Goal: Complete application form

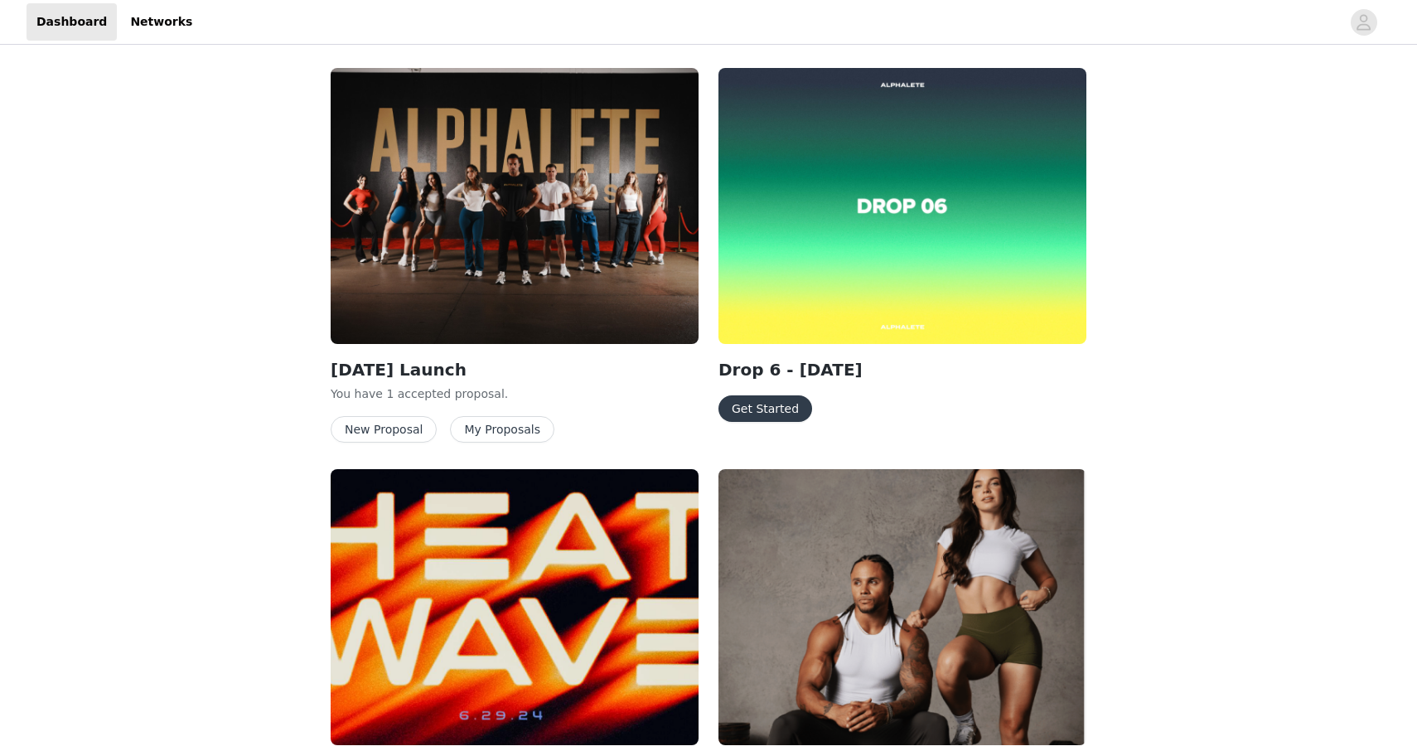
click at [752, 418] on button "Get Started" at bounding box center [765, 408] width 94 height 27
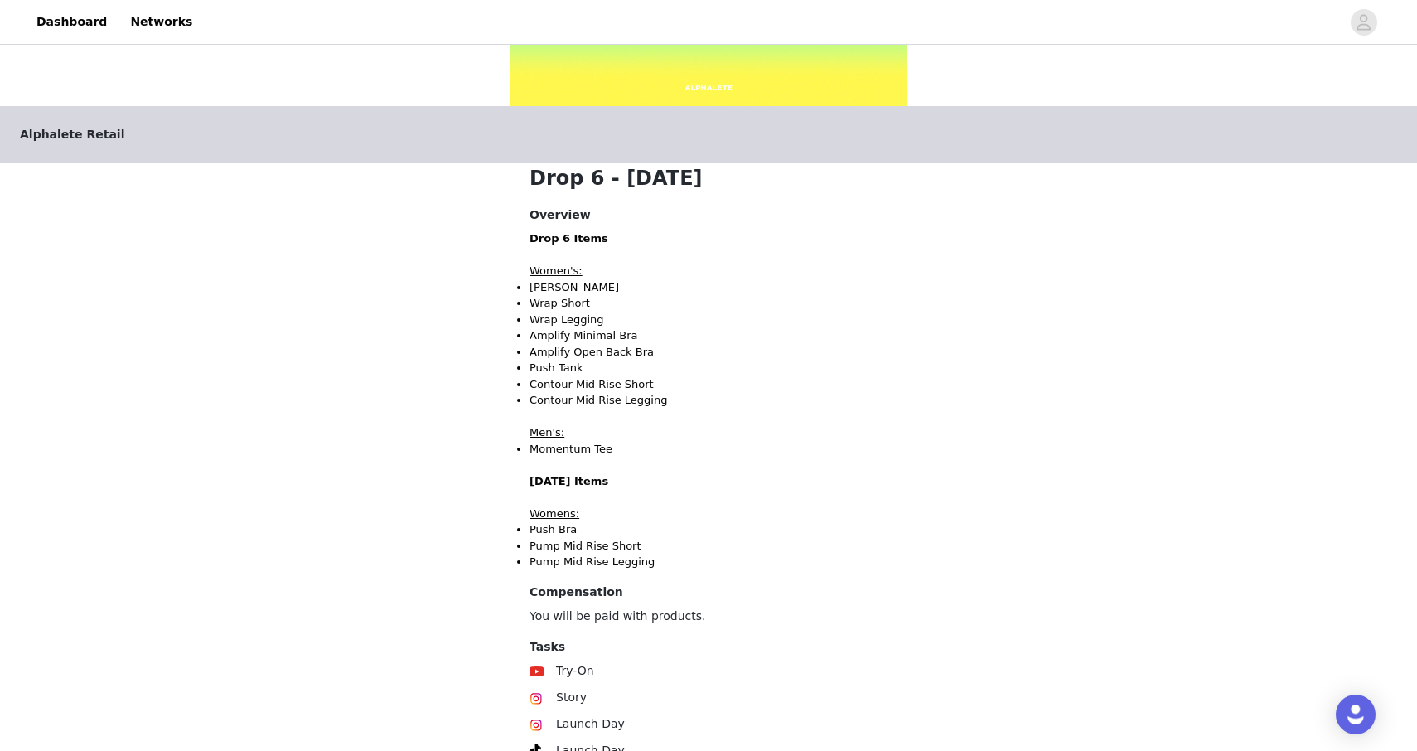
scroll to position [377, 0]
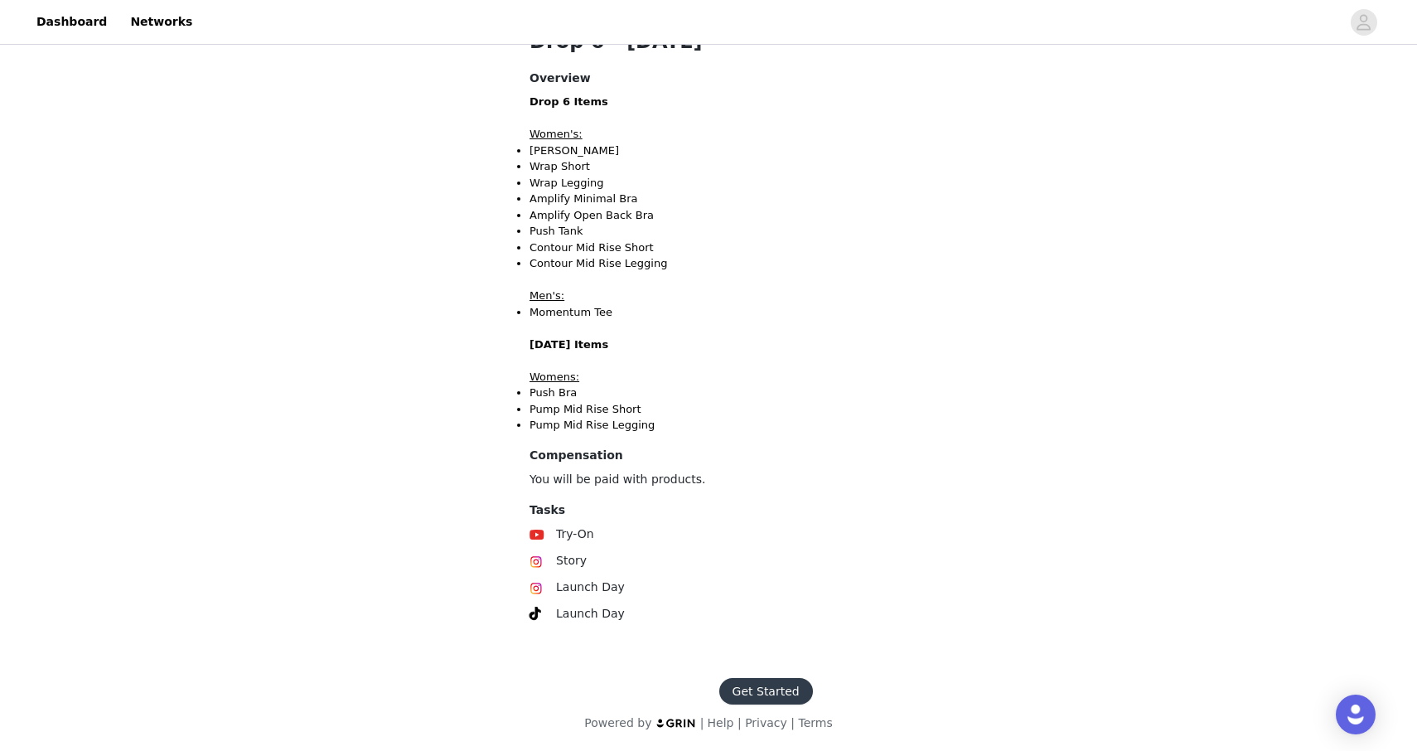
click at [786, 693] on button "Get Started" at bounding box center [766, 691] width 94 height 27
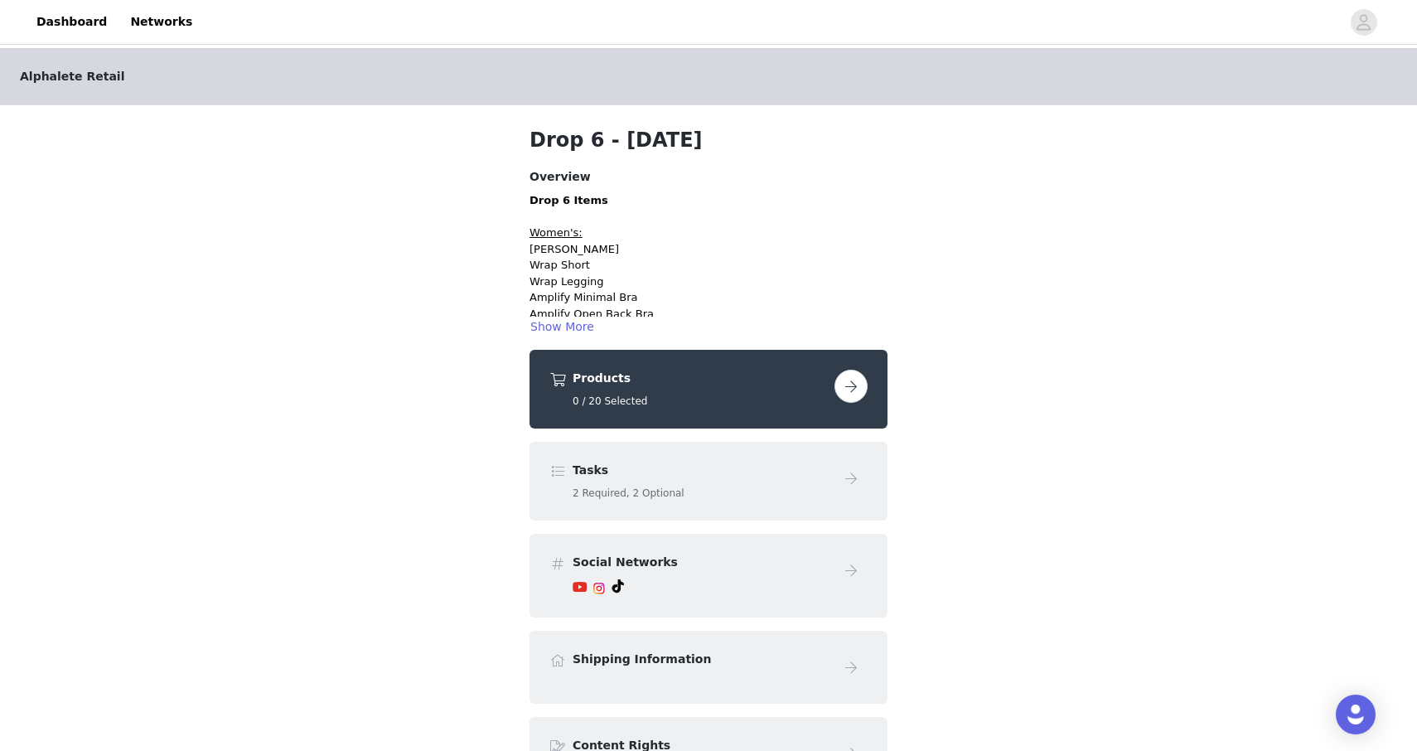
click at [851, 391] on button "button" at bounding box center [850, 386] width 33 height 33
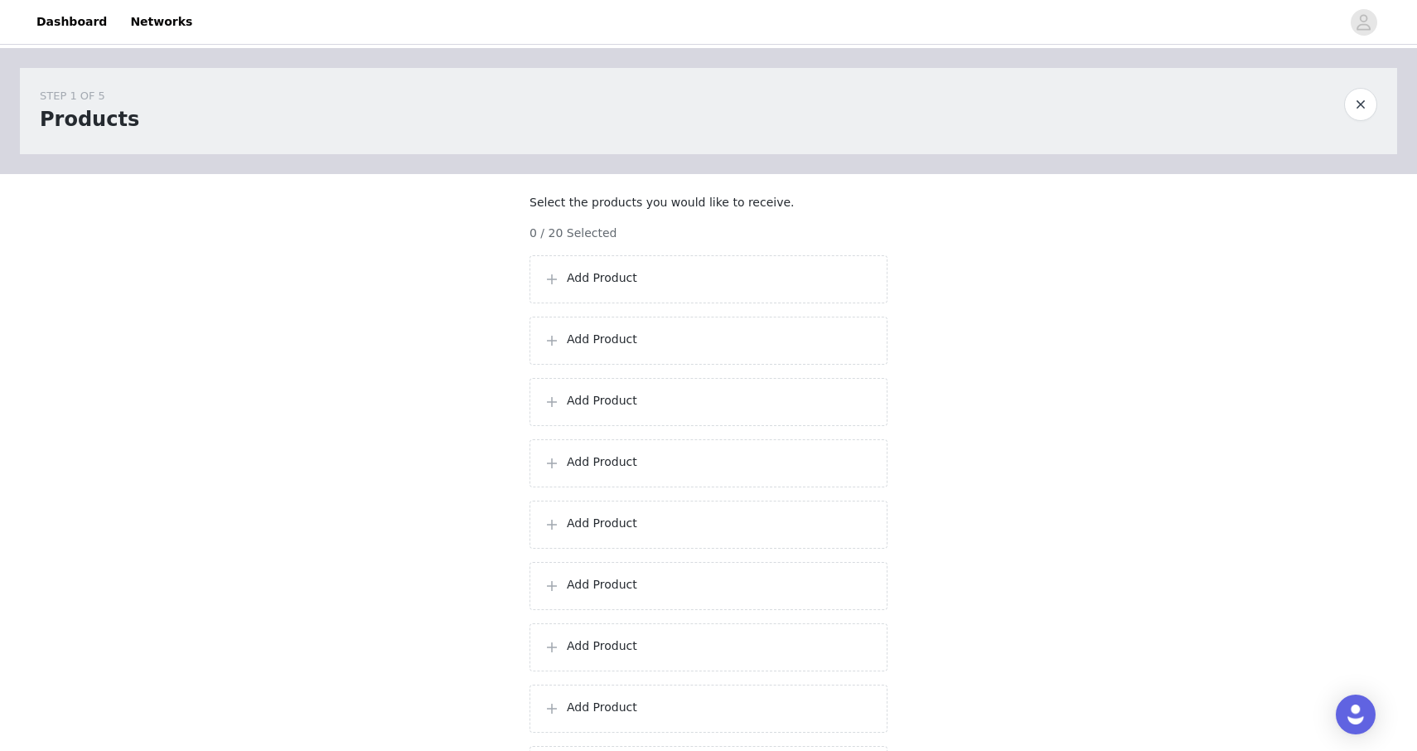
click at [602, 303] on div "Add Product" at bounding box center [709, 279] width 358 height 48
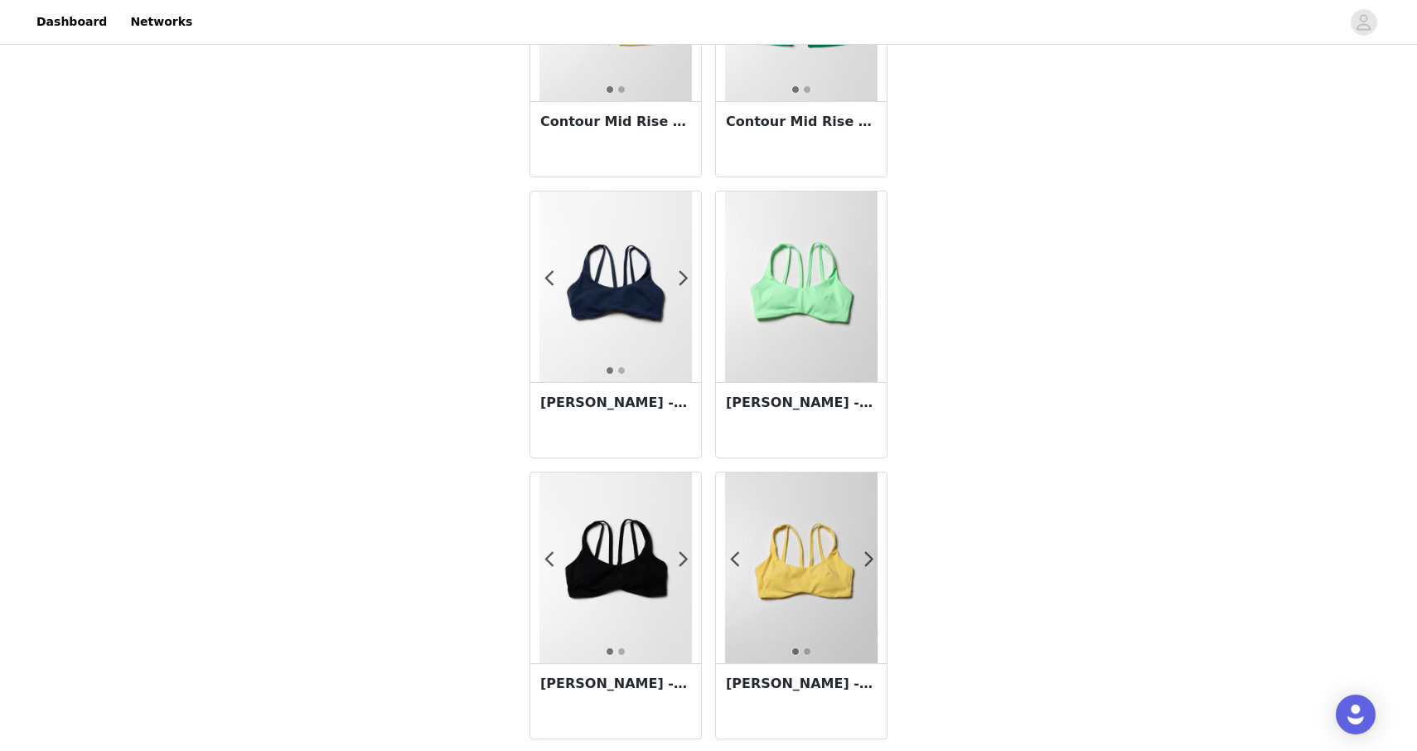
scroll to position [2781, 0]
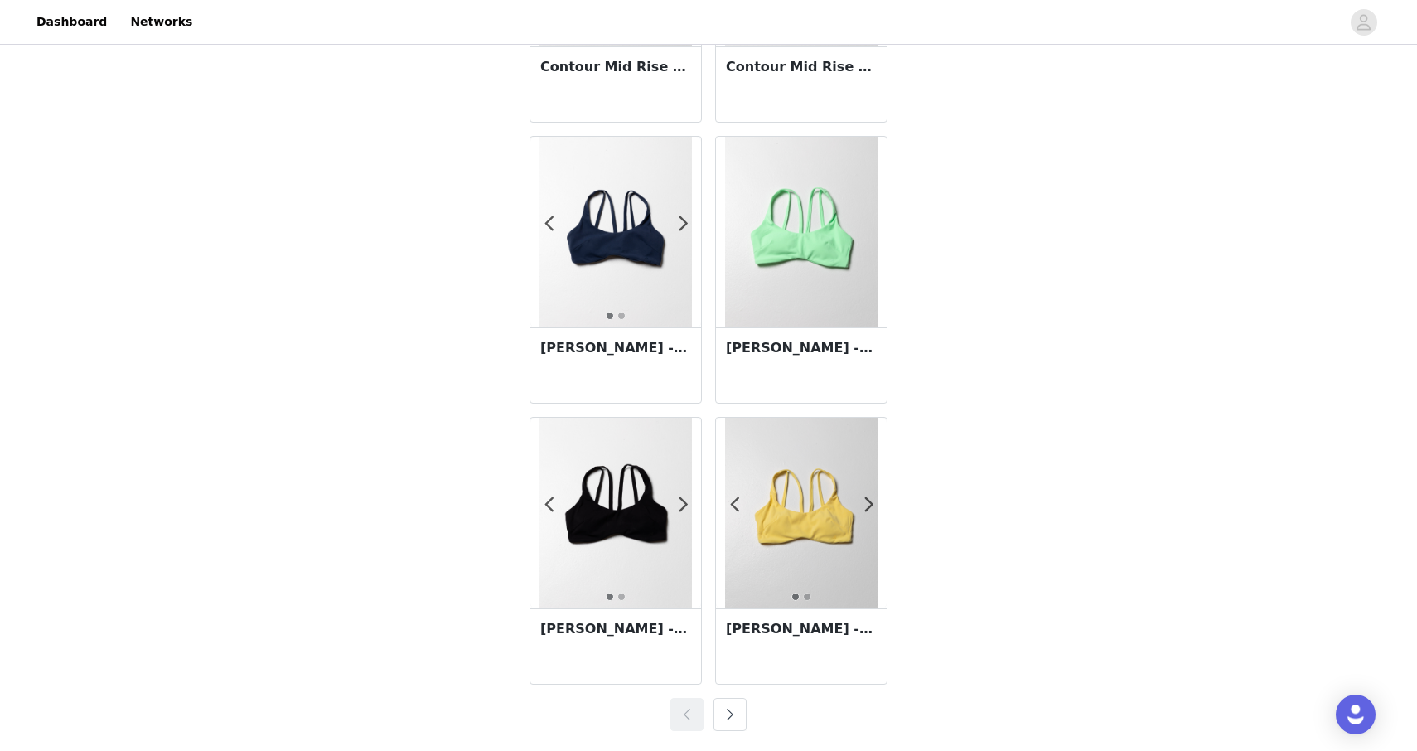
click at [725, 705] on button "button" at bounding box center [730, 714] width 33 height 33
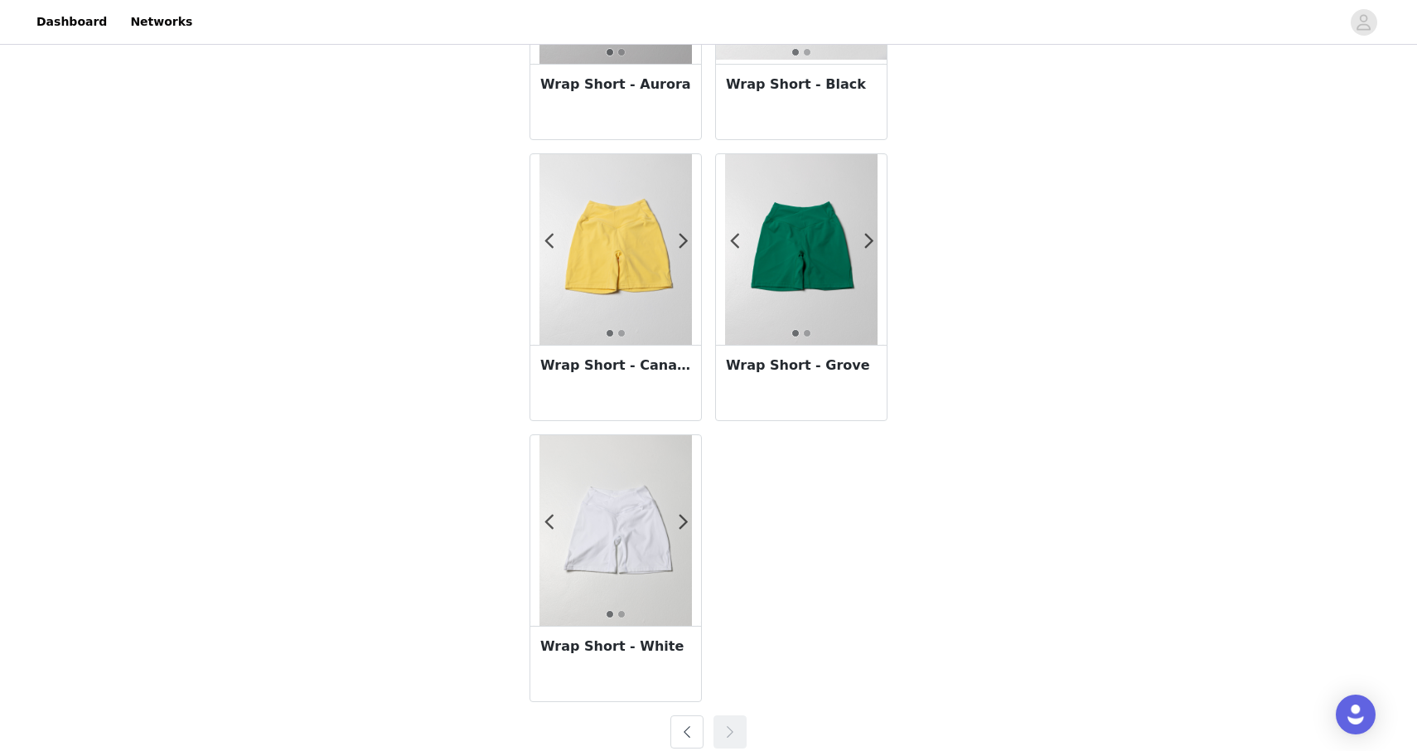
scroll to position [2219, 0]
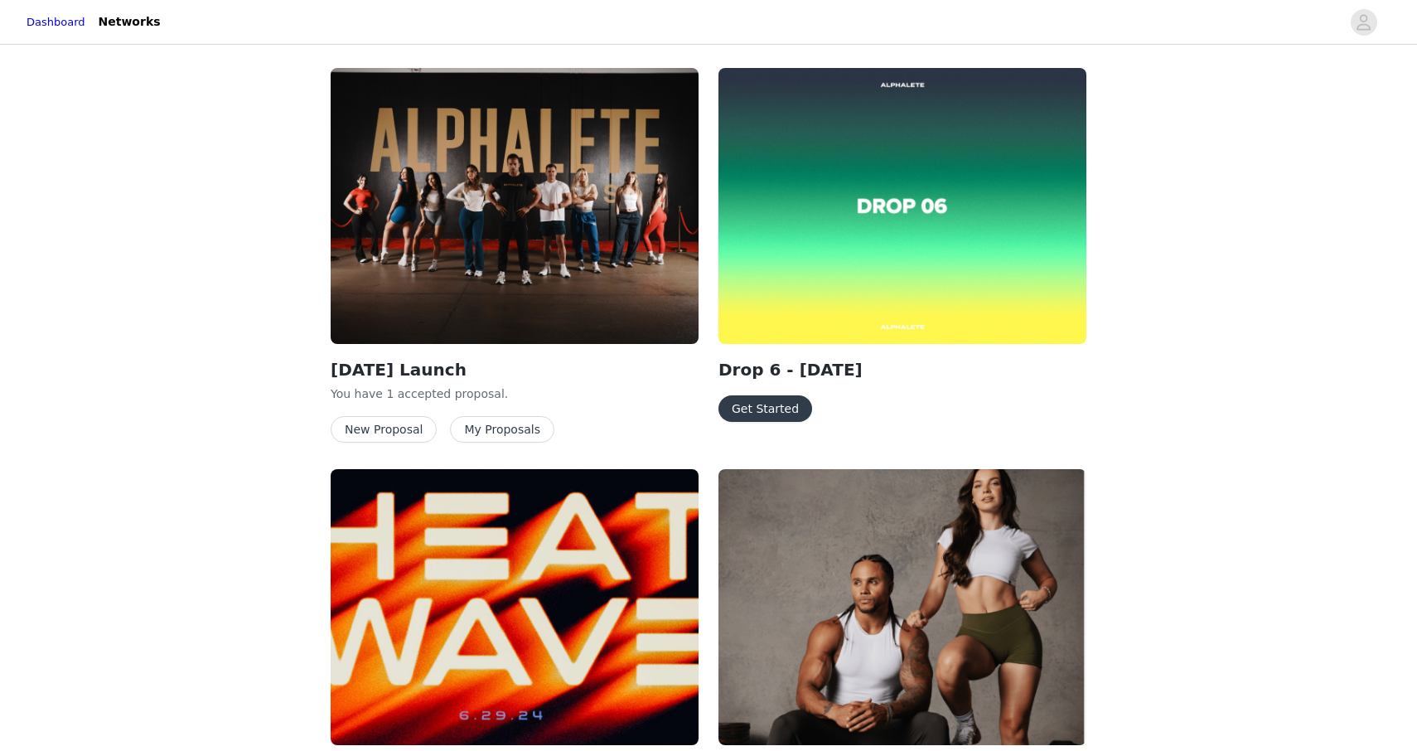
click at [752, 408] on button "Get Started" at bounding box center [765, 408] width 94 height 27
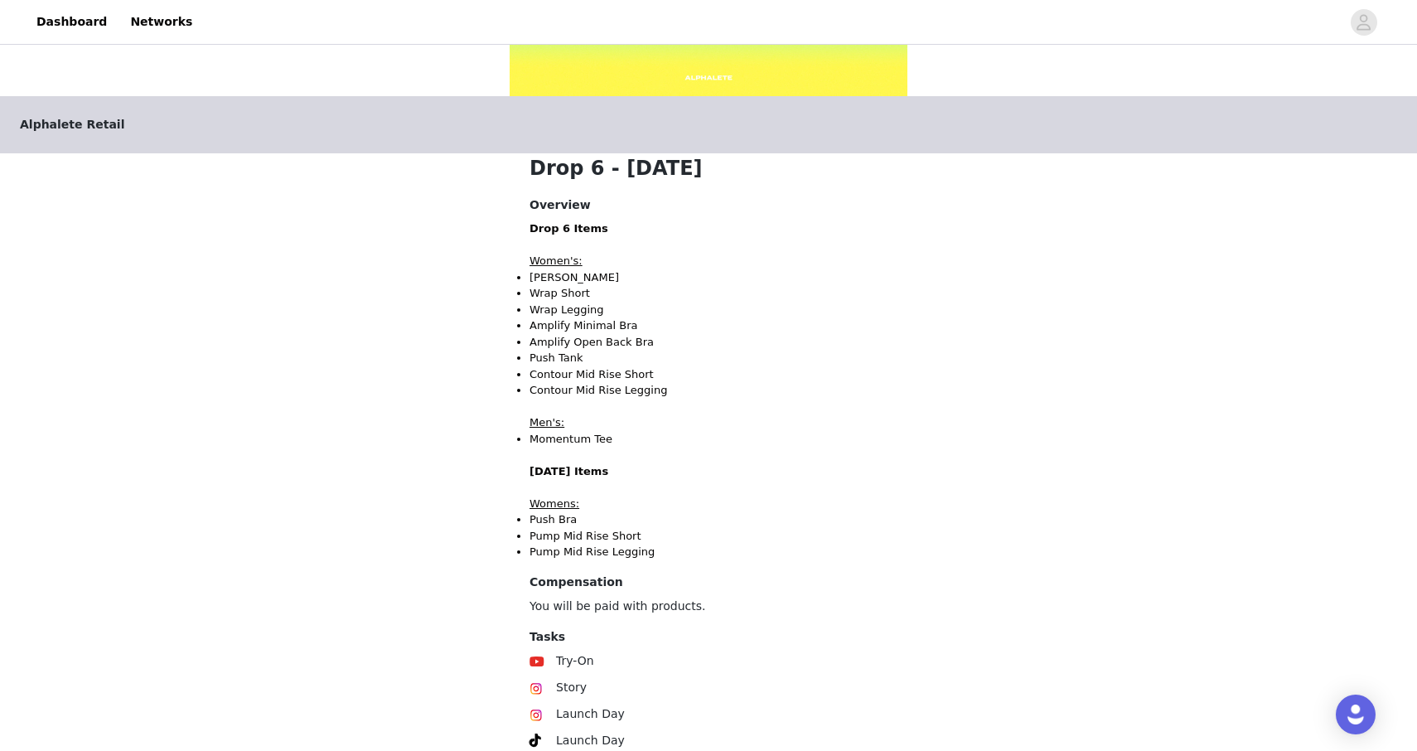
scroll to position [383, 0]
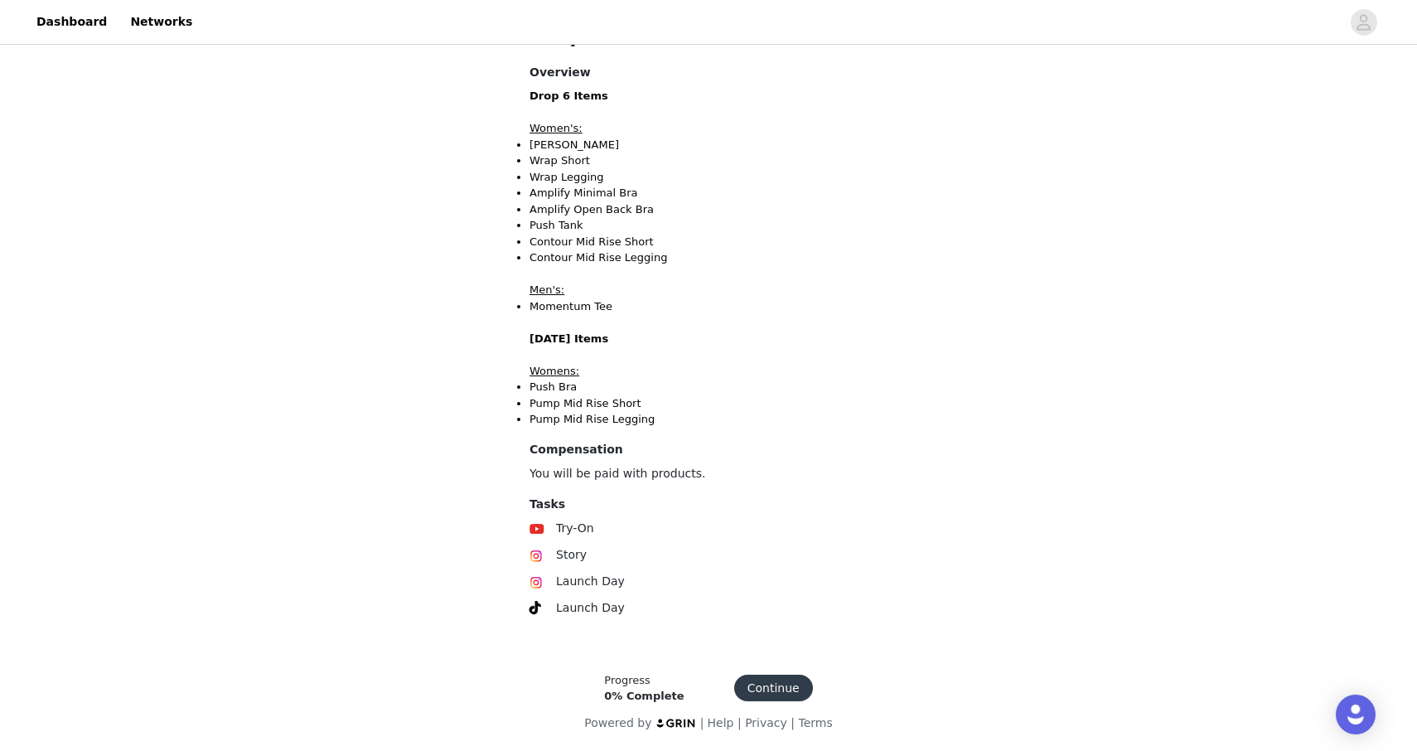
click at [780, 684] on button "Continue" at bounding box center [773, 688] width 79 height 27
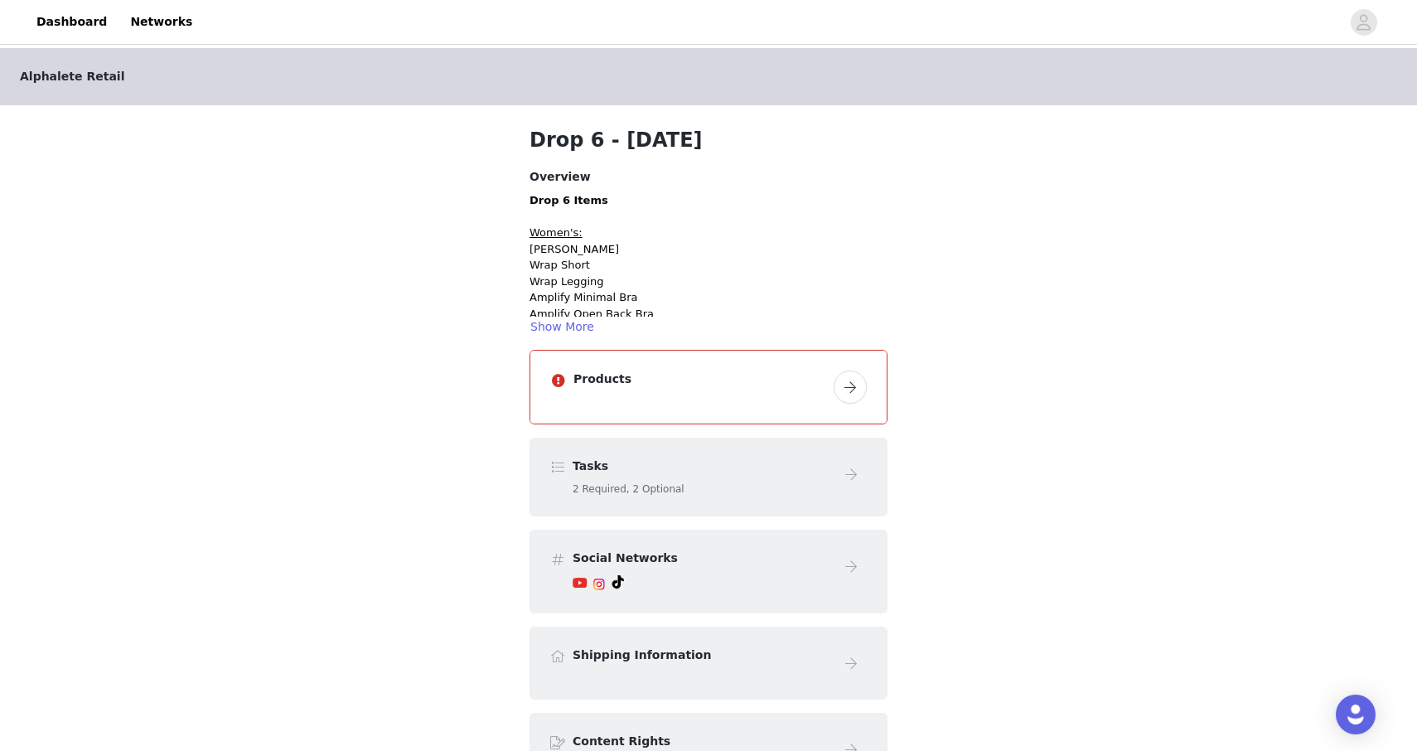
click at [858, 385] on button "button" at bounding box center [850, 386] width 33 height 33
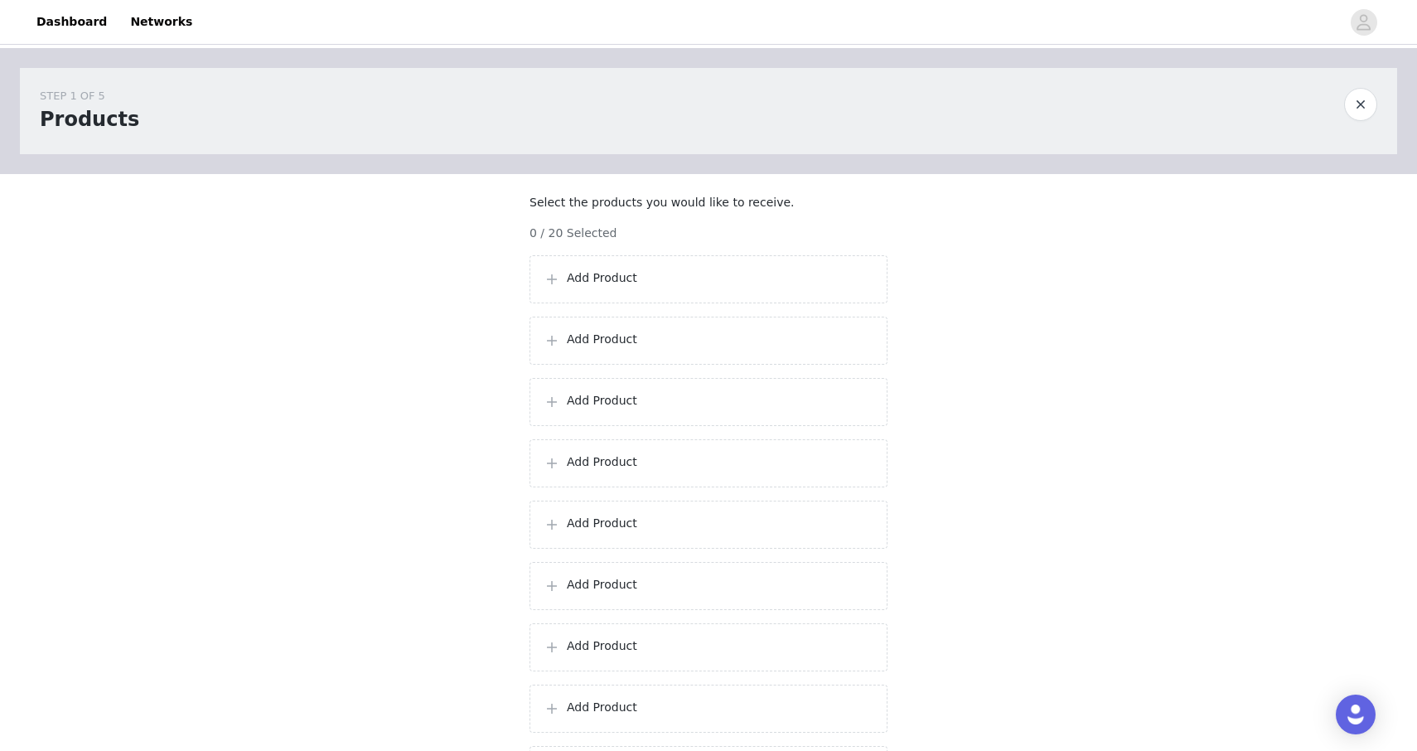
click at [743, 287] on p "Add Product" at bounding box center [720, 277] width 307 height 17
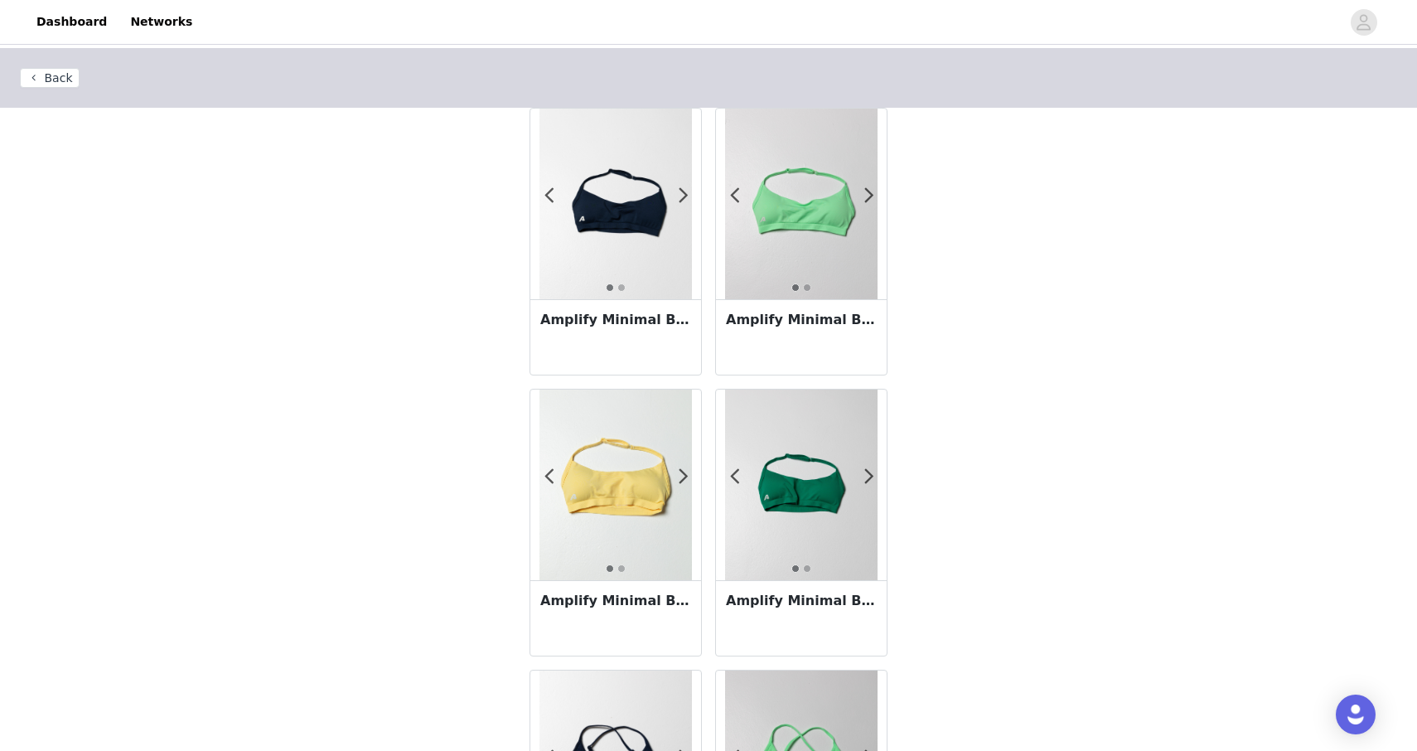
click at [642, 317] on h3 "Amplify Minimal Bra - Anchor" at bounding box center [615, 320] width 151 height 20
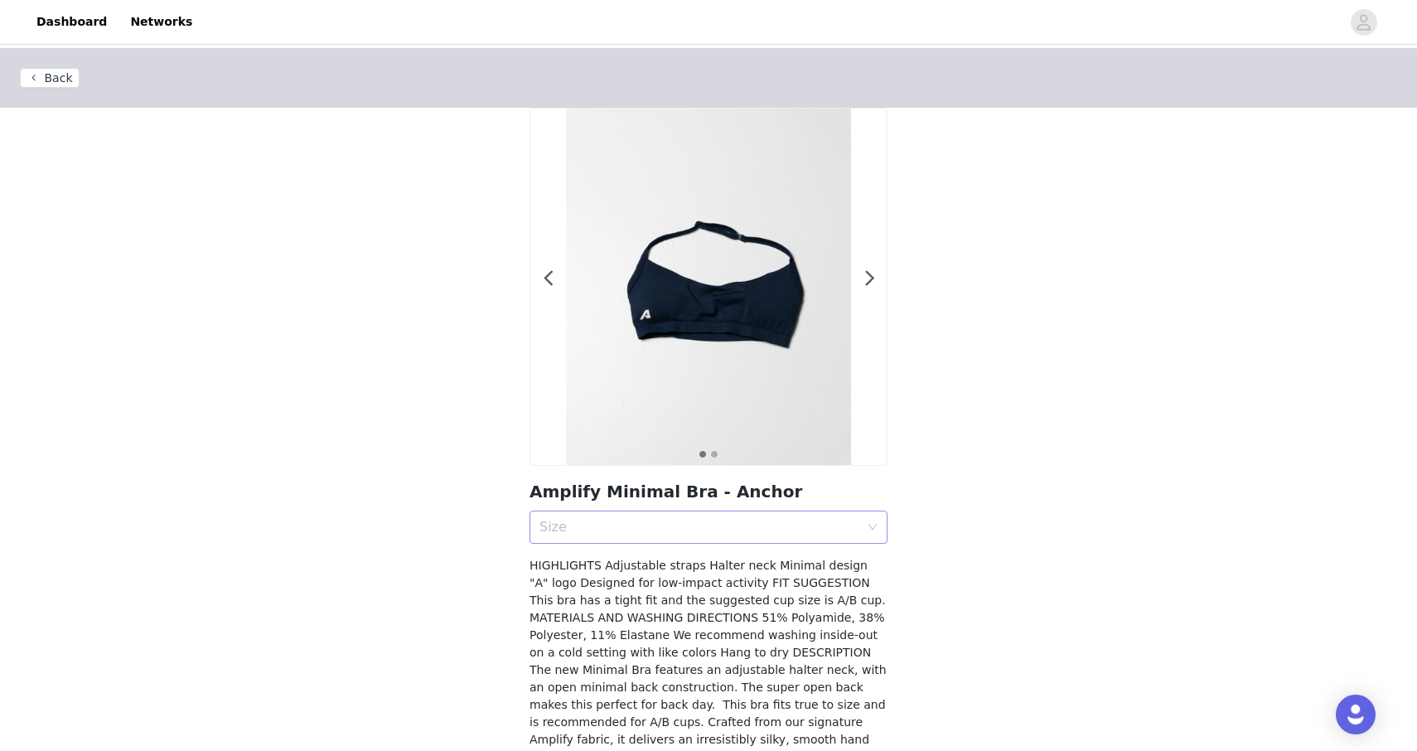
click at [626, 520] on div "Size" at bounding box center [699, 527] width 320 height 17
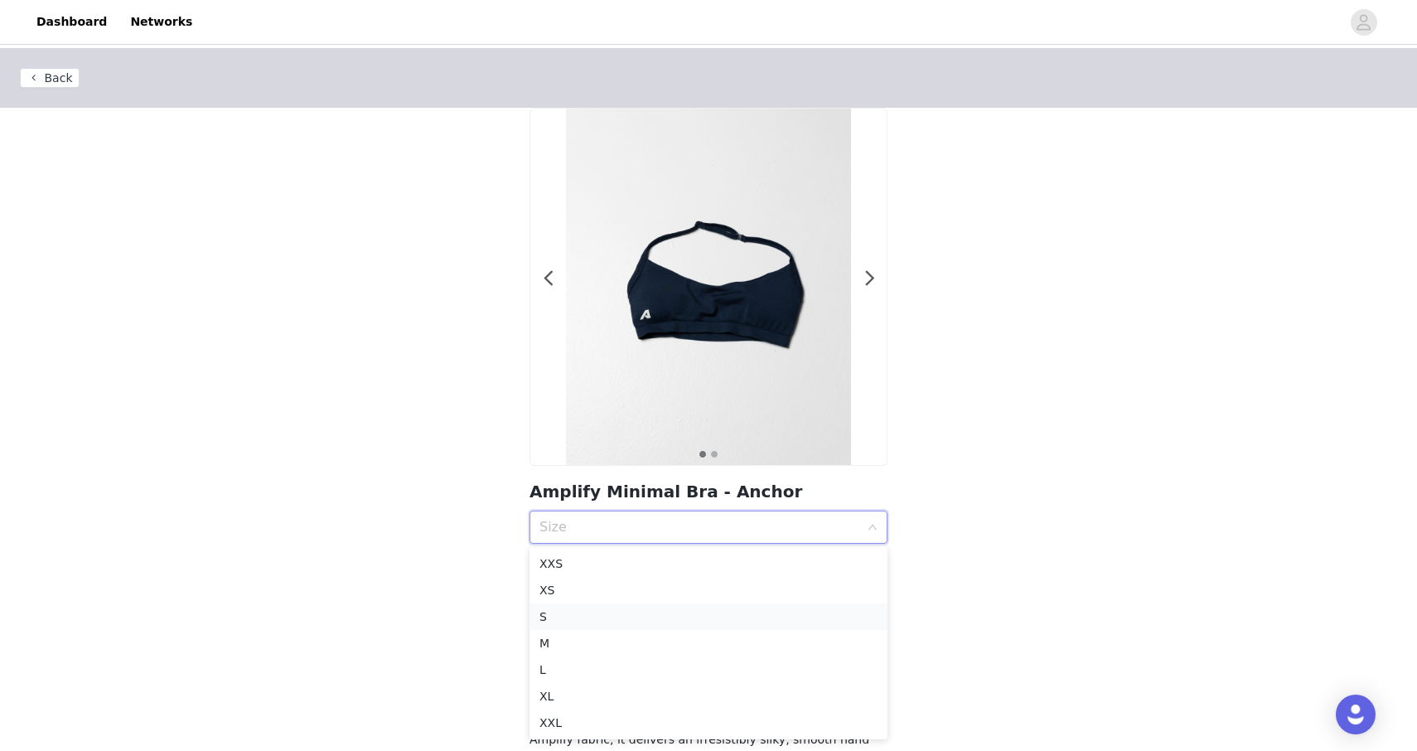
click at [595, 610] on div "S" at bounding box center [708, 616] width 338 height 18
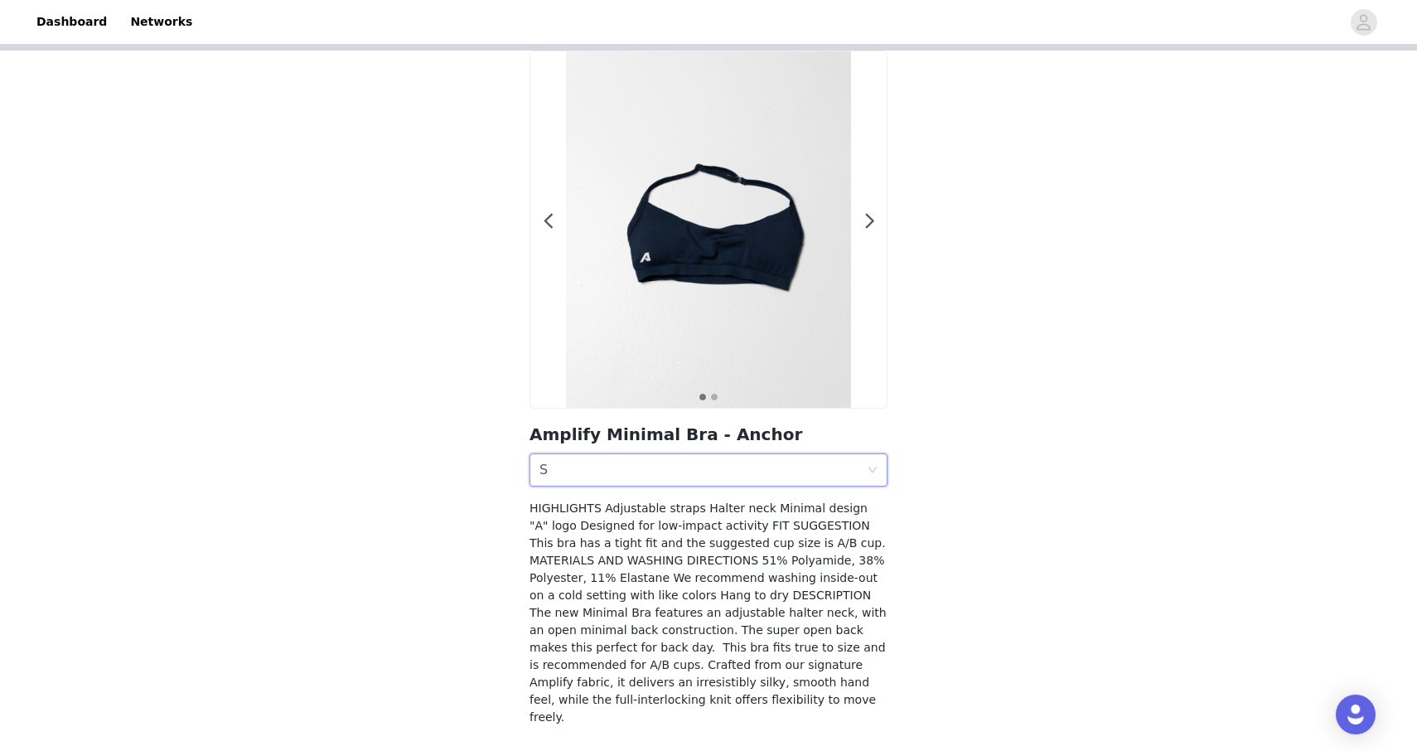
scroll to position [114, 0]
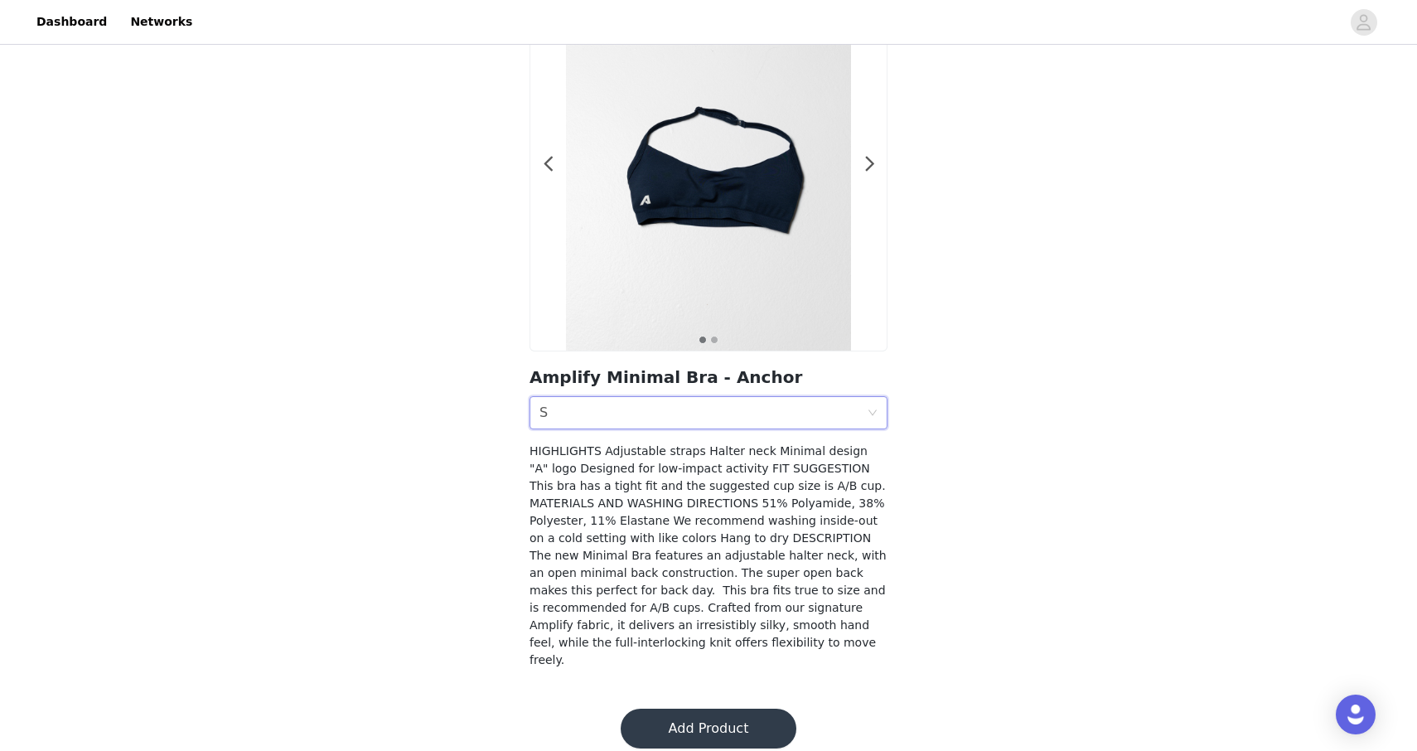
click at [667, 712] on button "Add Product" at bounding box center [709, 729] width 176 height 40
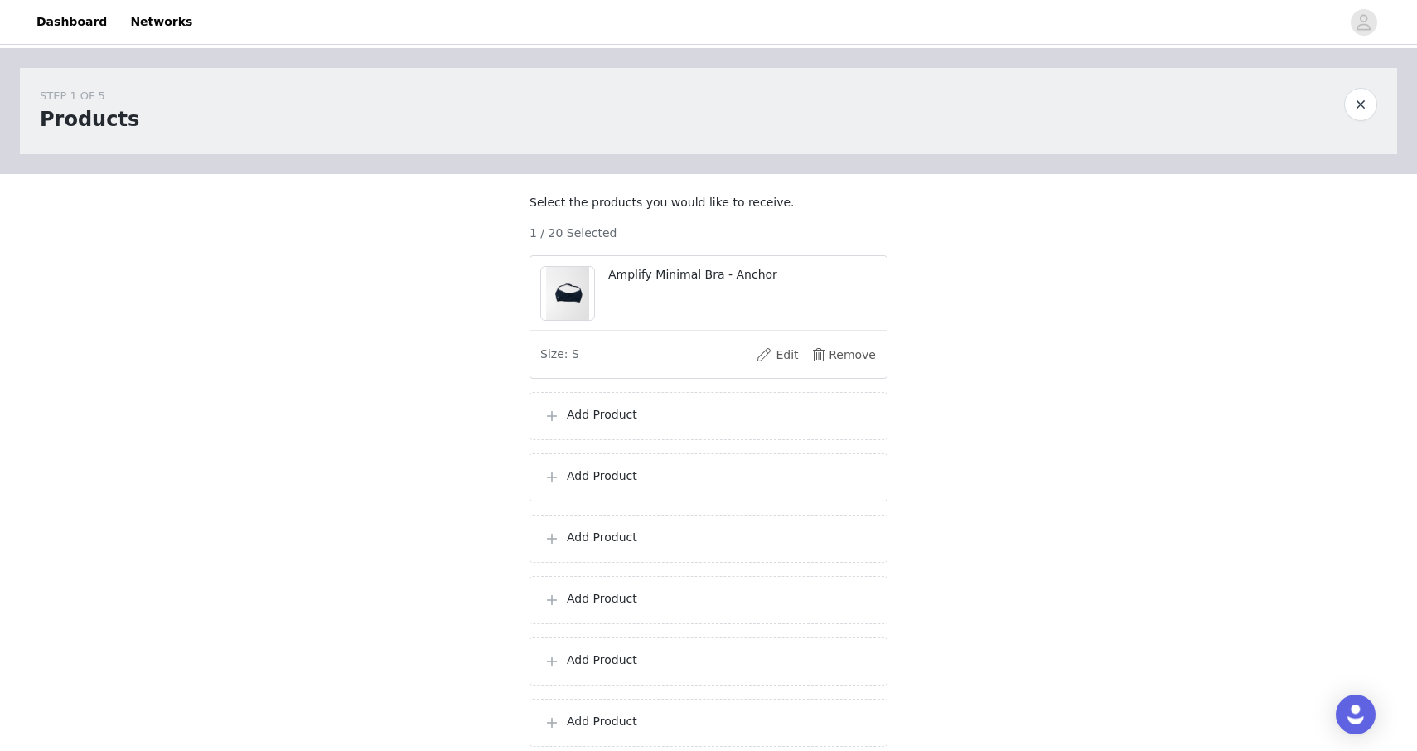
click at [633, 423] on p "Add Product" at bounding box center [720, 414] width 307 height 17
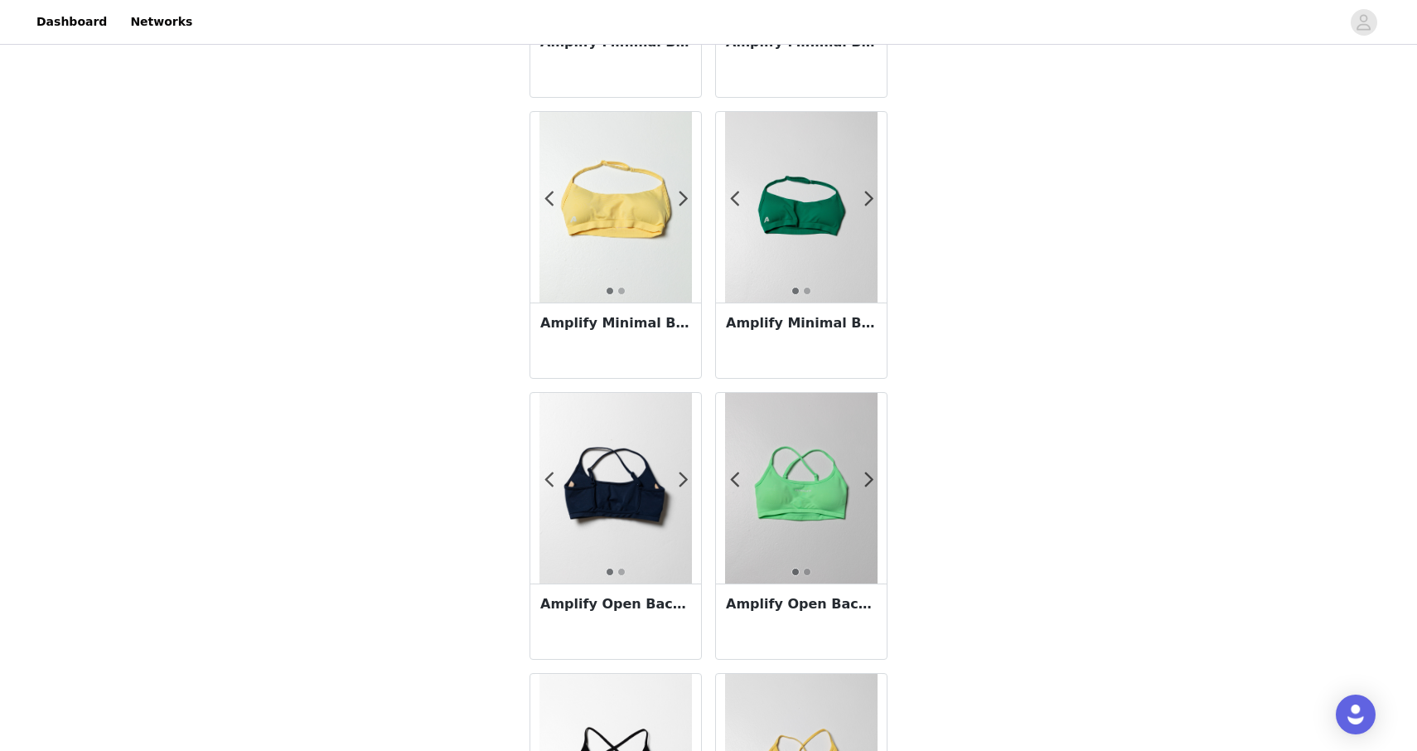
scroll to position [399, 0]
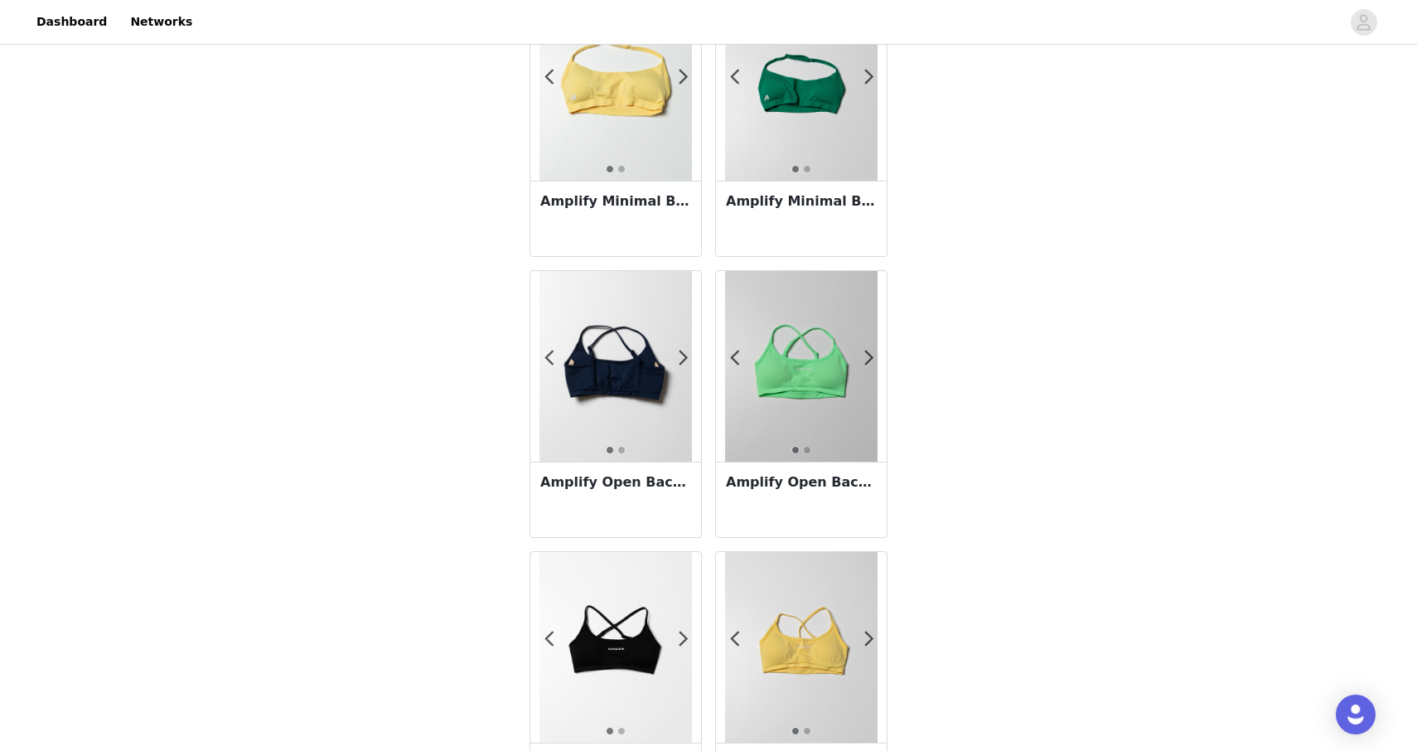
click at [772, 488] on h3 "Amplify Open Back Bra - [GEOGRAPHIC_DATA]" at bounding box center [801, 482] width 151 height 20
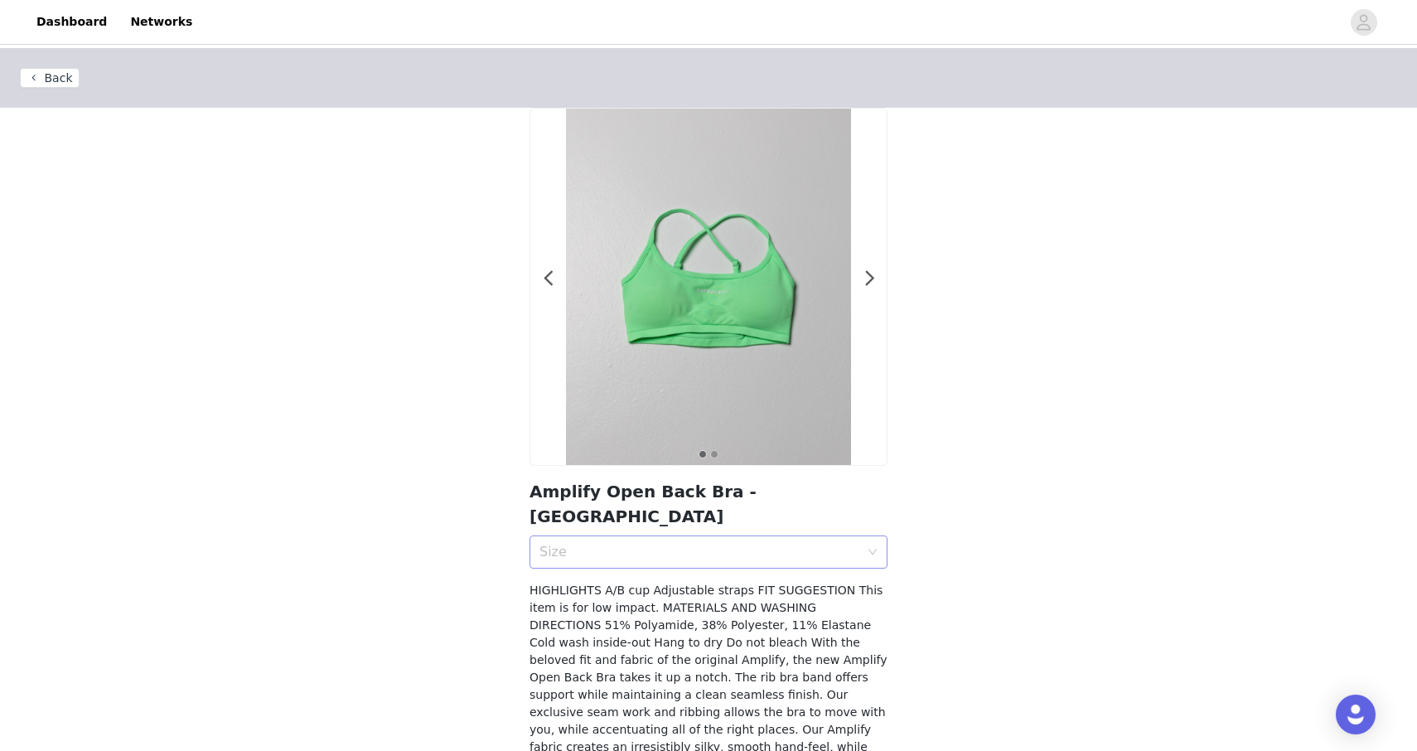
click at [652, 536] on div "Size" at bounding box center [702, 551] width 327 height 31
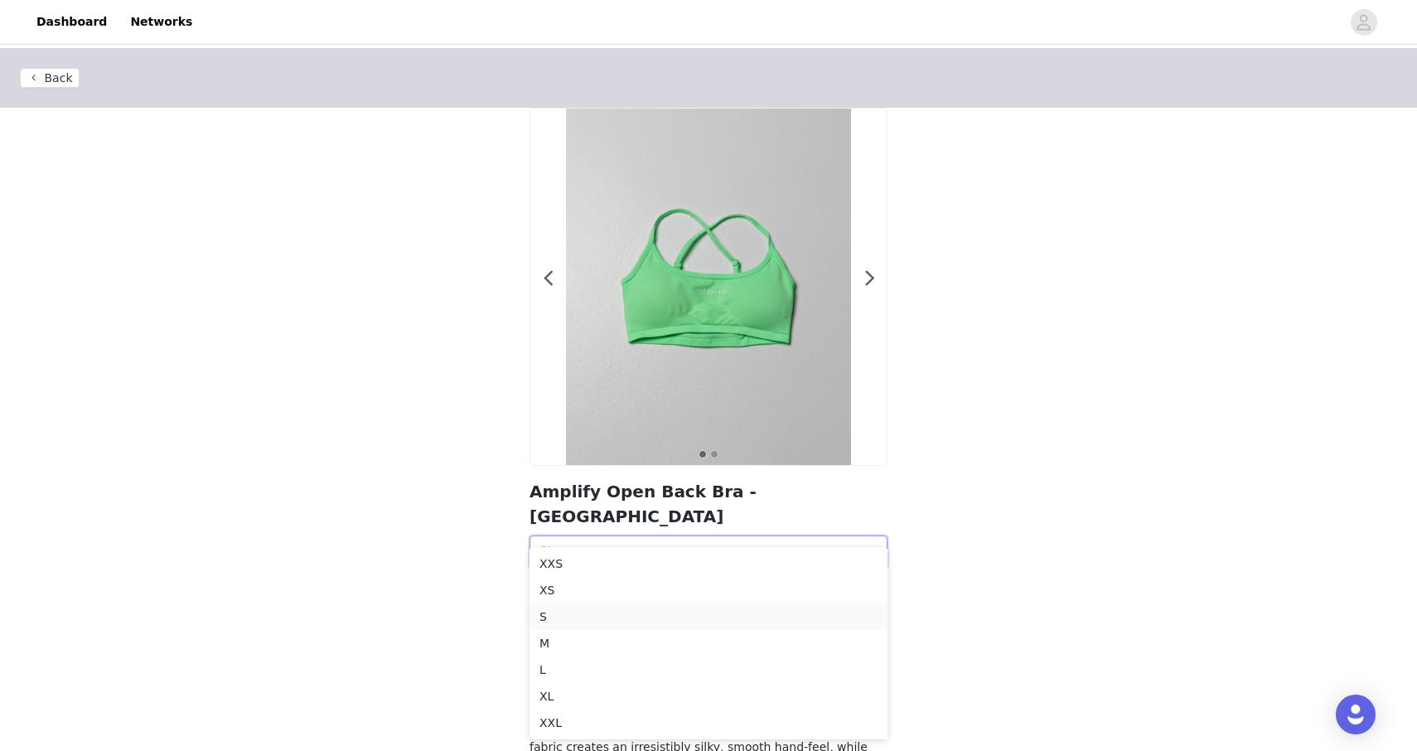
click at [620, 616] on div "S" at bounding box center [708, 616] width 338 height 18
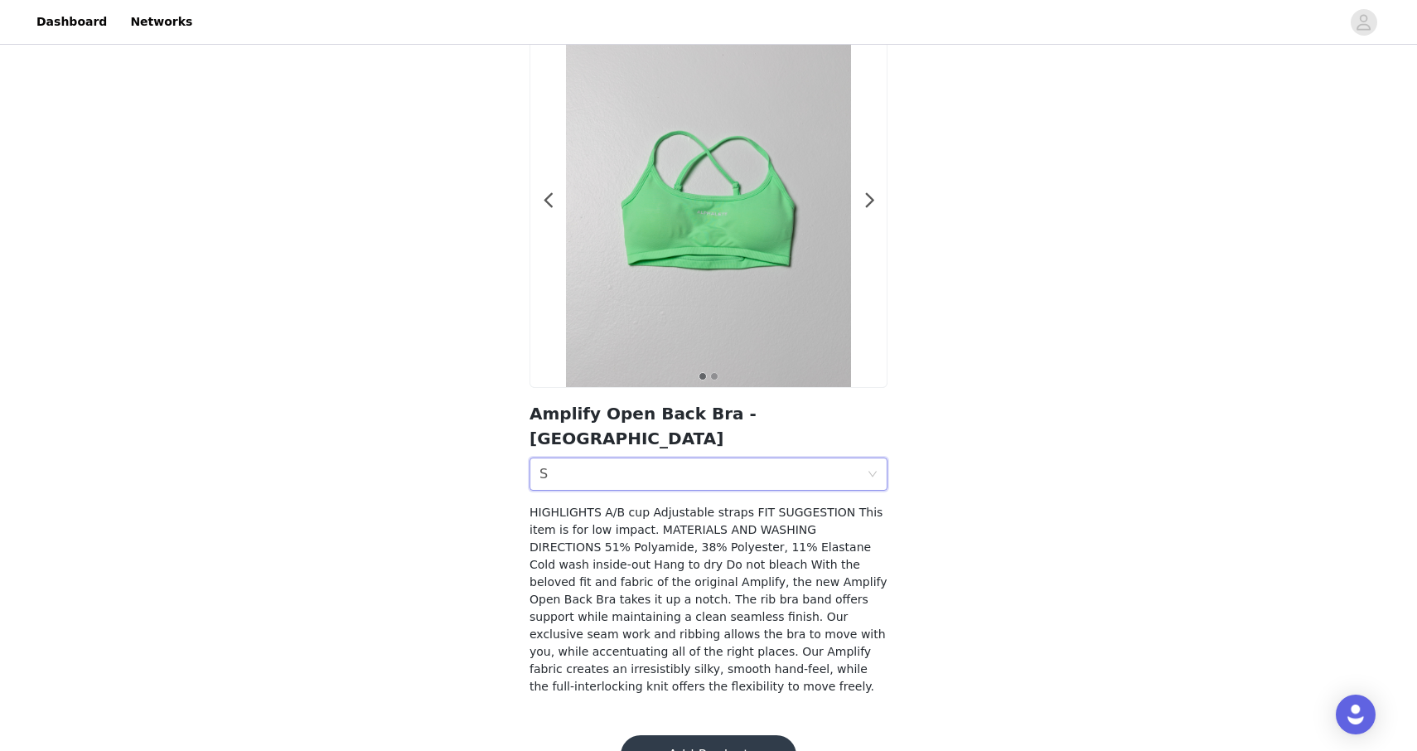
scroll to position [80, 0]
click at [655, 733] on button "Add Product" at bounding box center [709, 753] width 176 height 40
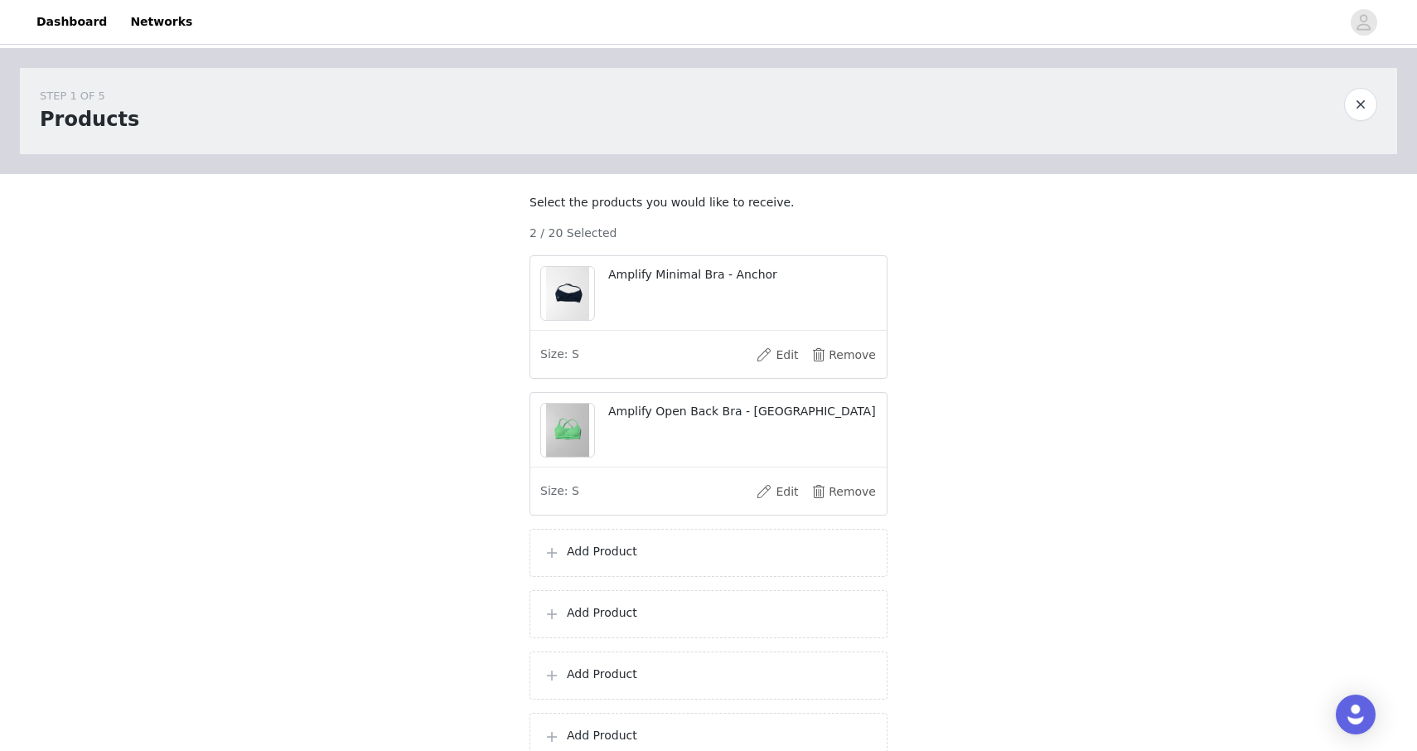
click at [617, 560] on p "Add Product" at bounding box center [720, 551] width 307 height 17
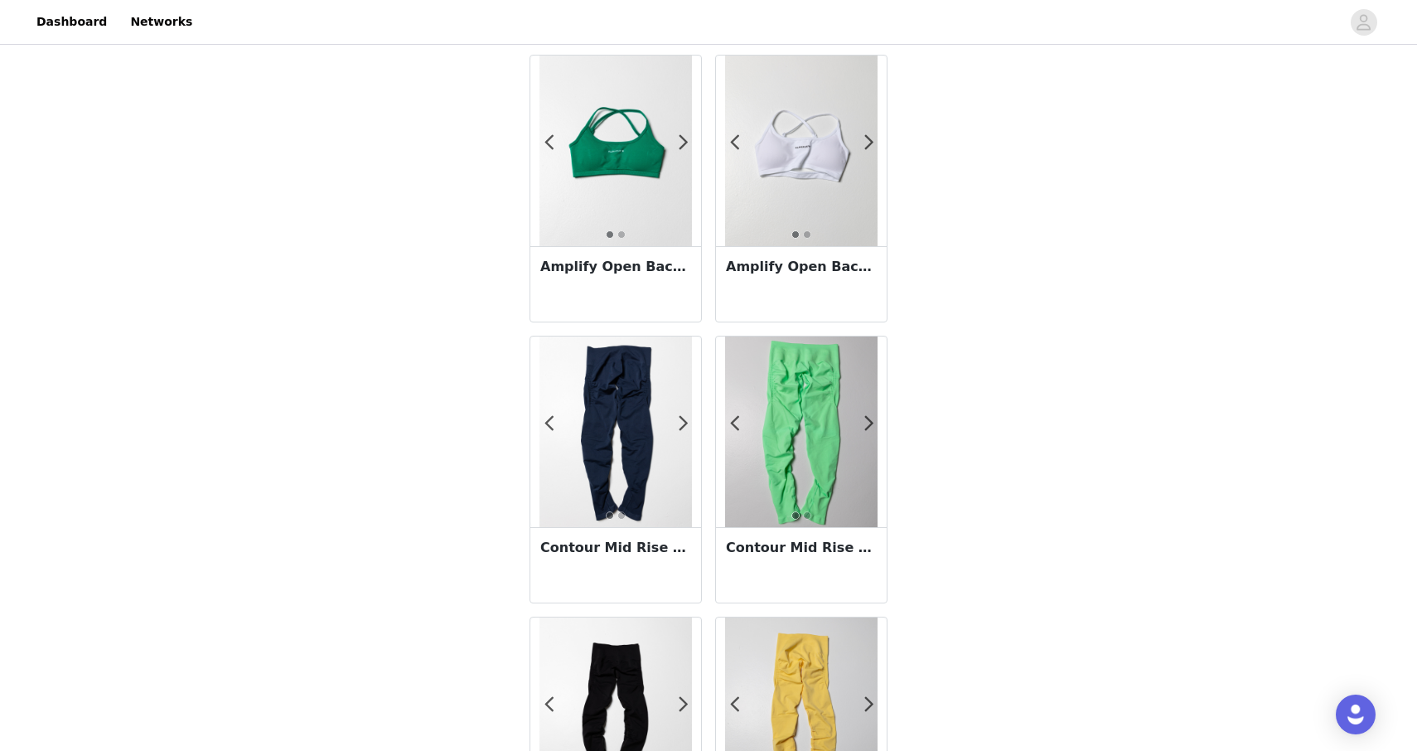
scroll to position [1196, 0]
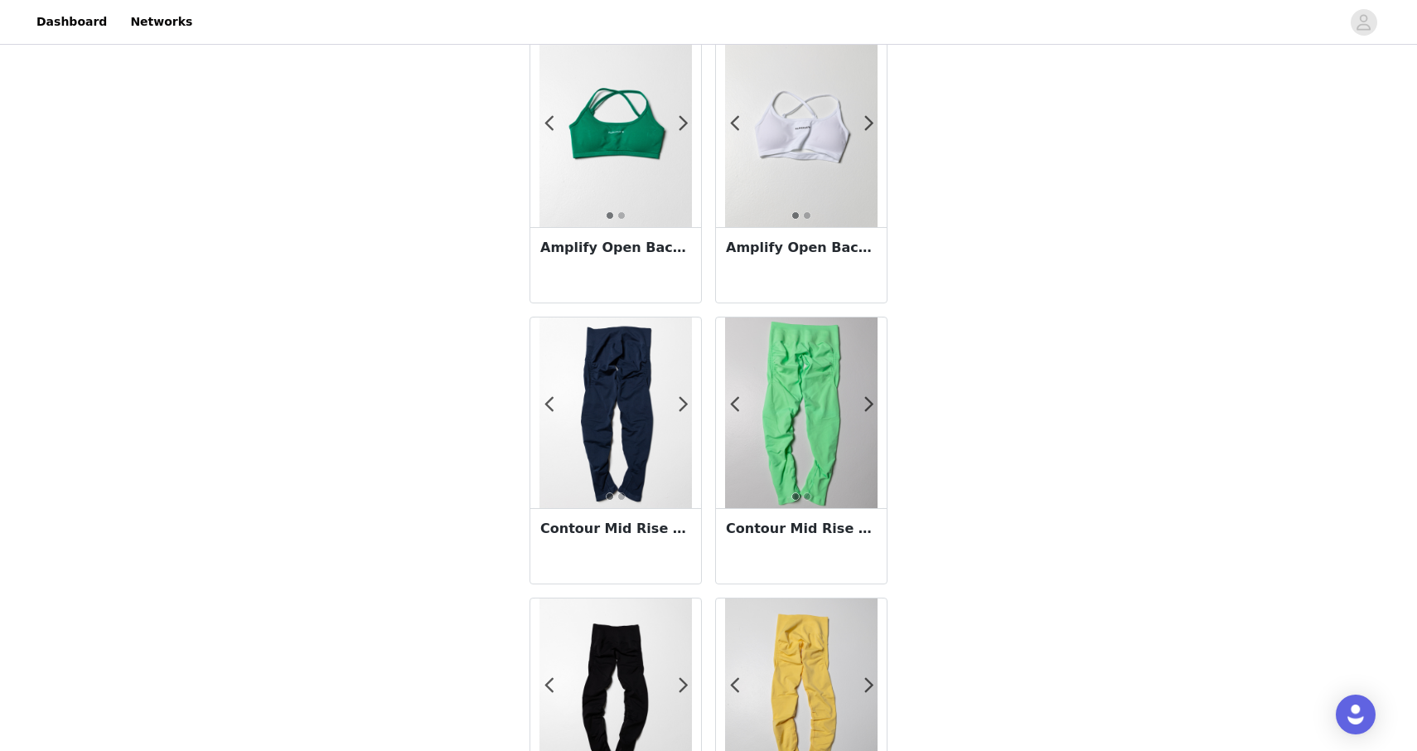
click at [784, 541] on div "Contour Mid Rise Legging - Aurora" at bounding box center [801, 545] width 171 height 75
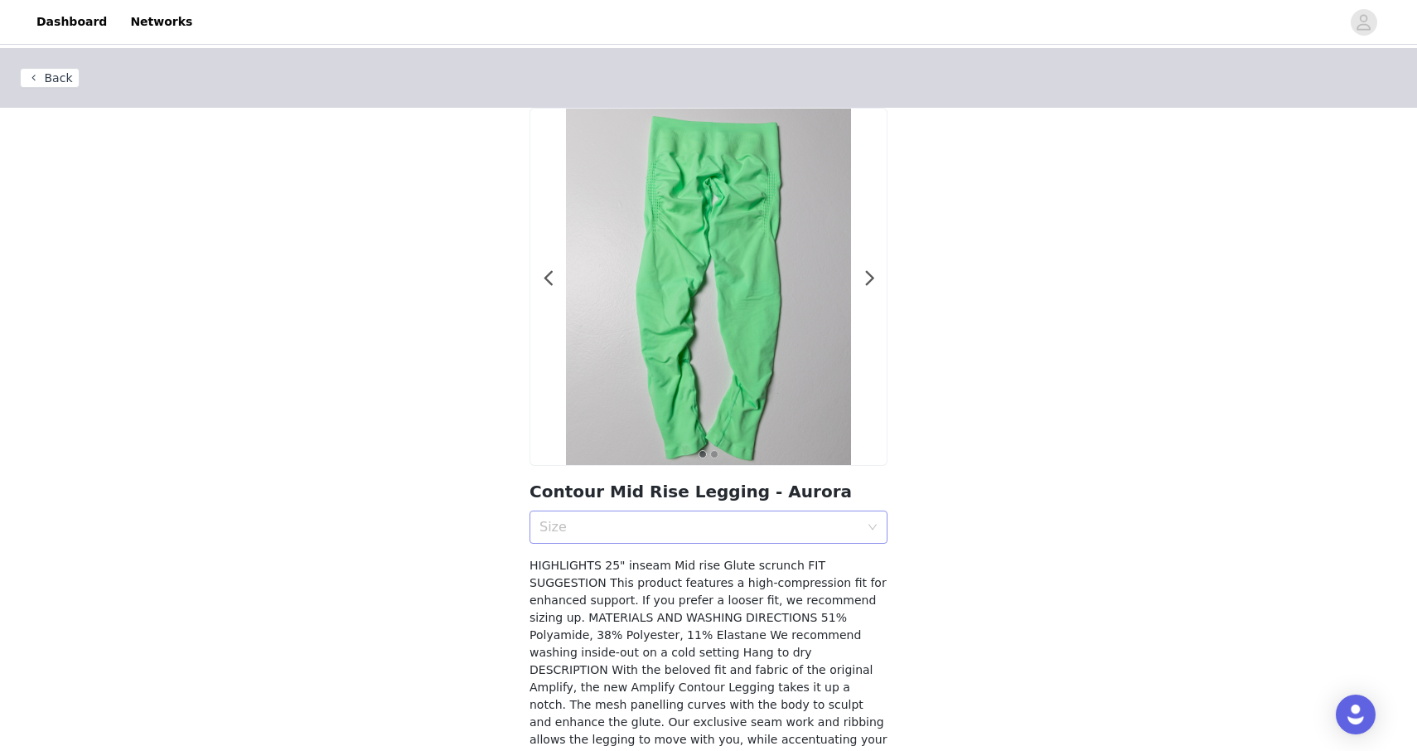
click at [743, 531] on div "Size" at bounding box center [699, 527] width 320 height 17
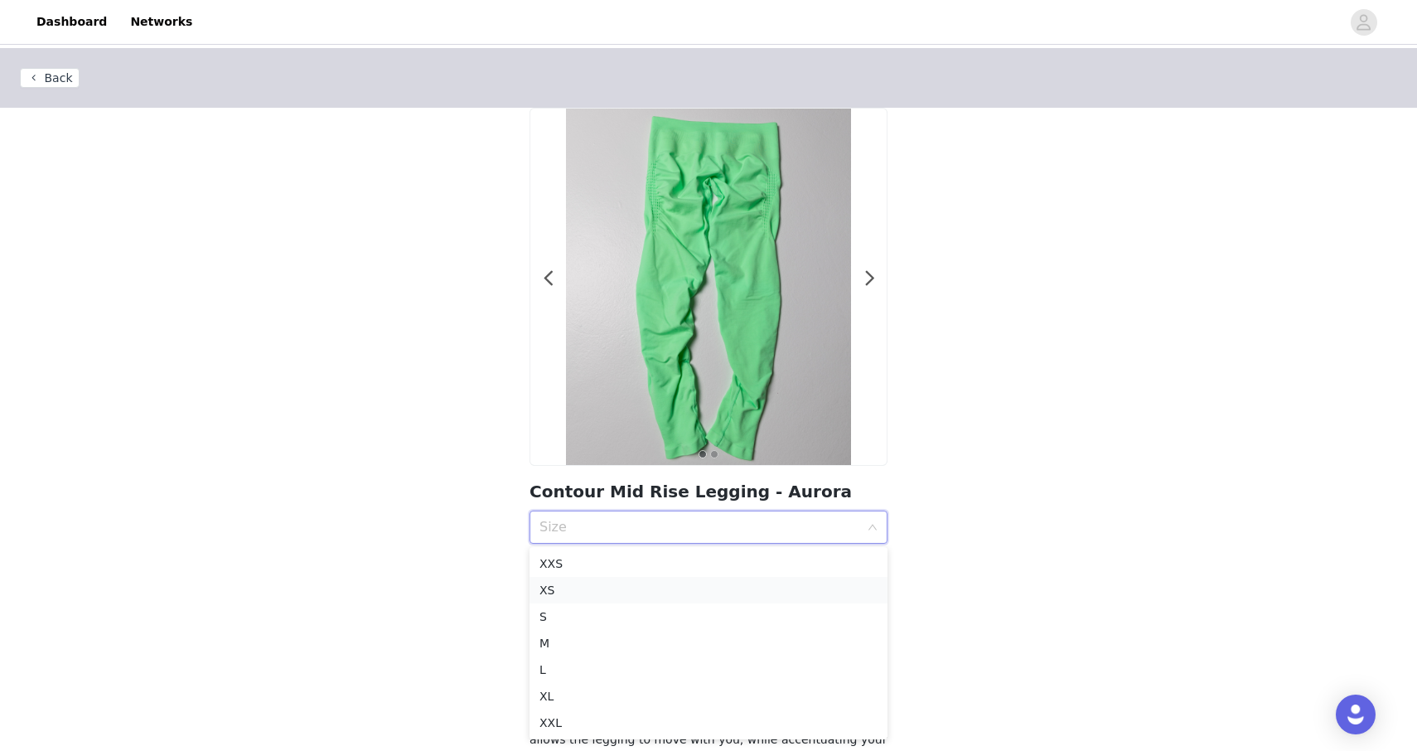
click at [711, 583] on div "XS" at bounding box center [708, 590] width 338 height 18
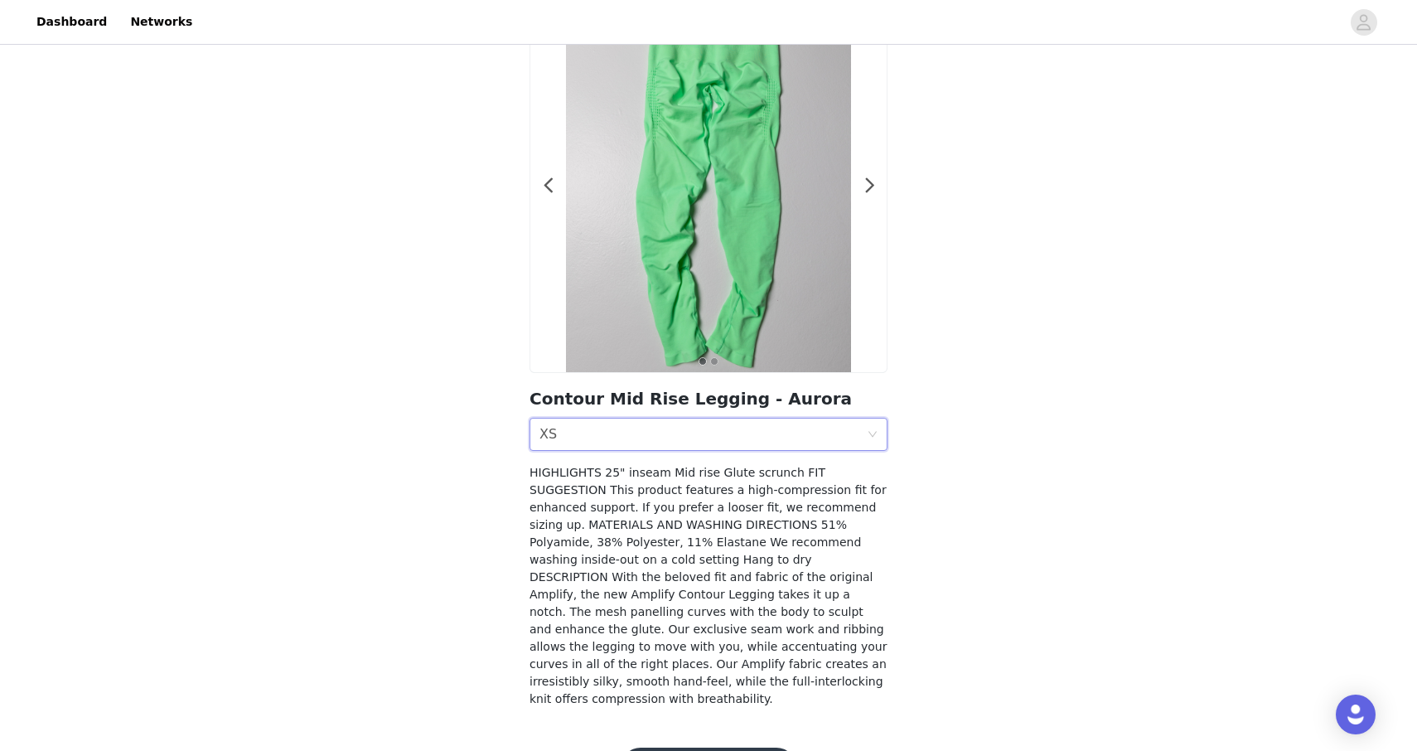
scroll to position [132, 0]
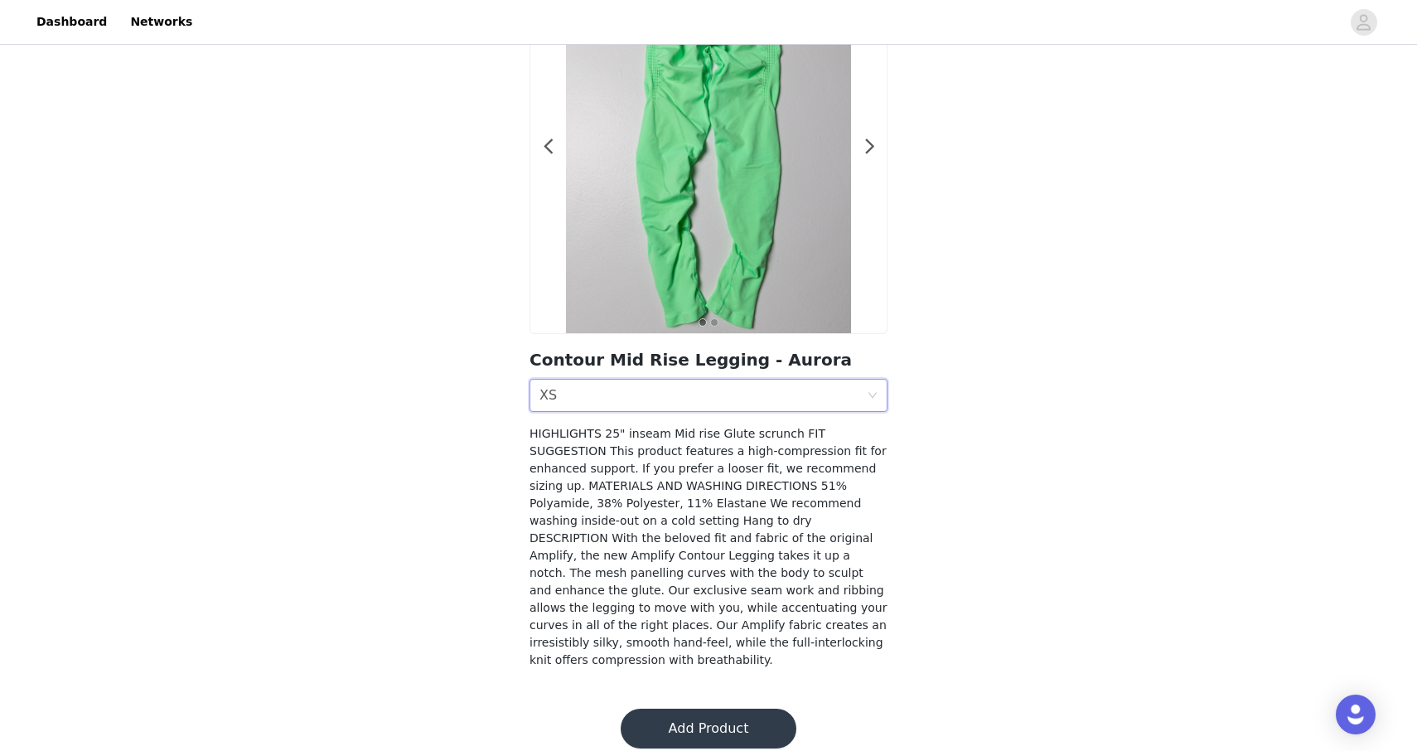
click at [660, 709] on button "Add Product" at bounding box center [709, 729] width 176 height 40
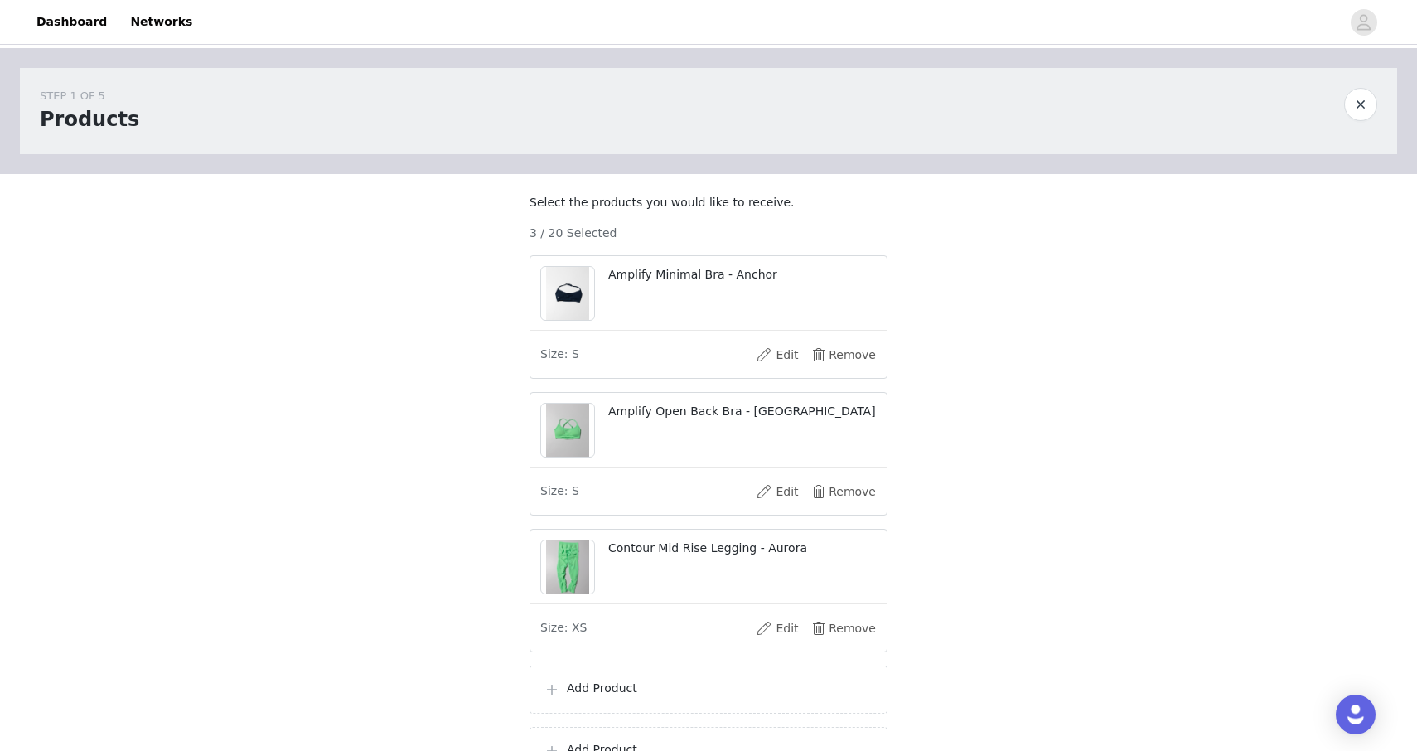
scroll to position [119, 0]
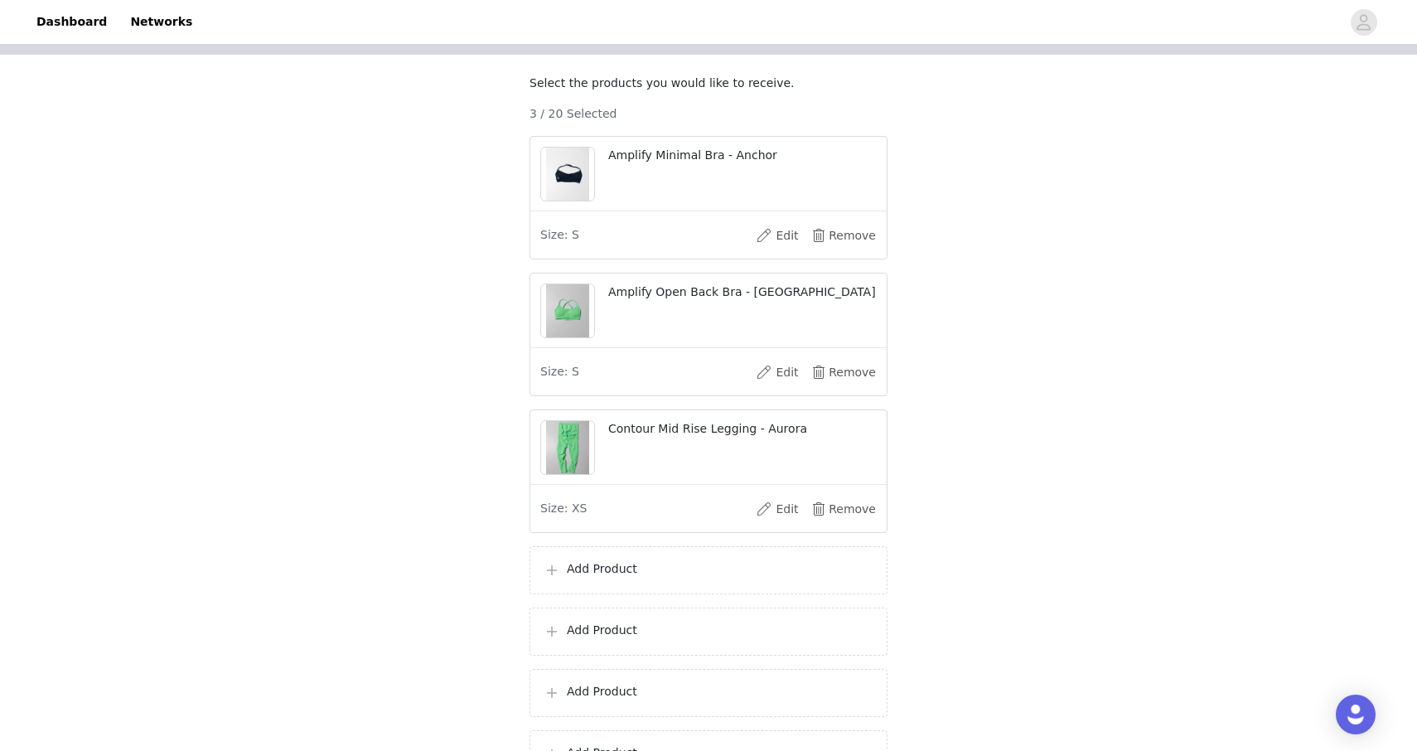
click at [619, 578] on p "Add Product" at bounding box center [720, 568] width 307 height 17
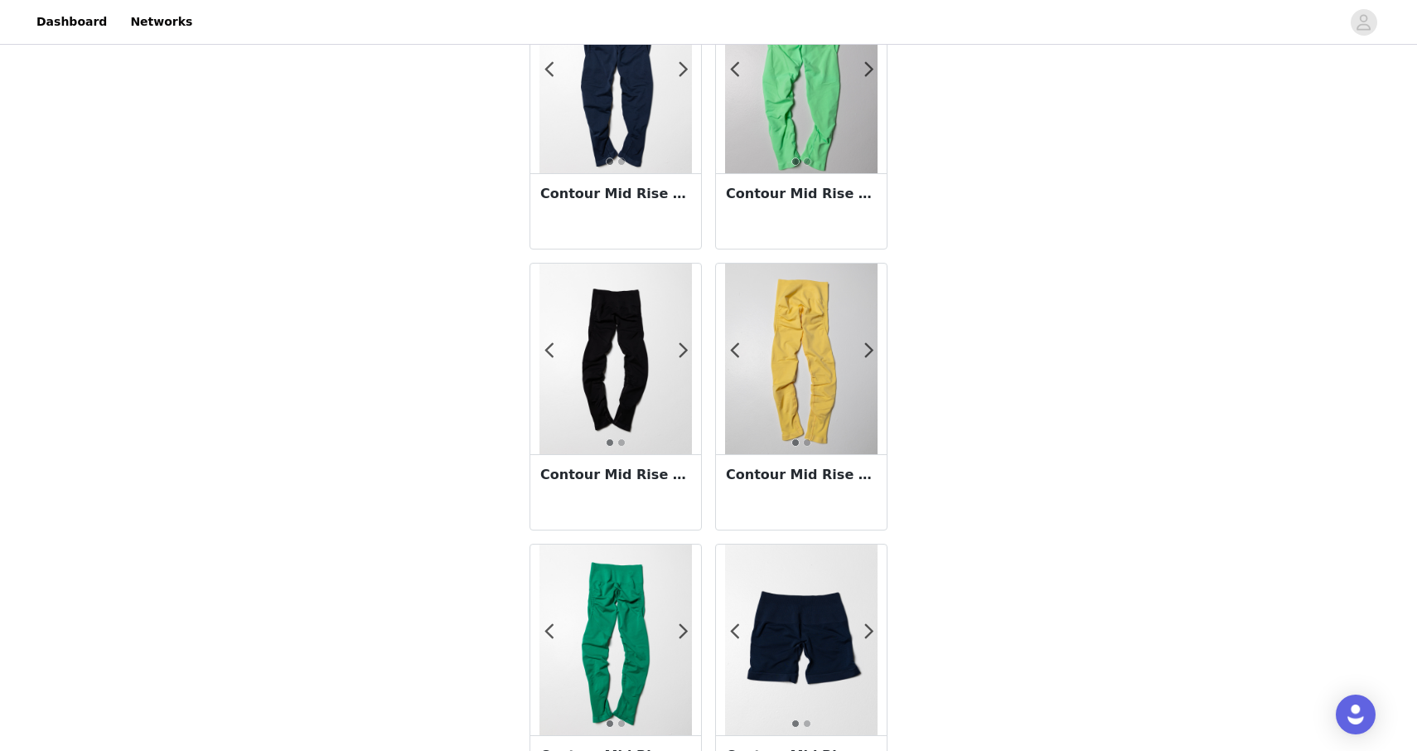
scroll to position [1343, 0]
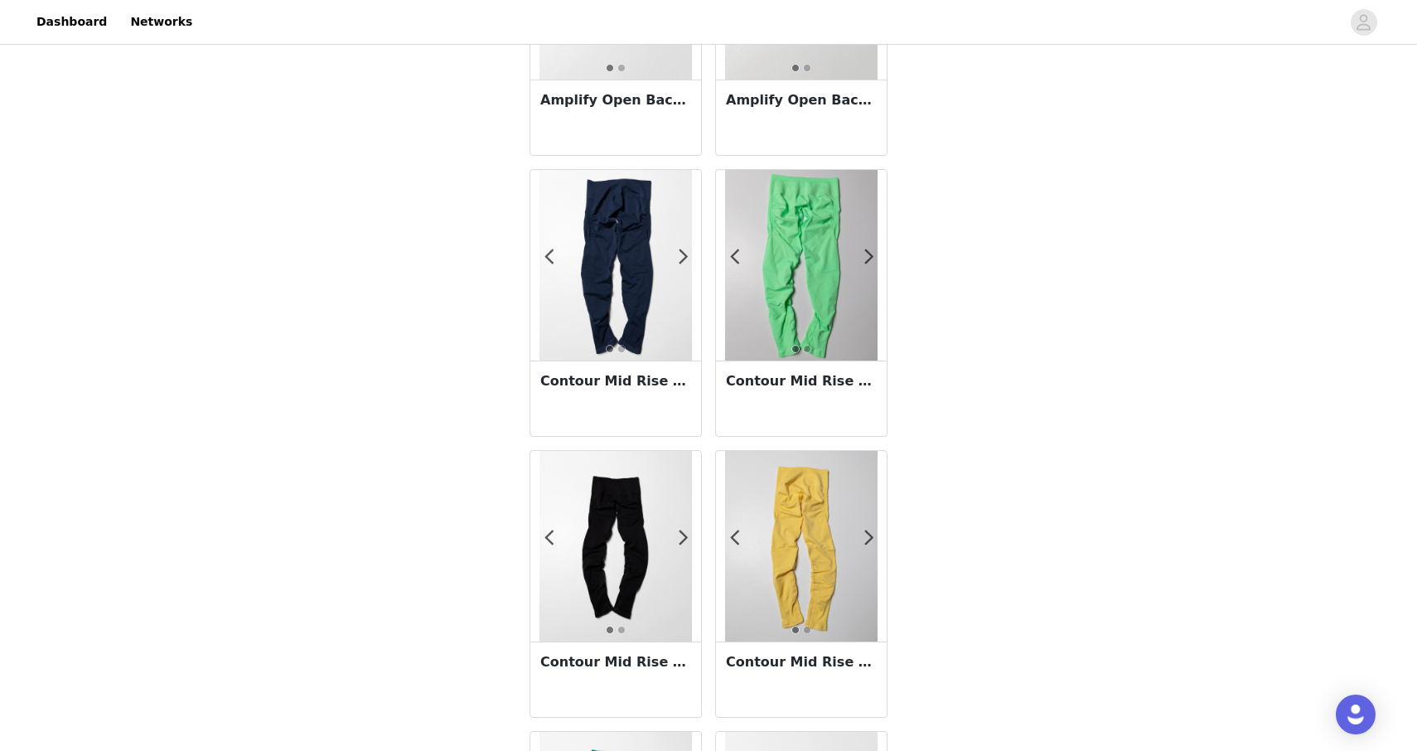
click at [608, 378] on h3 "Contour Mid Rise Legging - Anchor" at bounding box center [615, 381] width 151 height 20
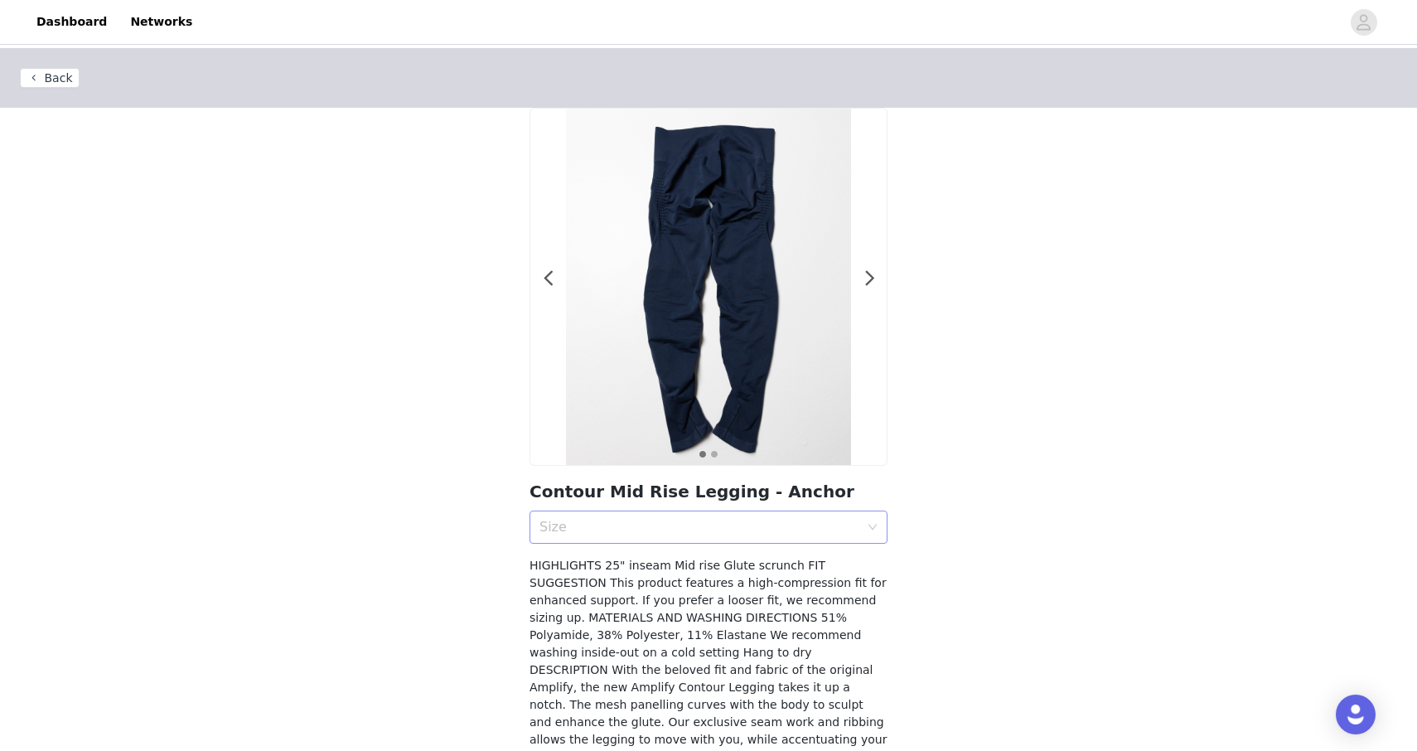
click at [647, 533] on div "Size" at bounding box center [699, 527] width 320 height 17
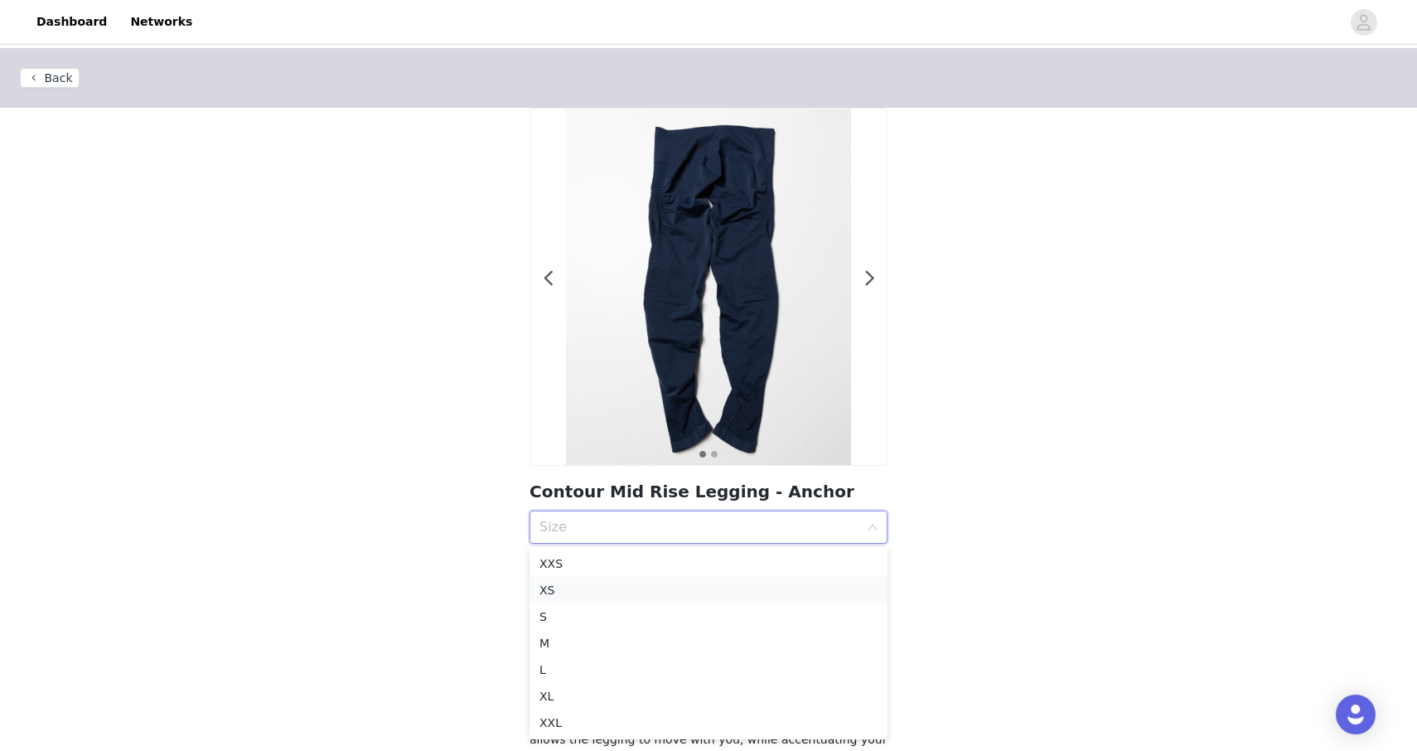
click at [584, 585] on div "XS" at bounding box center [708, 590] width 338 height 18
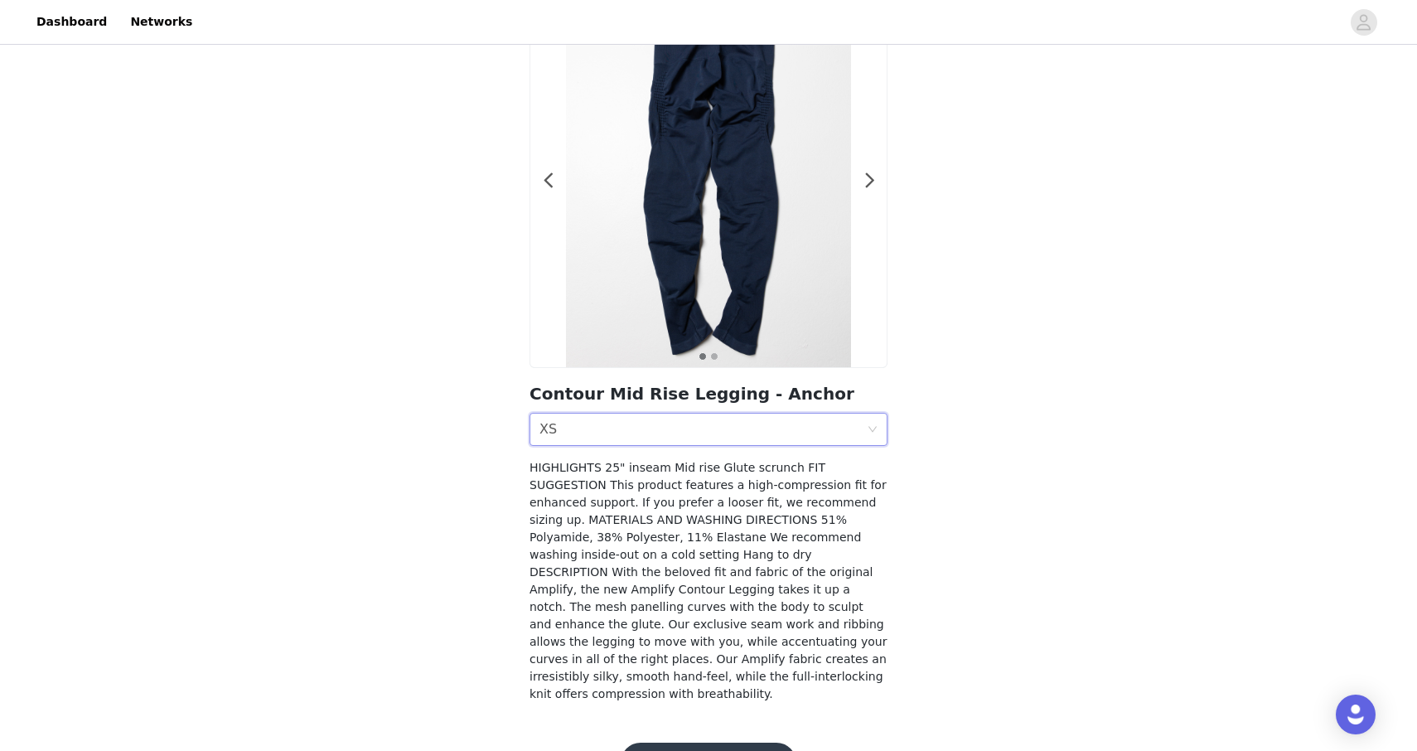
scroll to position [132, 0]
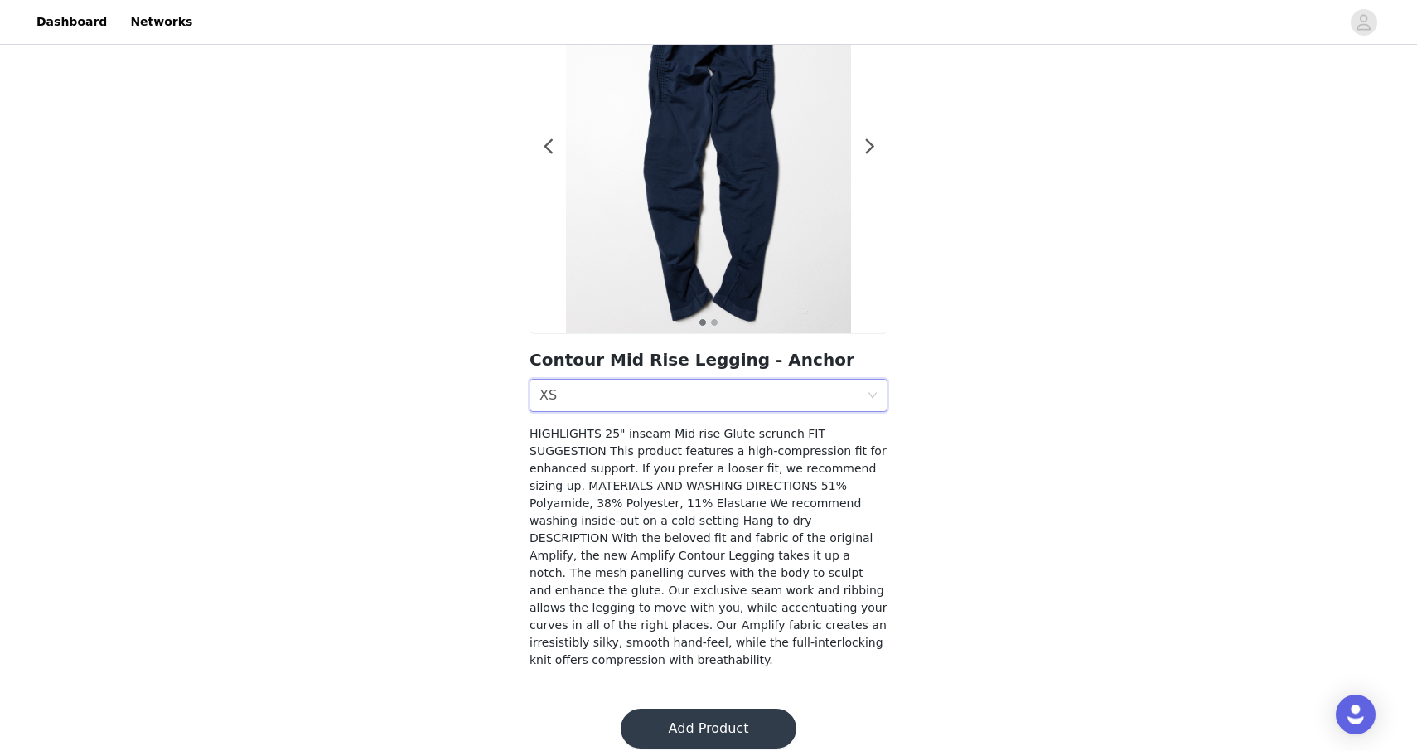
click at [663, 714] on button "Add Product" at bounding box center [709, 729] width 176 height 40
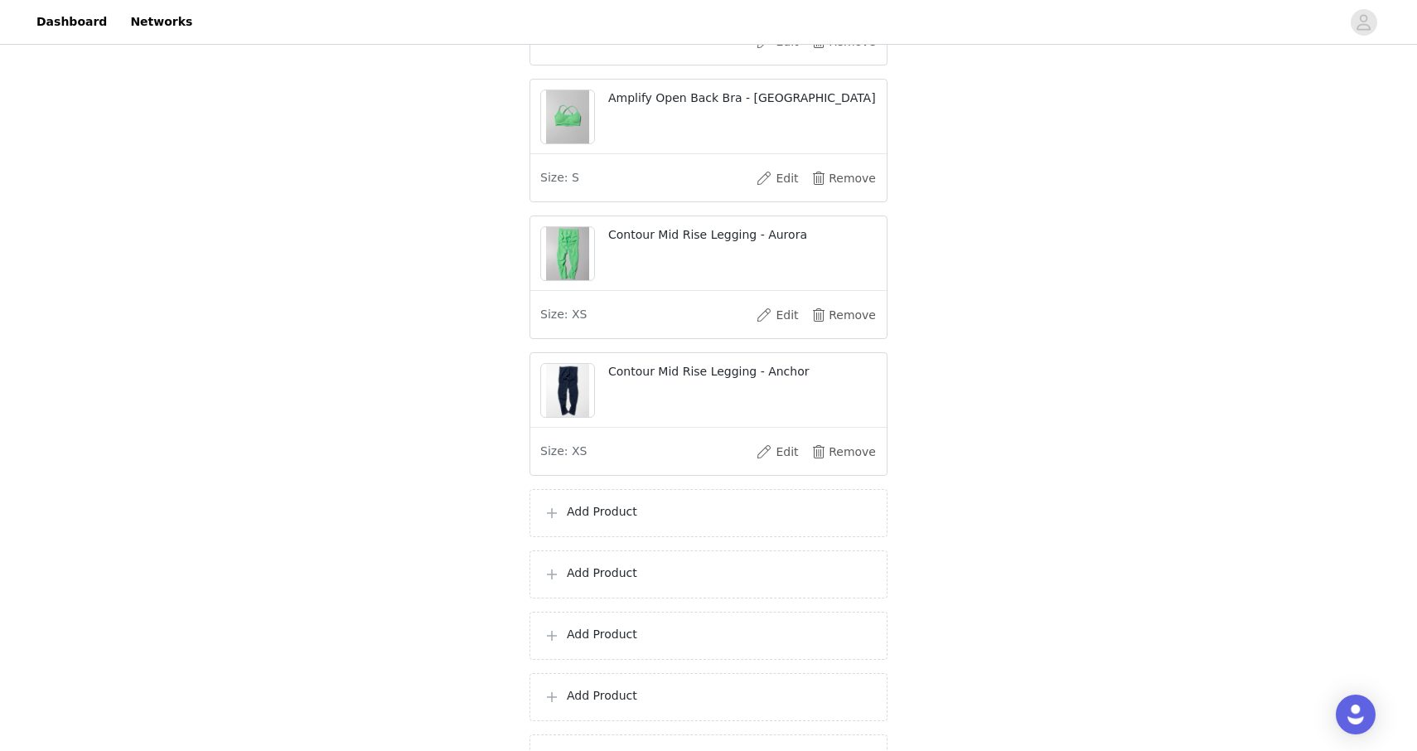
scroll to position [322, 0]
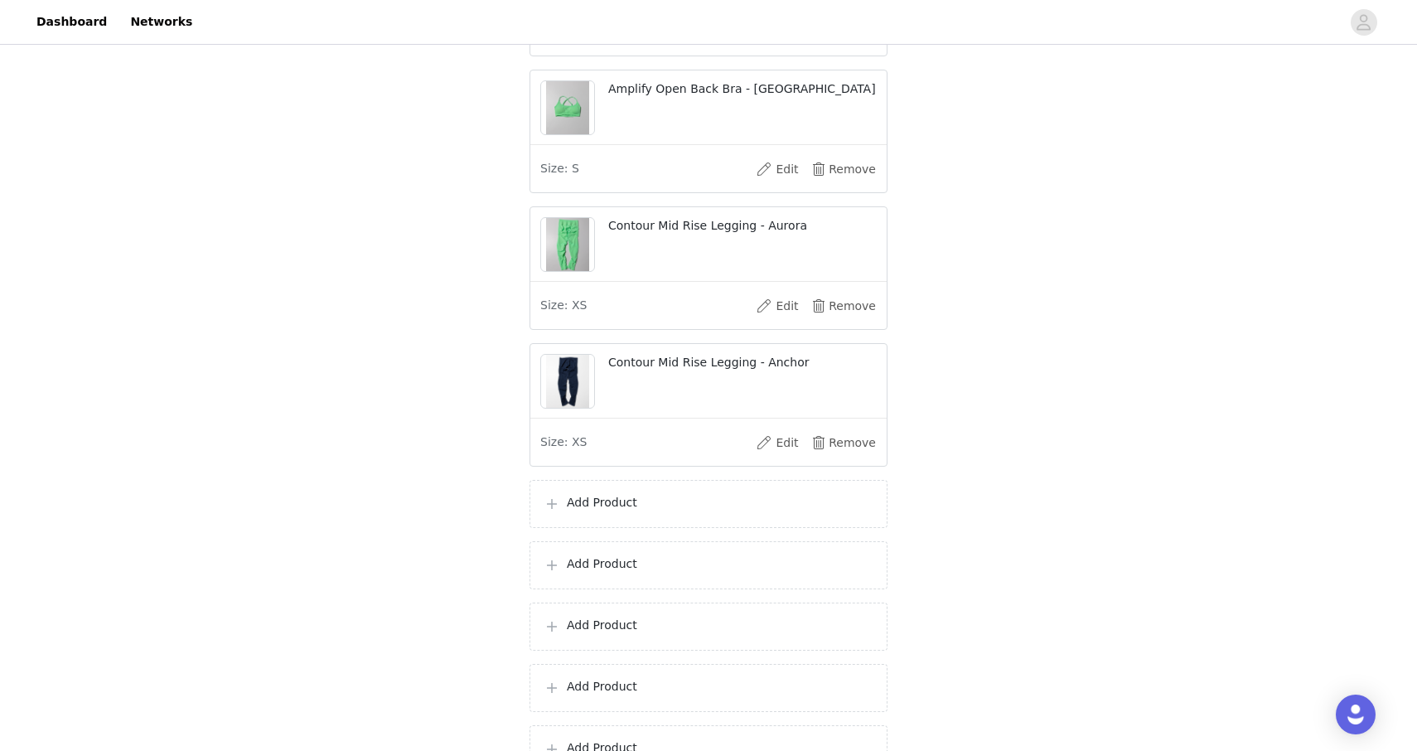
click at [646, 511] on p "Add Product" at bounding box center [720, 502] width 307 height 17
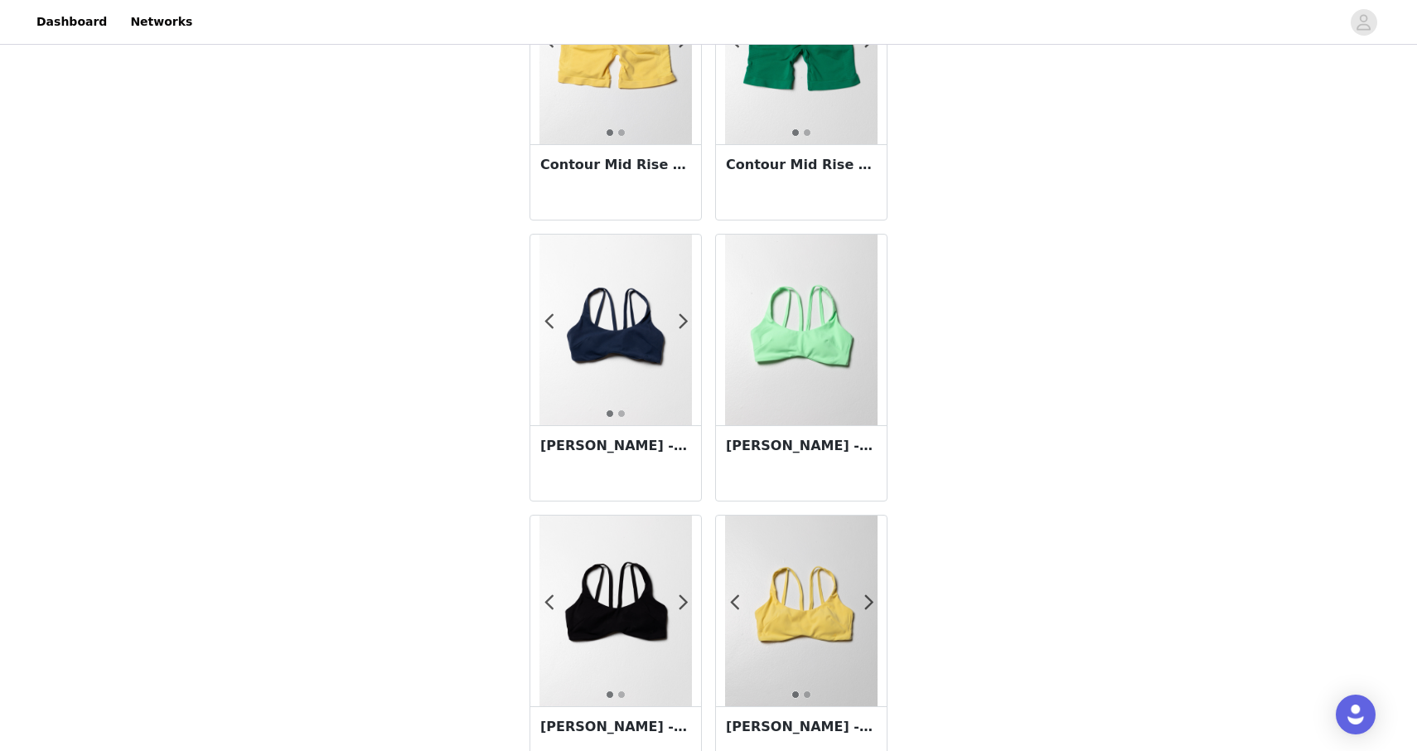
scroll to position [2656, 0]
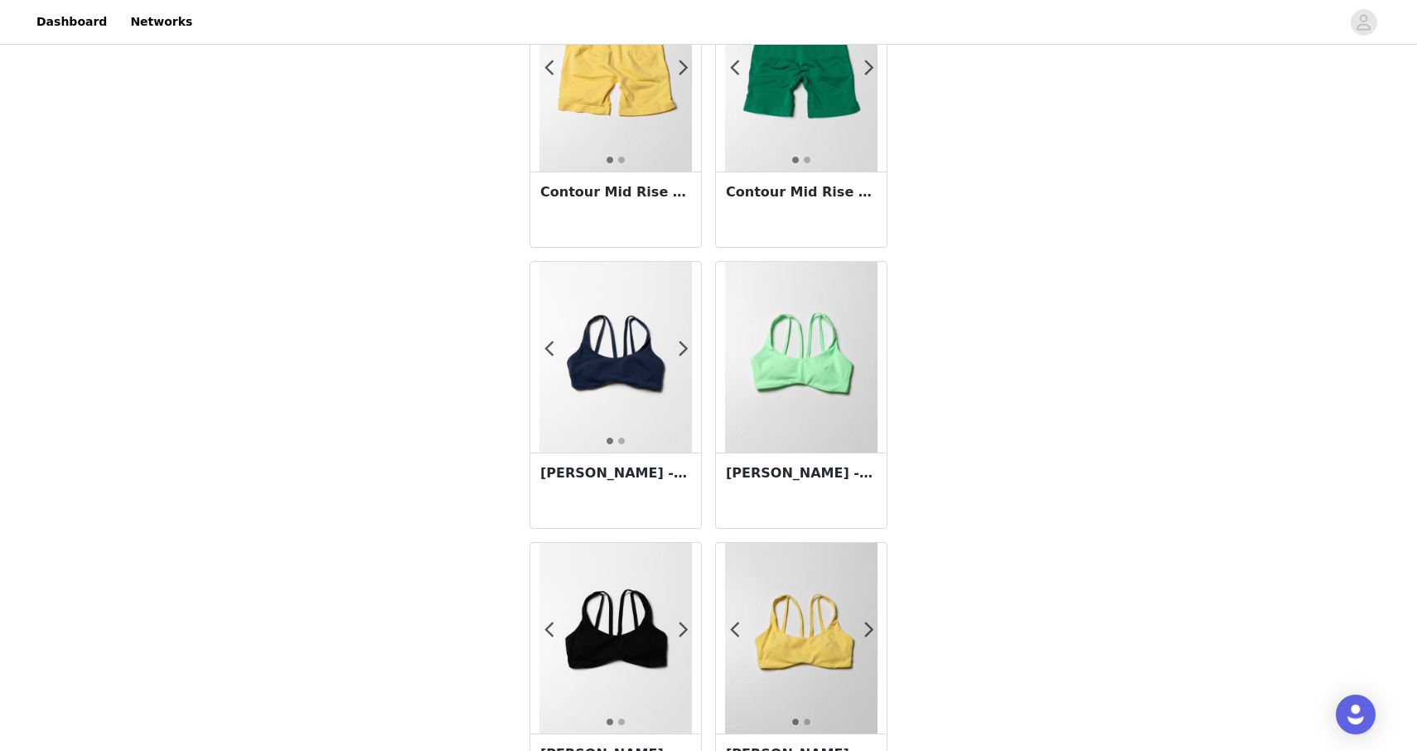
click at [614, 474] on h3 "[PERSON_NAME] - Anchor" at bounding box center [615, 473] width 151 height 20
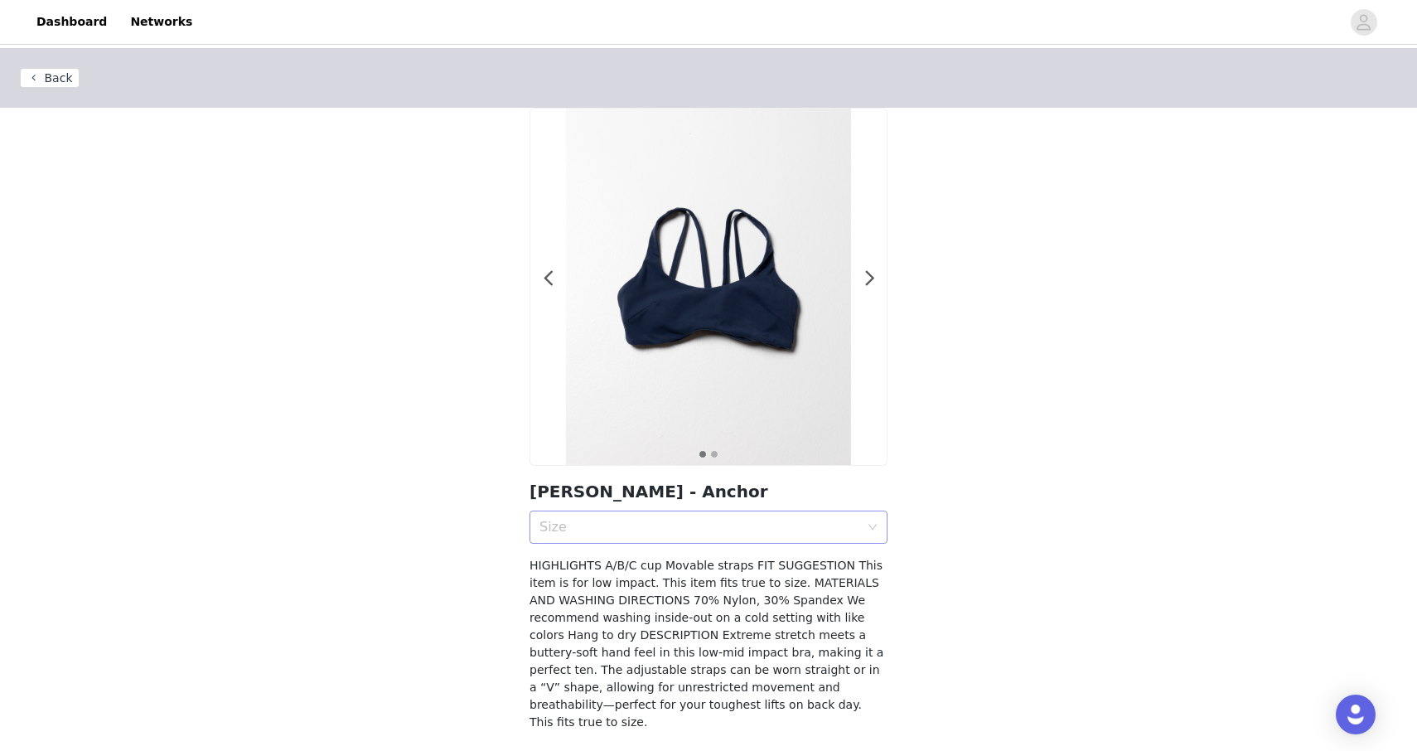
click at [617, 527] on div "Size" at bounding box center [699, 527] width 320 height 17
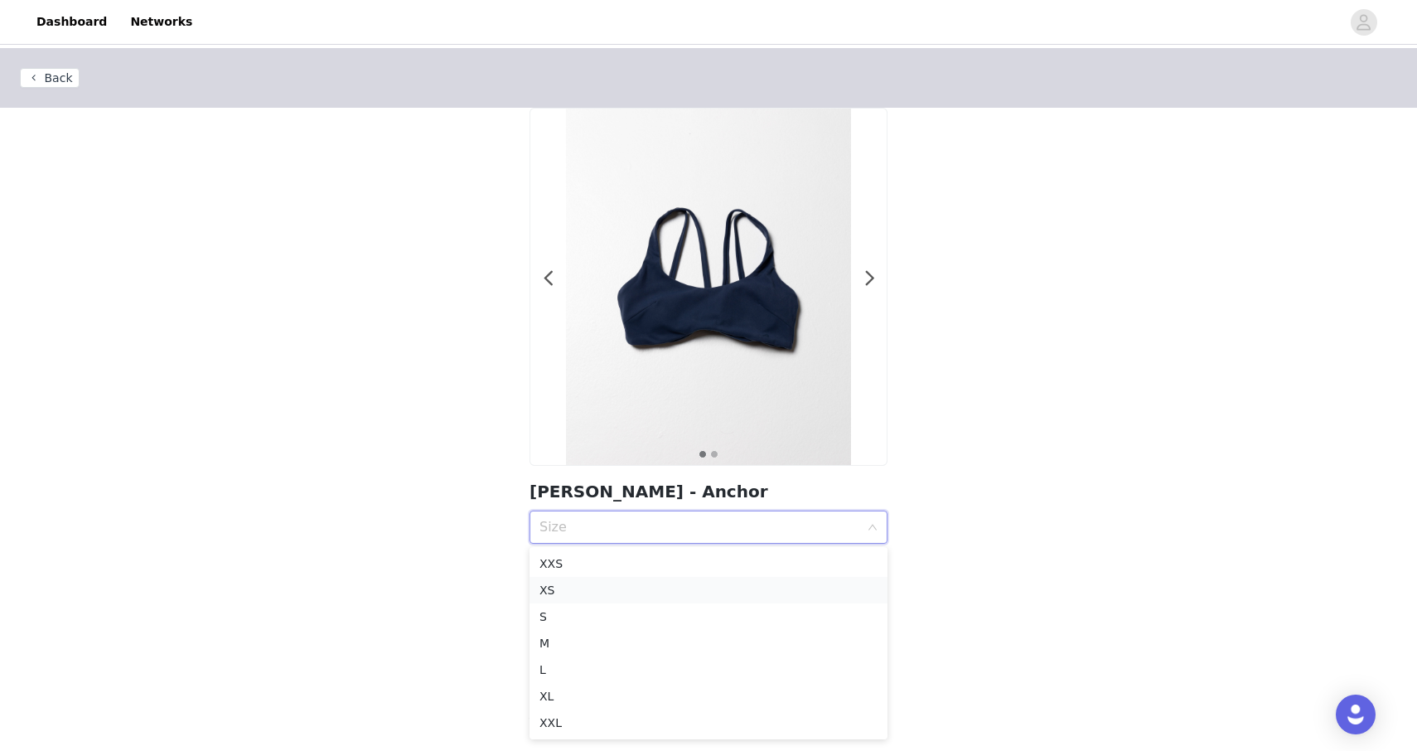
click at [579, 592] on div "XS" at bounding box center [708, 590] width 338 height 18
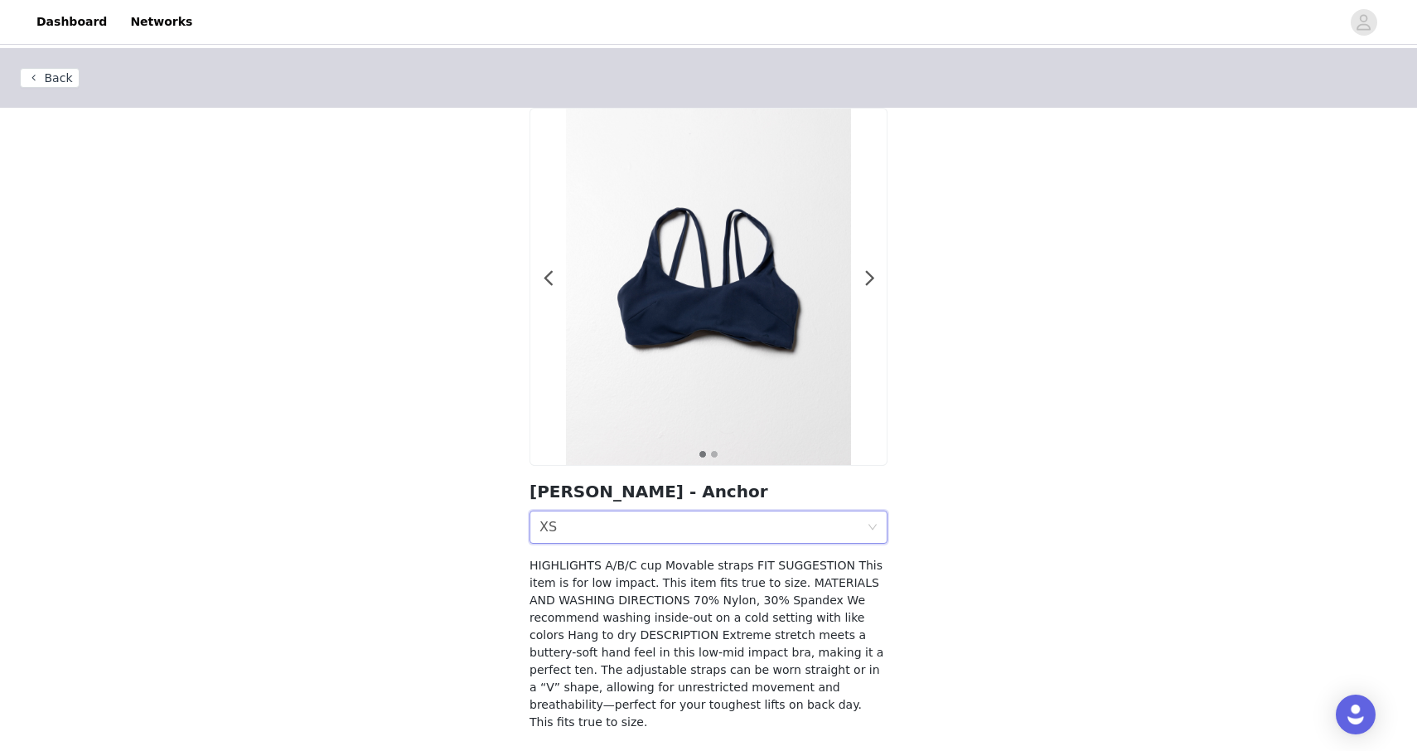
scroll to position [62, 0]
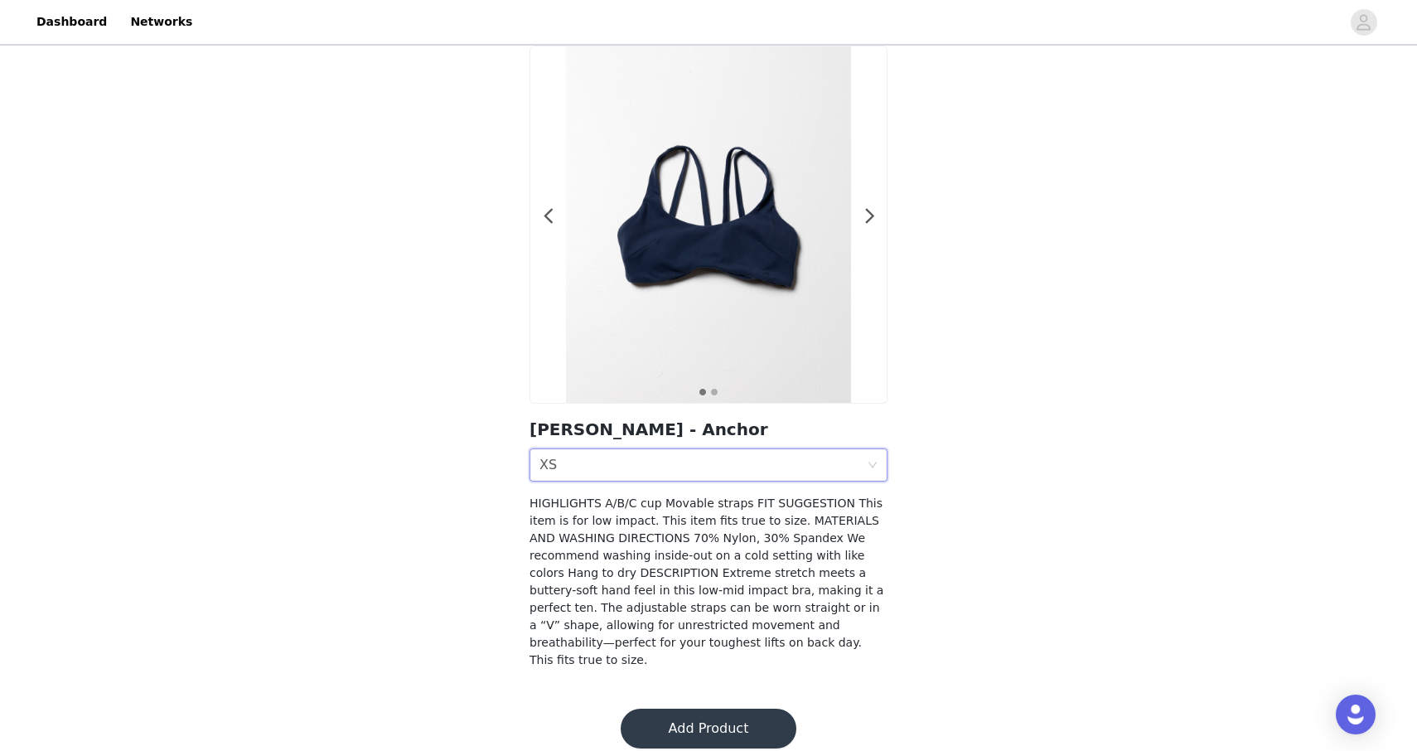
click at [658, 722] on button "Add Product" at bounding box center [709, 729] width 176 height 40
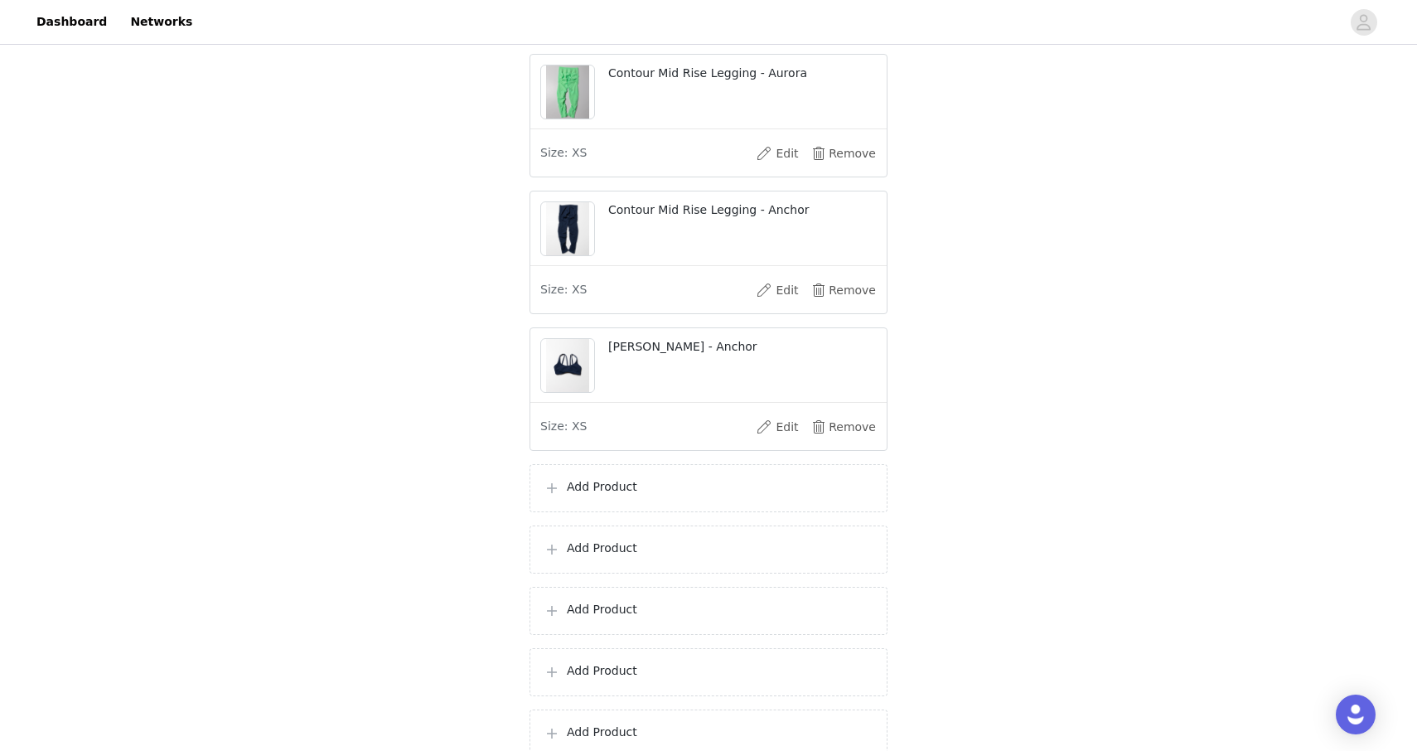
scroll to position [482, 0]
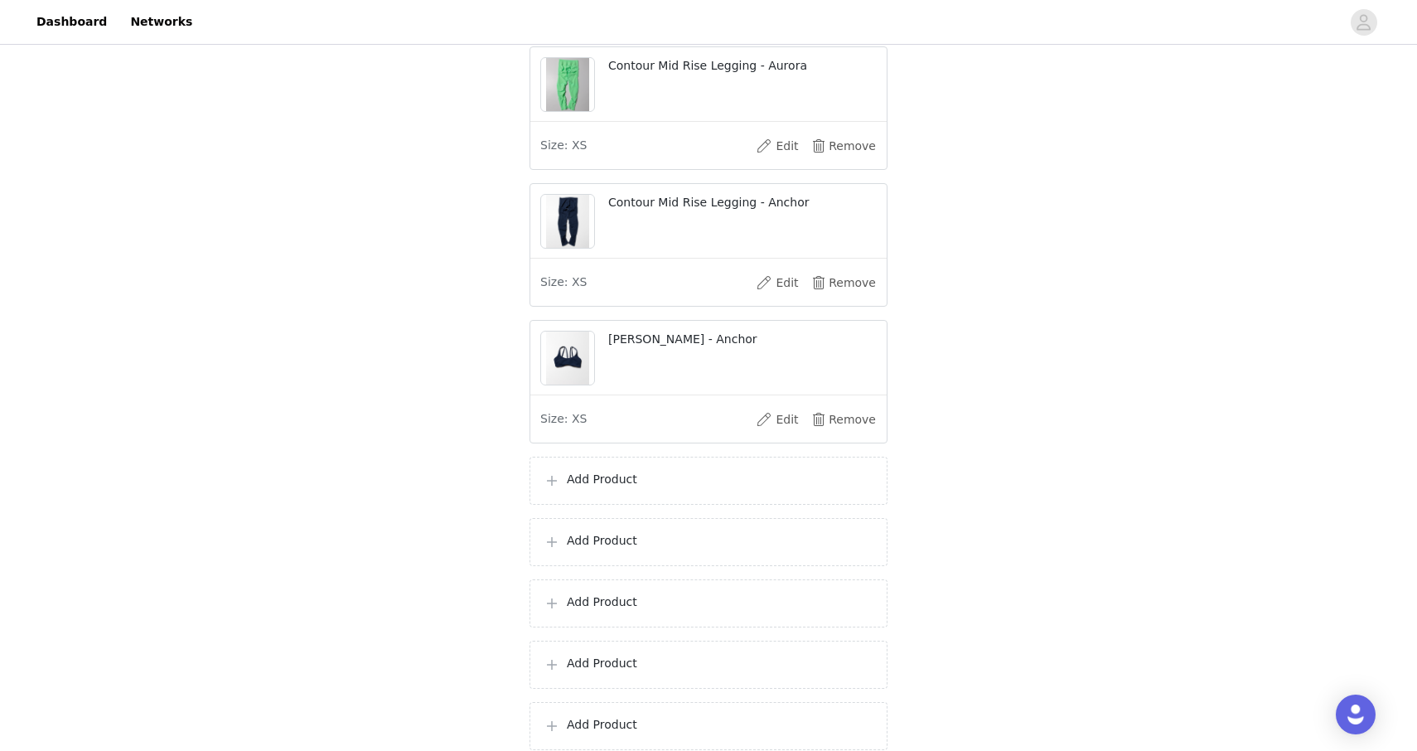
click at [612, 488] on p "Add Product" at bounding box center [720, 479] width 307 height 17
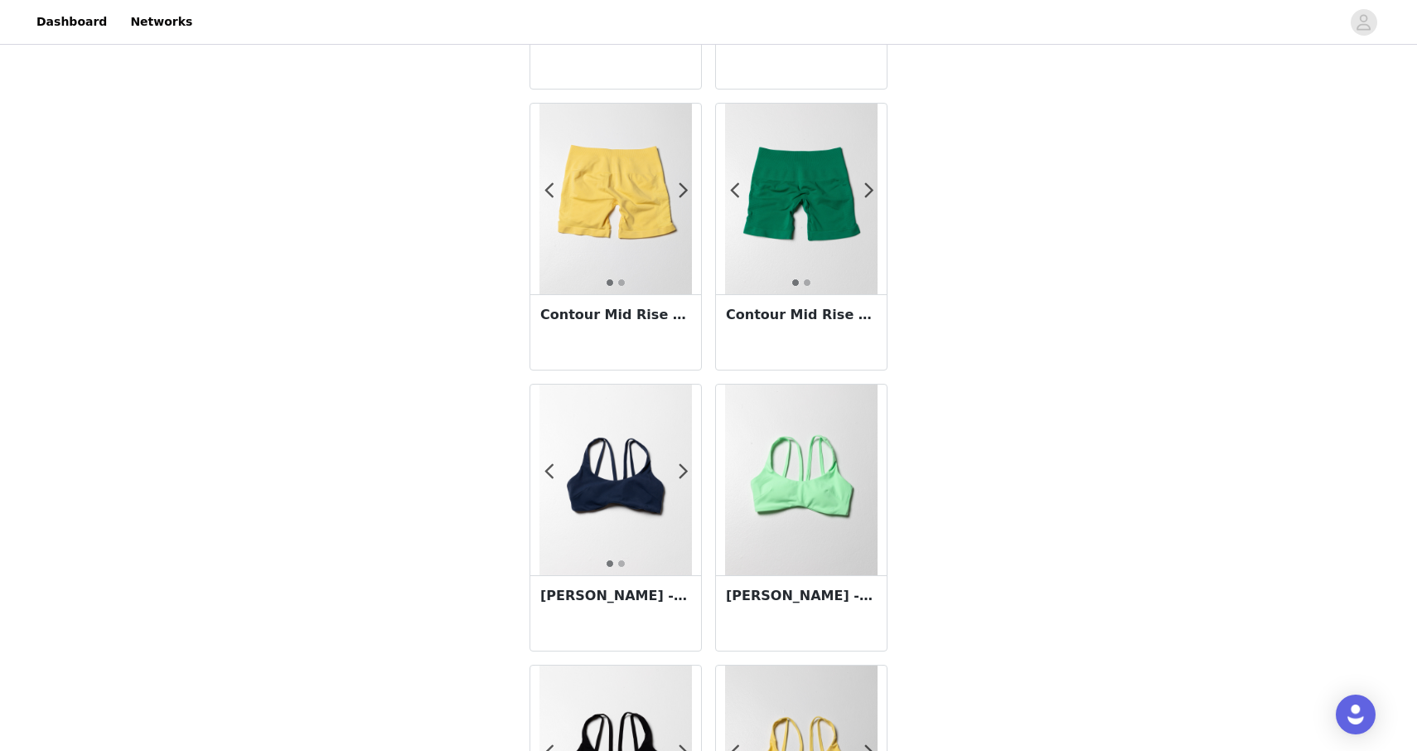
scroll to position [2781, 0]
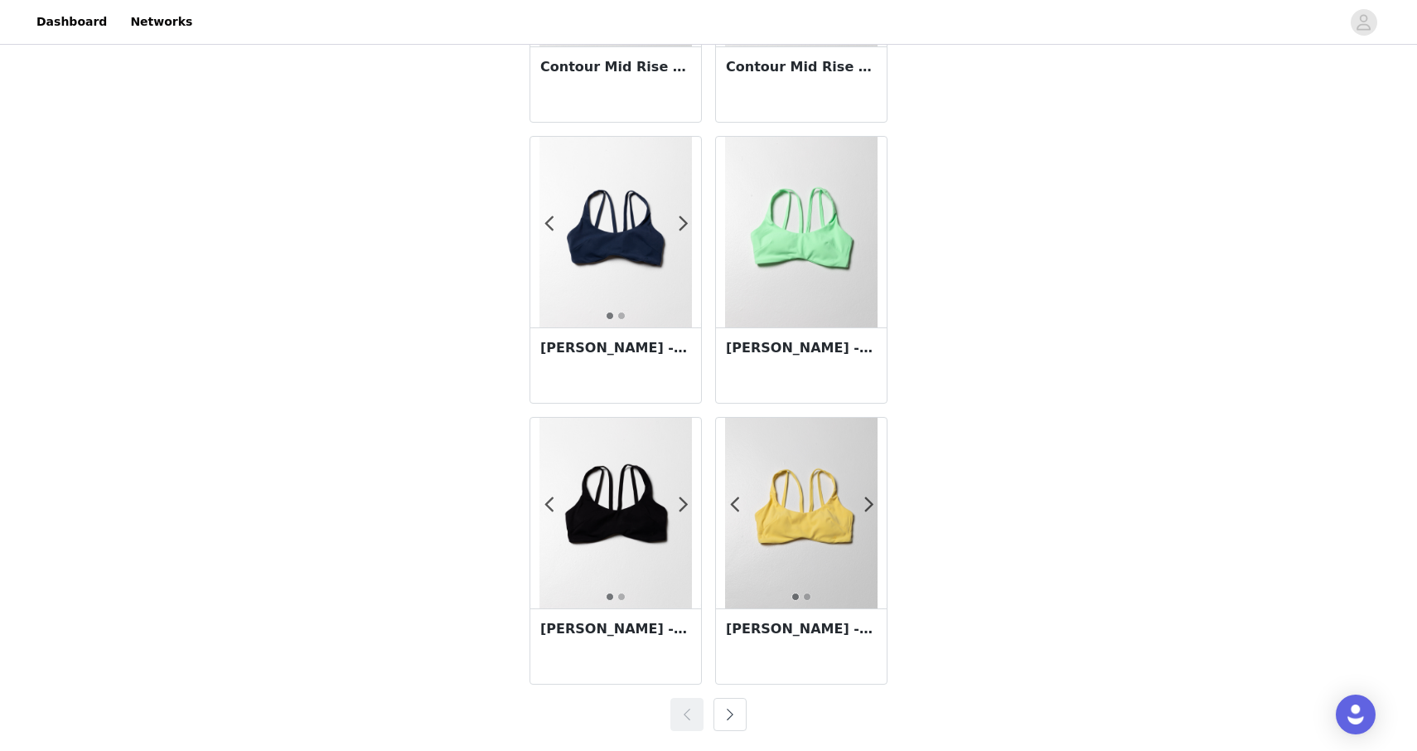
click at [730, 704] on button "button" at bounding box center [730, 714] width 33 height 33
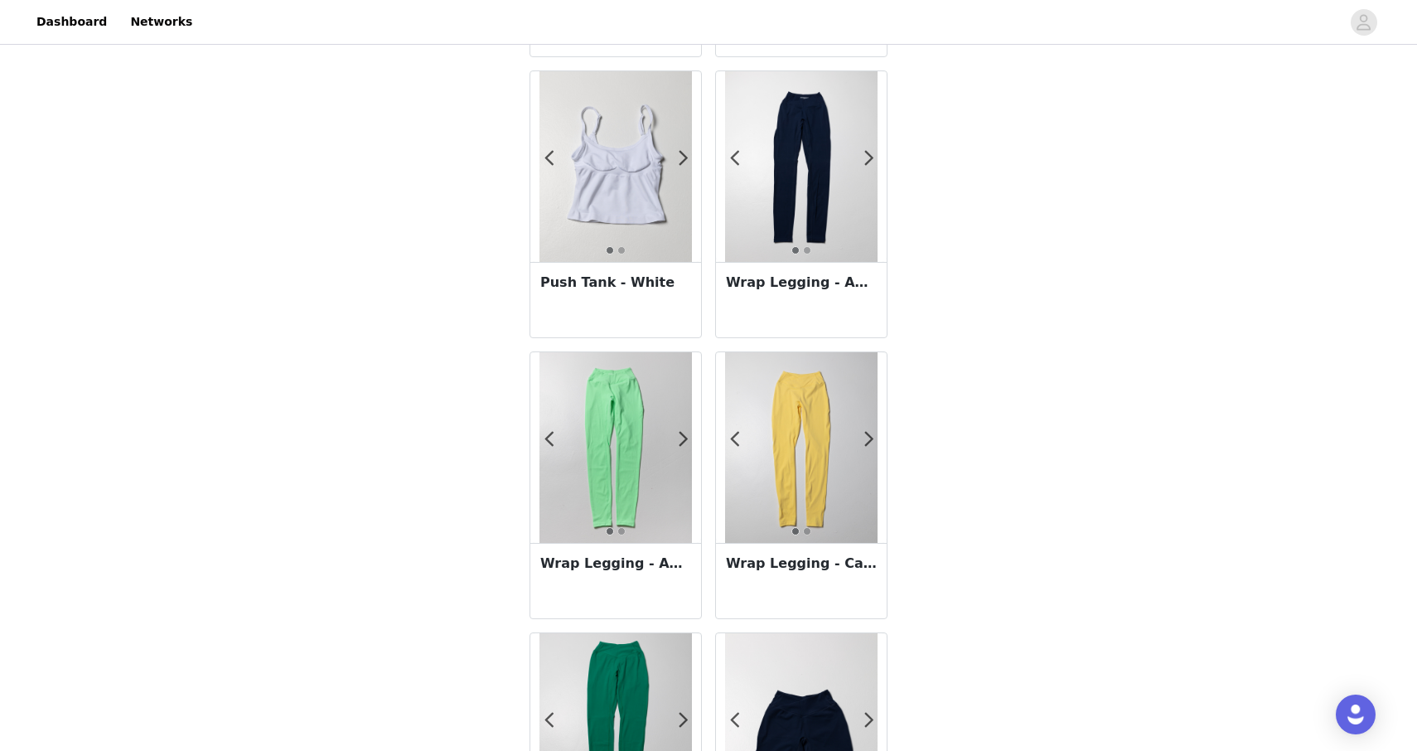
scroll to position [1166, 0]
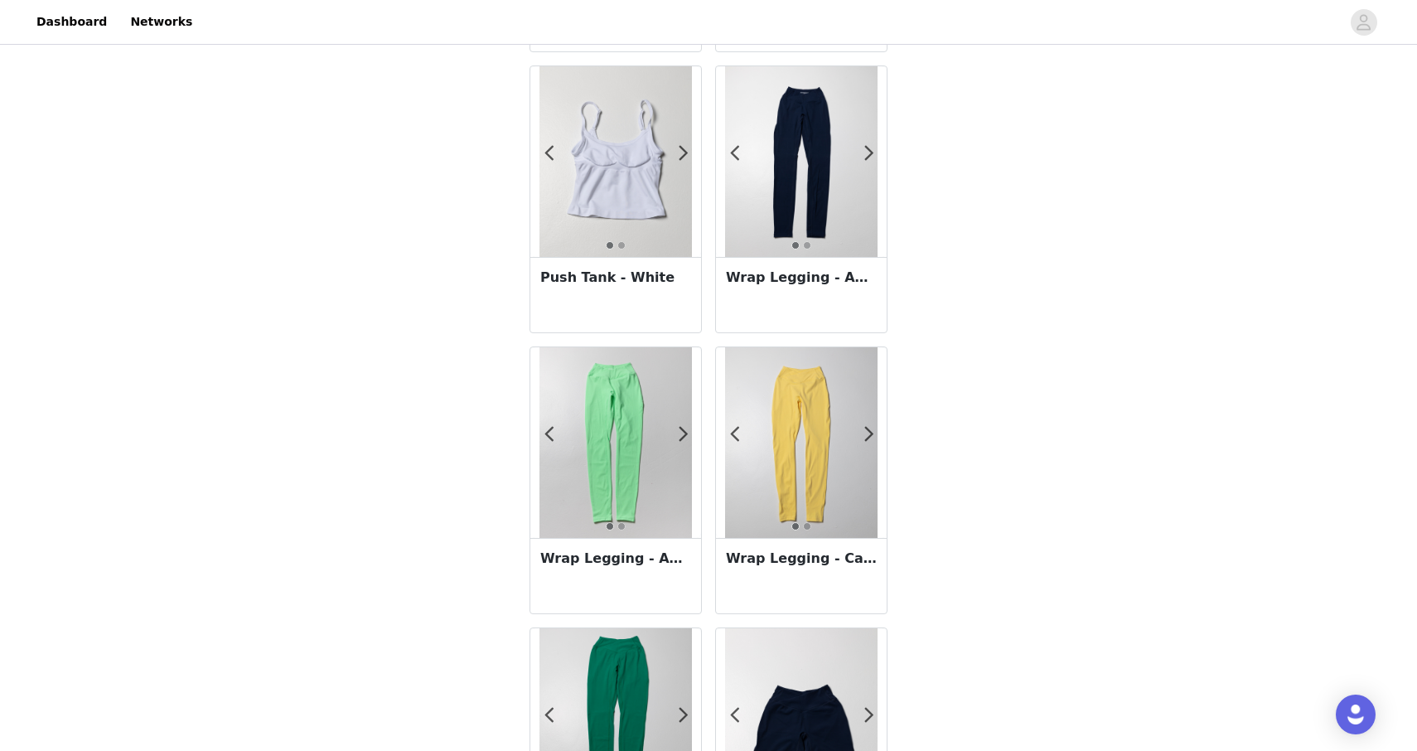
click at [809, 286] on h3 "Wrap Legging - Anchor" at bounding box center [801, 278] width 151 height 20
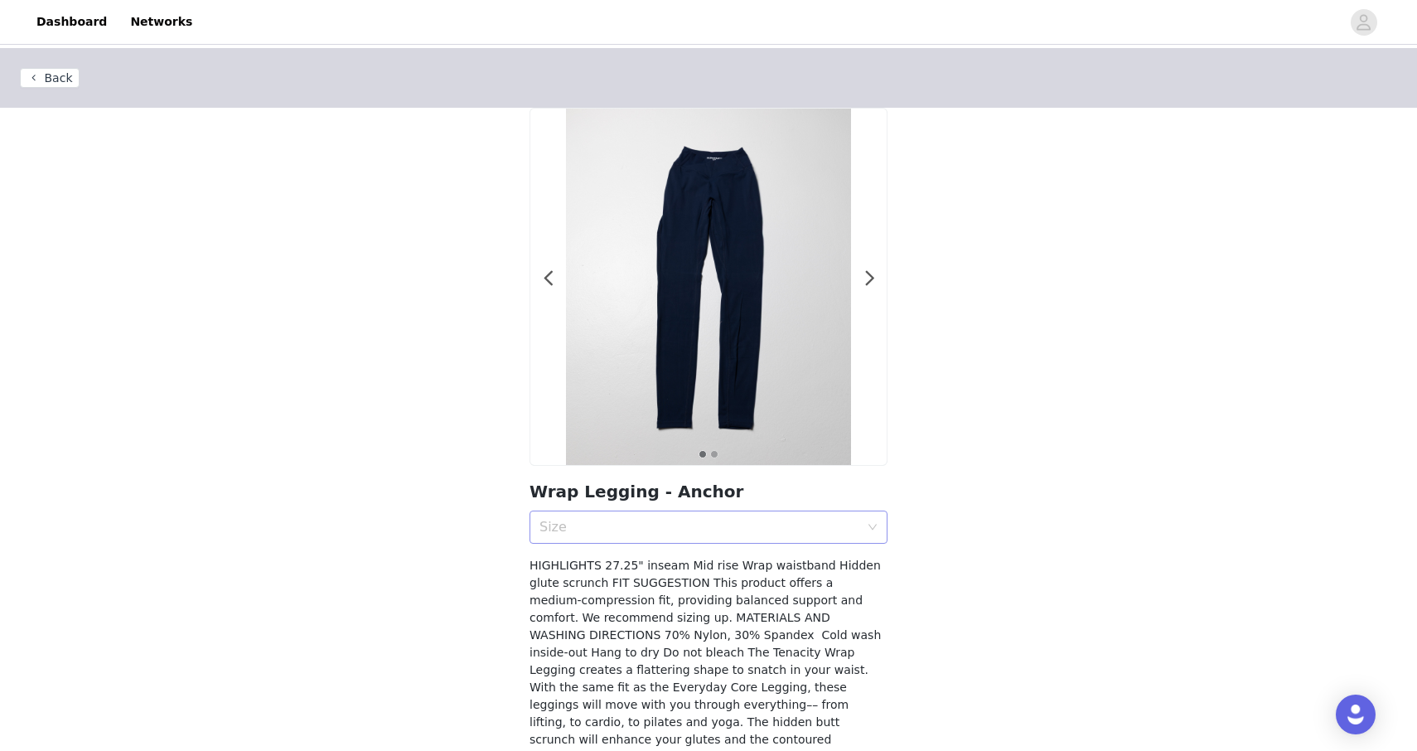
click at [660, 535] on div "Size" at bounding box center [702, 526] width 327 height 31
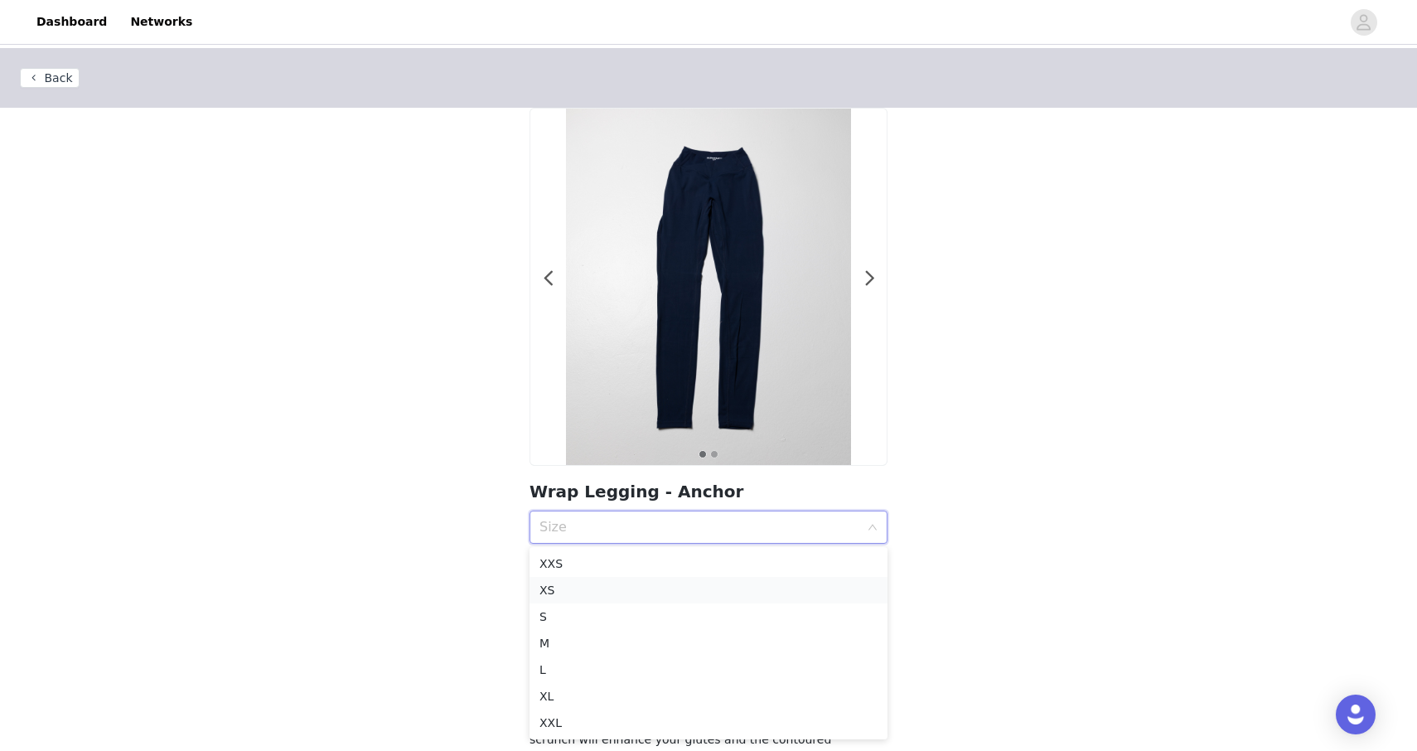
click at [621, 594] on div "XS" at bounding box center [708, 590] width 338 height 18
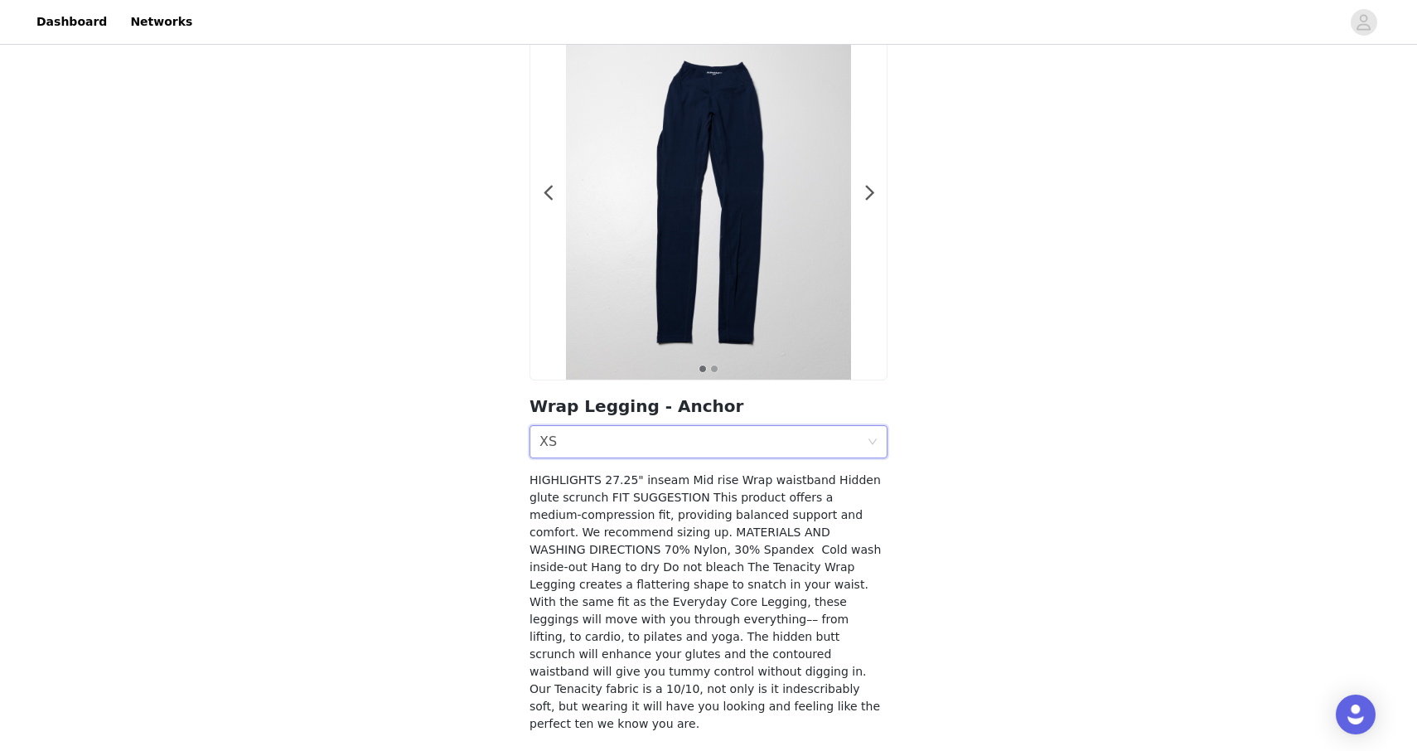
scroll to position [132, 0]
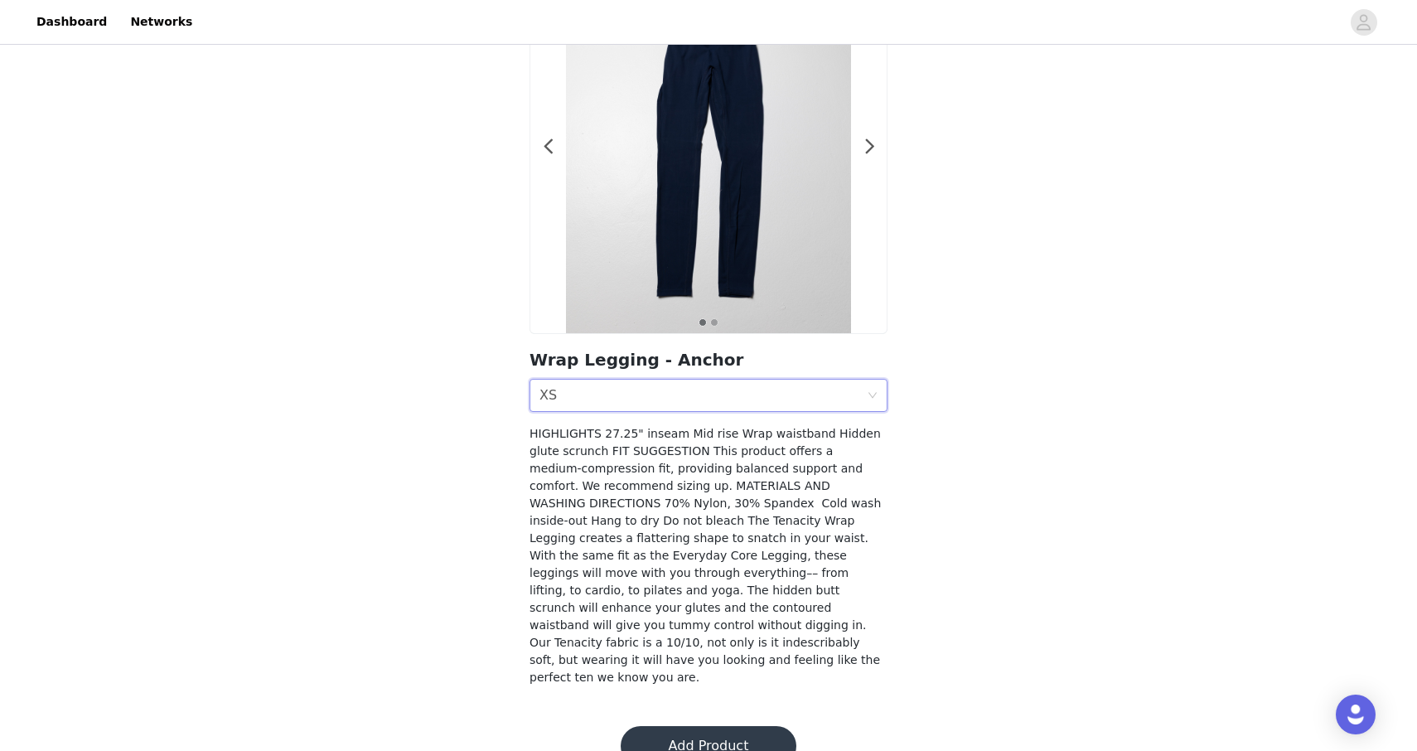
click at [663, 726] on button "Add Product" at bounding box center [709, 746] width 176 height 40
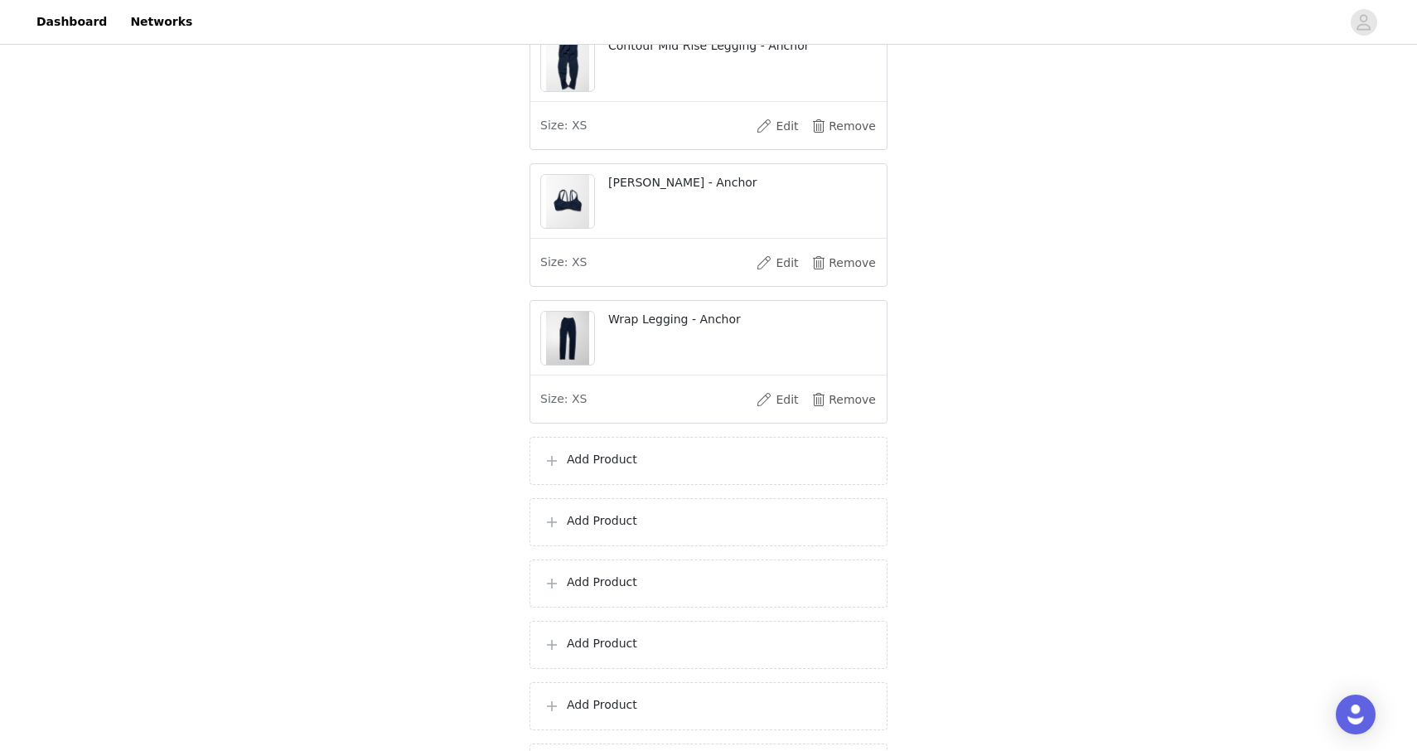
scroll to position [637, 0]
click at [627, 486] on div "Add Product" at bounding box center [709, 462] width 358 height 48
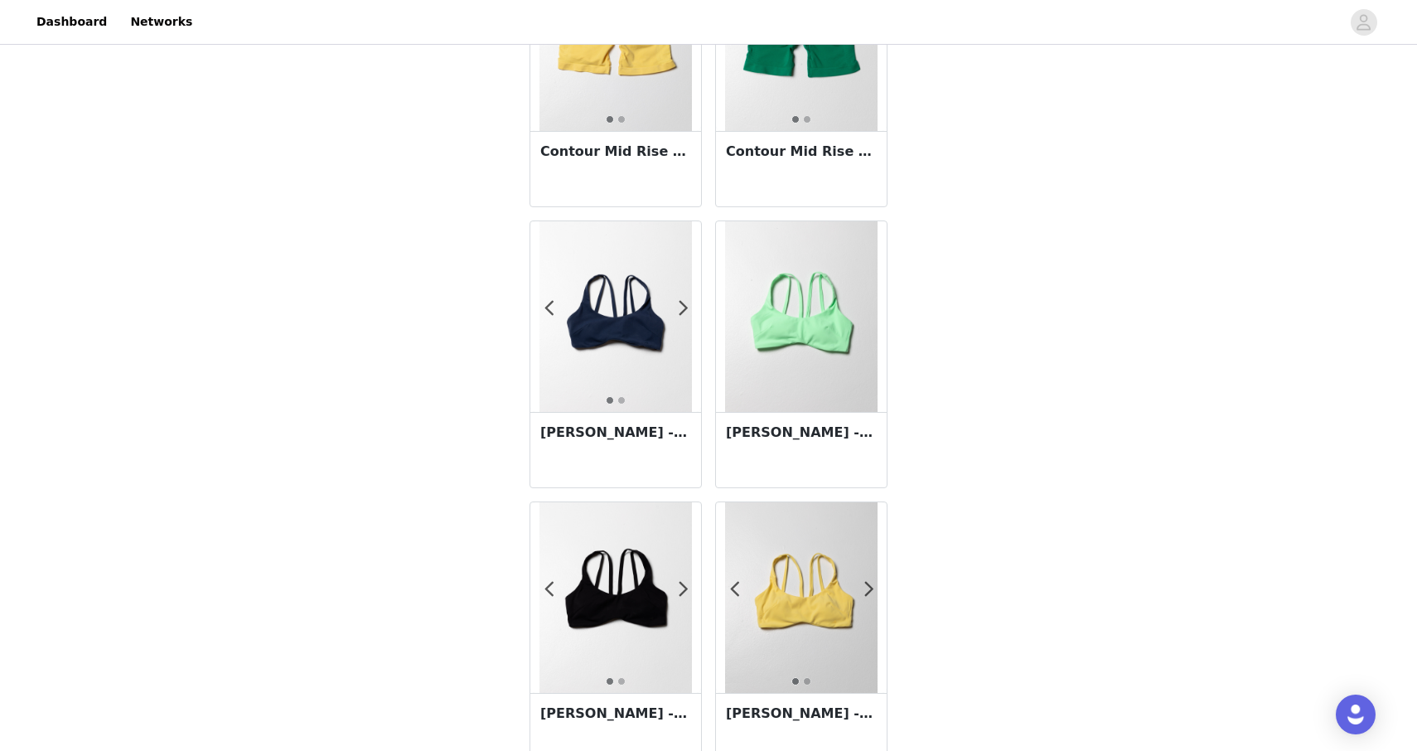
scroll to position [2781, 0]
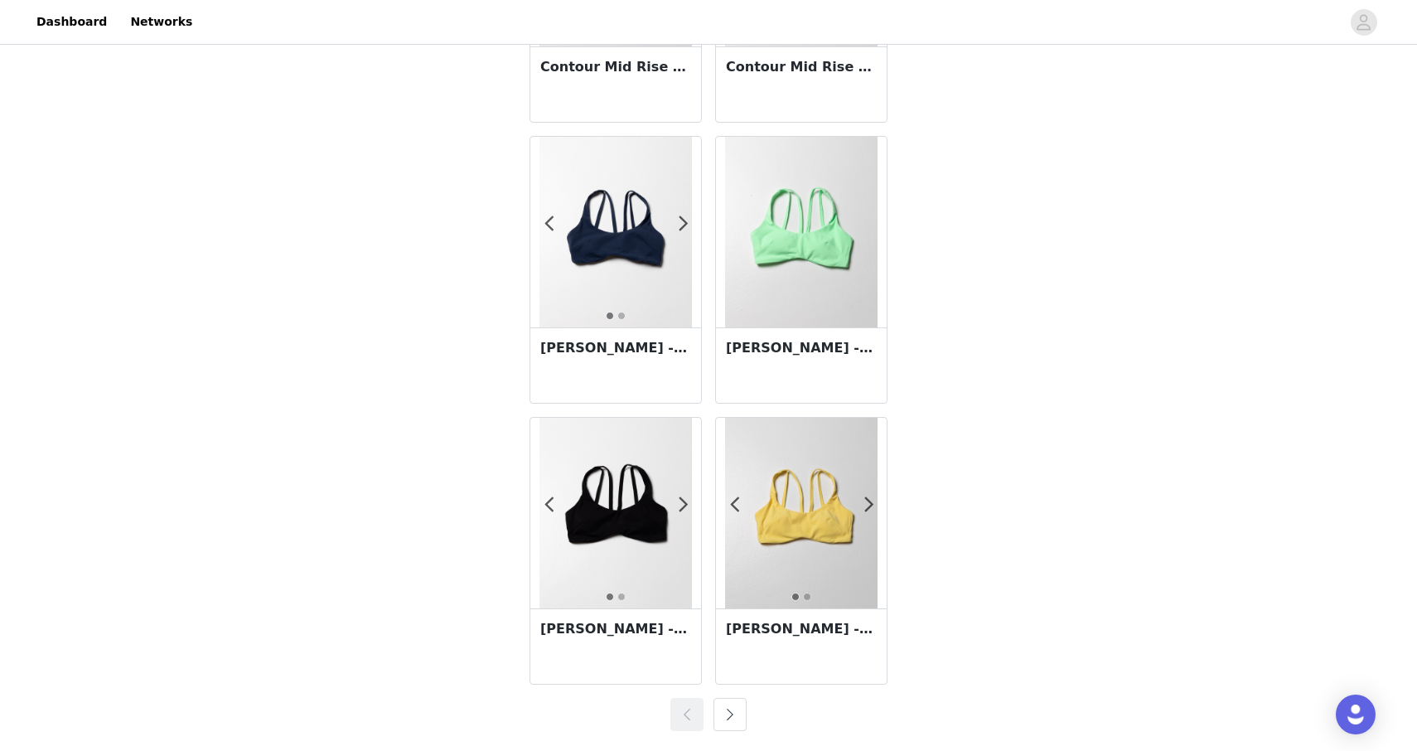
click at [733, 711] on button "button" at bounding box center [730, 714] width 33 height 33
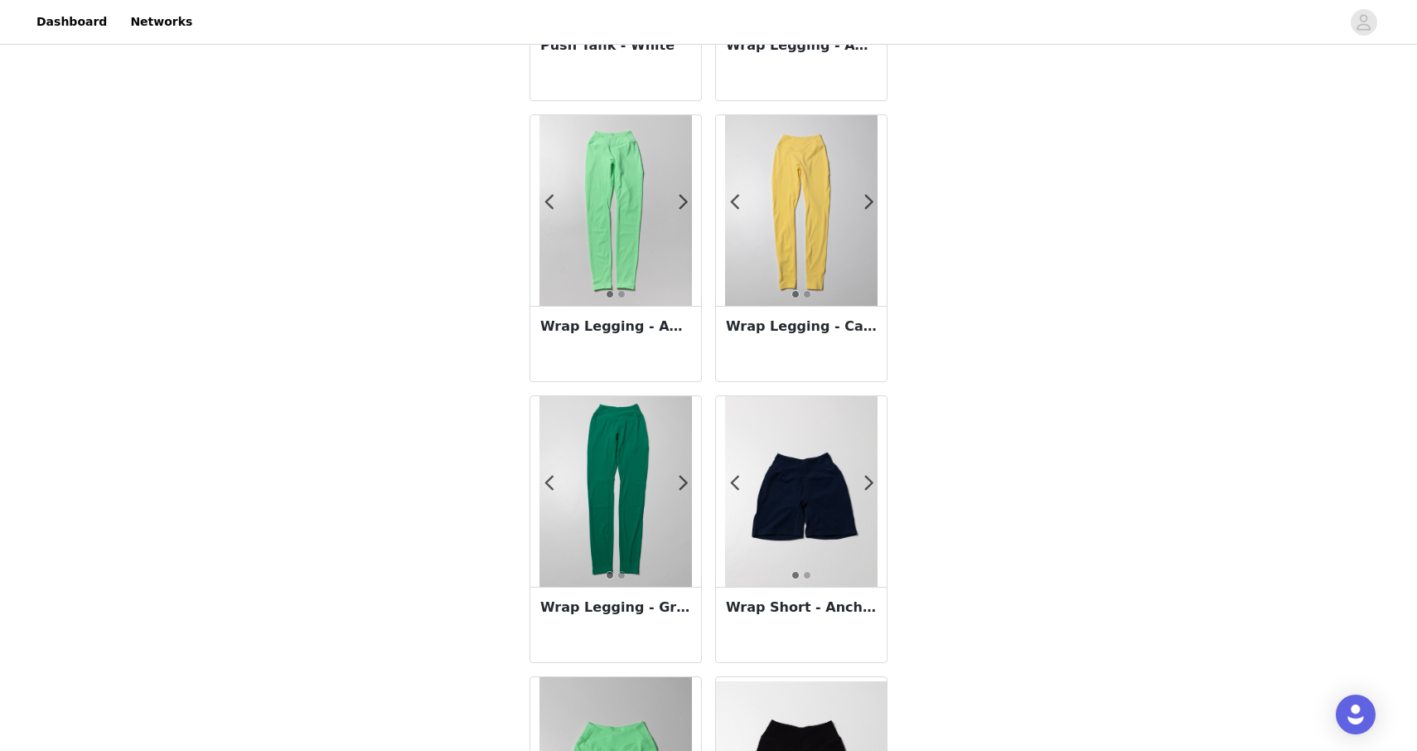
scroll to position [1400, 0]
click at [791, 332] on h3 "Wrap Legging - Canary" at bounding box center [801, 325] width 151 height 20
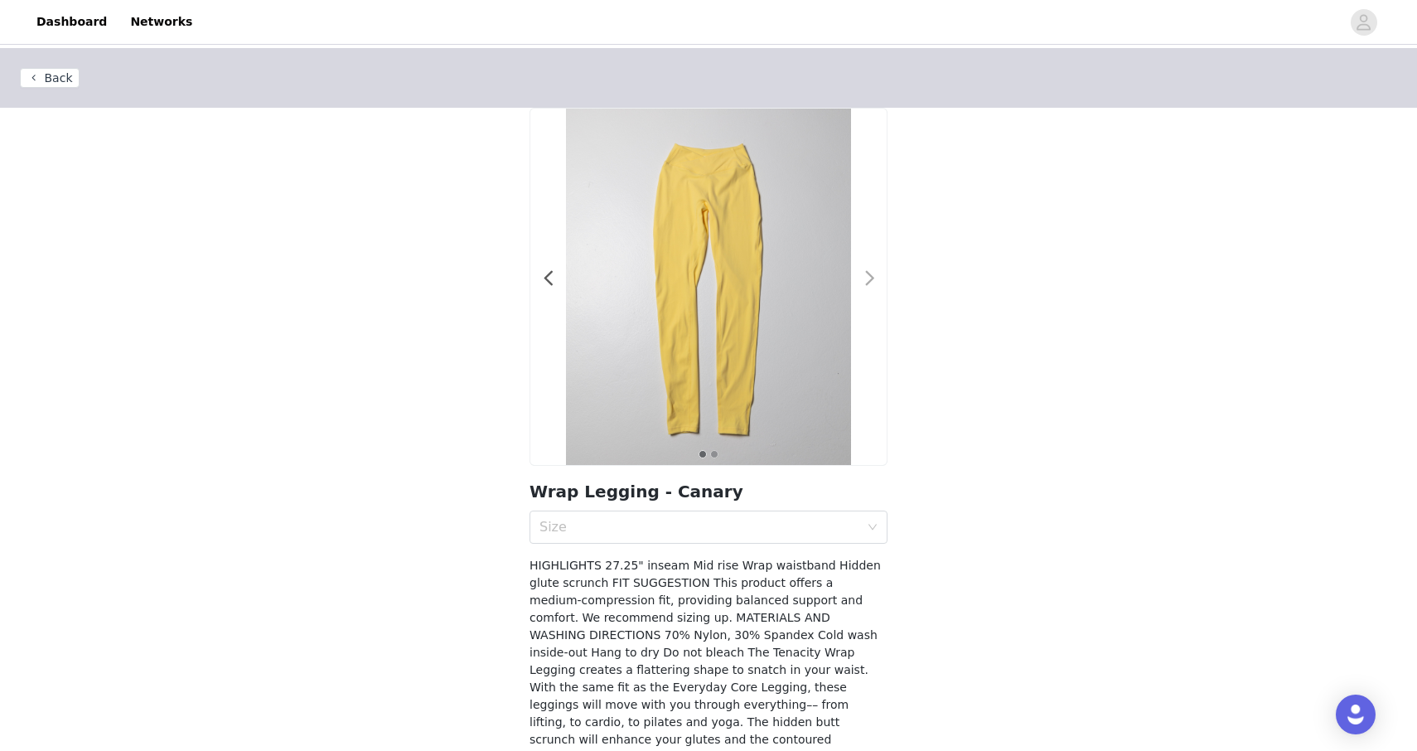
click at [868, 278] on span at bounding box center [869, 278] width 37 height 0
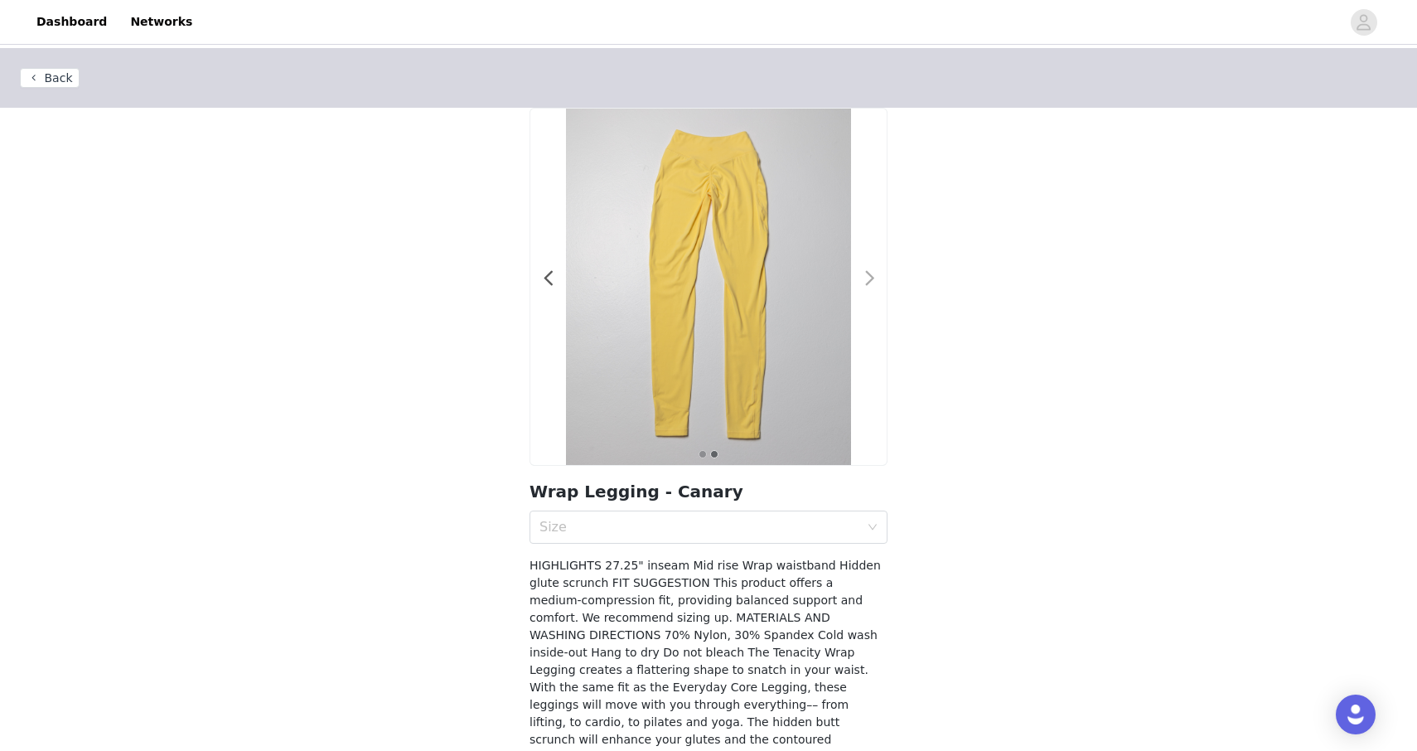
click at [868, 278] on span at bounding box center [869, 278] width 37 height 0
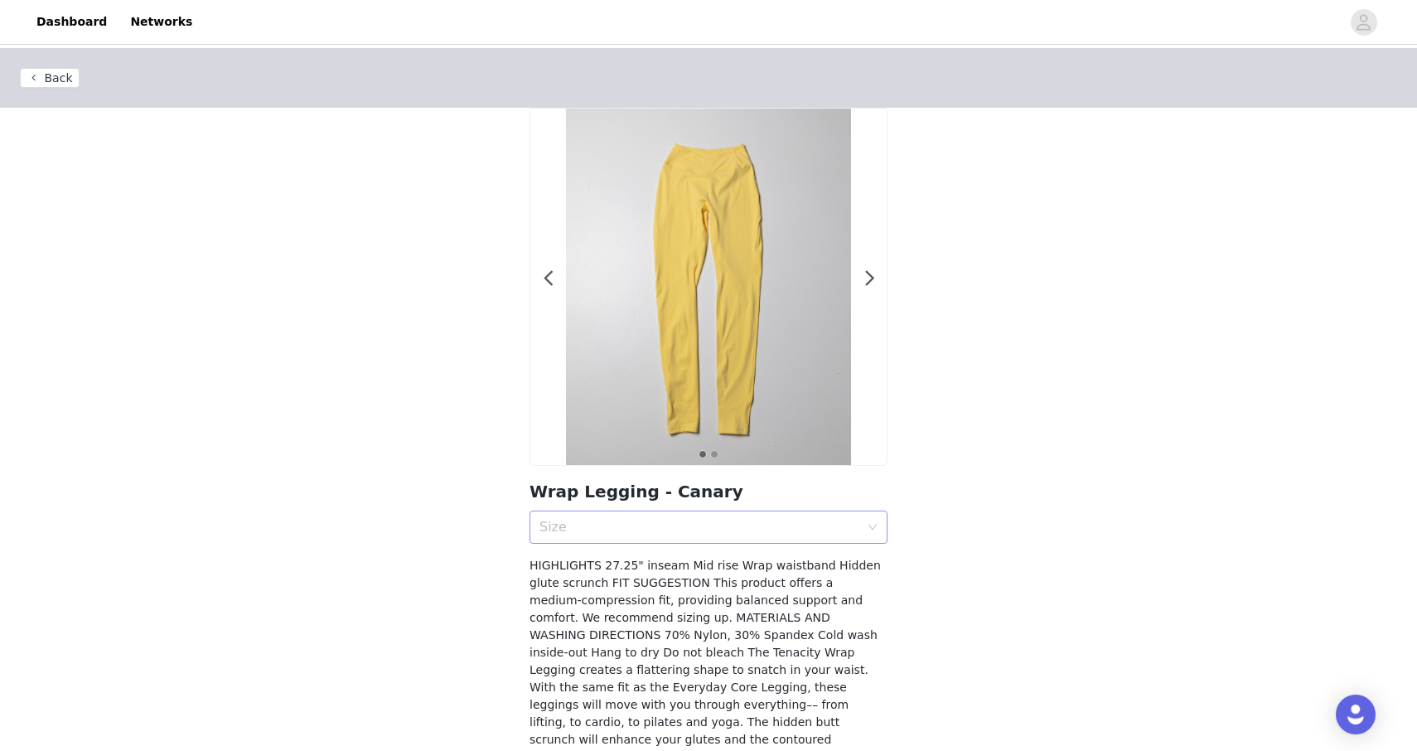
click at [692, 527] on div "Size" at bounding box center [699, 527] width 320 height 17
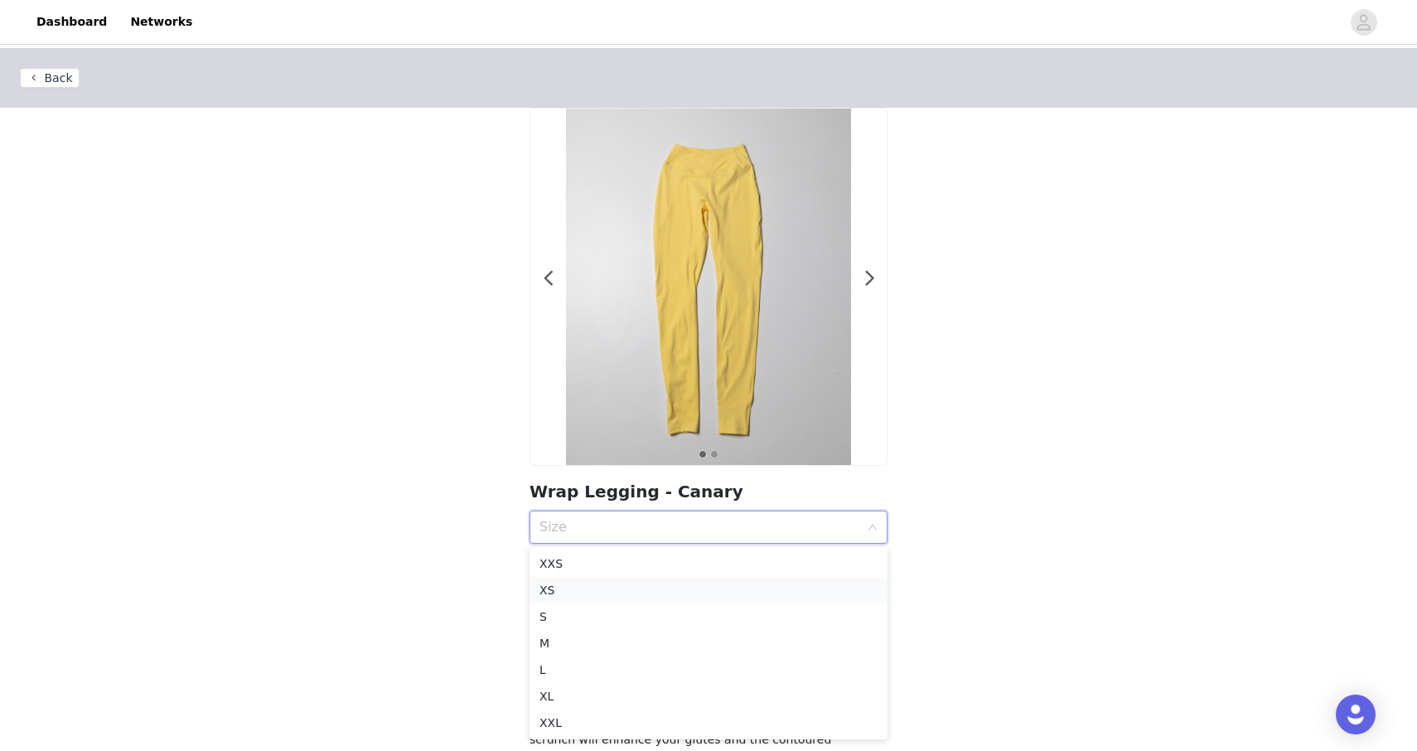
click at [581, 586] on div "XS" at bounding box center [708, 590] width 338 height 18
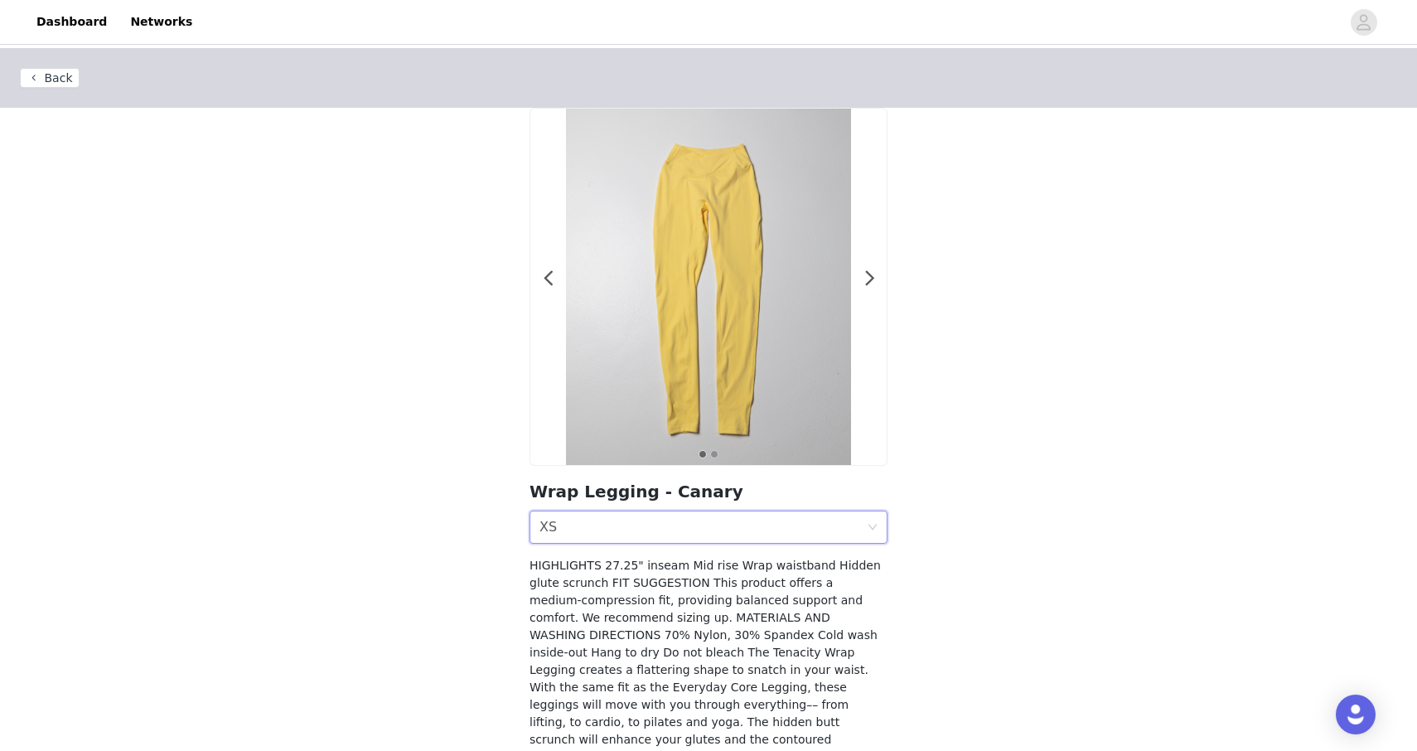
scroll to position [132, 0]
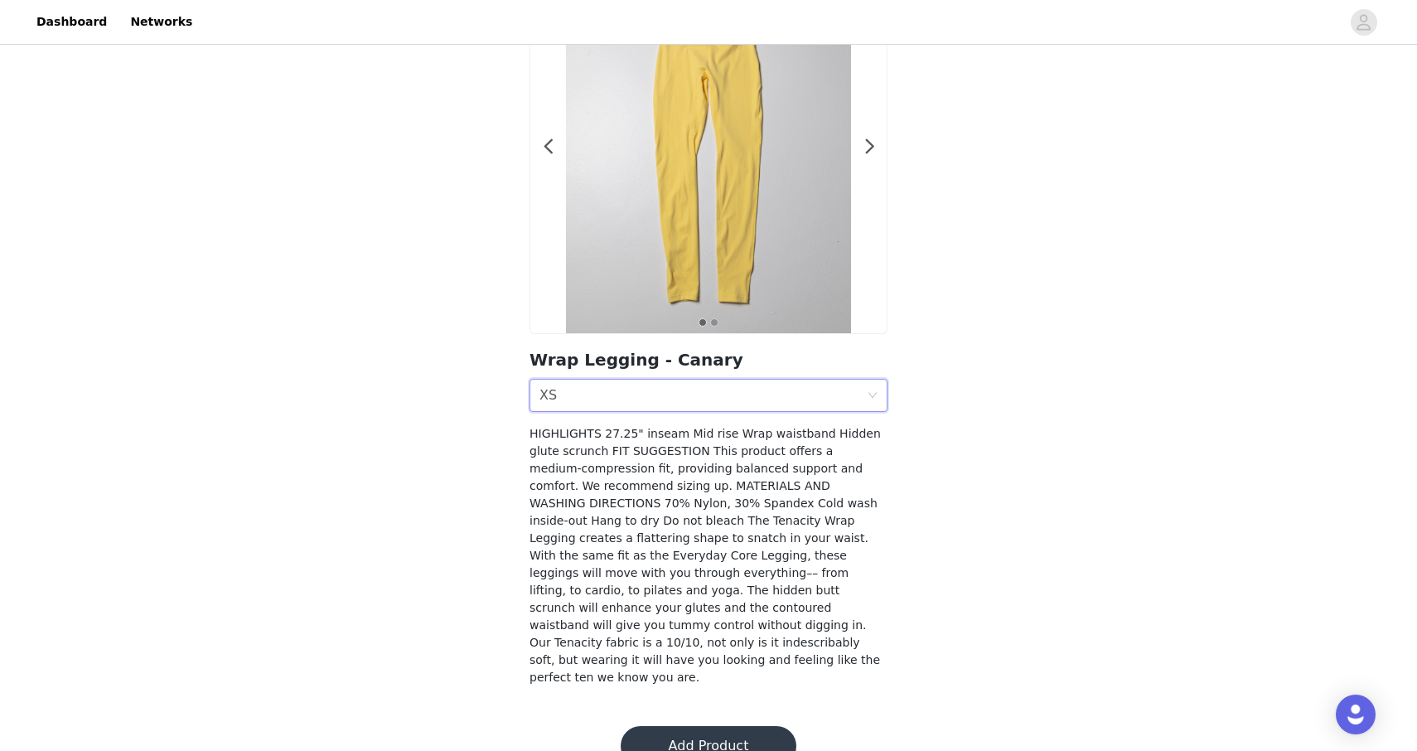
click at [668, 726] on button "Add Product" at bounding box center [709, 746] width 176 height 40
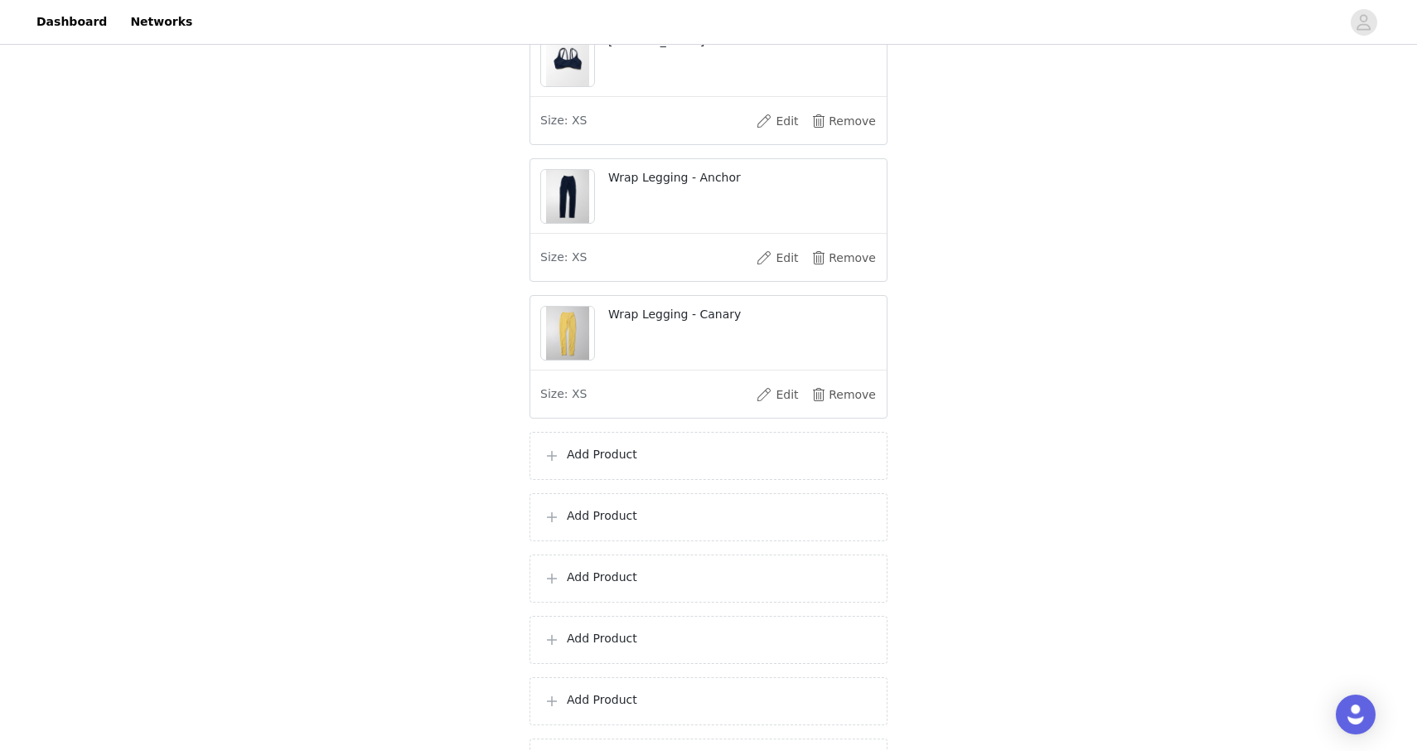
scroll to position [807, 0]
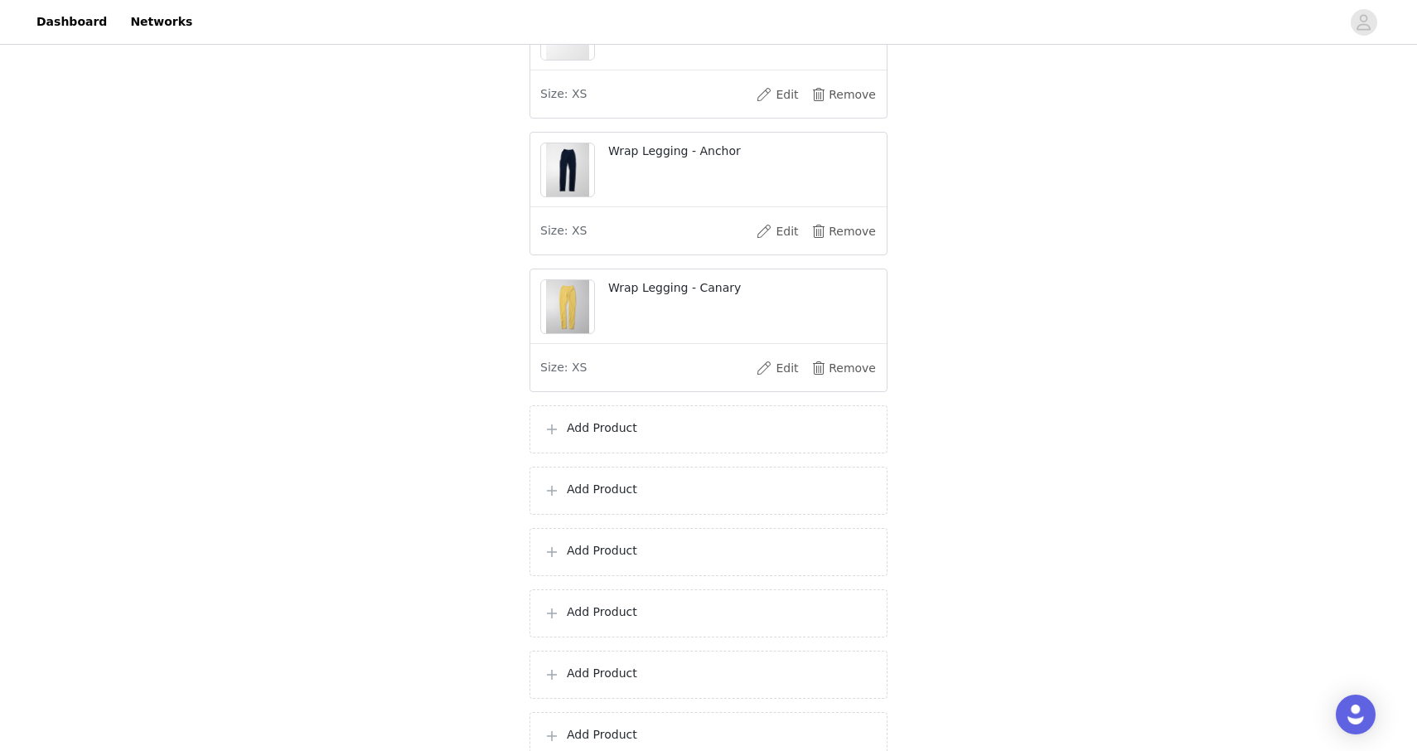
click at [615, 453] on div "Add Product" at bounding box center [709, 429] width 358 height 48
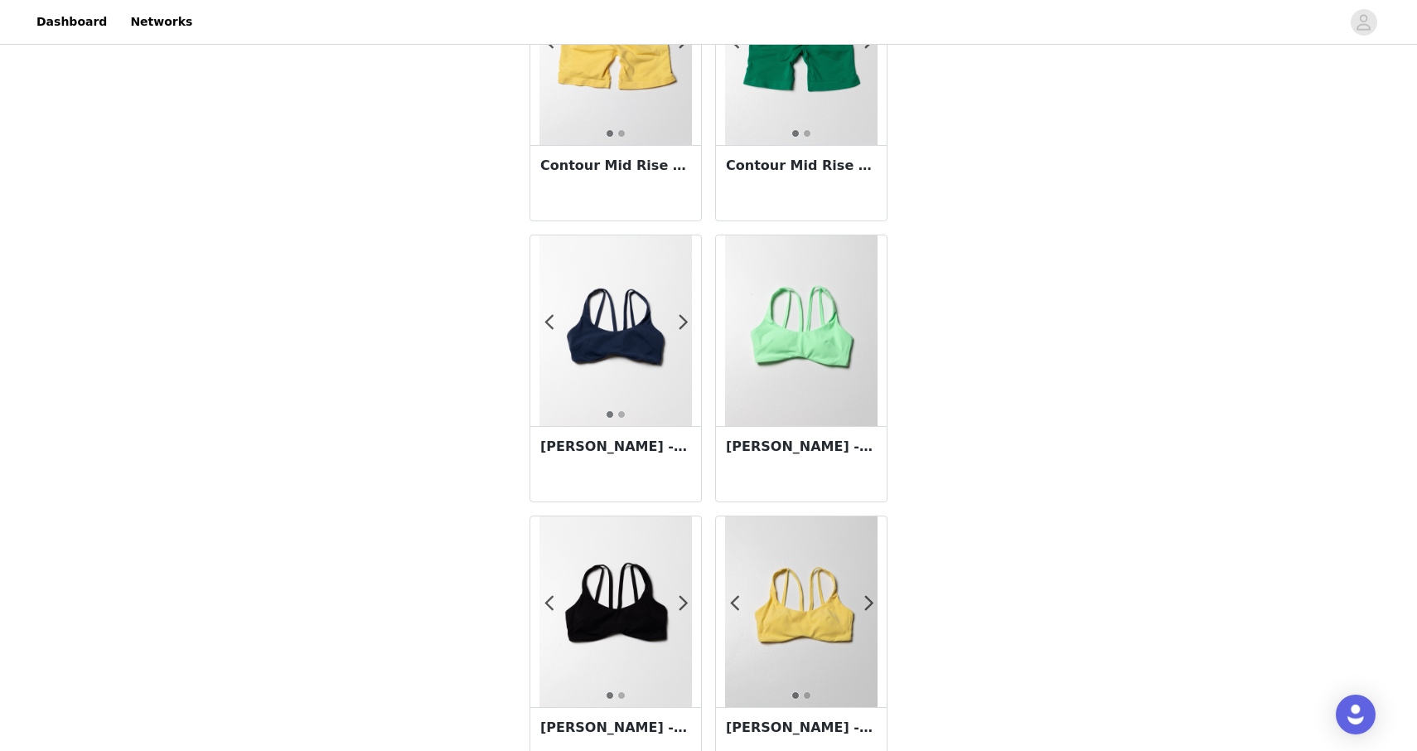
scroll to position [2781, 0]
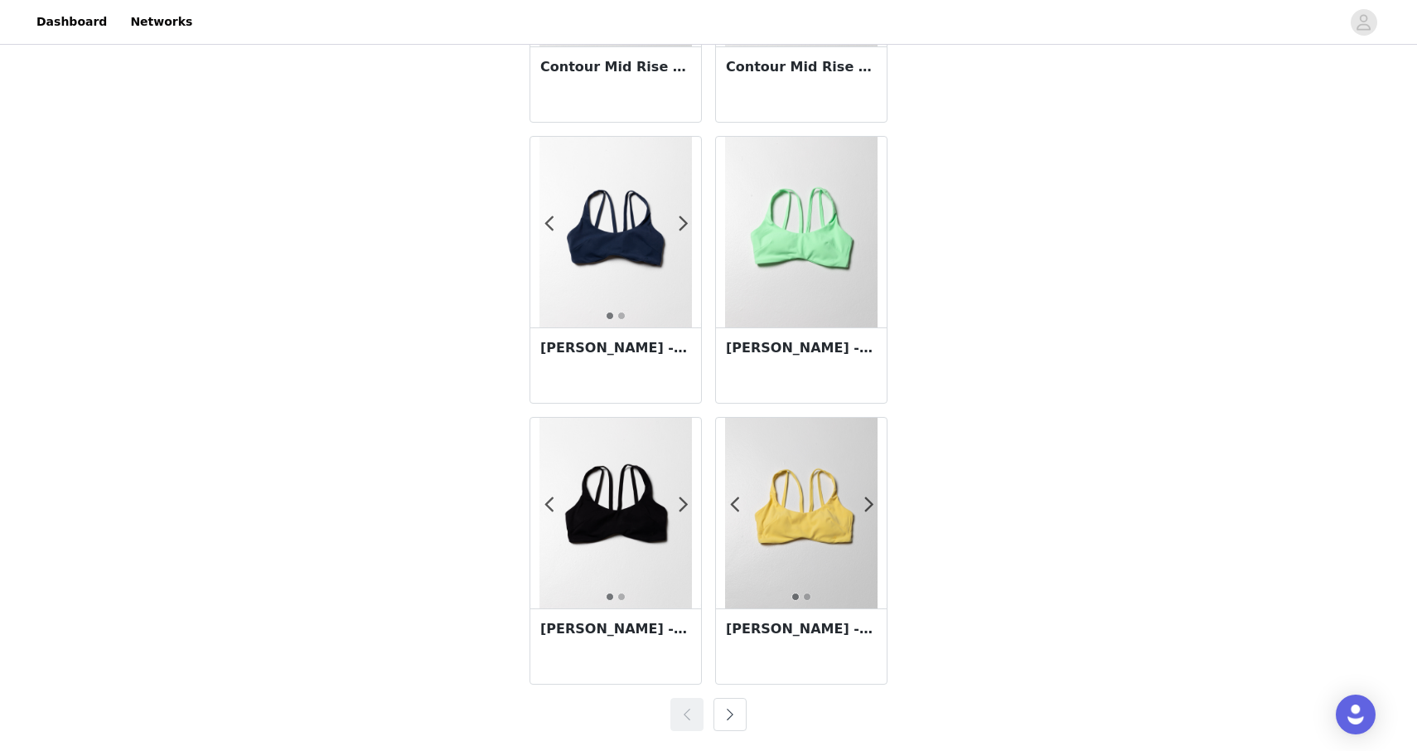
click at [762, 625] on h3 "[PERSON_NAME] - Canary Yellow" at bounding box center [801, 629] width 151 height 20
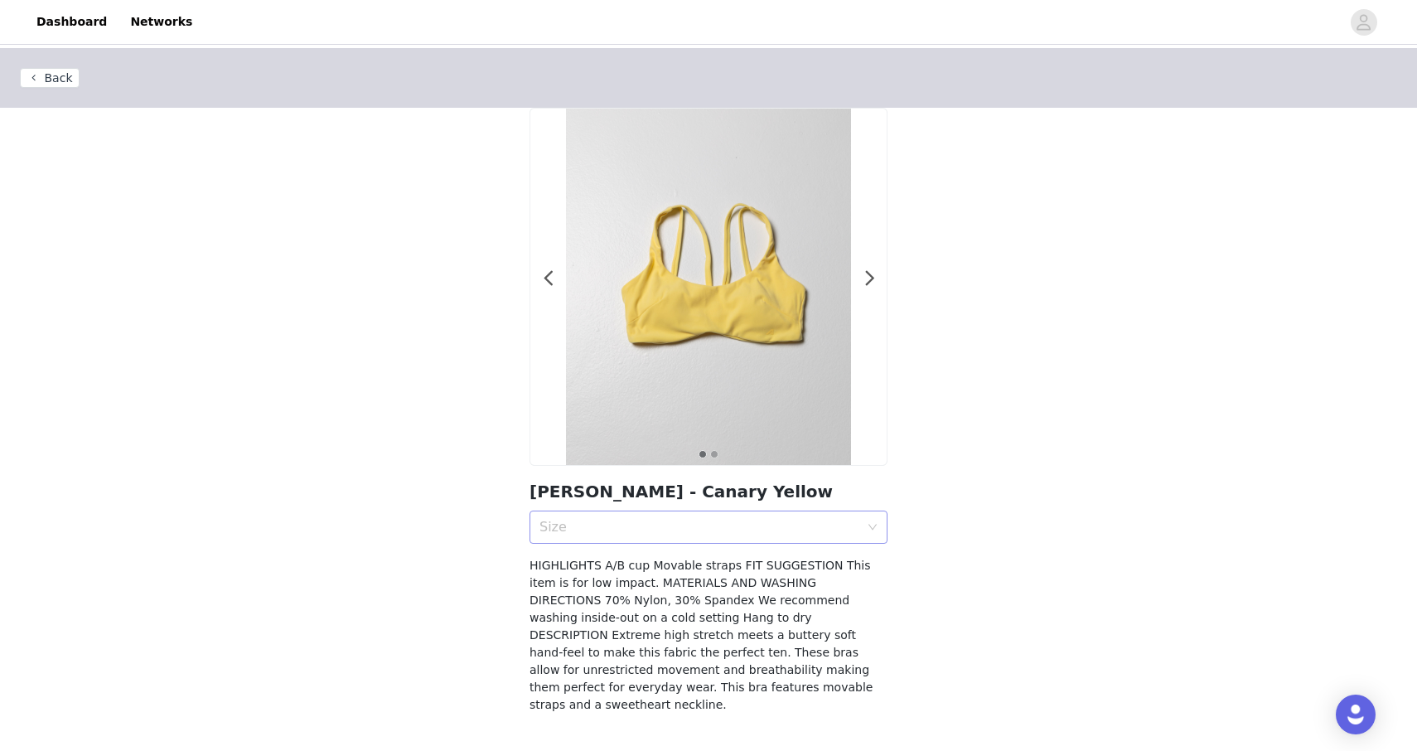
click at [689, 528] on div "Size" at bounding box center [699, 527] width 320 height 17
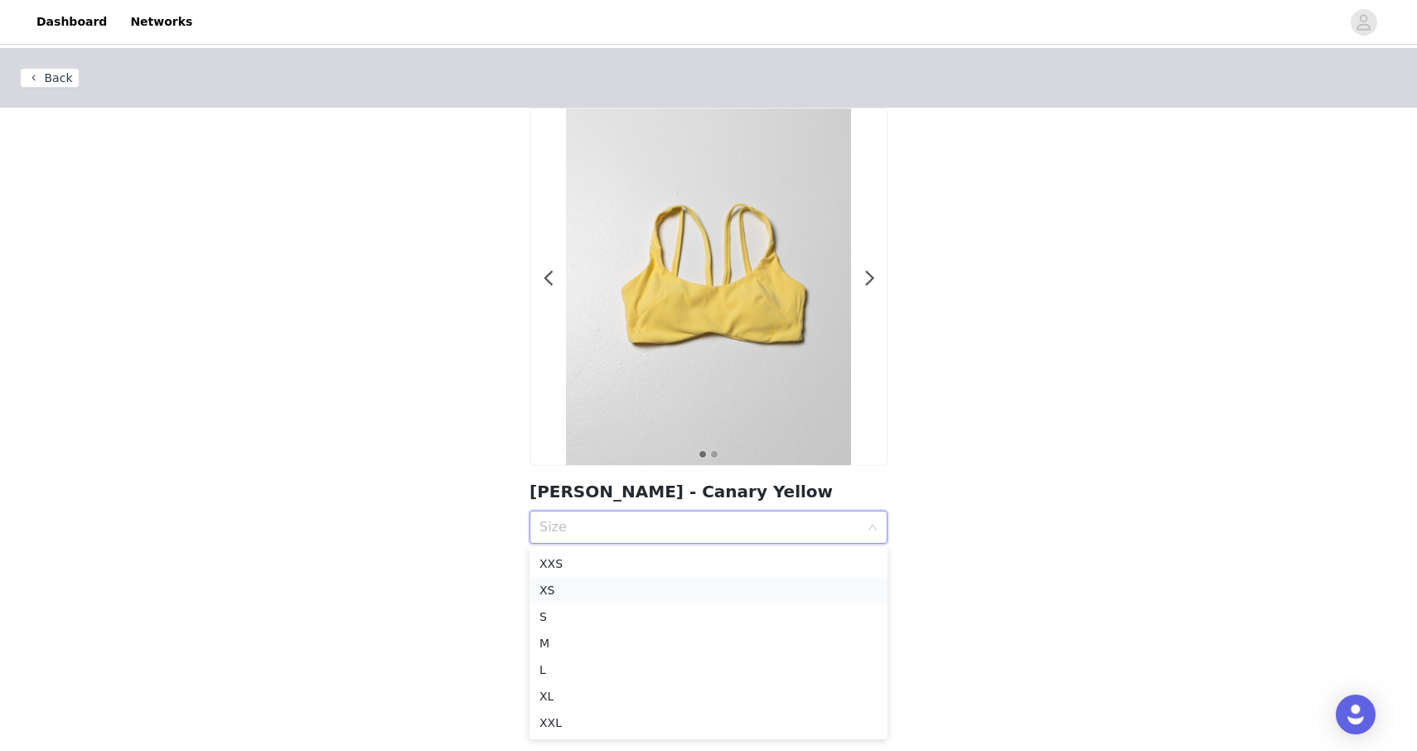
click at [635, 579] on li "XS" at bounding box center [709, 590] width 358 height 27
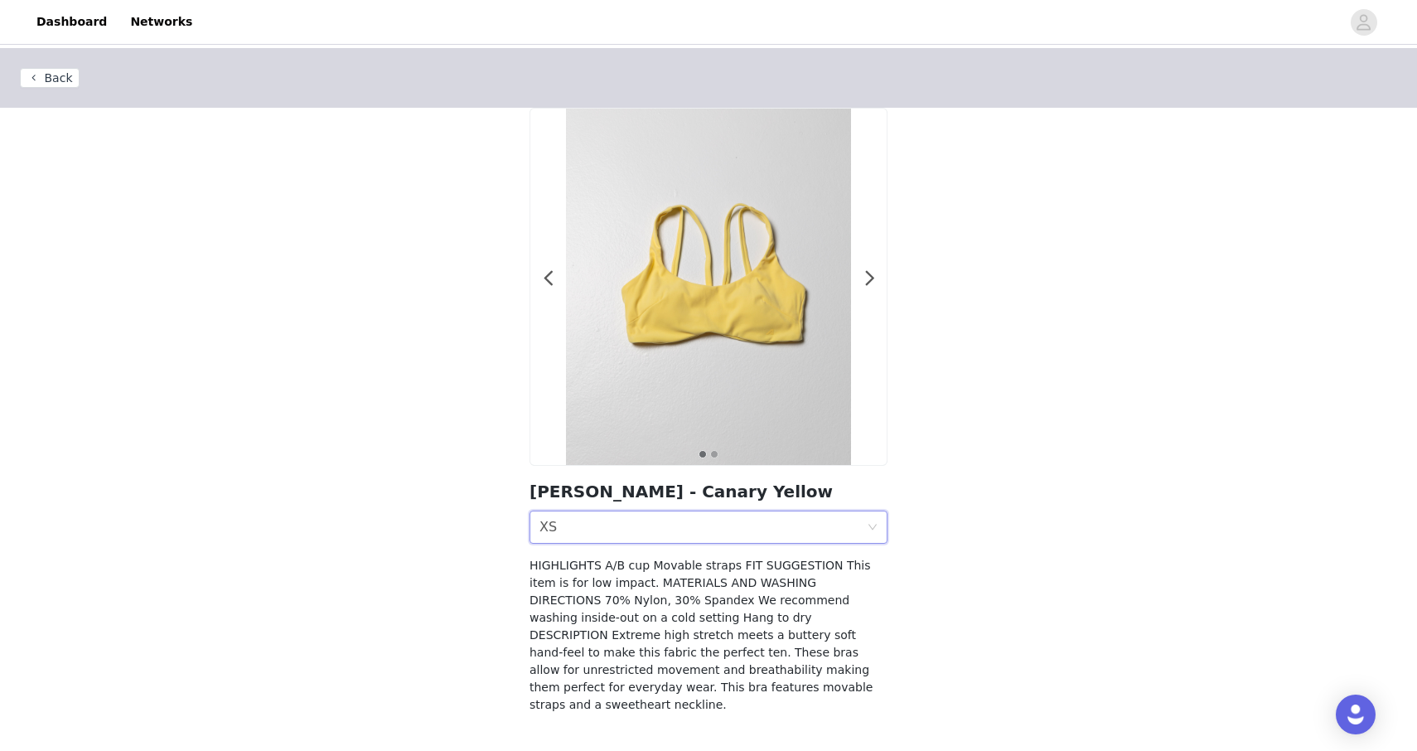
scroll to position [45, 0]
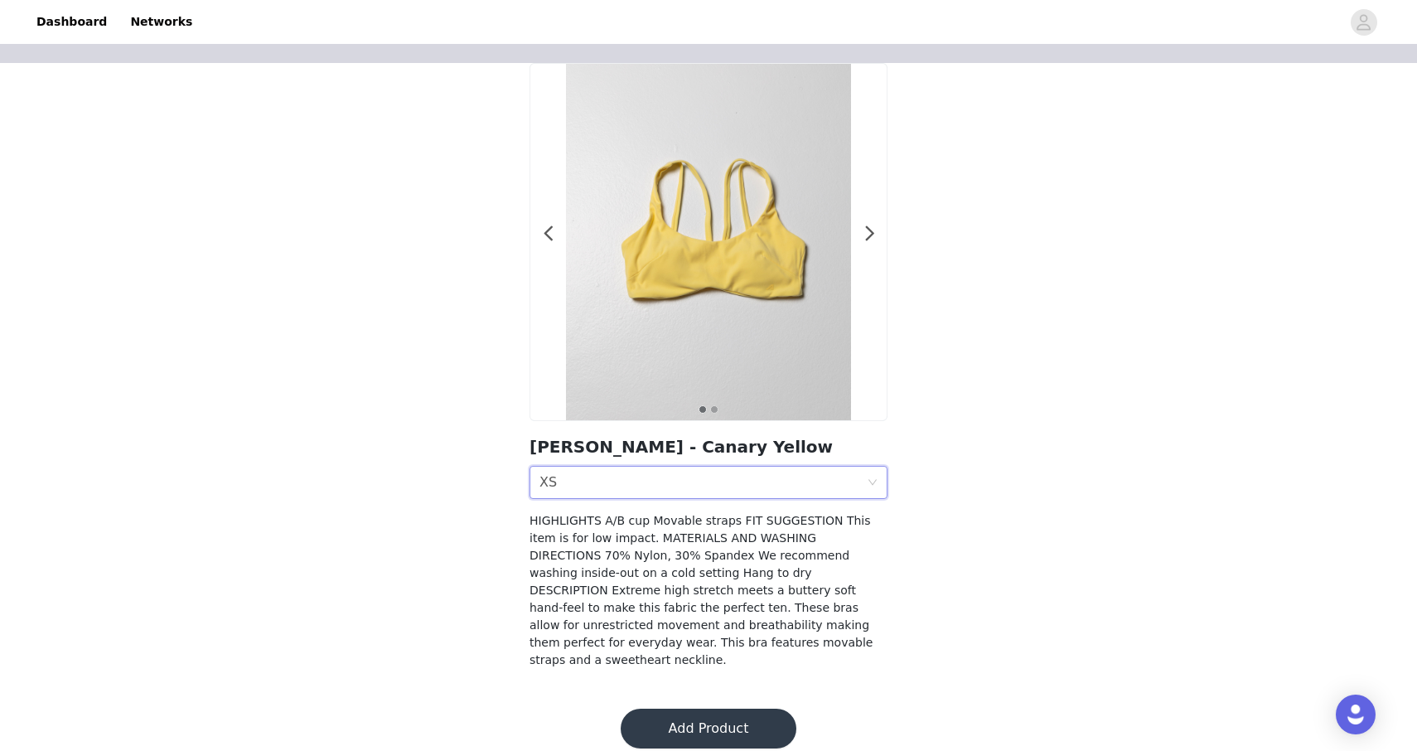
click at [653, 709] on button "Add Product" at bounding box center [709, 729] width 176 height 40
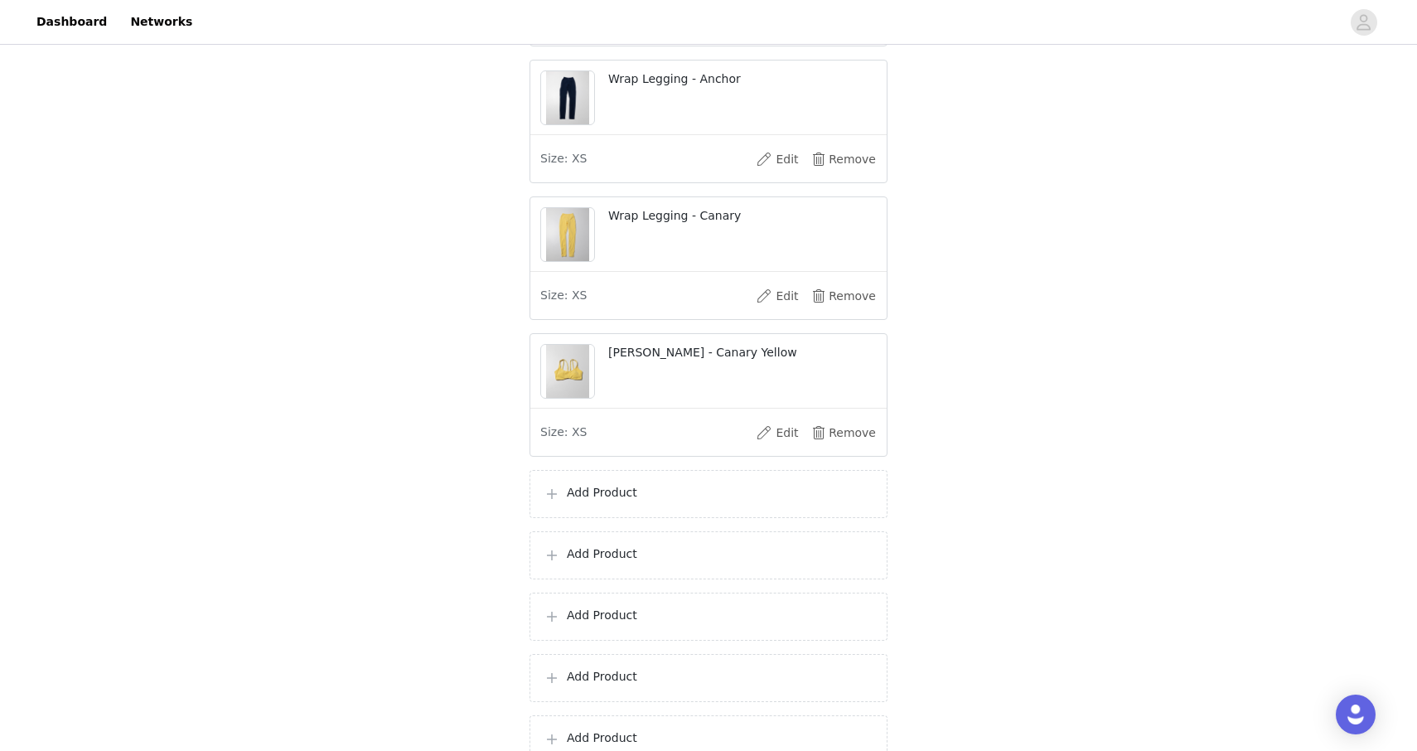
scroll to position [830, 0]
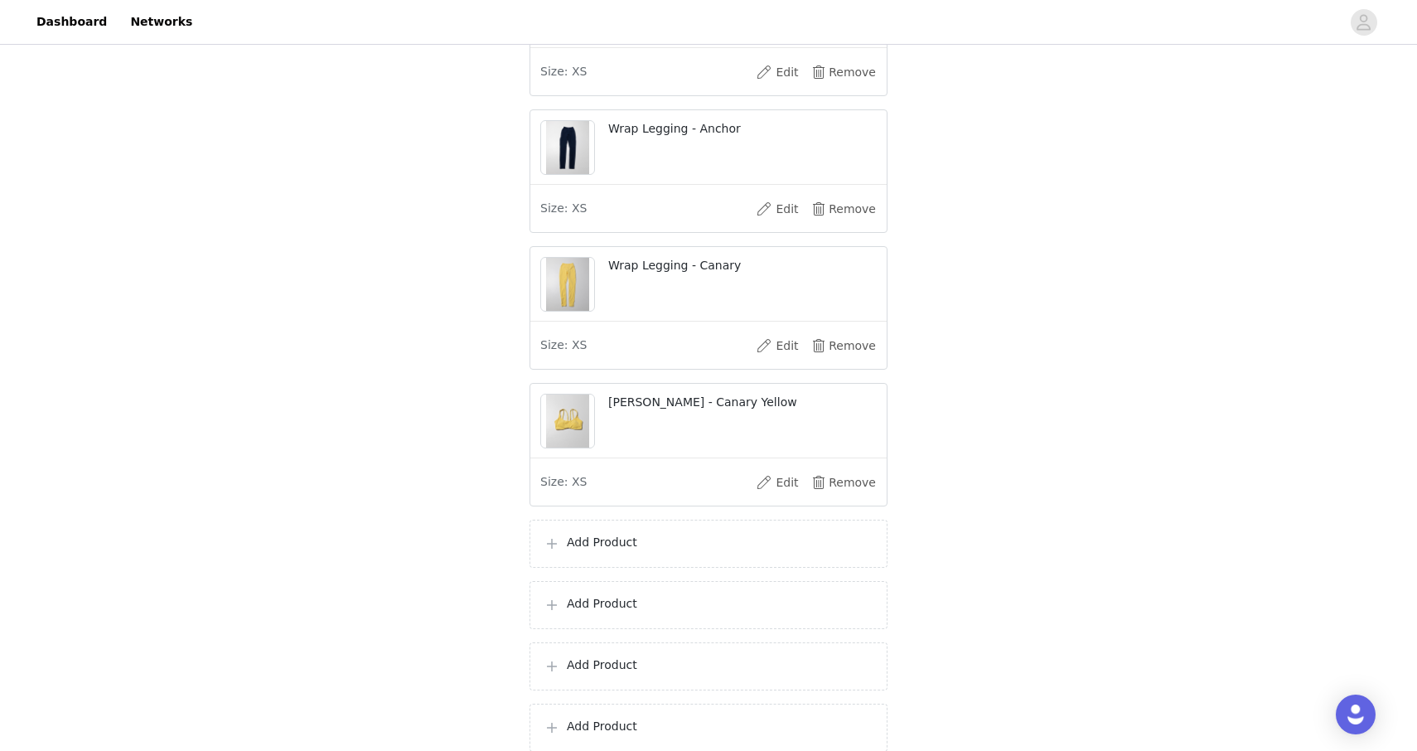
click at [605, 568] on div "Add Product" at bounding box center [709, 544] width 358 height 48
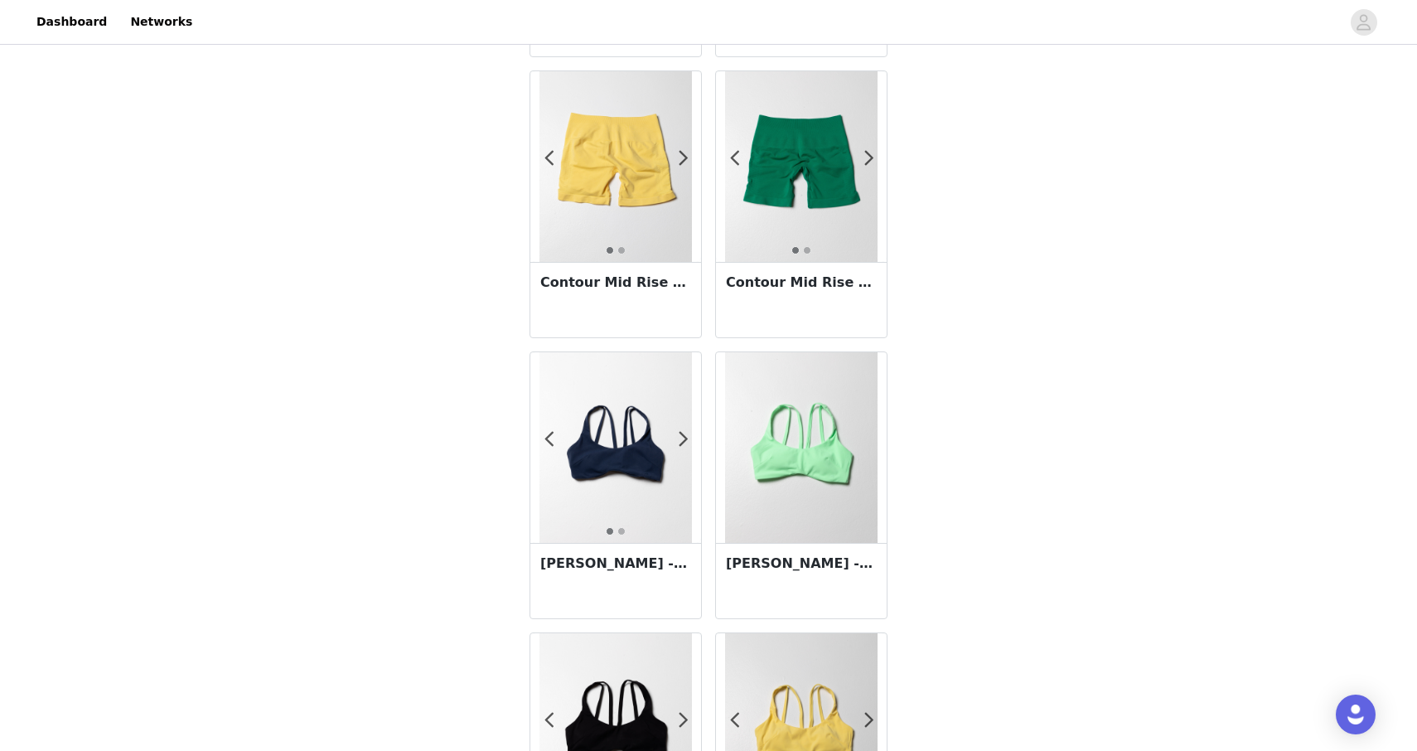
scroll to position [2781, 0]
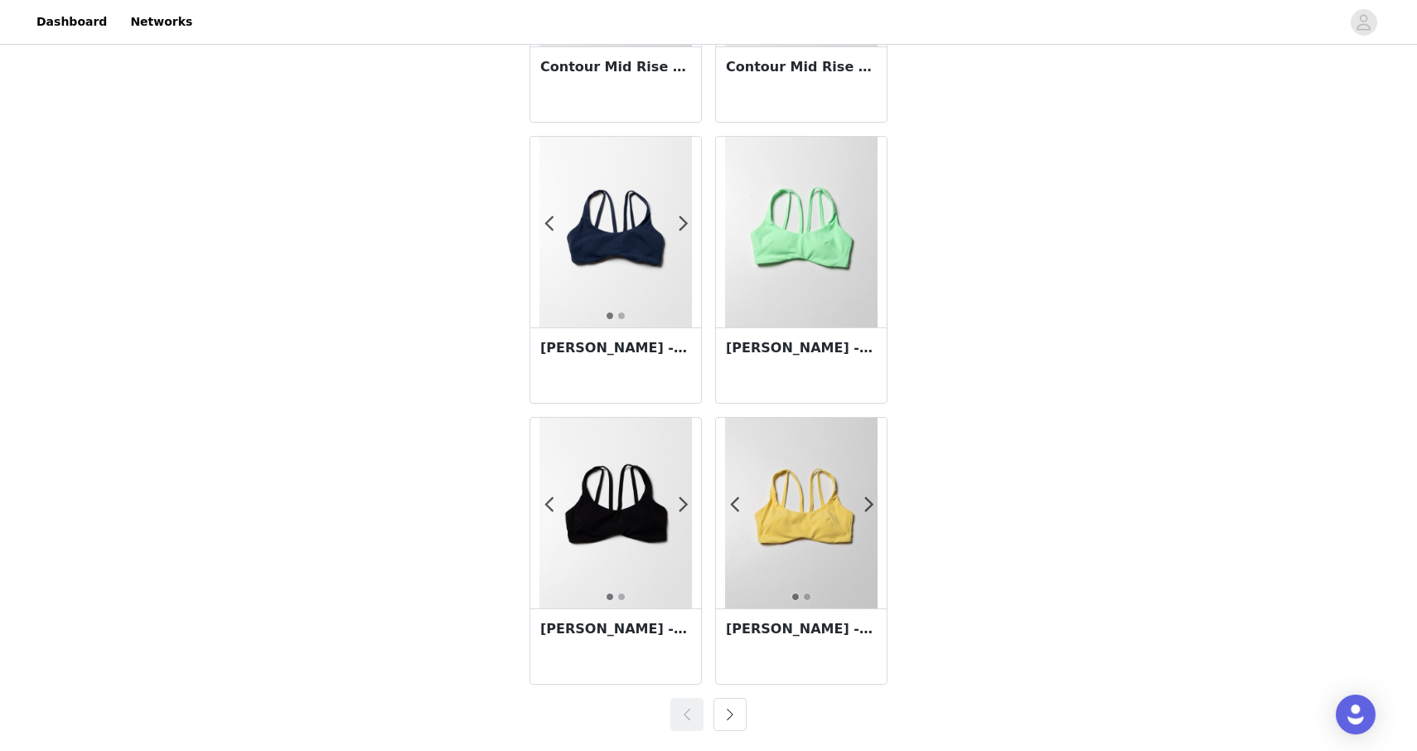
click at [733, 713] on button "button" at bounding box center [730, 714] width 33 height 33
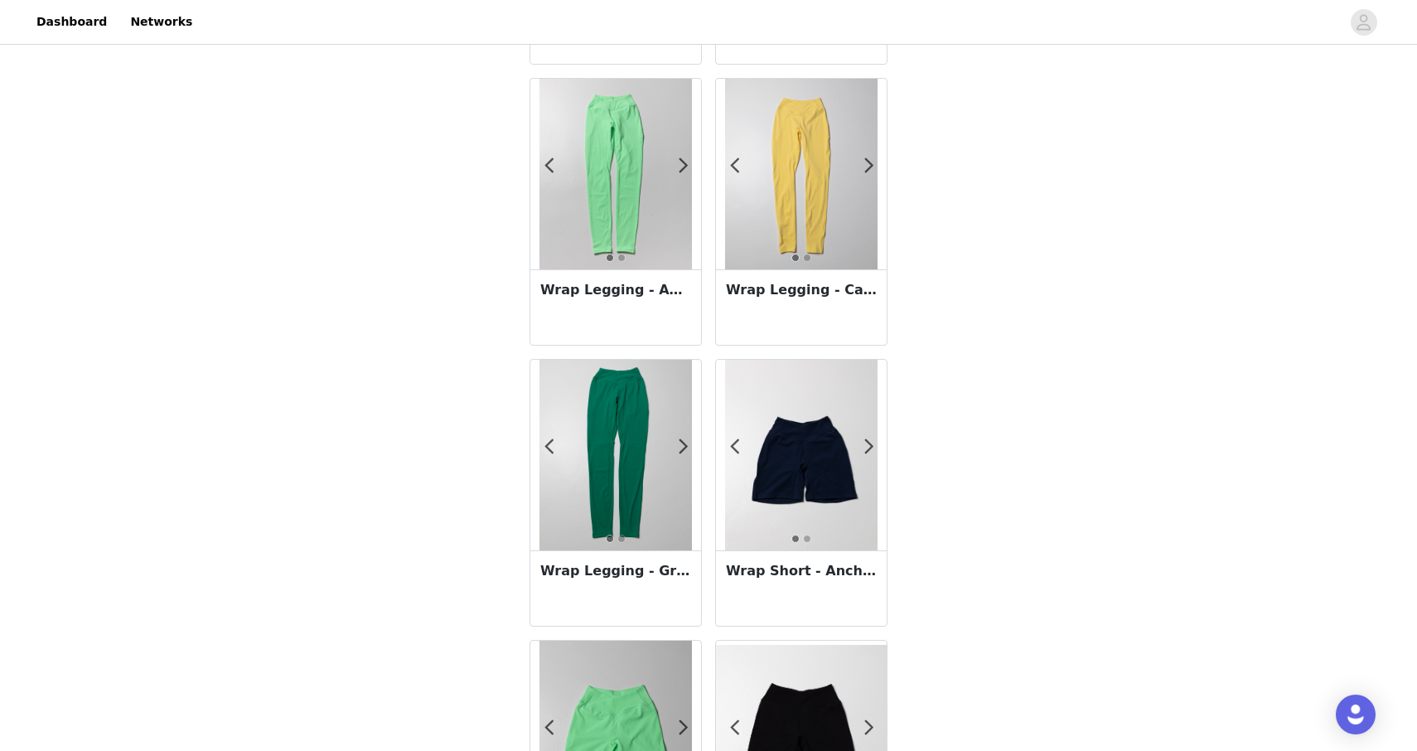
scroll to position [1485, 0]
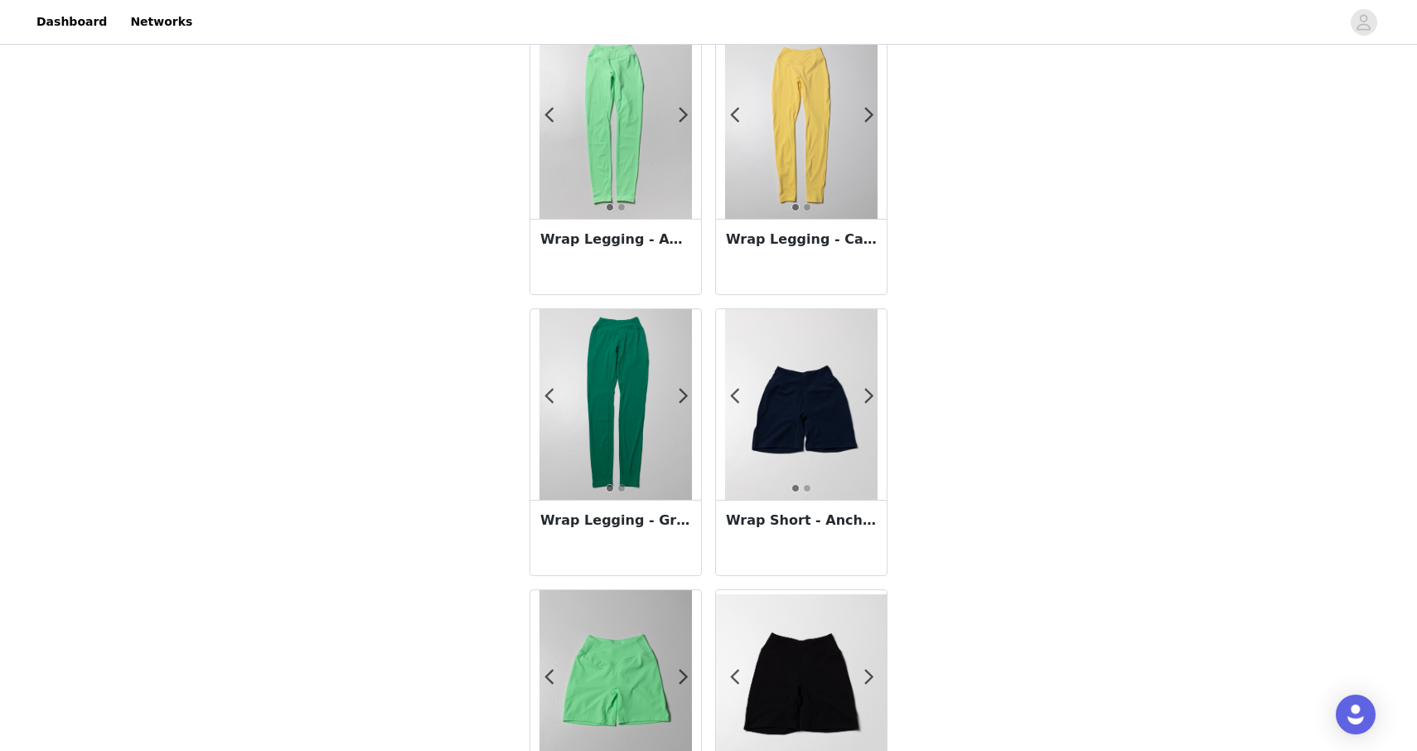
click at [644, 522] on h3 "Wrap Legging - Grove" at bounding box center [615, 520] width 151 height 20
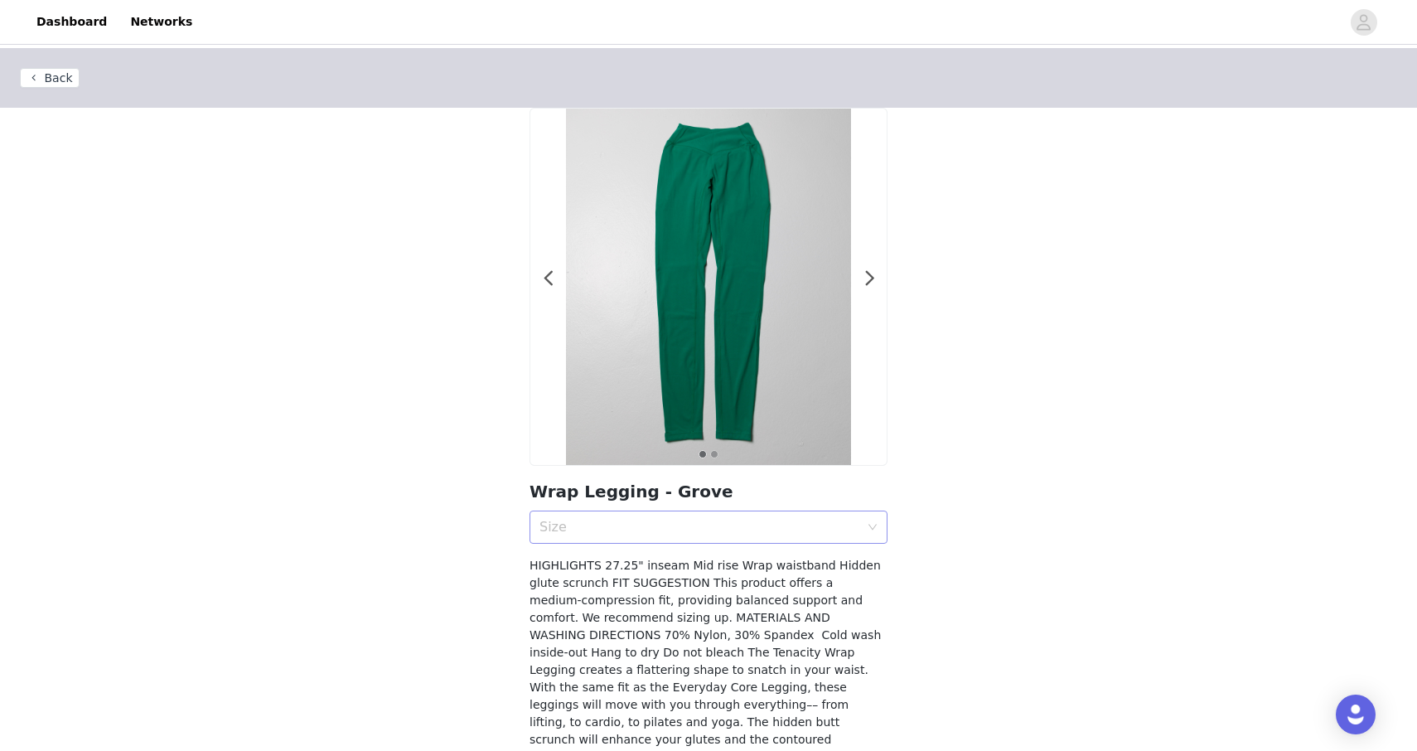
click at [622, 535] on div "Size" at bounding box center [702, 526] width 327 height 31
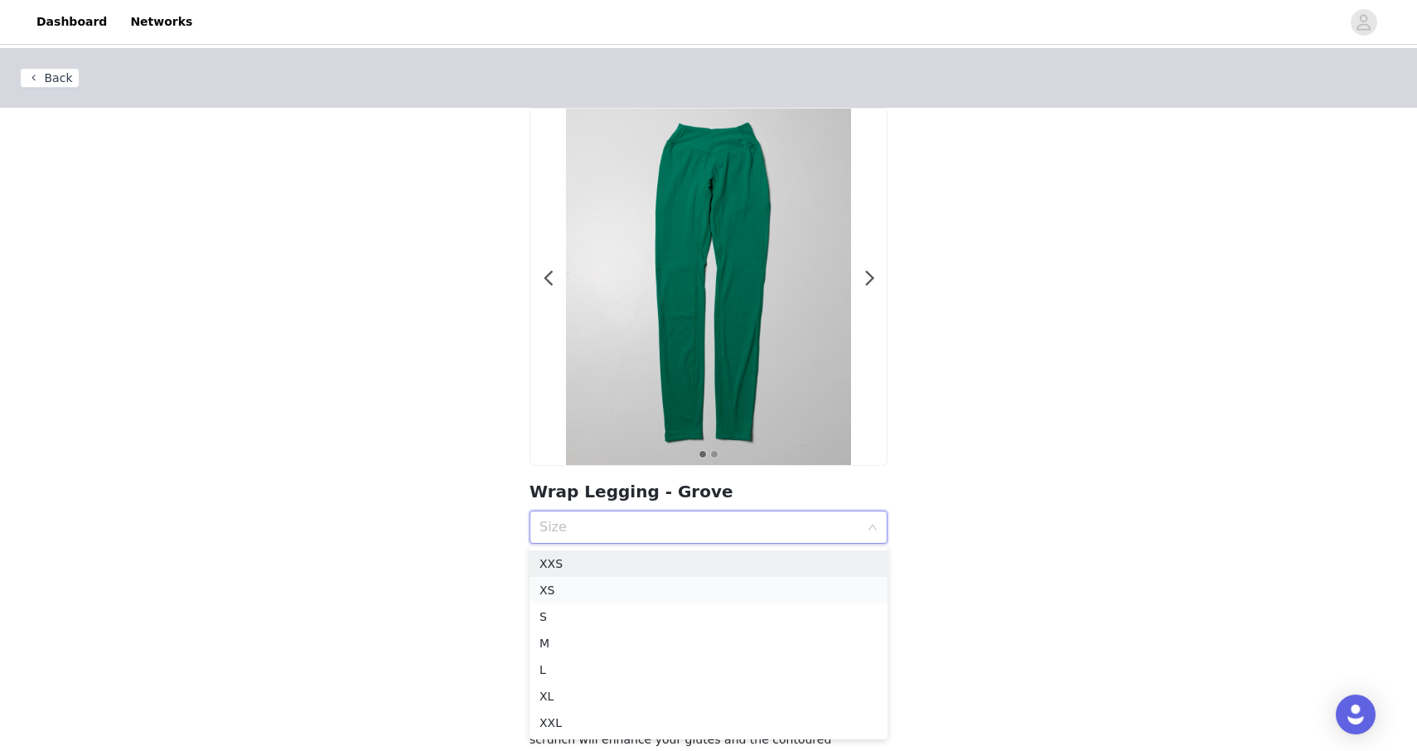
click at [590, 582] on div "XS" at bounding box center [708, 590] width 338 height 18
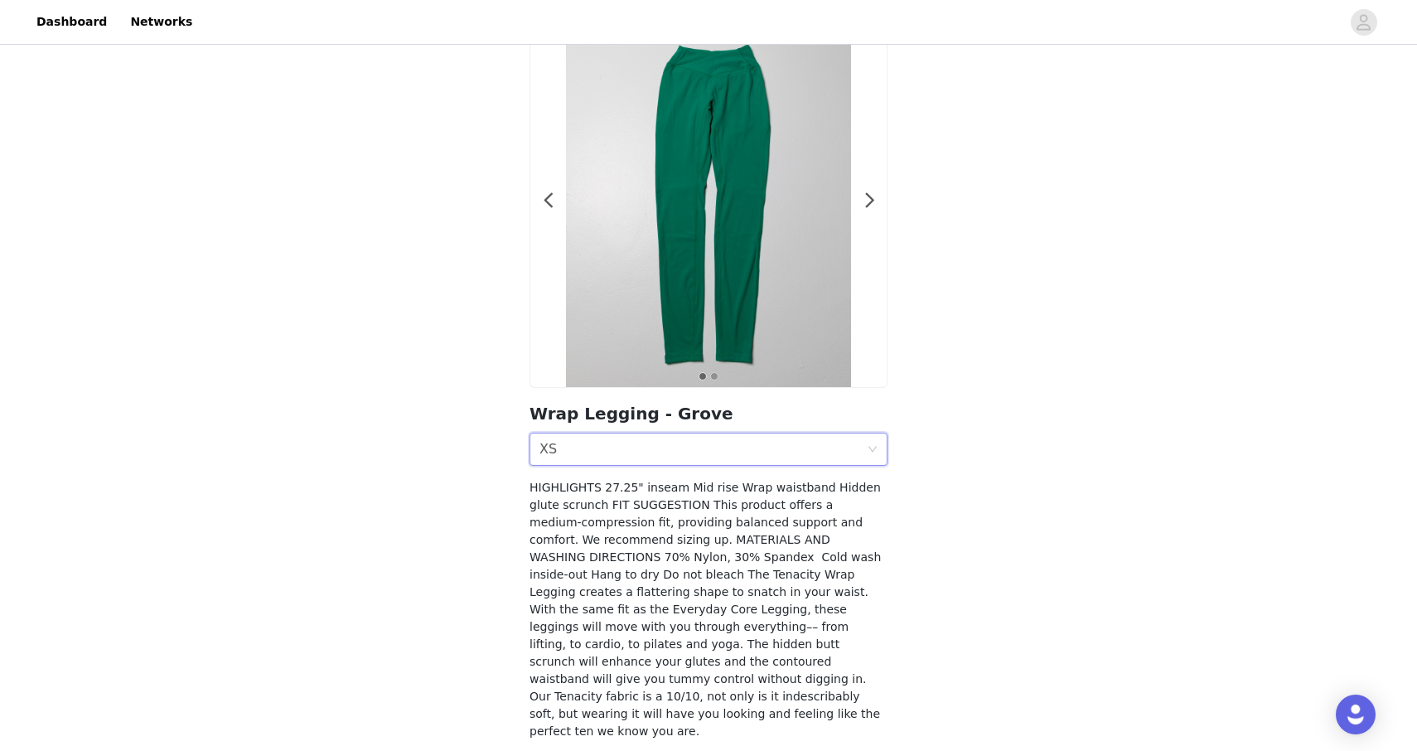
scroll to position [132, 0]
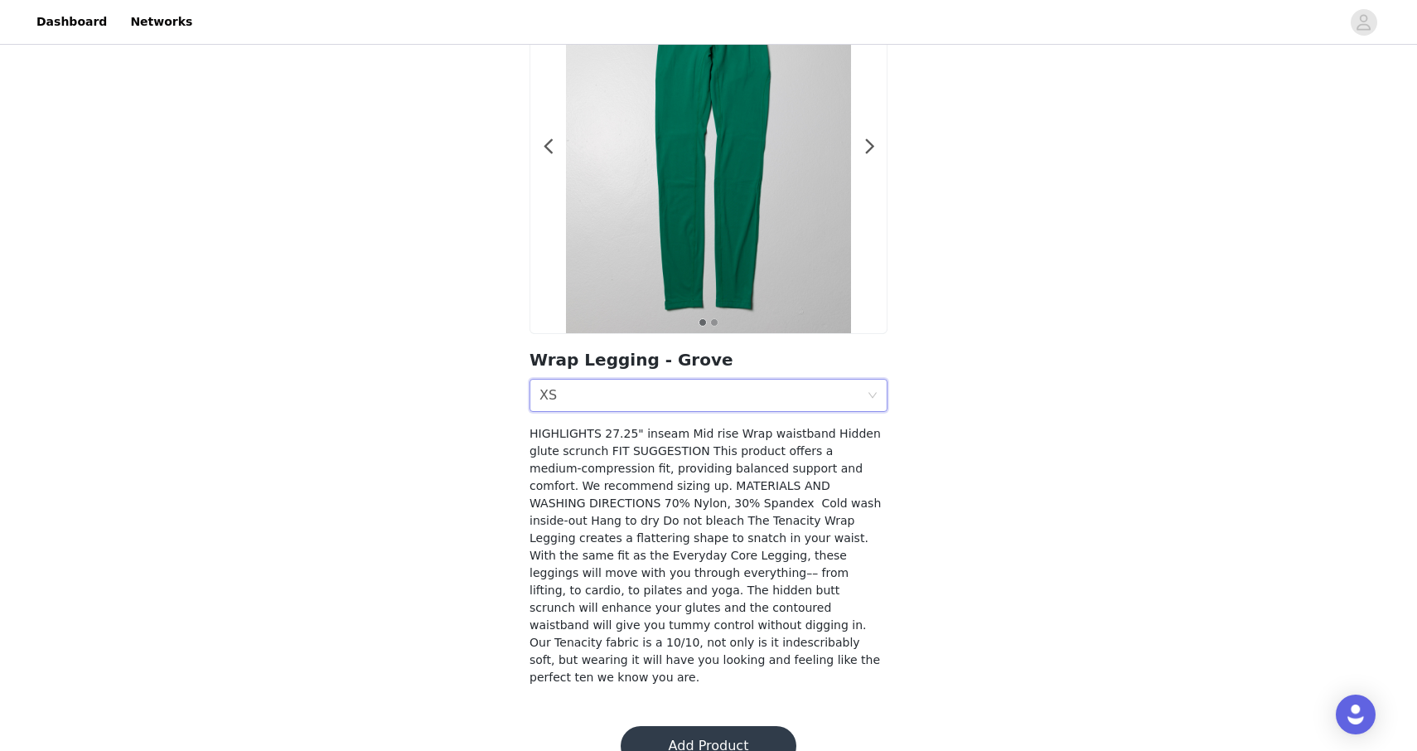
click at [658, 726] on button "Add Product" at bounding box center [709, 746] width 176 height 40
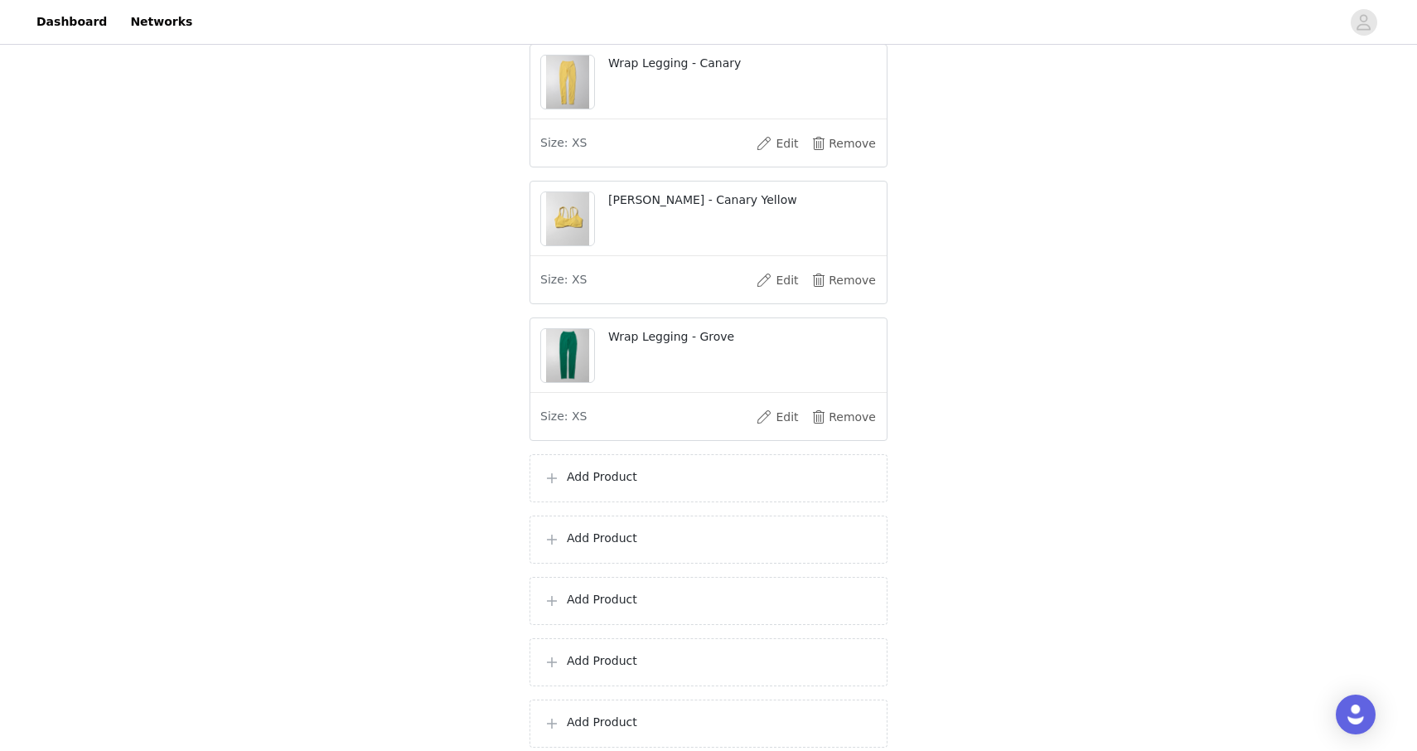
scroll to position [1051, 0]
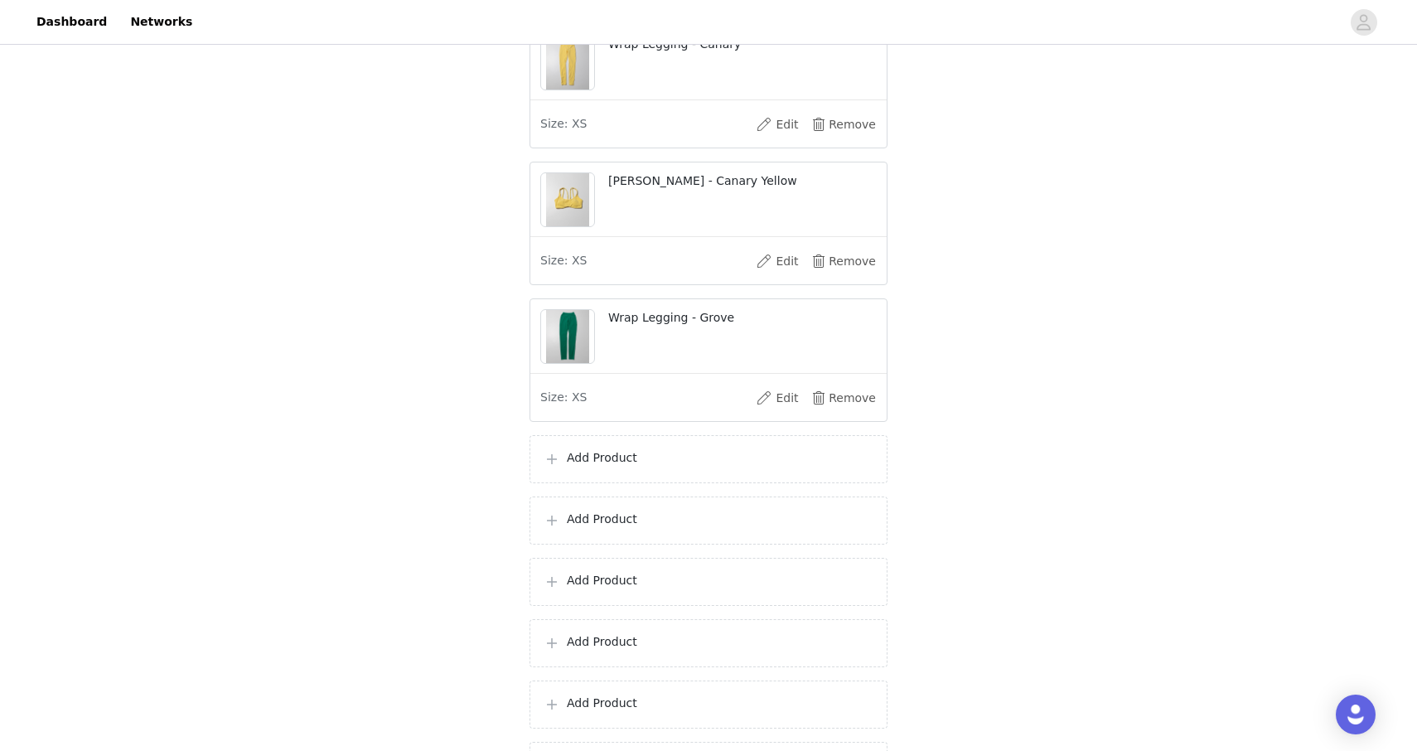
click at [626, 465] on div "Add Product" at bounding box center [709, 459] width 358 height 48
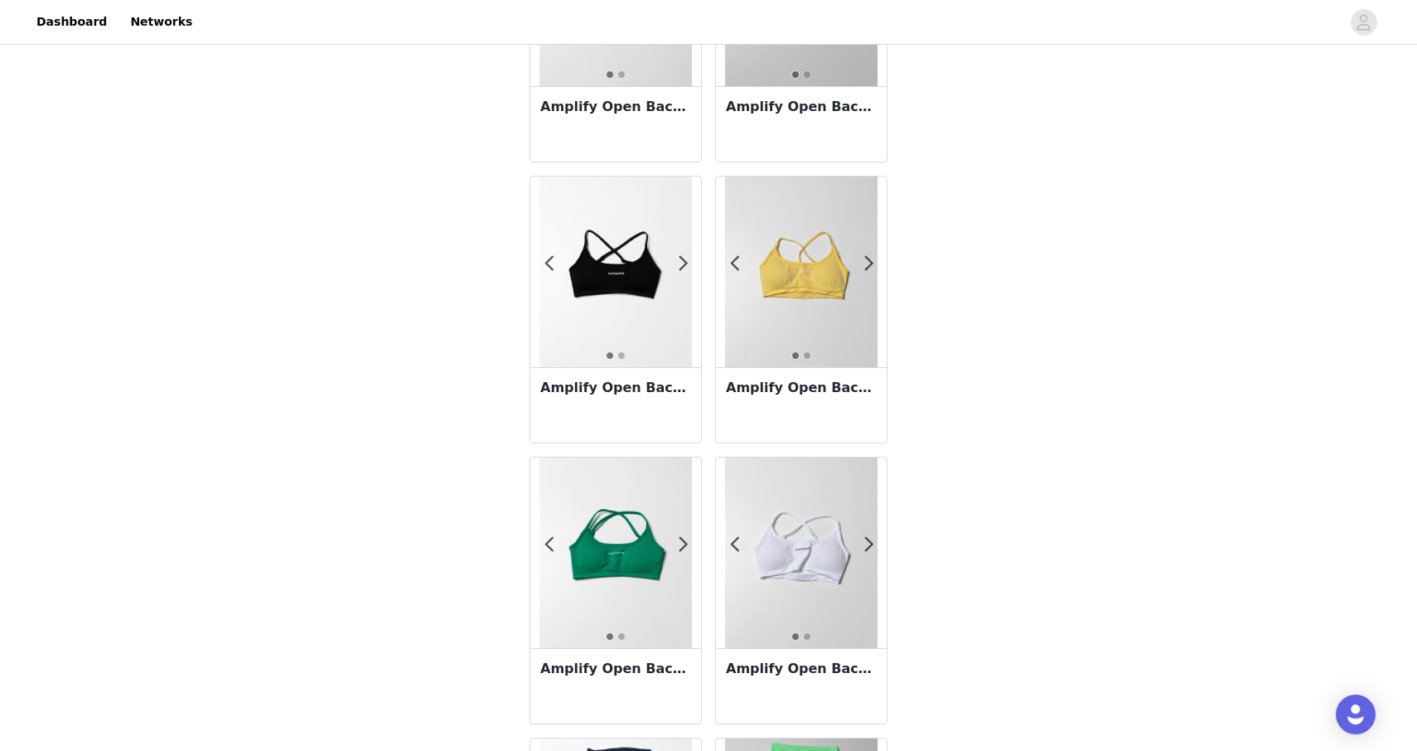
scroll to position [1078, 0]
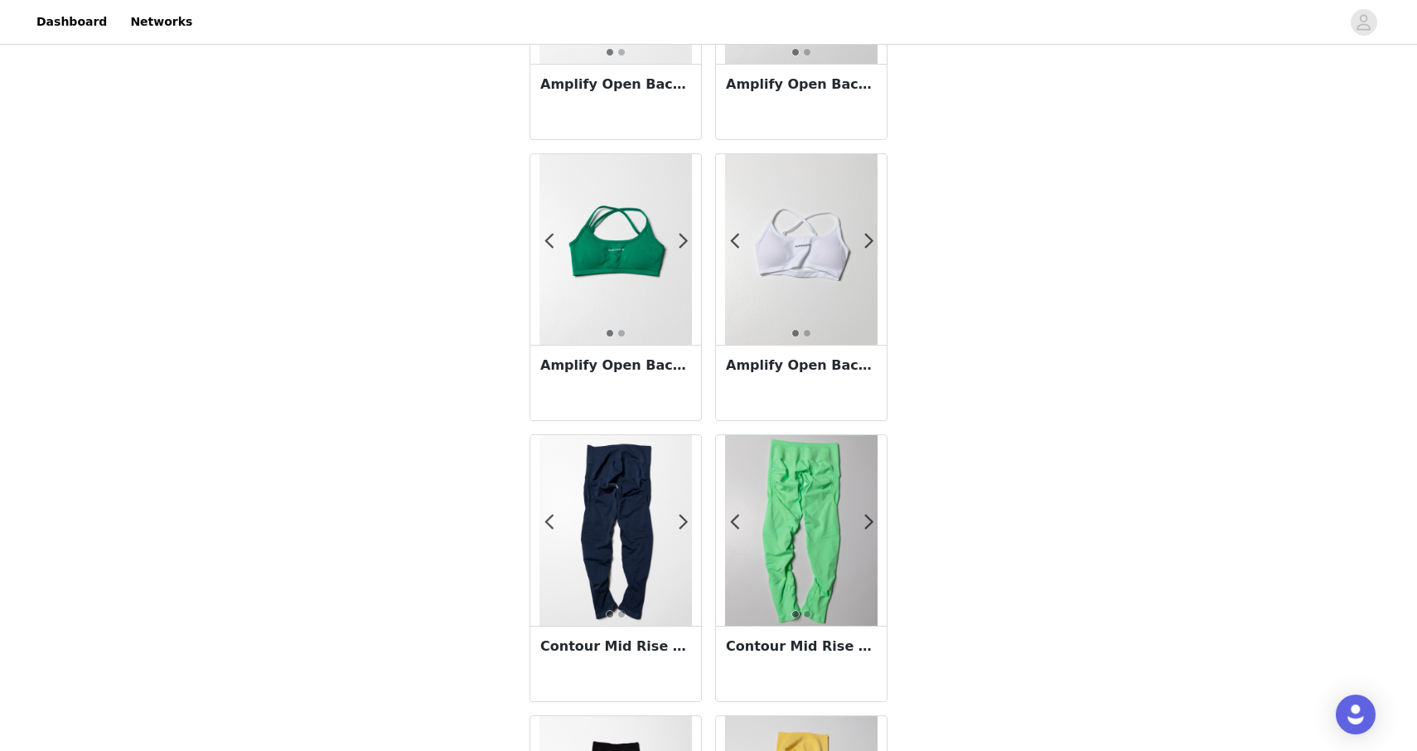
click at [630, 365] on h3 "Amplify Open Back [GEOGRAPHIC_DATA]" at bounding box center [615, 366] width 151 height 20
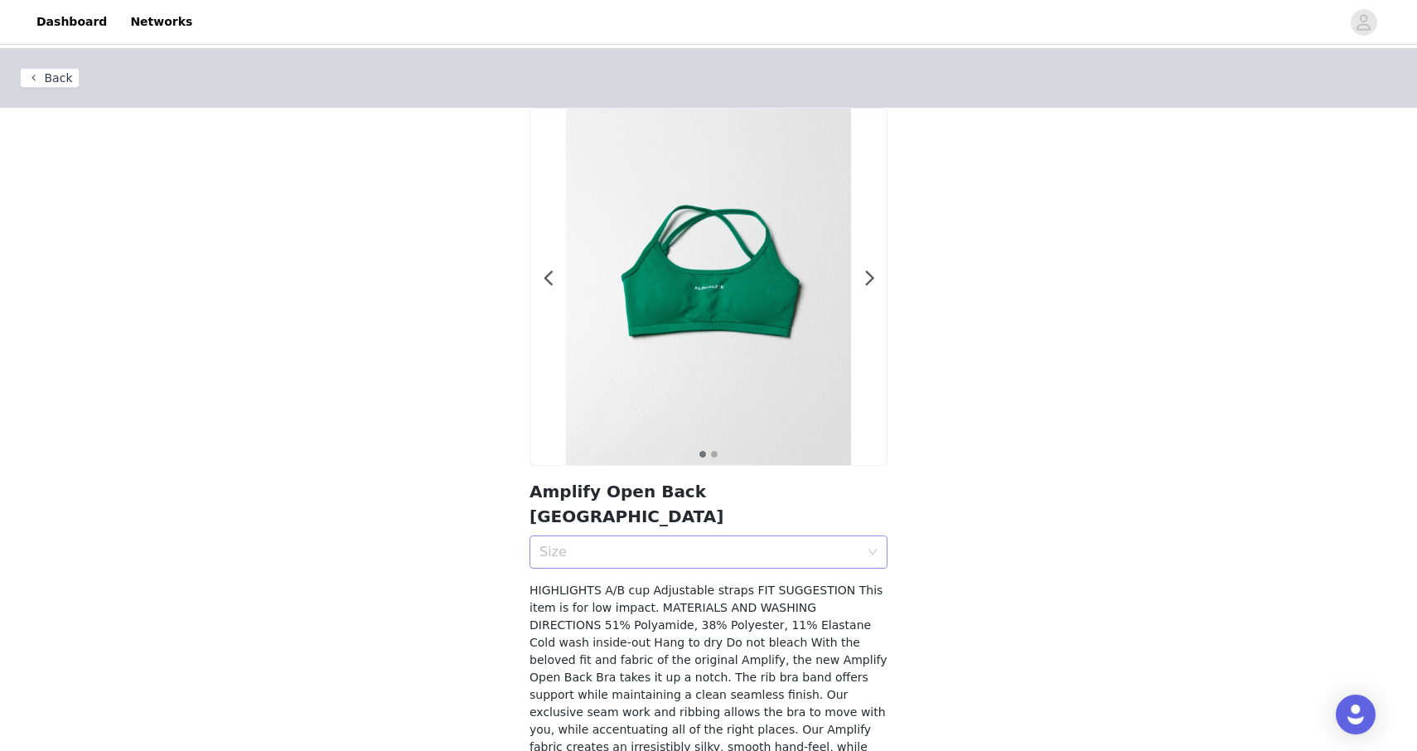
click at [621, 544] on div "Size" at bounding box center [699, 552] width 320 height 17
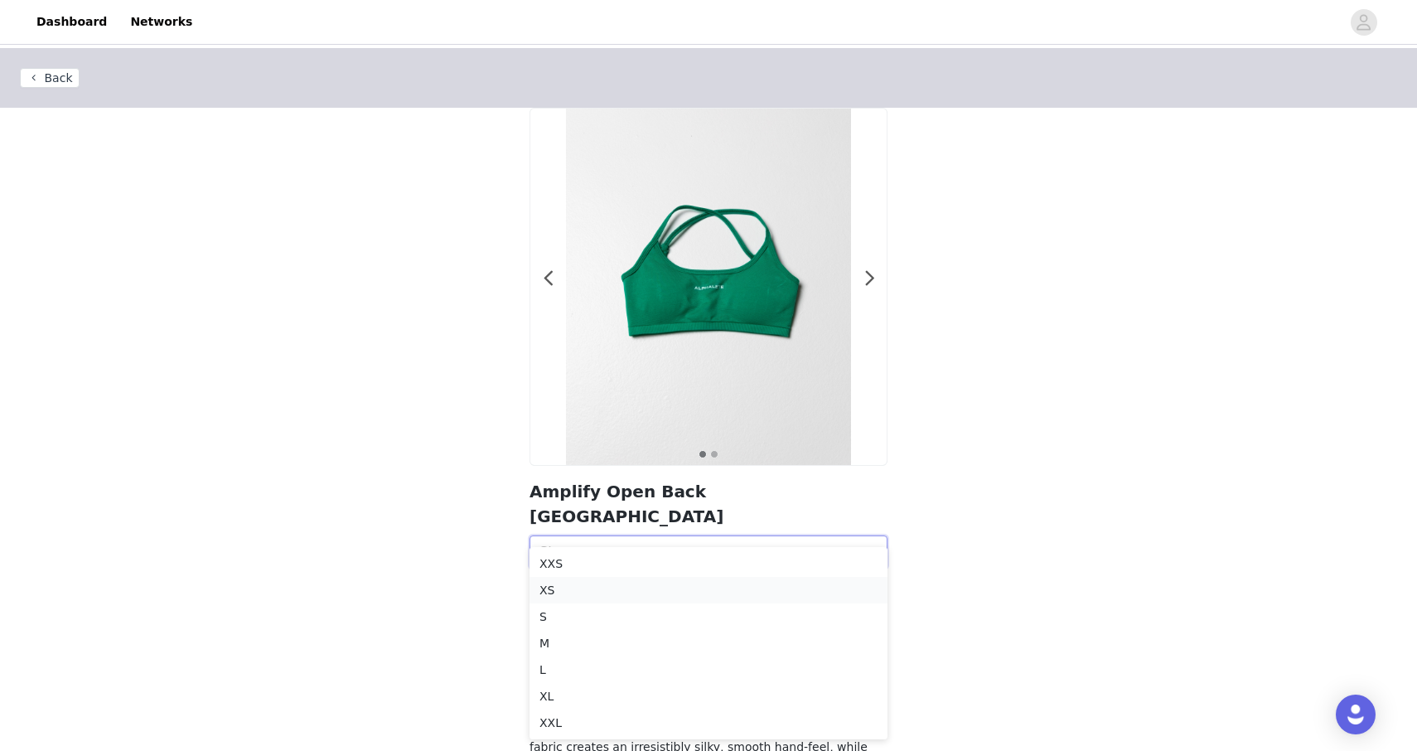
click at [572, 588] on div "XS" at bounding box center [708, 590] width 338 height 18
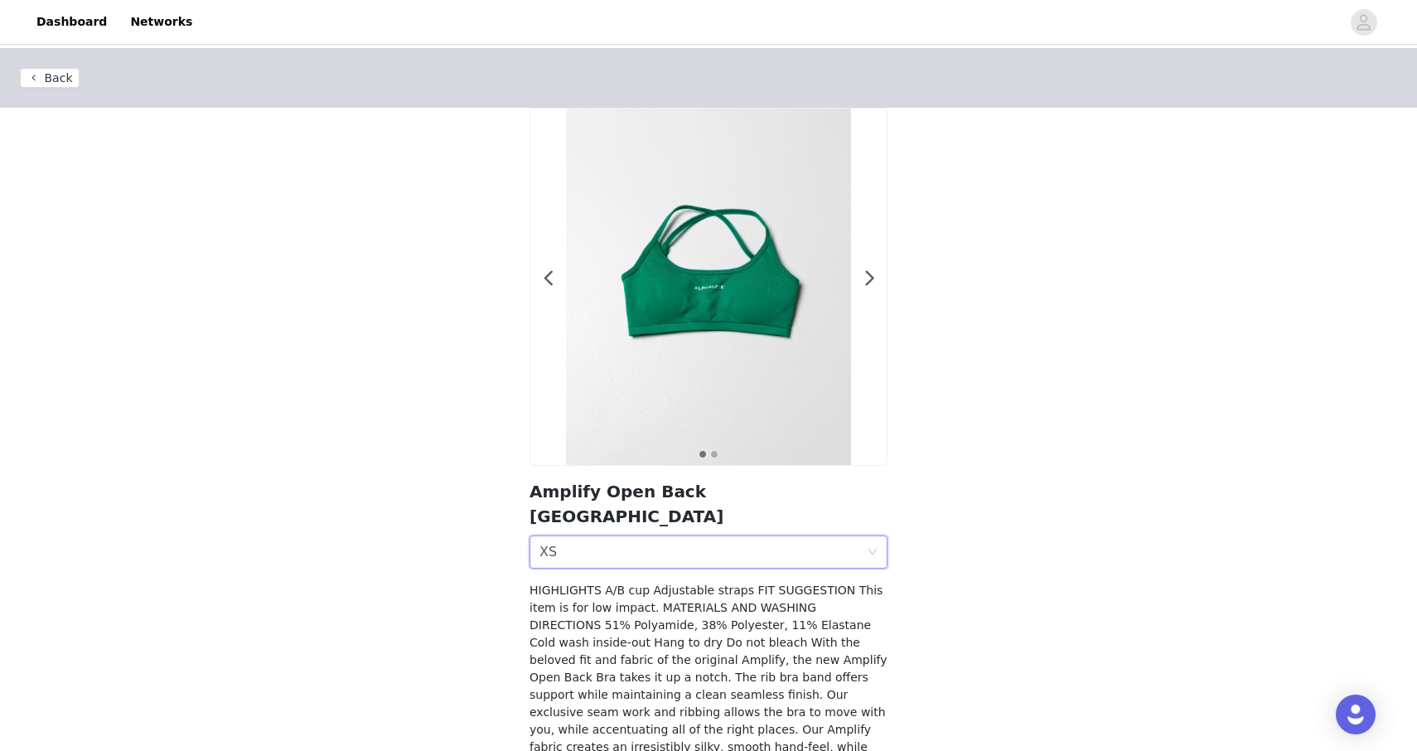
click at [576, 536] on div "Size XS" at bounding box center [702, 551] width 327 height 31
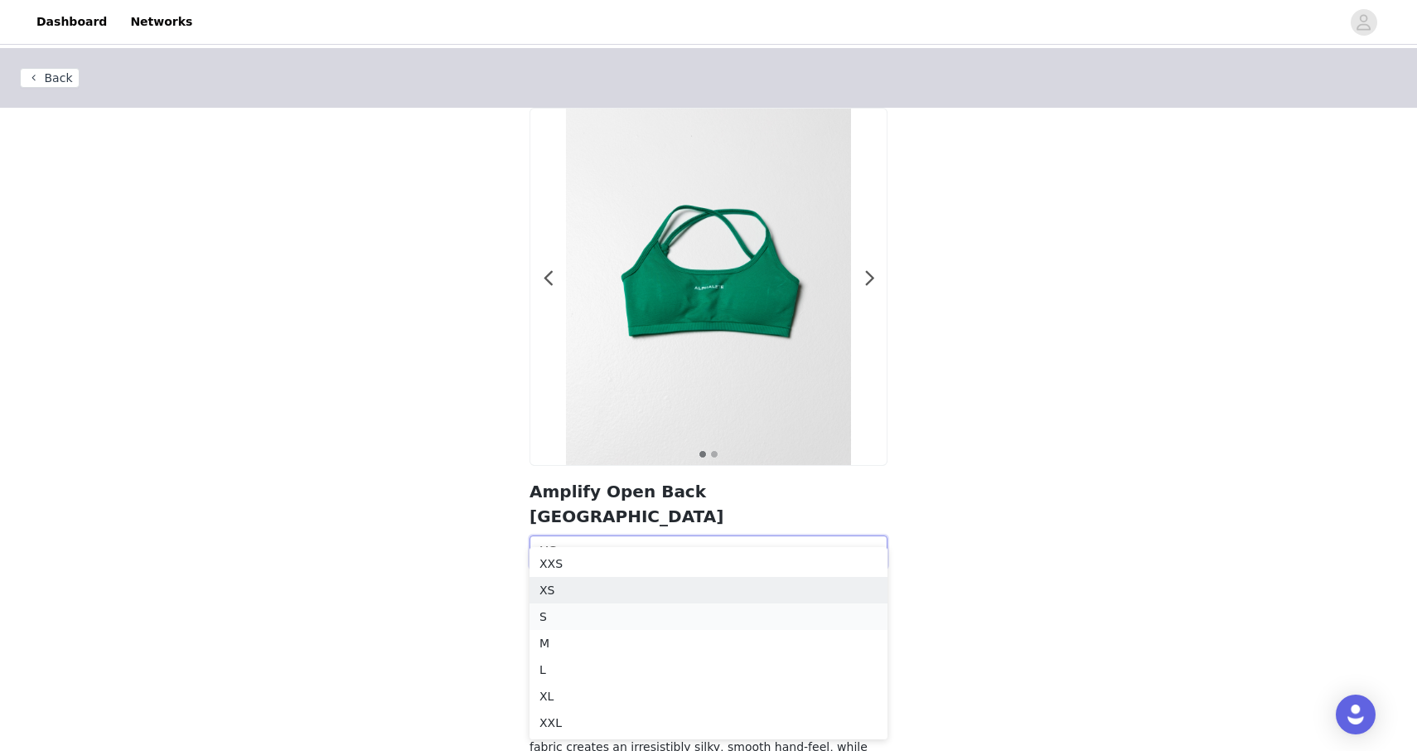
click at [578, 606] on li "S" at bounding box center [709, 616] width 358 height 27
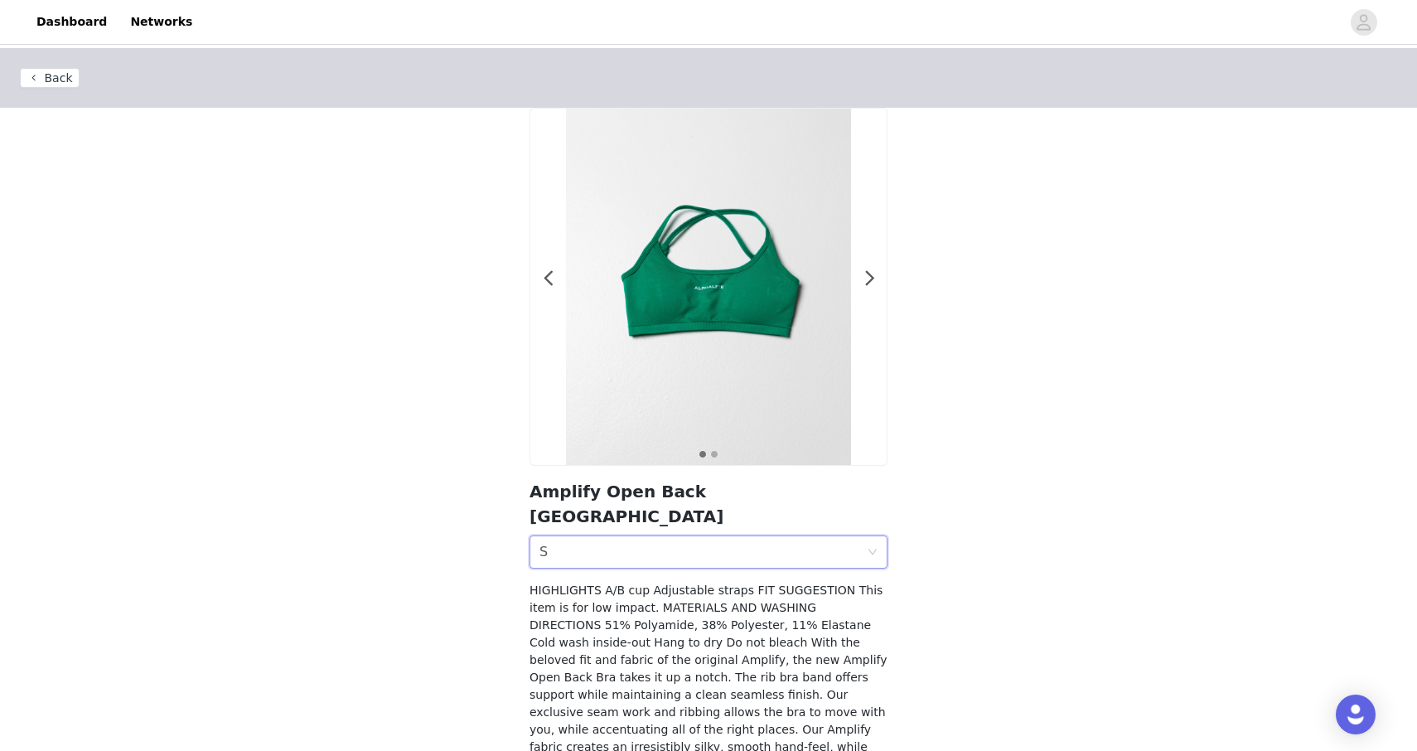
scroll to position [80, 0]
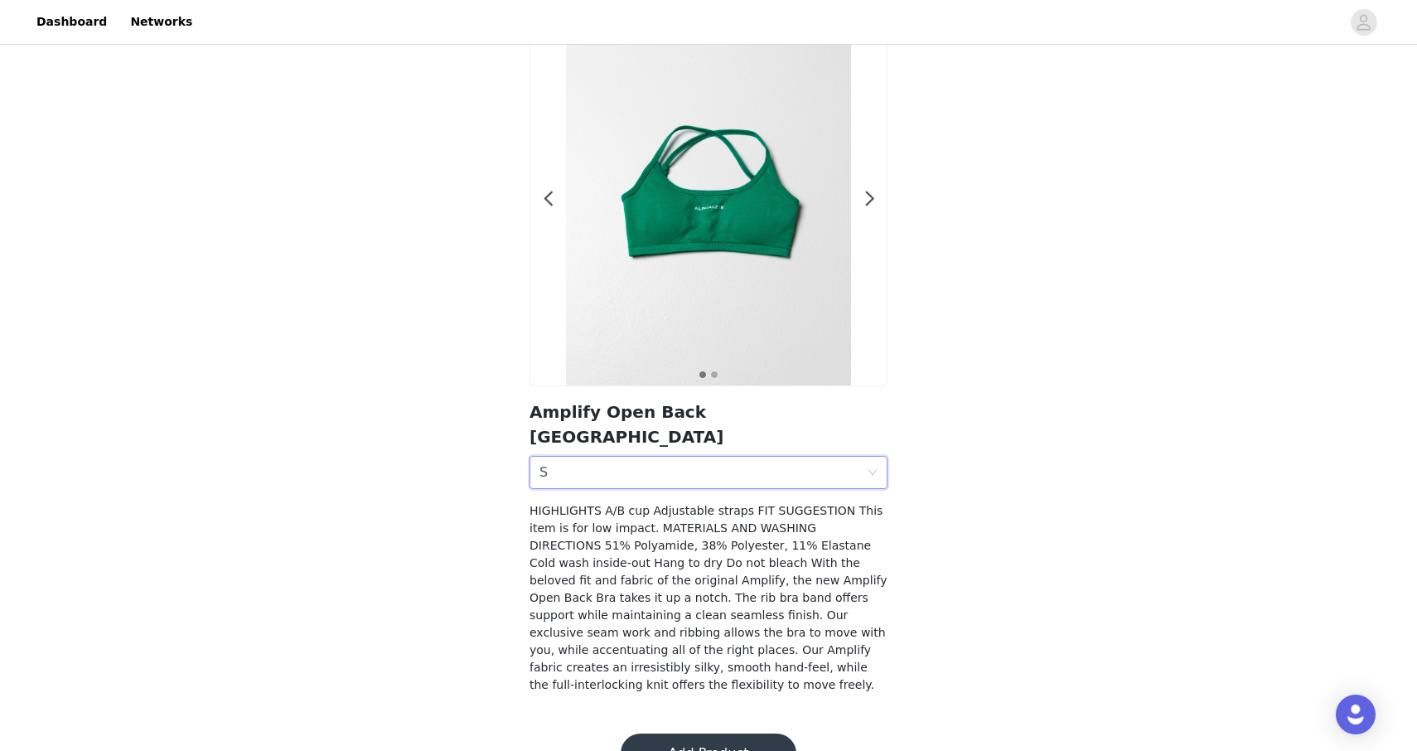
click at [654, 733] on button "Add Product" at bounding box center [709, 753] width 176 height 40
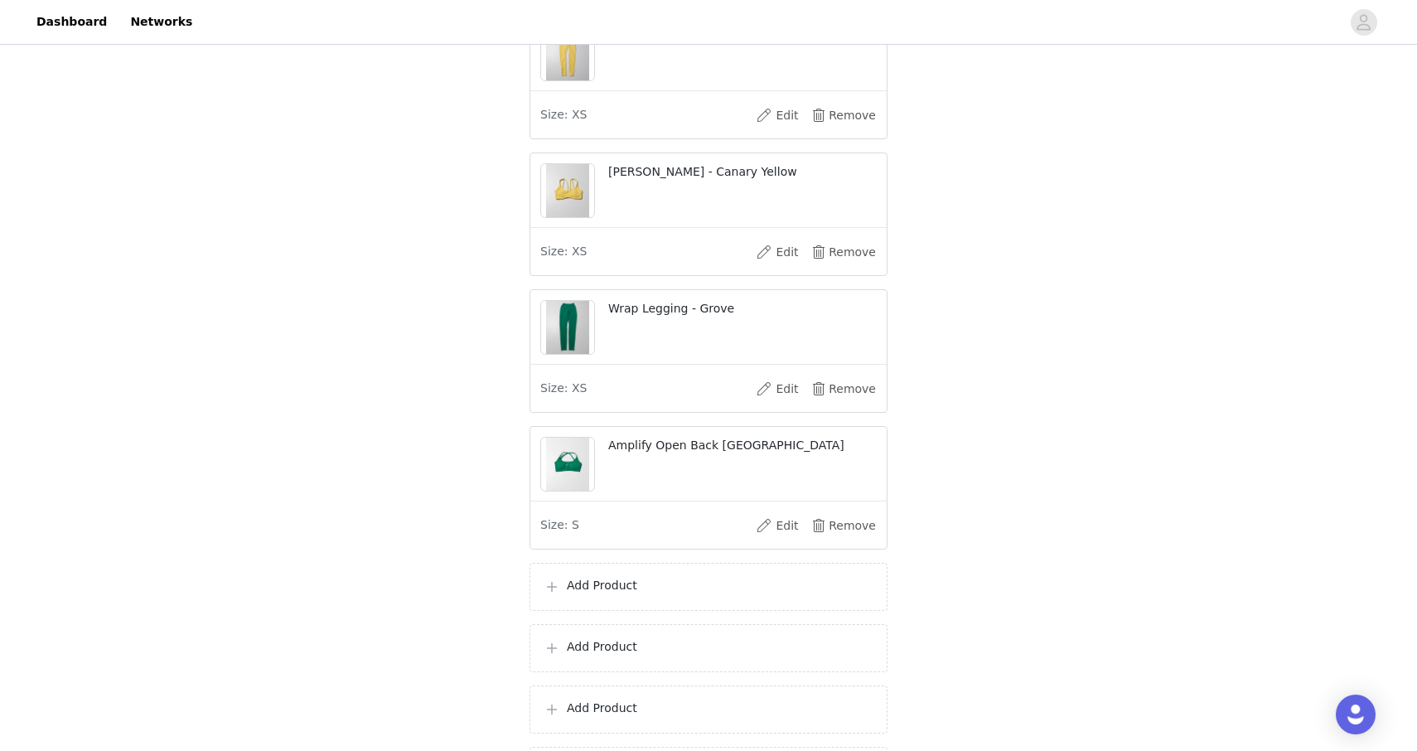
scroll to position [1278, 0]
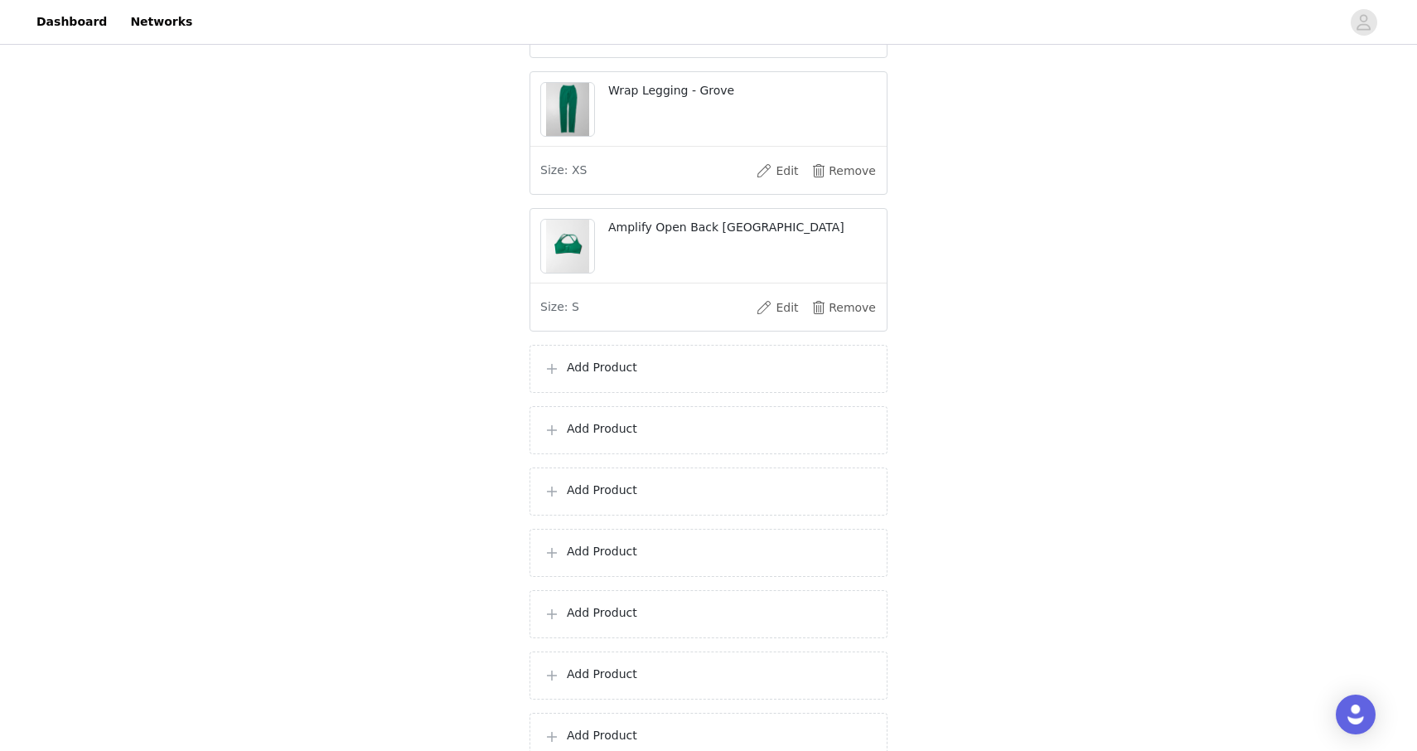
click at [597, 393] on div "Add Product" at bounding box center [709, 369] width 358 height 48
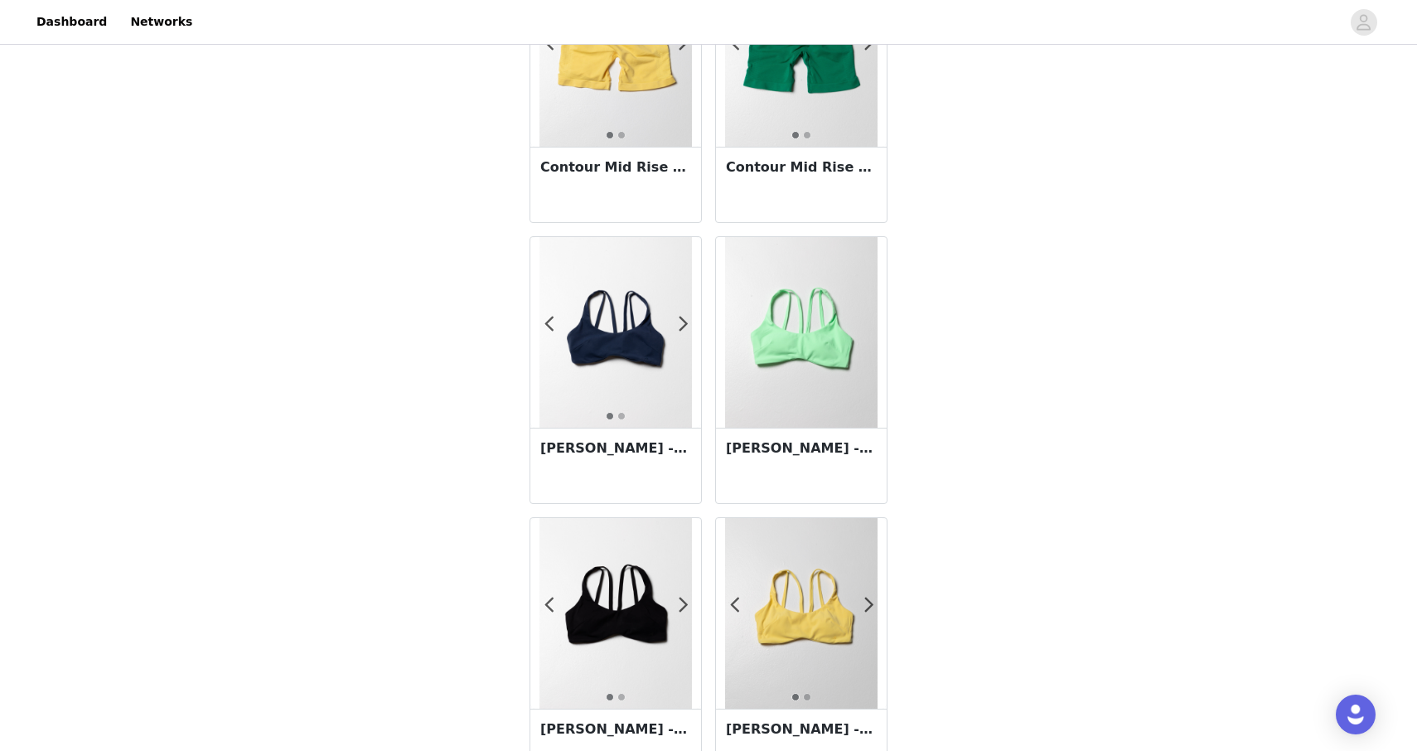
scroll to position [2781, 0]
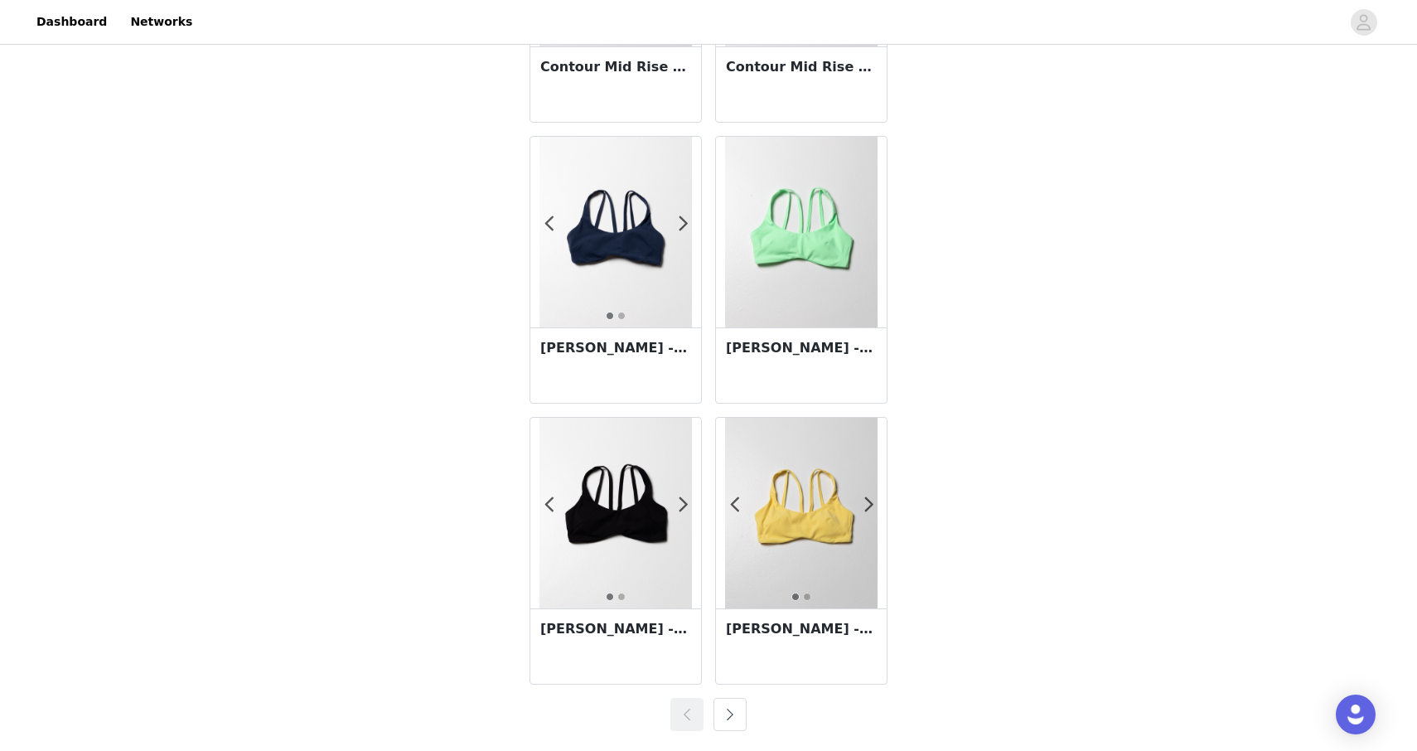
click at [729, 717] on button "button" at bounding box center [730, 714] width 33 height 33
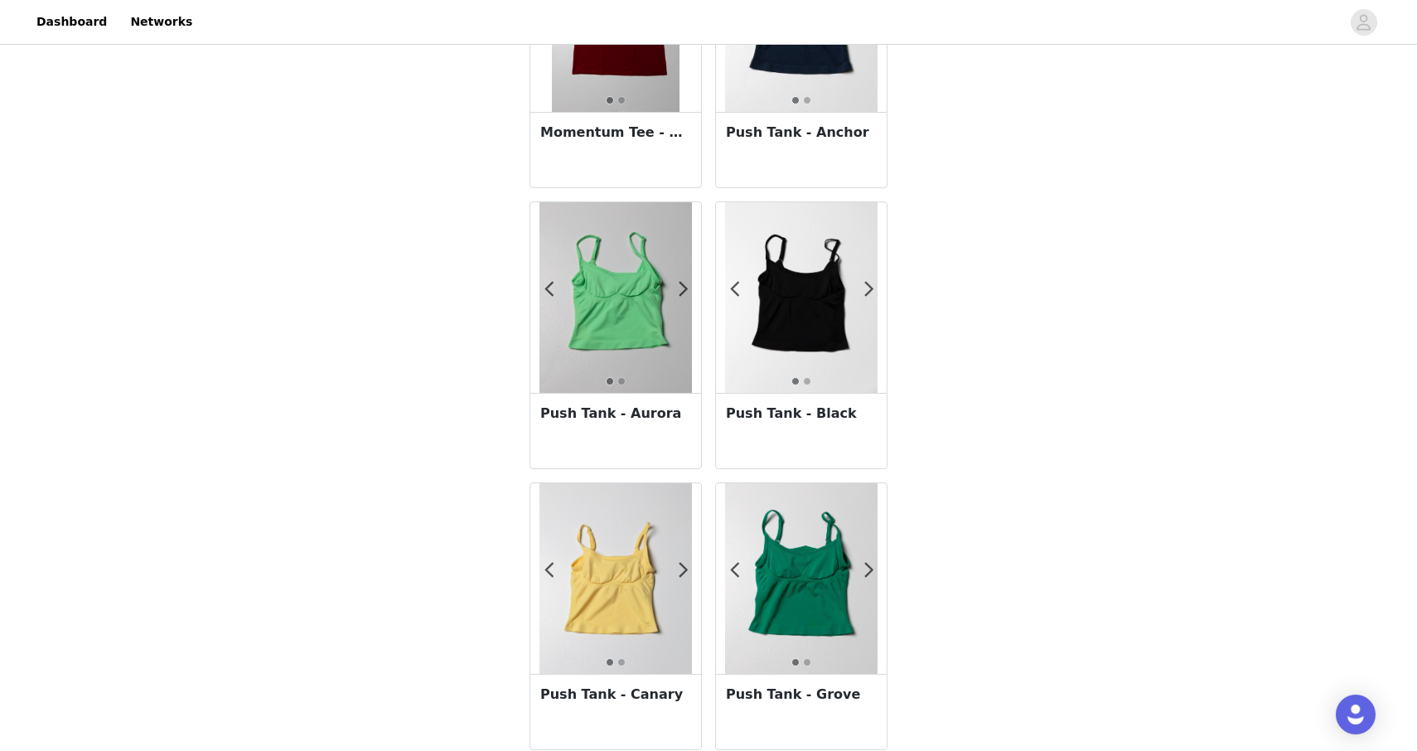
scroll to position [469, 0]
click at [645, 409] on h3 "Push Tank - Aurora" at bounding box center [615, 413] width 151 height 20
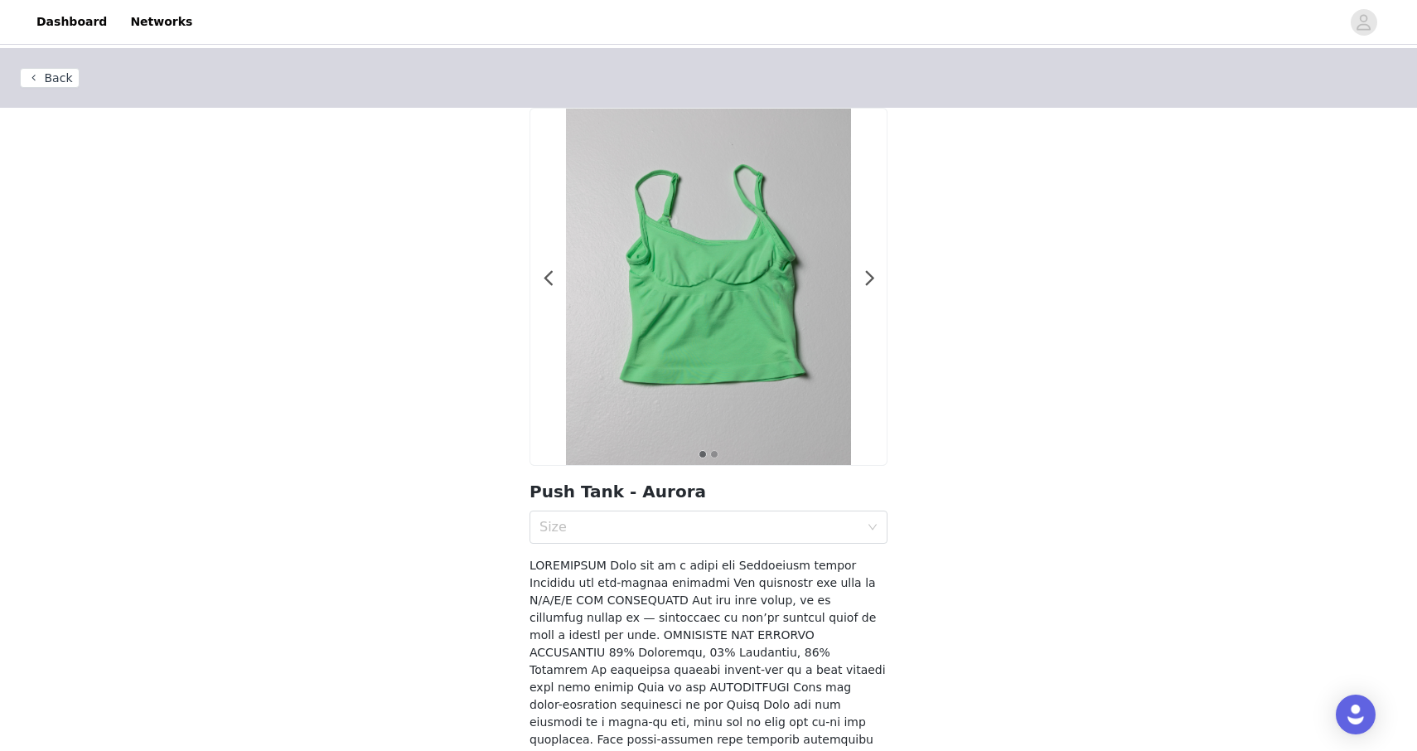
click at [612, 546] on section "1 2 Push Tank - Aurora Size" at bounding box center [709, 516] width 398 height 817
click at [605, 534] on div "Size" at bounding box center [699, 527] width 320 height 17
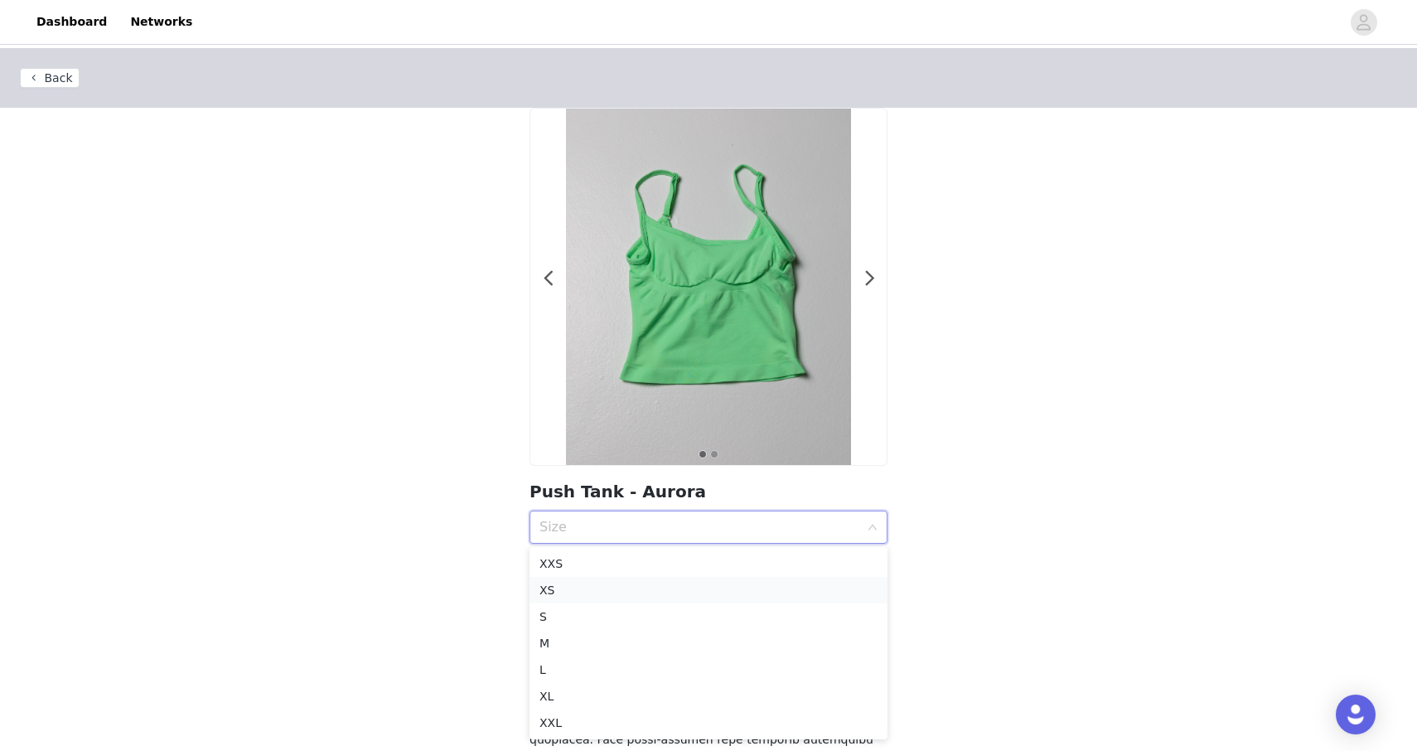
click at [566, 583] on div "XS" at bounding box center [708, 590] width 338 height 18
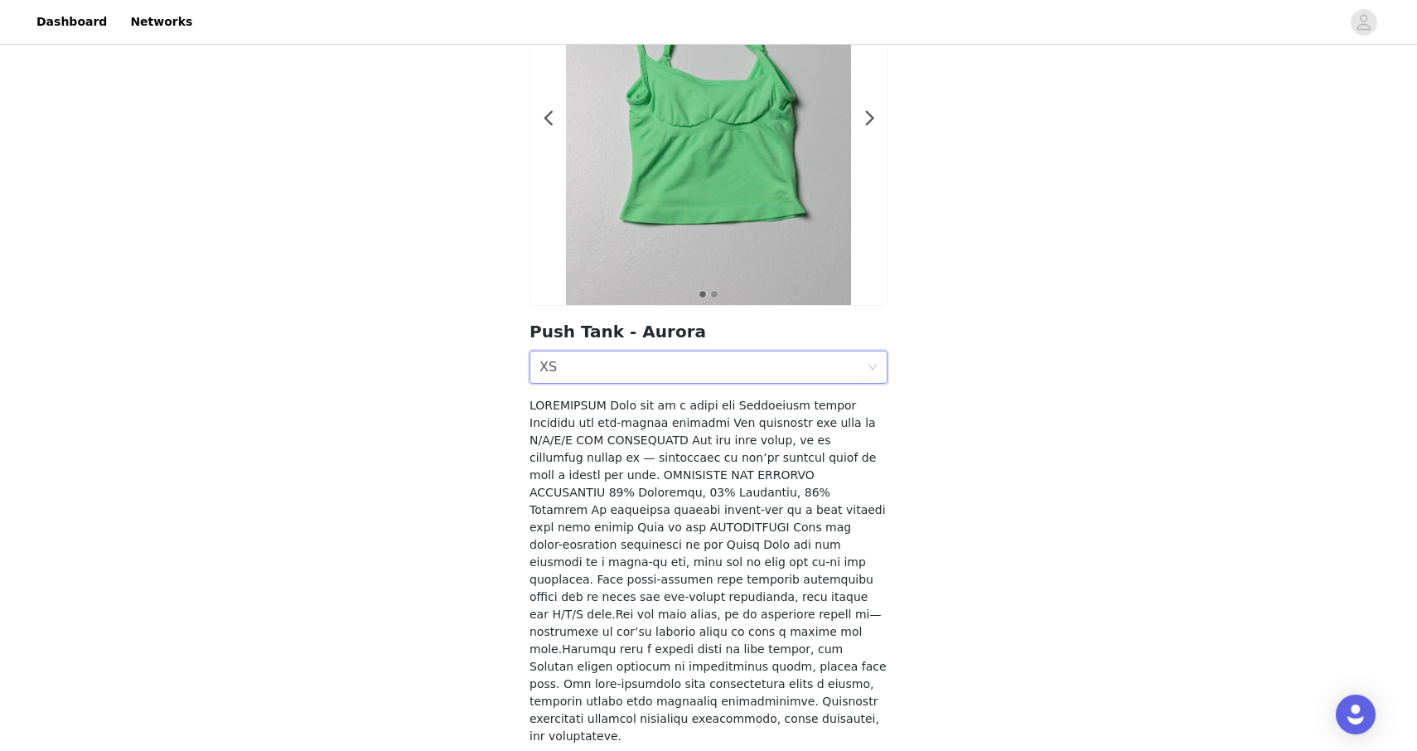
scroll to position [201, 0]
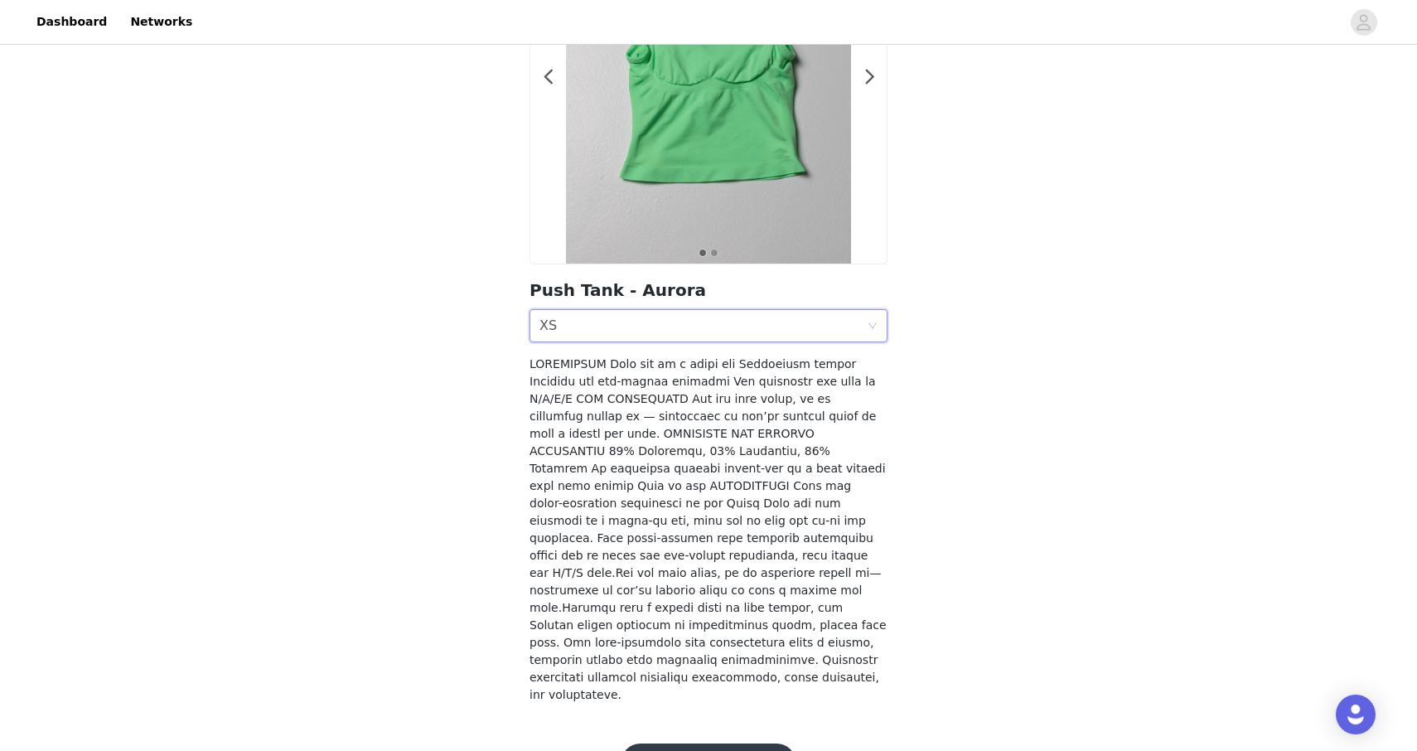
click at [650, 743] on button "Add Product" at bounding box center [709, 763] width 176 height 40
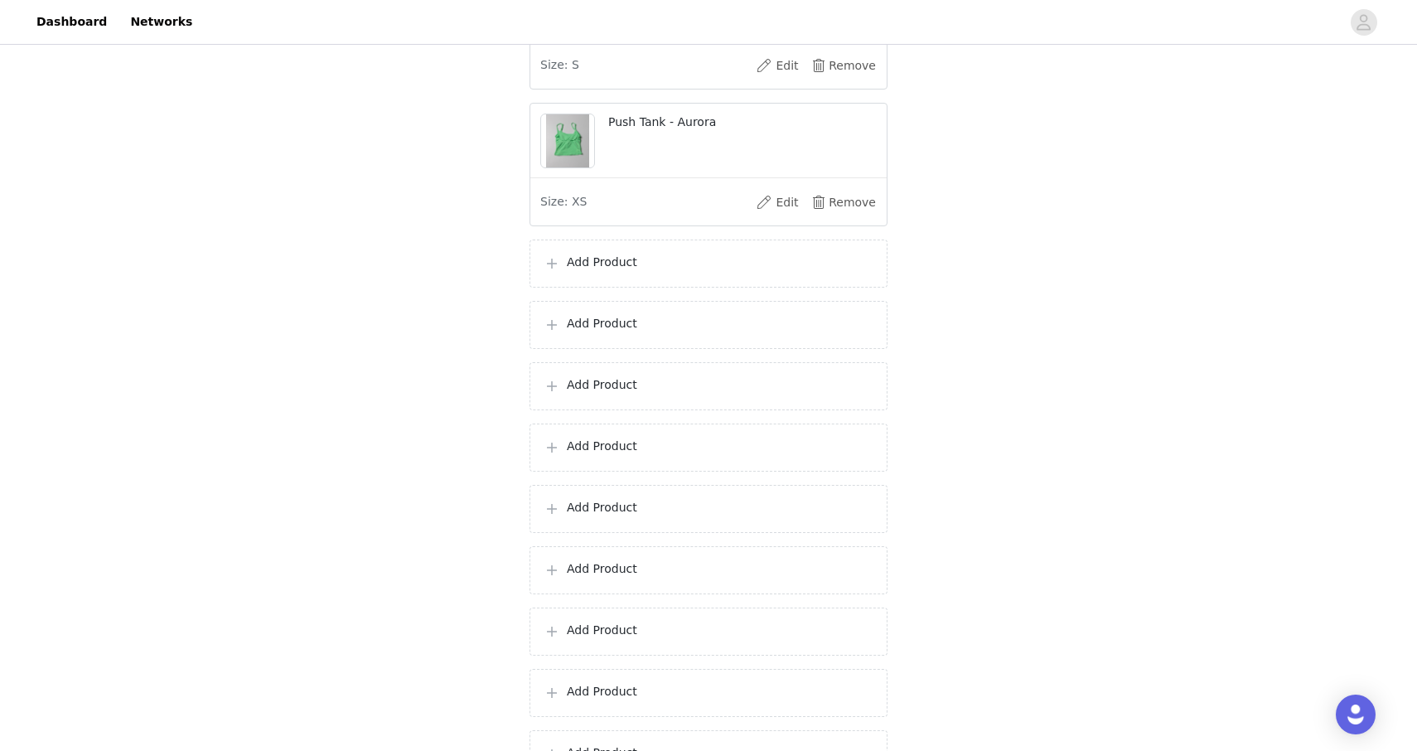
scroll to position [1508, 0]
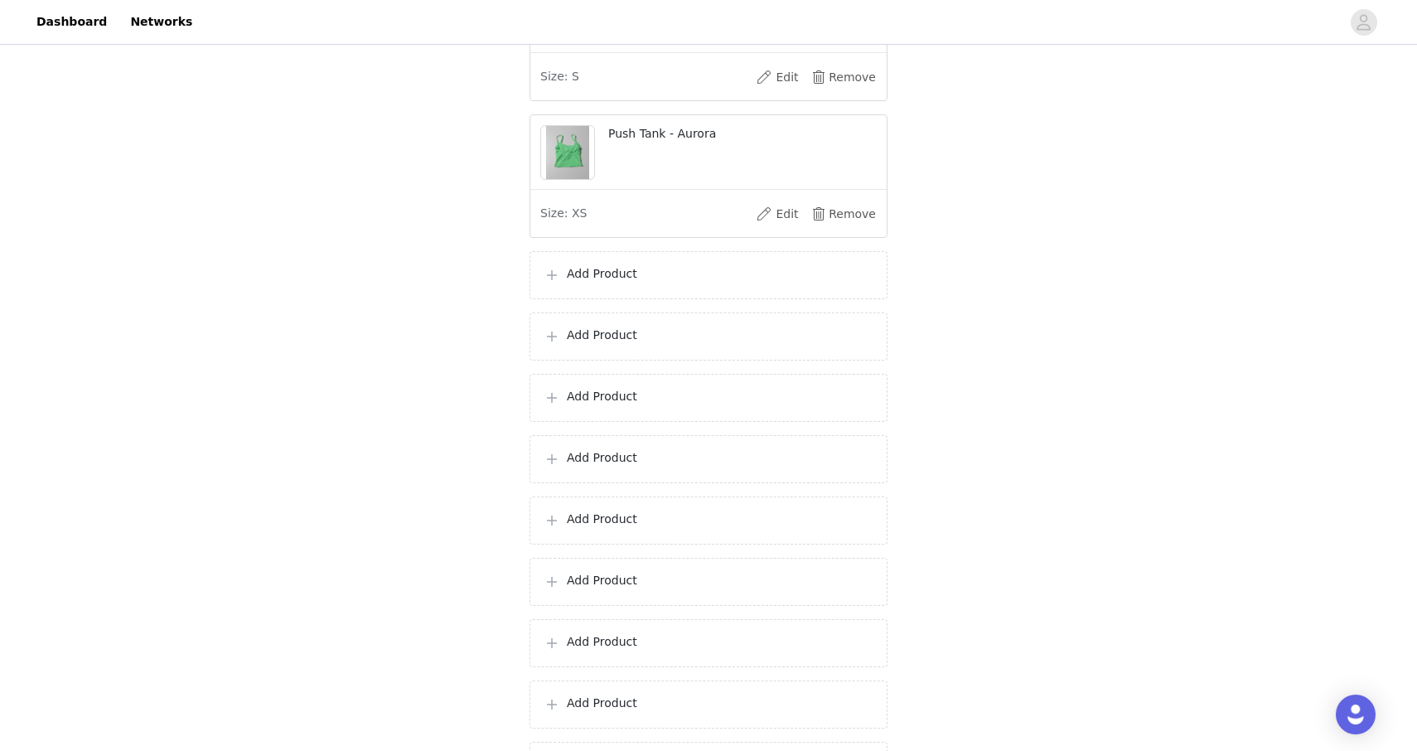
click at [583, 283] on p "Add Product" at bounding box center [720, 273] width 307 height 17
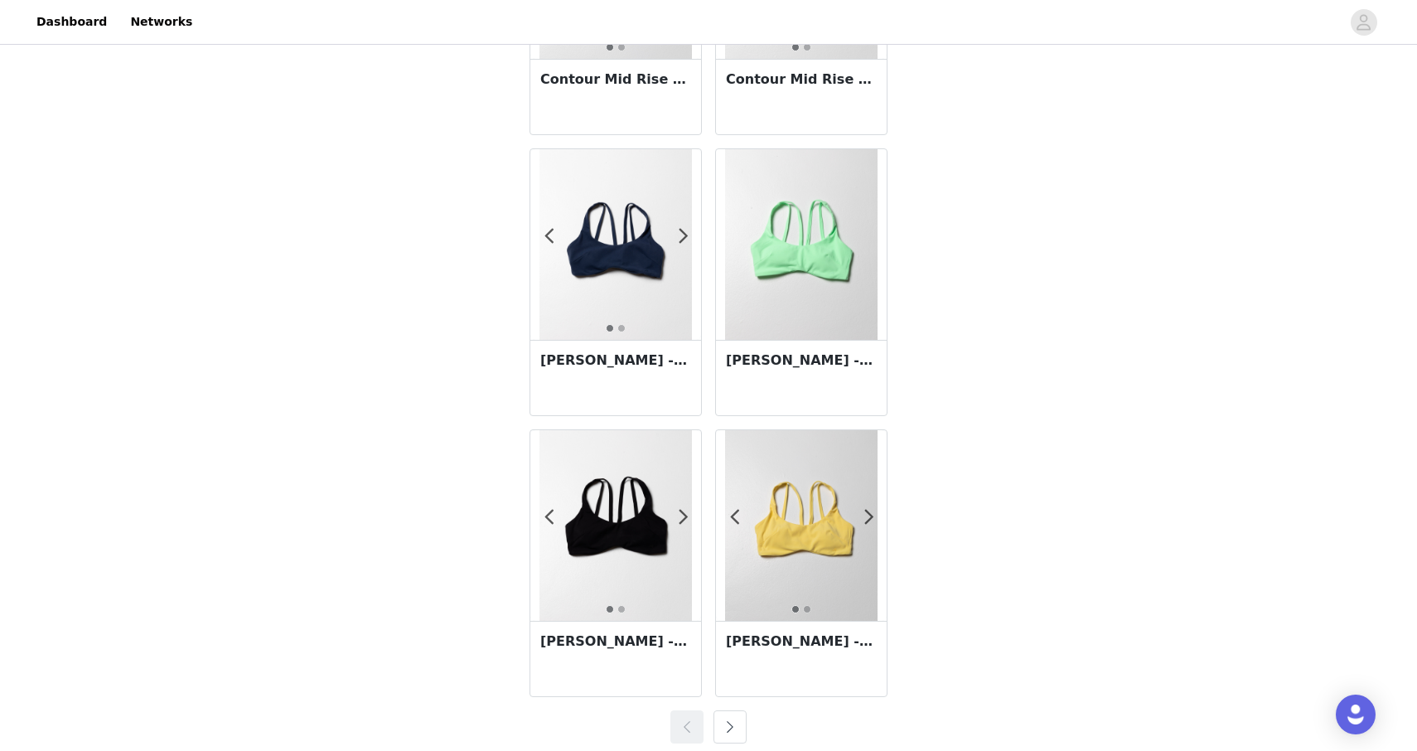
scroll to position [2781, 0]
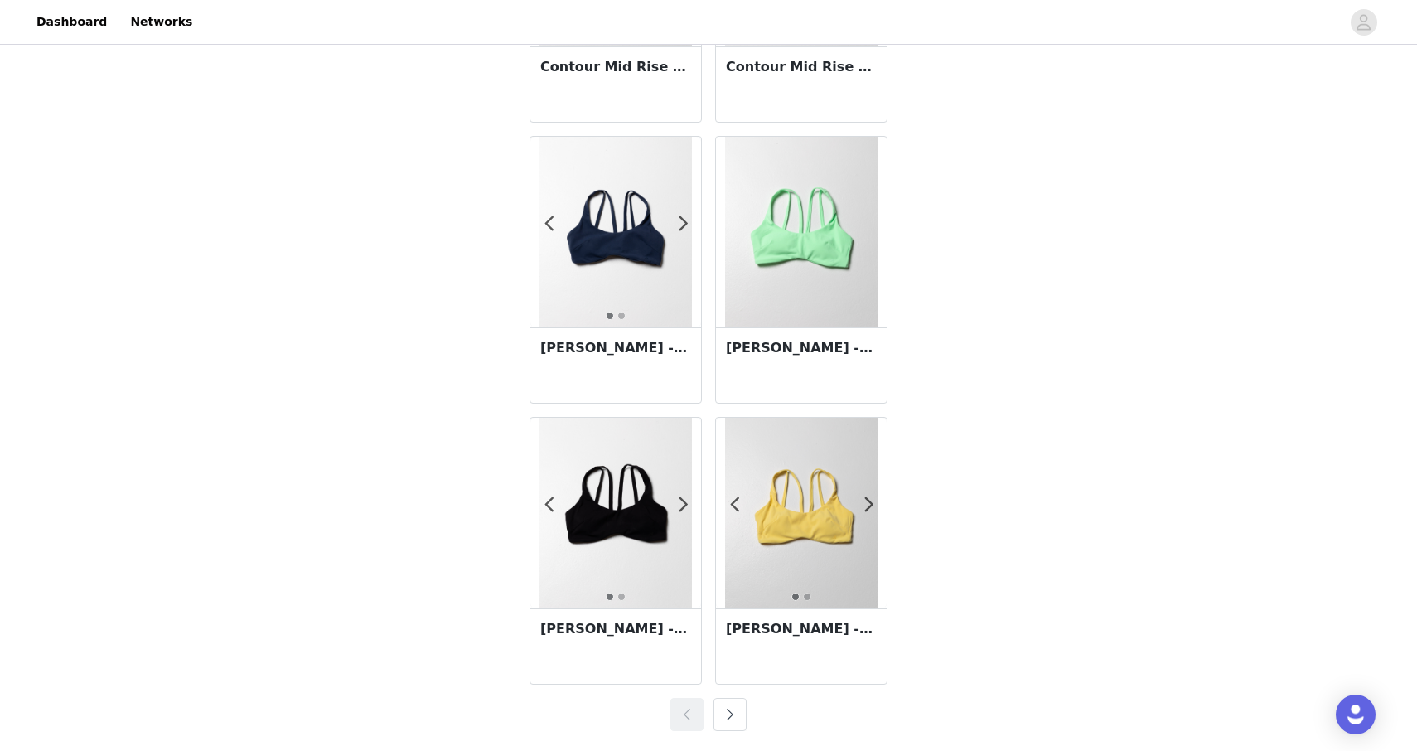
click at [733, 694] on div "1 2 [PERSON_NAME] - Canary Yellow" at bounding box center [802, 557] width 186 height 281
click at [726, 709] on button "button" at bounding box center [730, 714] width 33 height 33
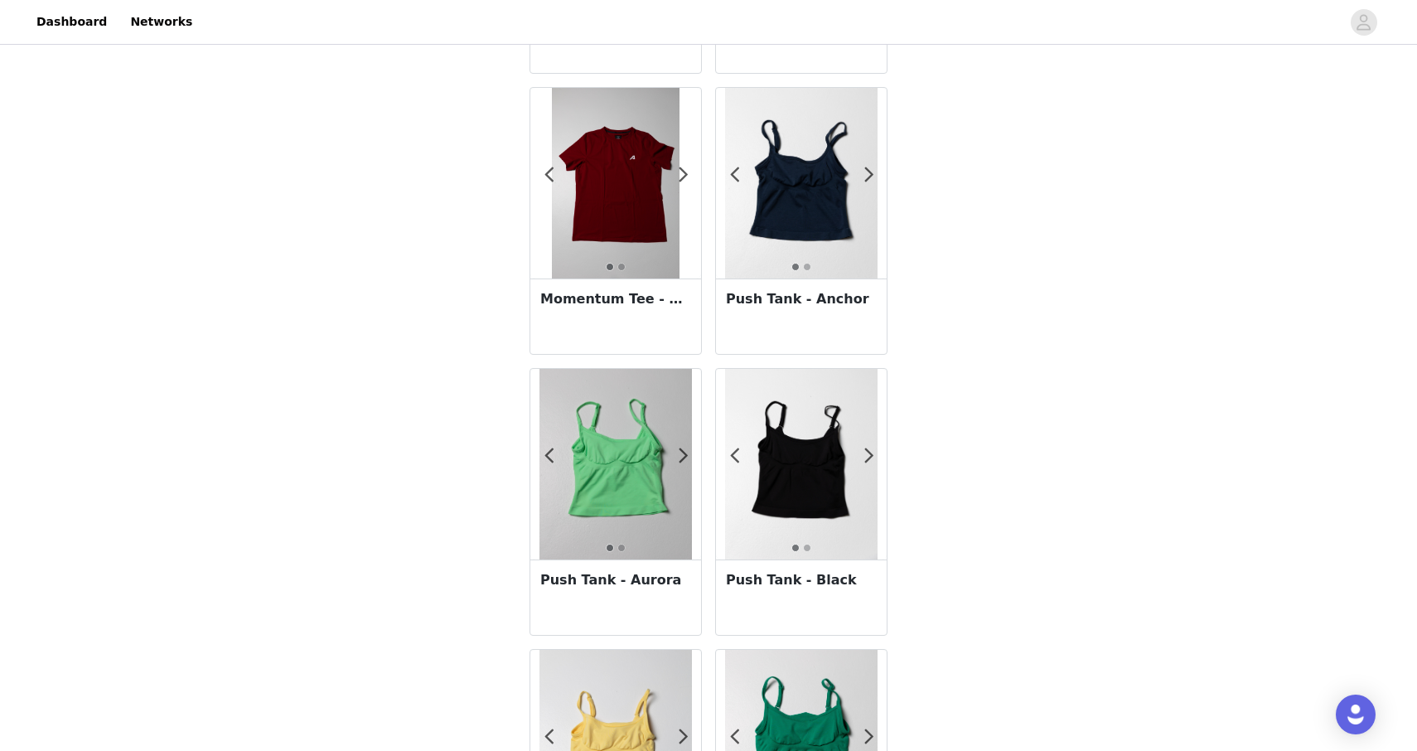
scroll to position [301, 0]
click at [802, 299] on h3 "Push Tank - Anchor" at bounding box center [801, 300] width 151 height 20
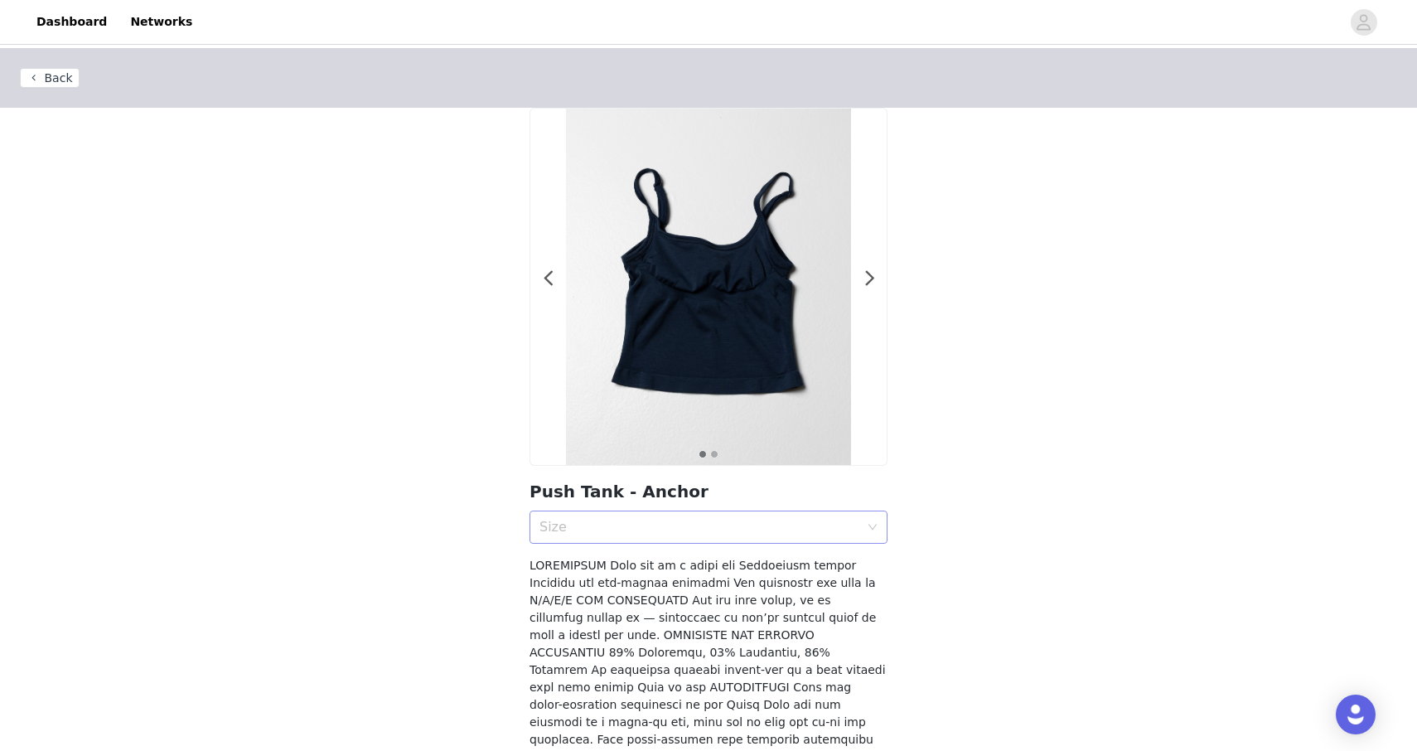
click at [678, 539] on div "Size" at bounding box center [702, 526] width 327 height 31
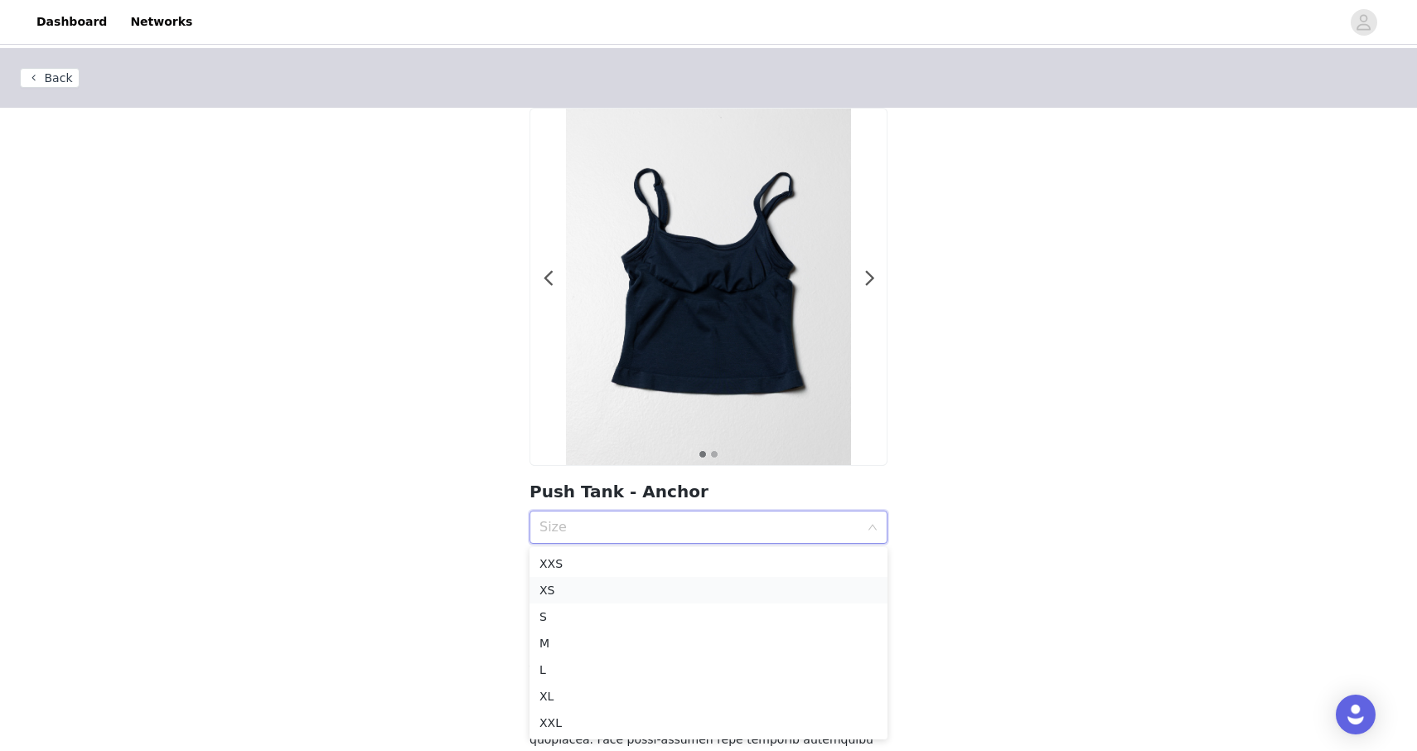
click at [581, 594] on div "XS" at bounding box center [708, 590] width 338 height 18
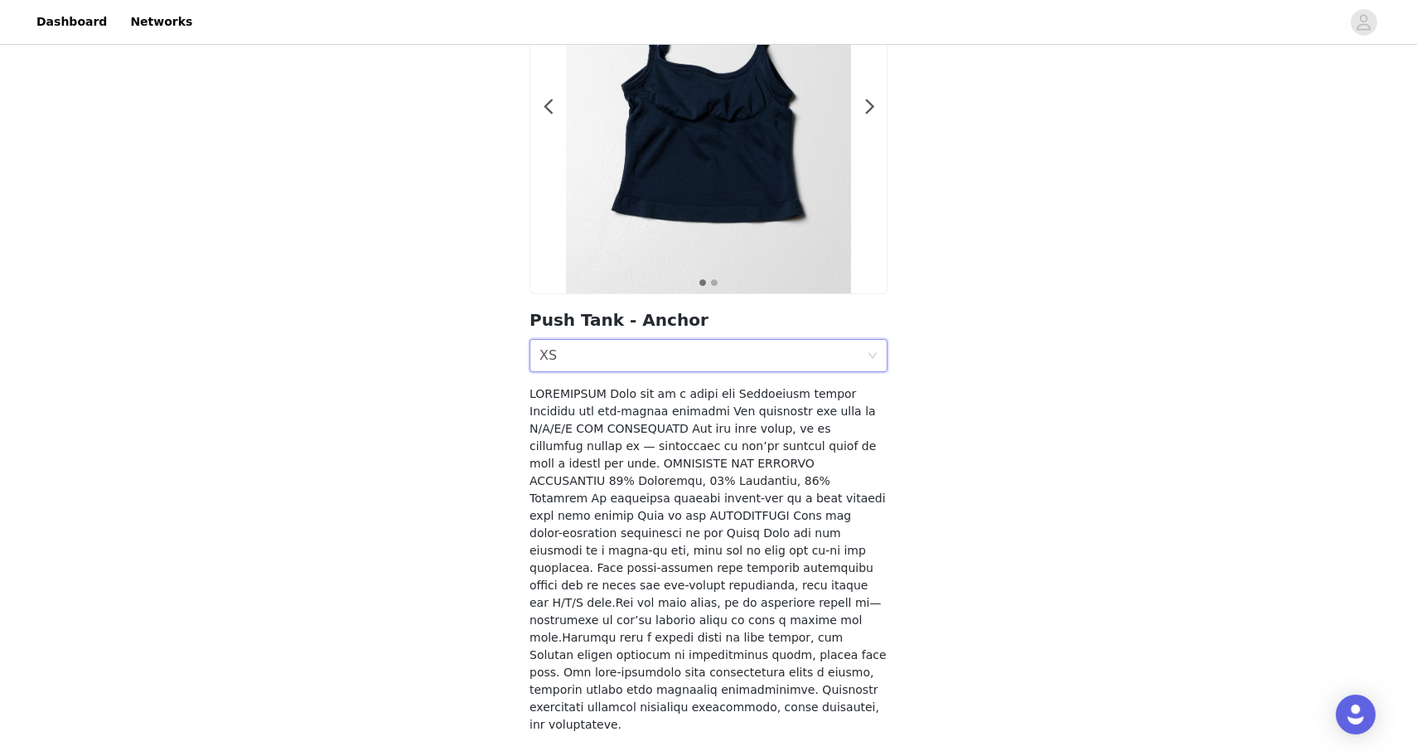
scroll to position [201, 0]
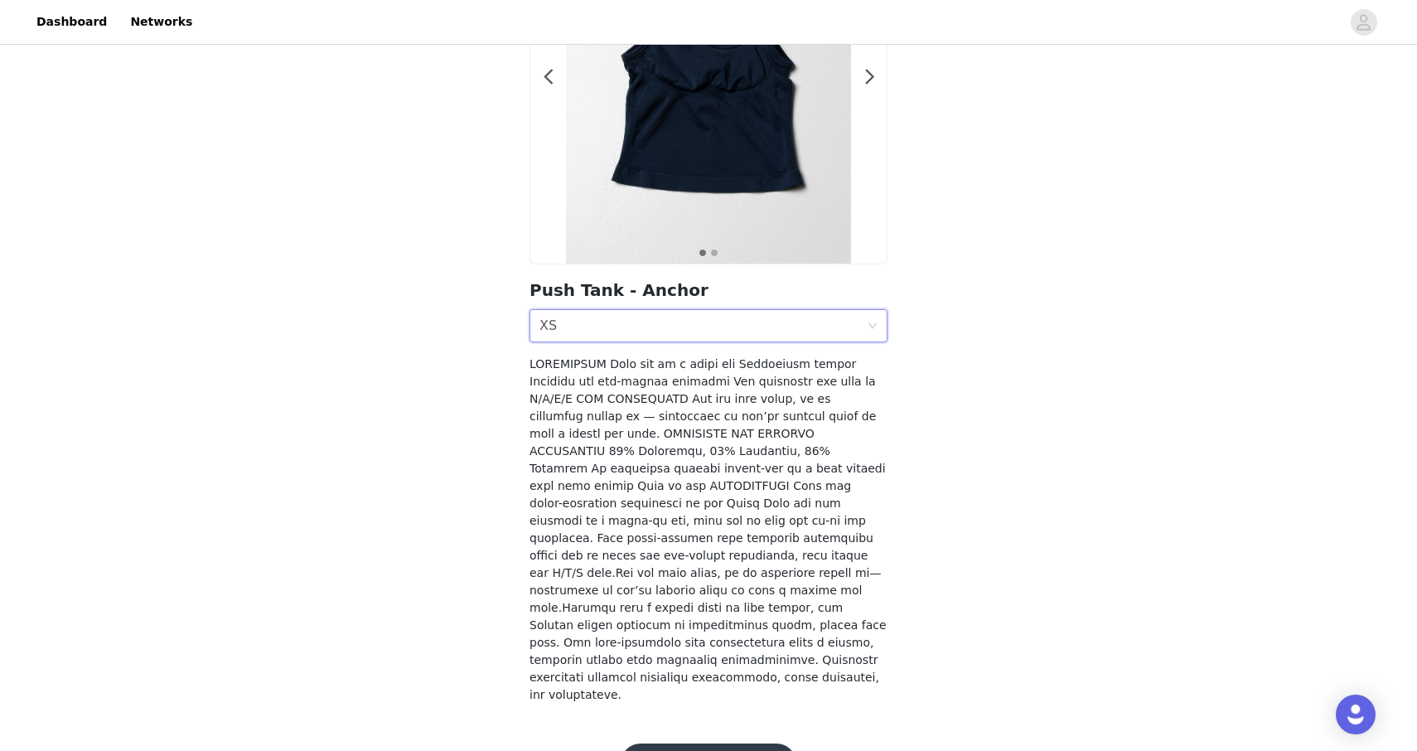
click at [655, 743] on button "Add Product" at bounding box center [709, 763] width 176 height 40
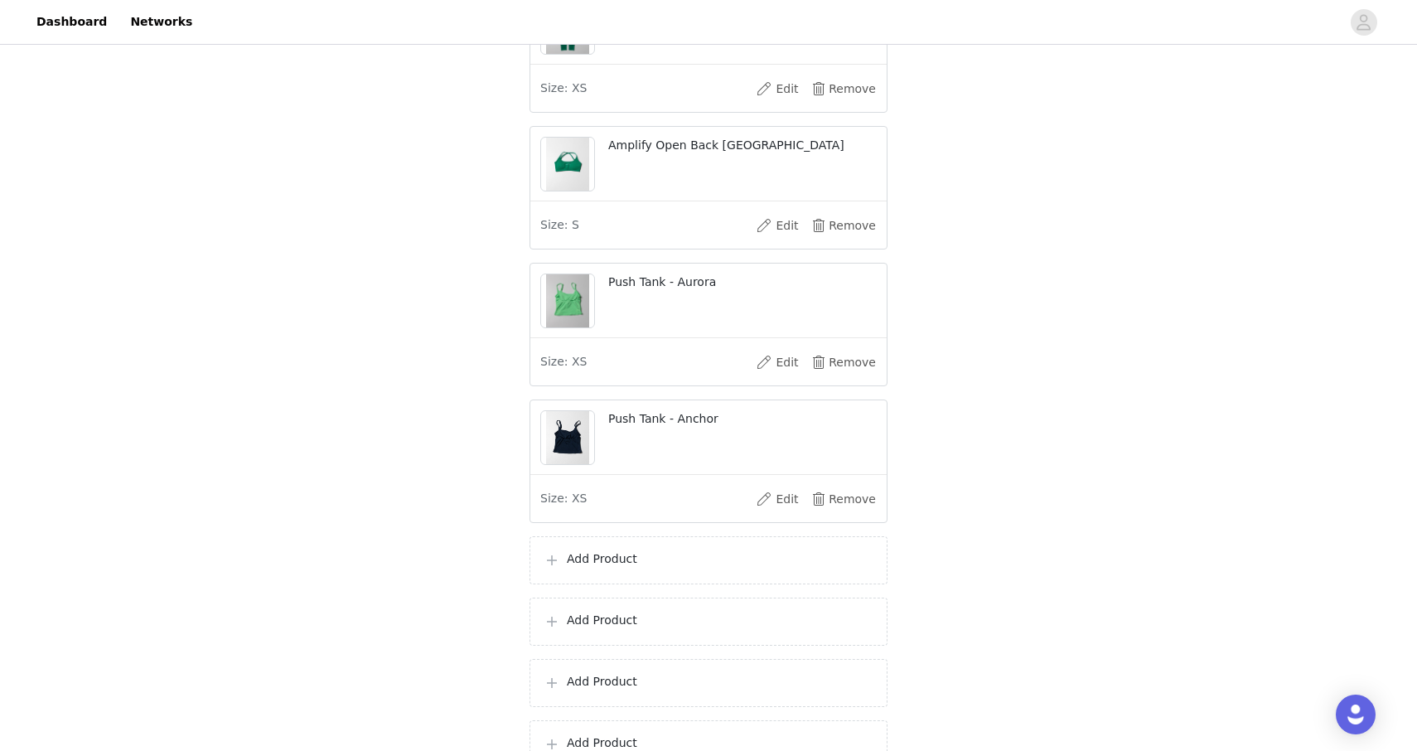
scroll to position [1369, 0]
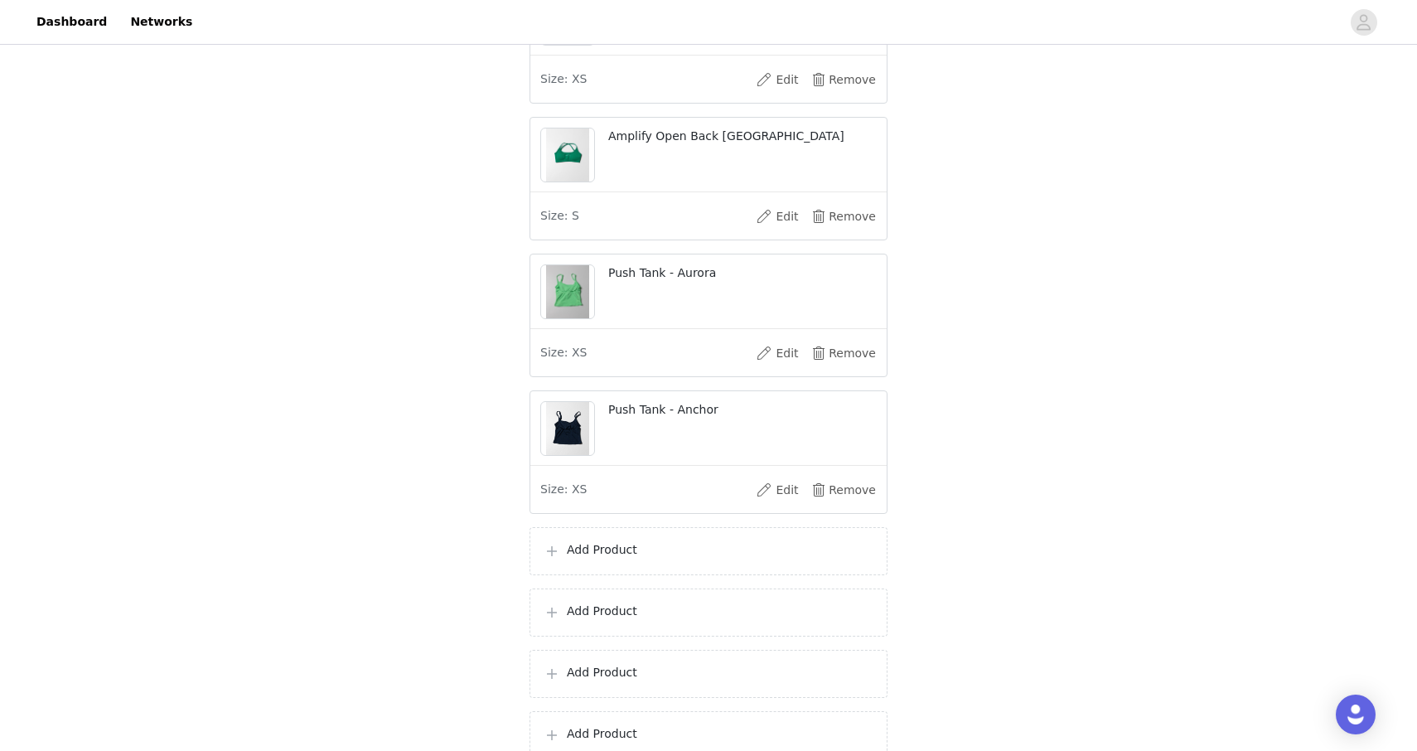
click at [607, 549] on div "Add Product" at bounding box center [709, 551] width 358 height 48
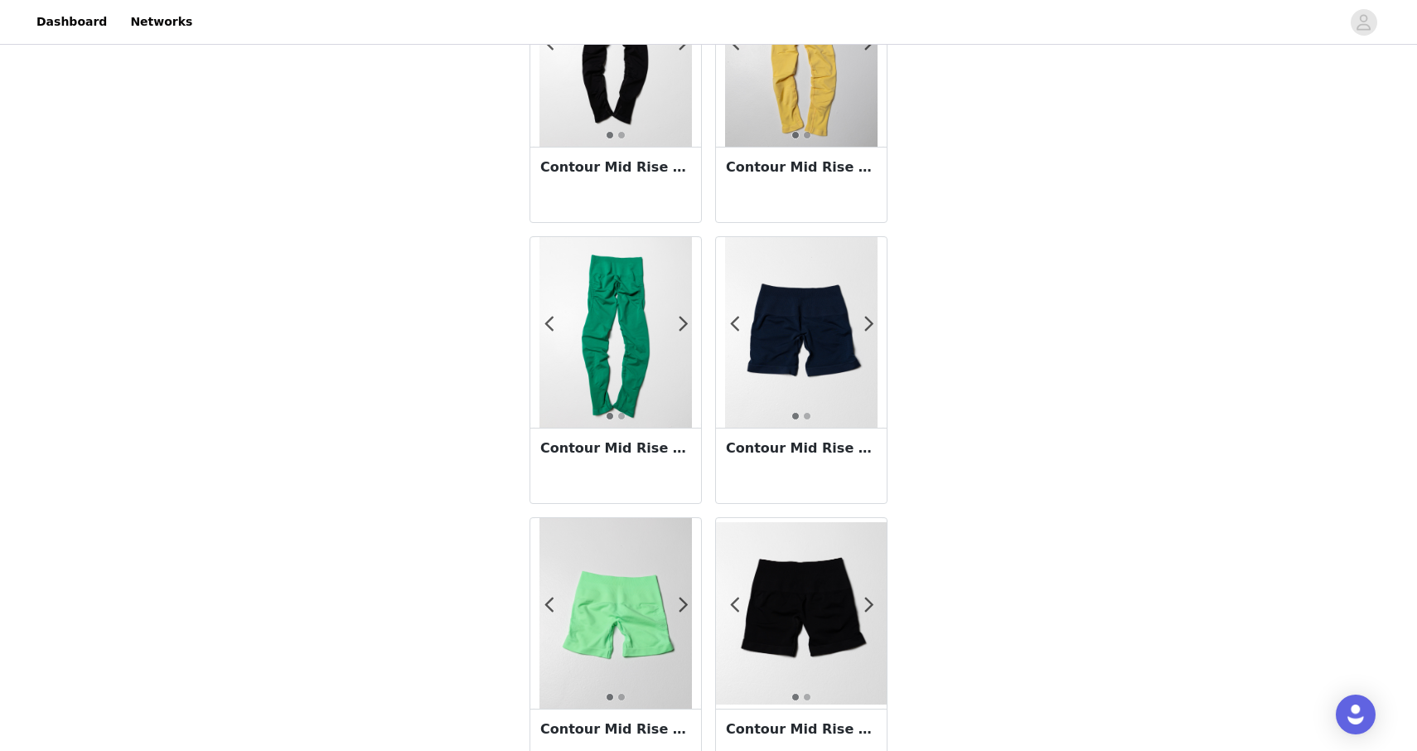
scroll to position [2781, 0]
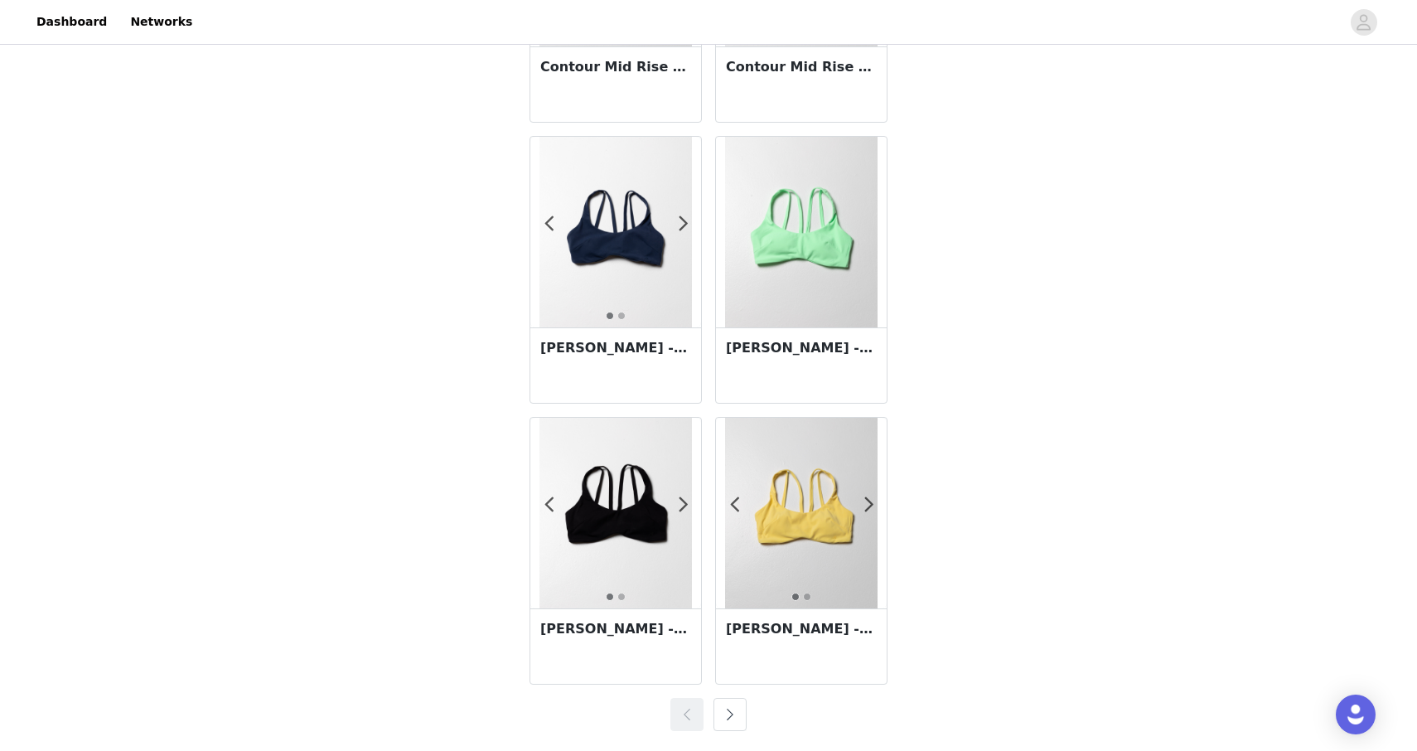
click at [721, 711] on button "button" at bounding box center [730, 714] width 33 height 33
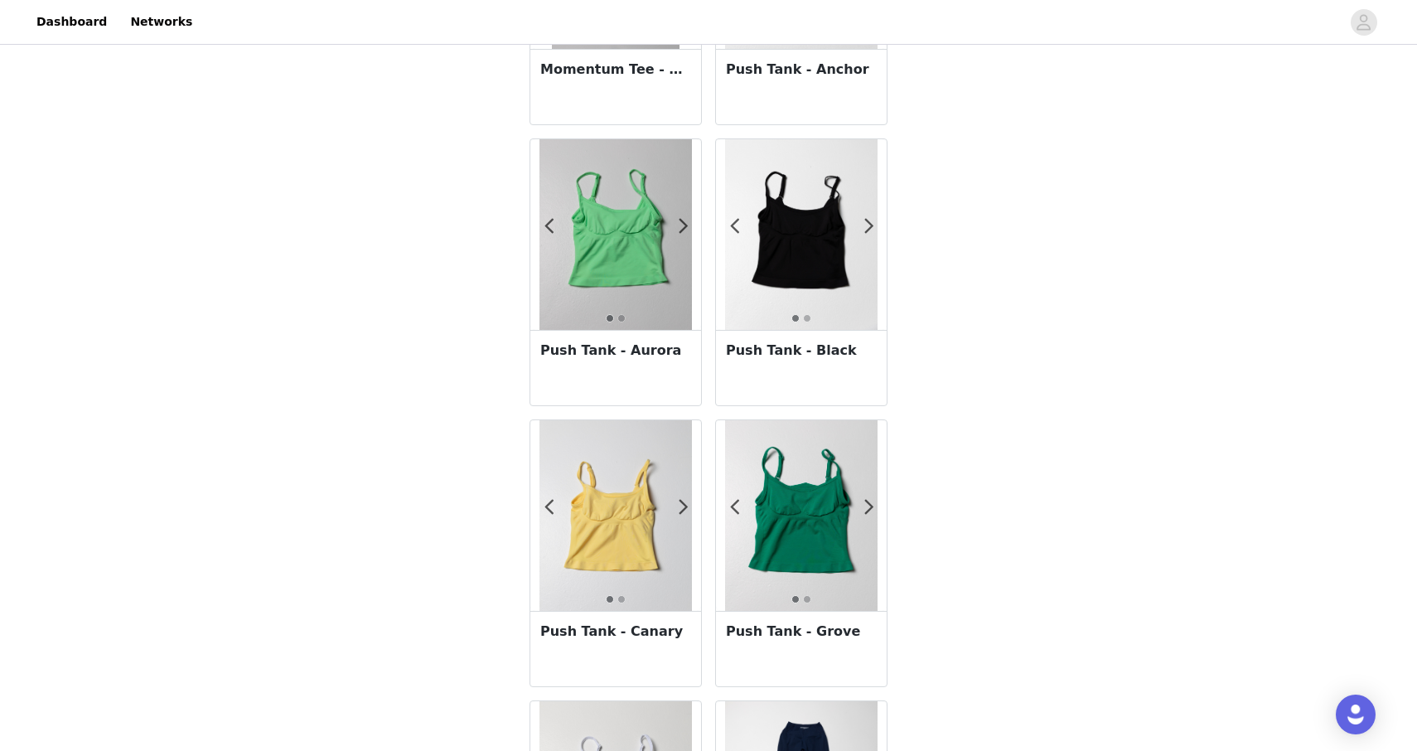
scroll to position [534, 0]
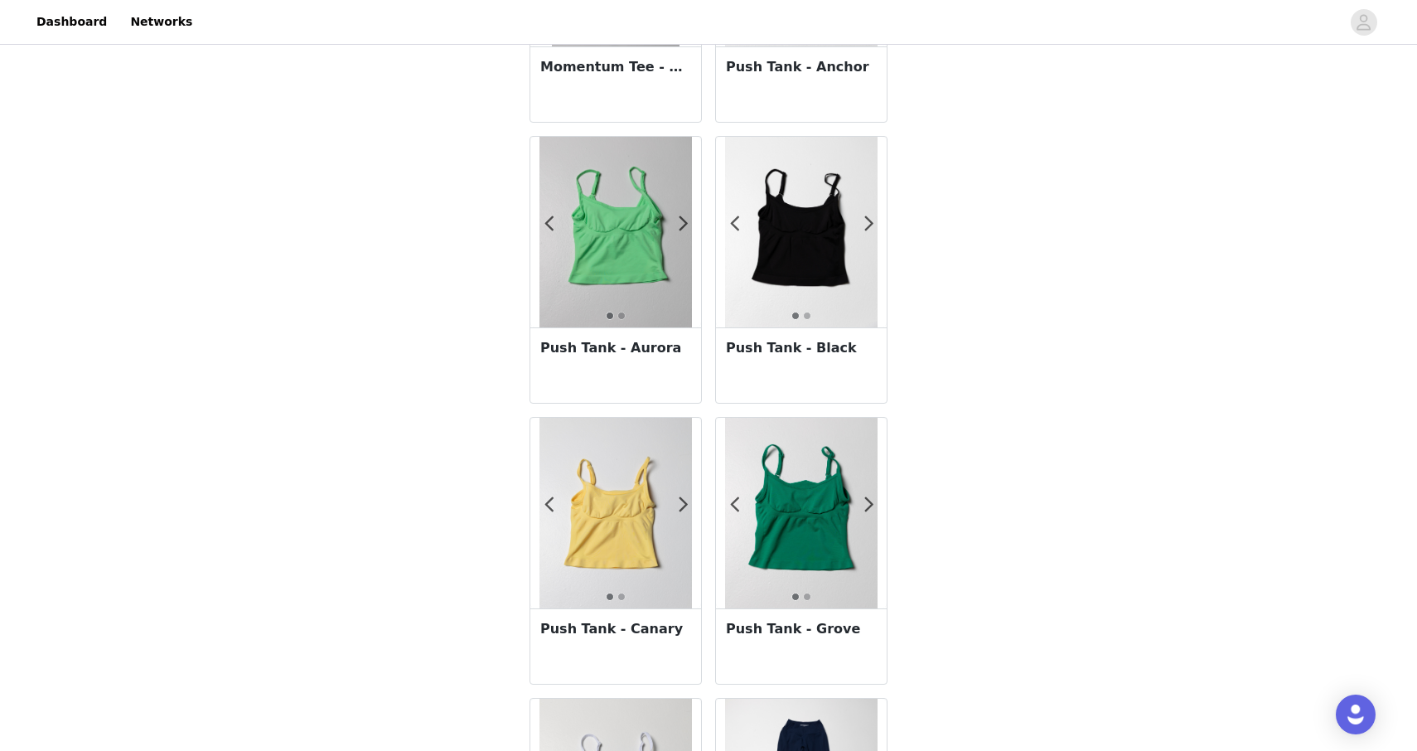
click at [651, 634] on h3 "Push Tank - Canary" at bounding box center [615, 629] width 151 height 20
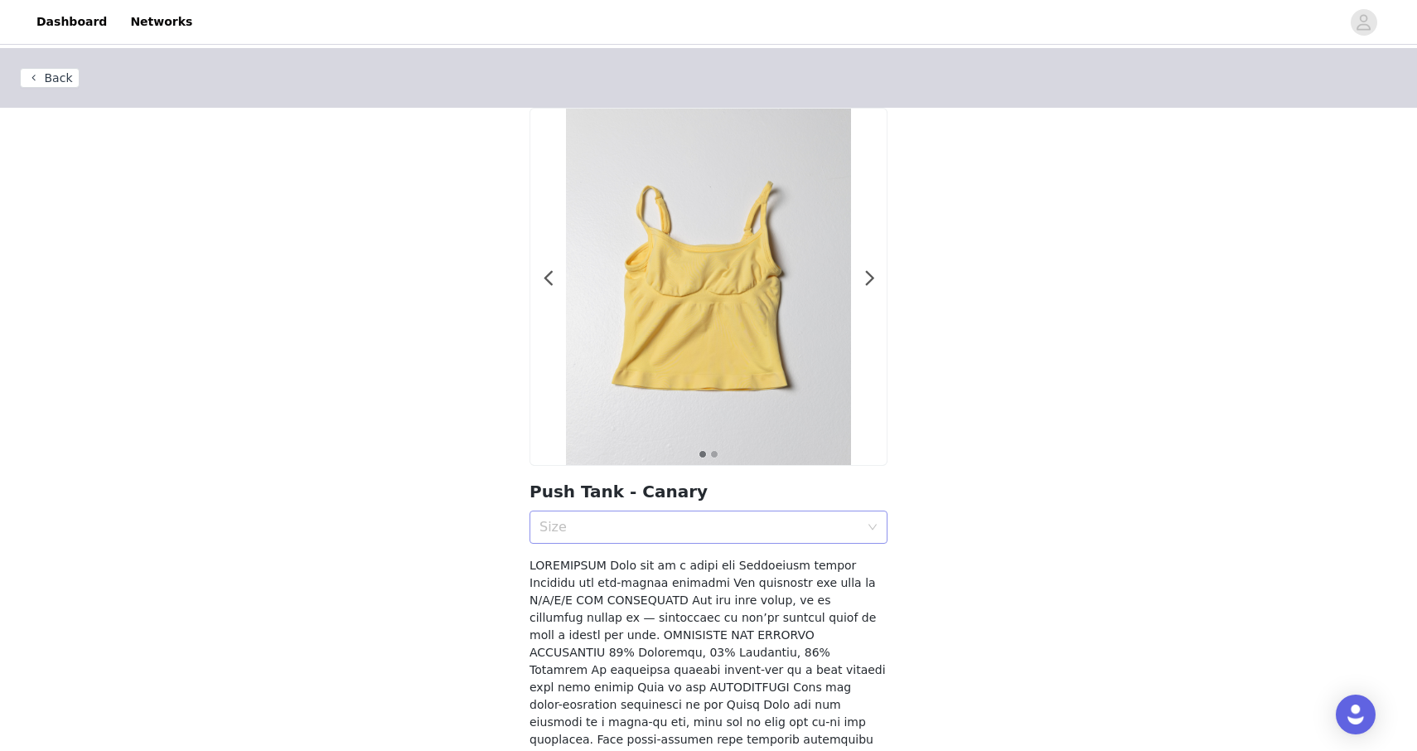
click at [636, 524] on div "Size" at bounding box center [699, 527] width 320 height 17
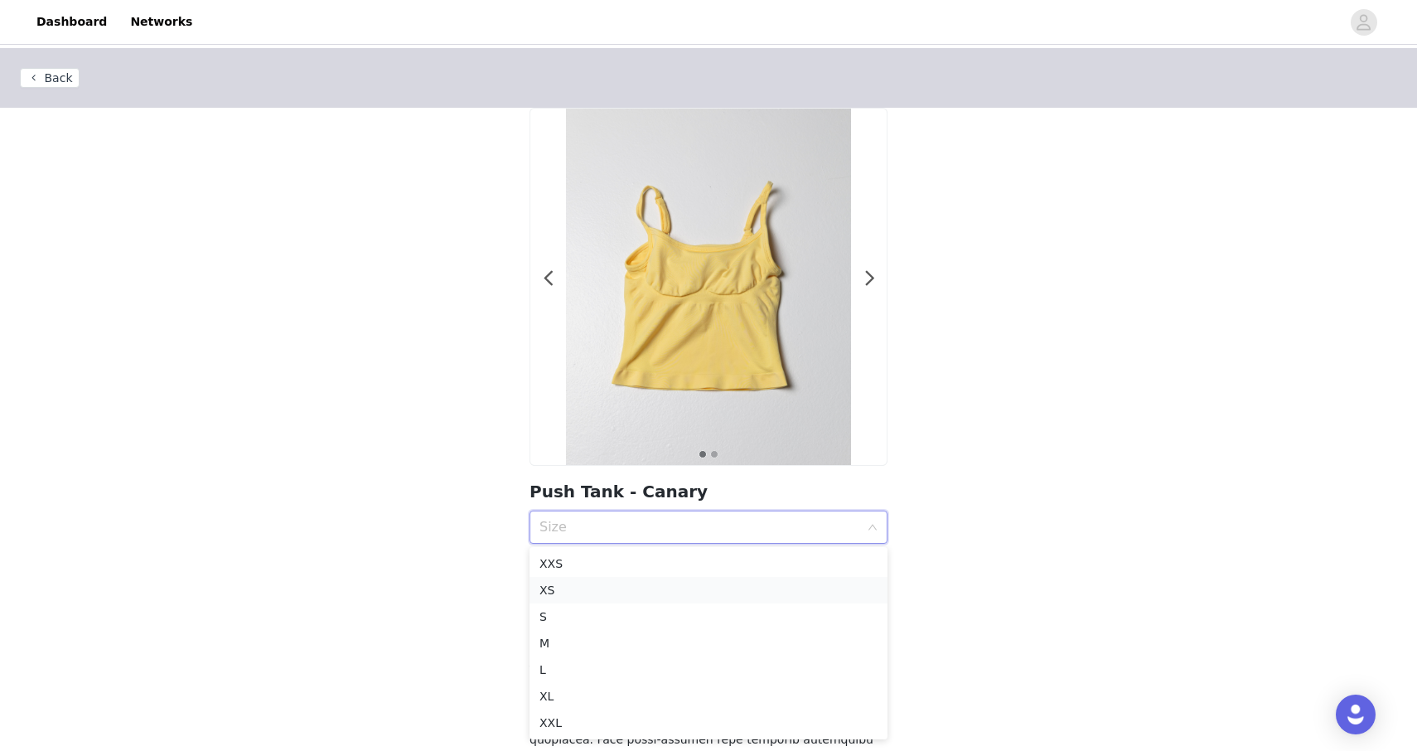
click at [605, 594] on div "XS" at bounding box center [708, 590] width 338 height 18
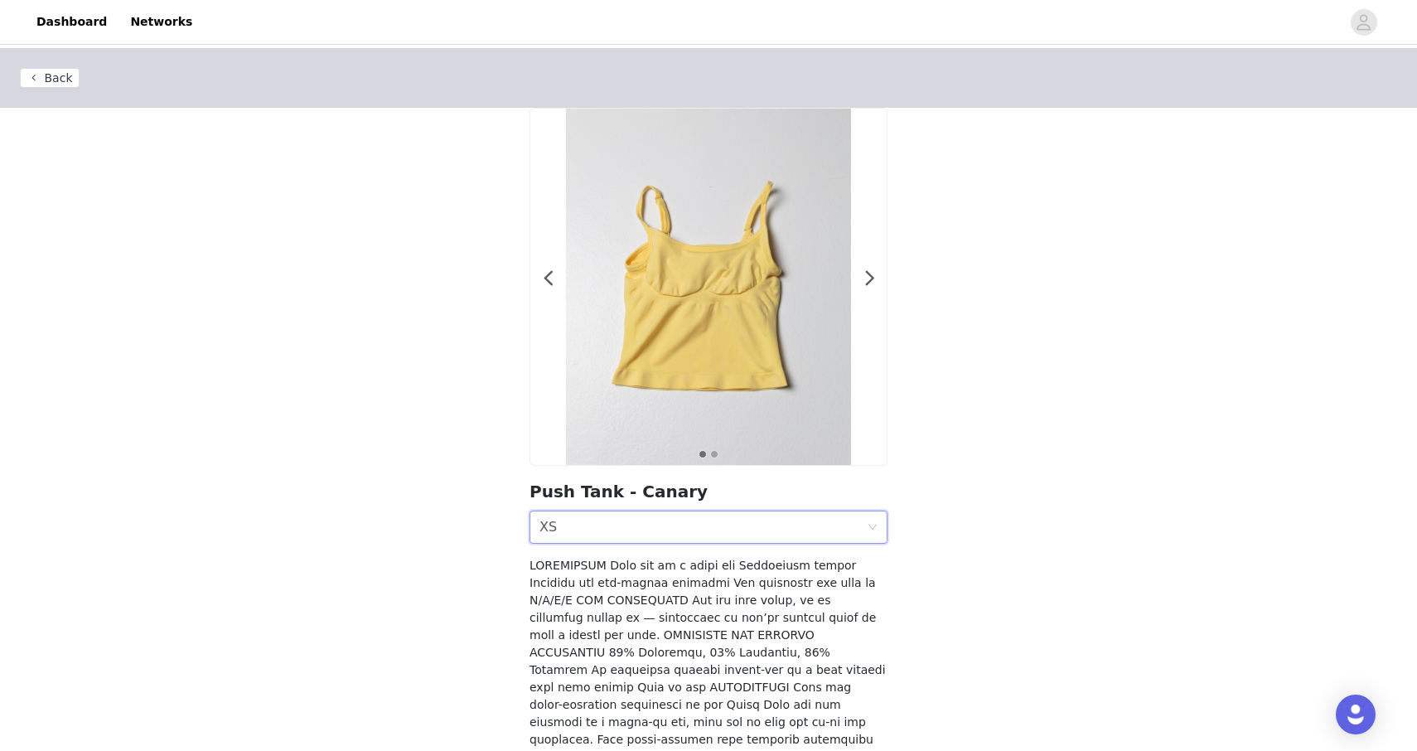
scroll to position [201, 0]
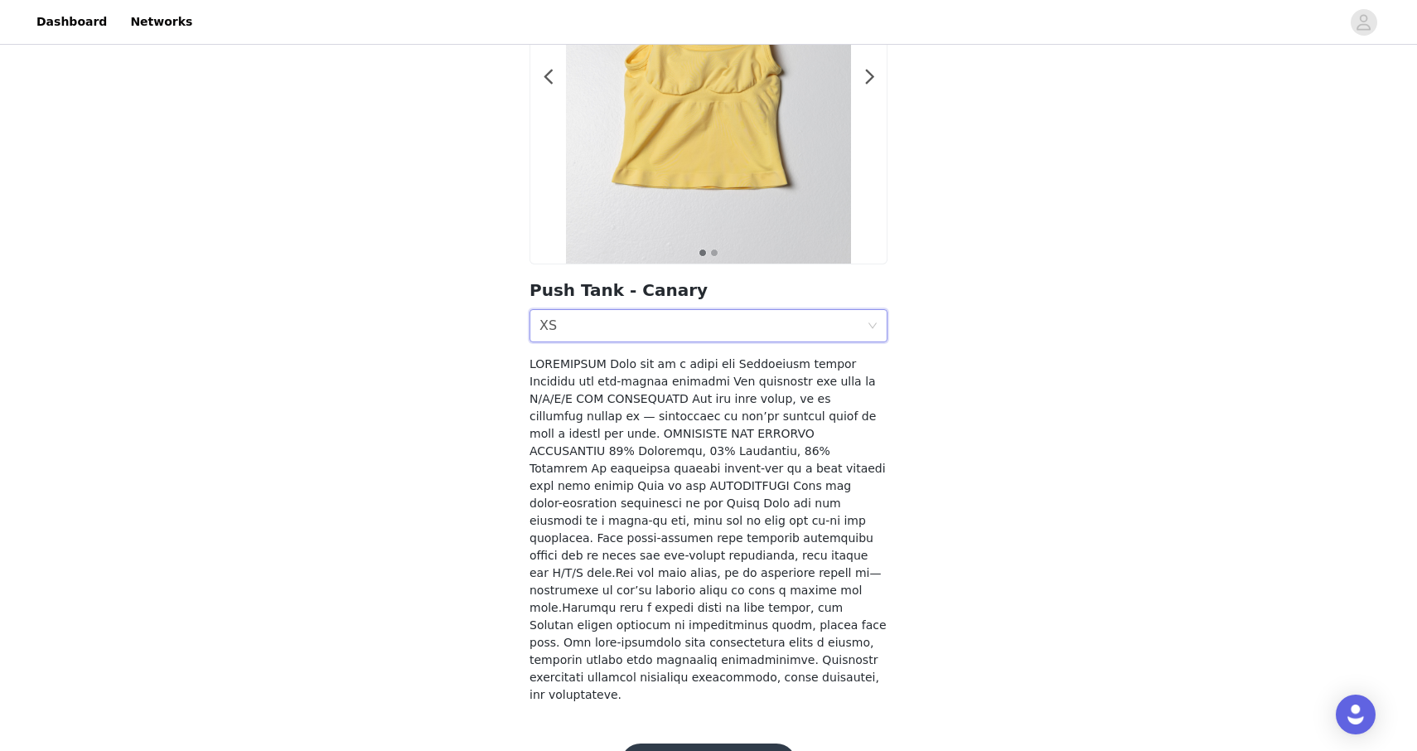
click at [673, 743] on button "Add Product" at bounding box center [709, 763] width 176 height 40
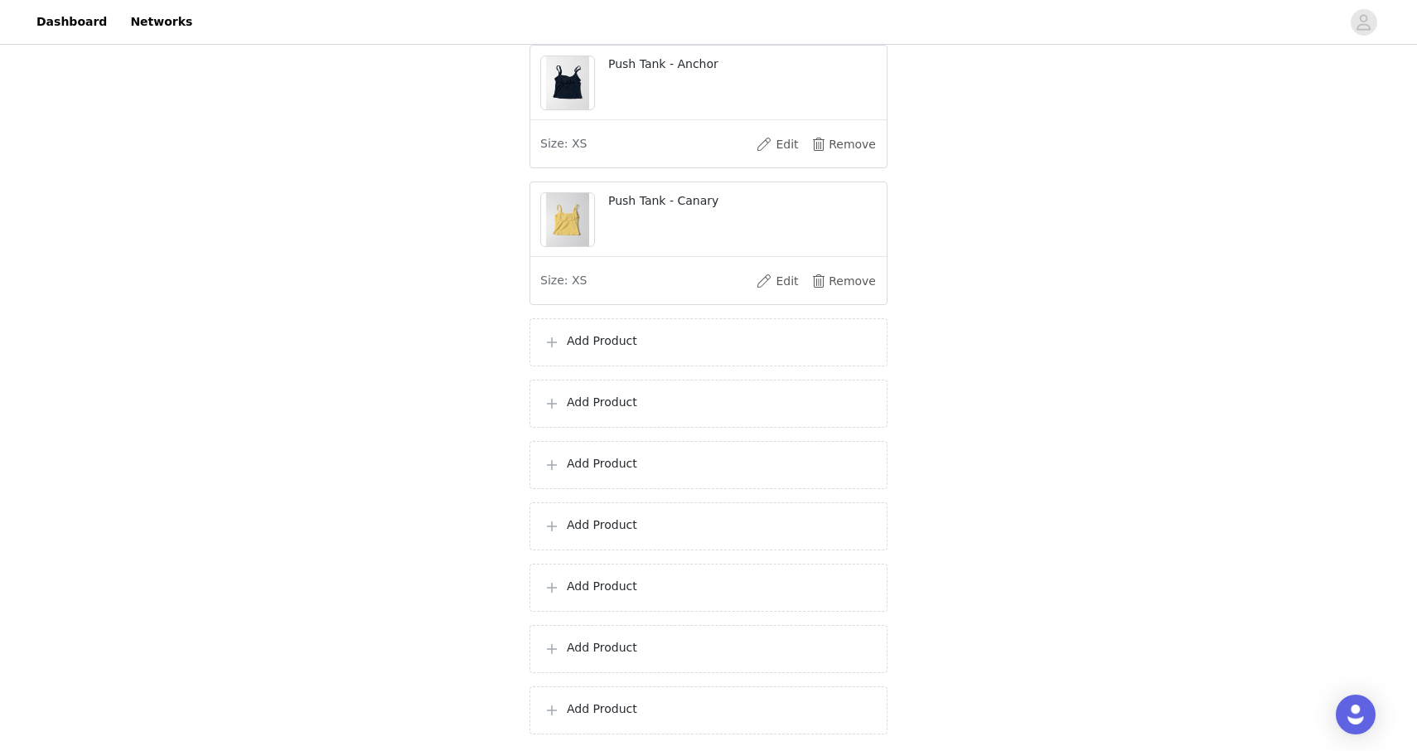
scroll to position [1867, 0]
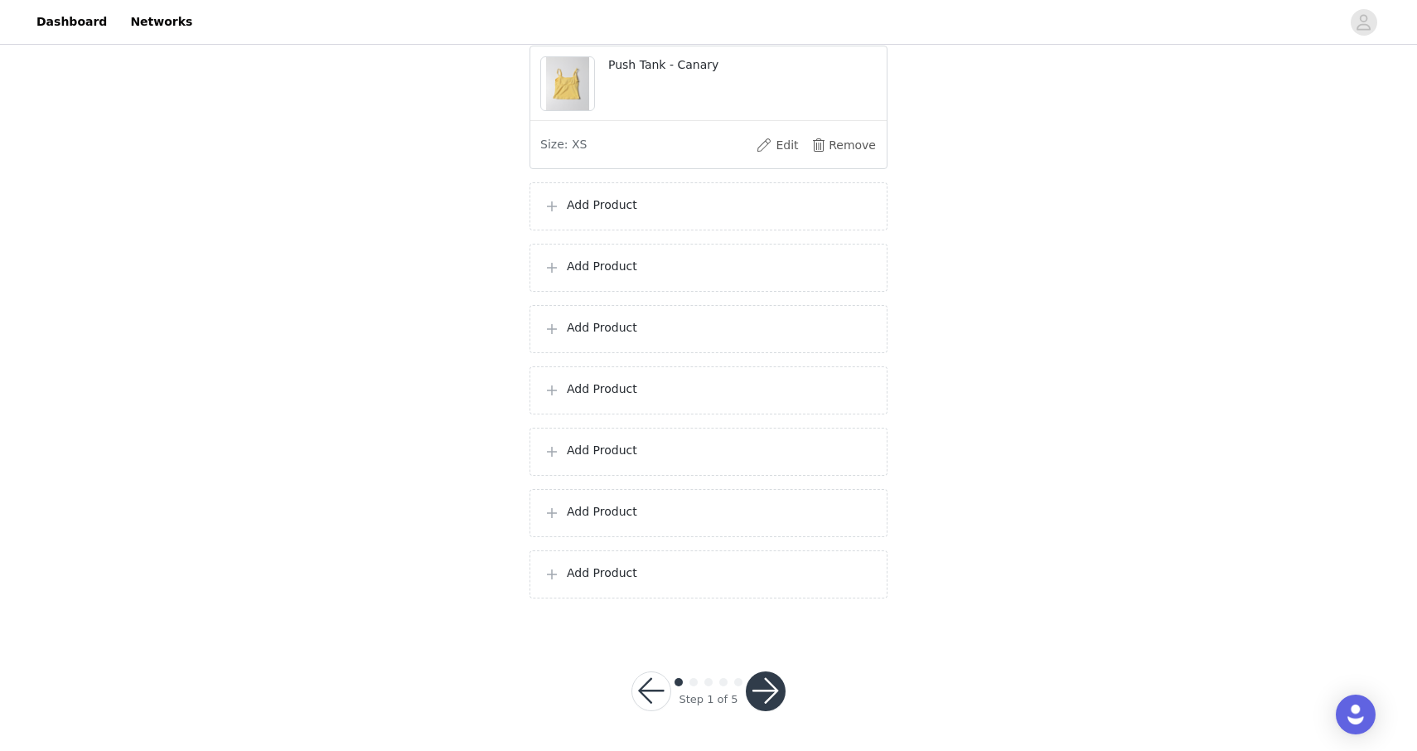
click at [760, 682] on button "button" at bounding box center [766, 691] width 40 height 40
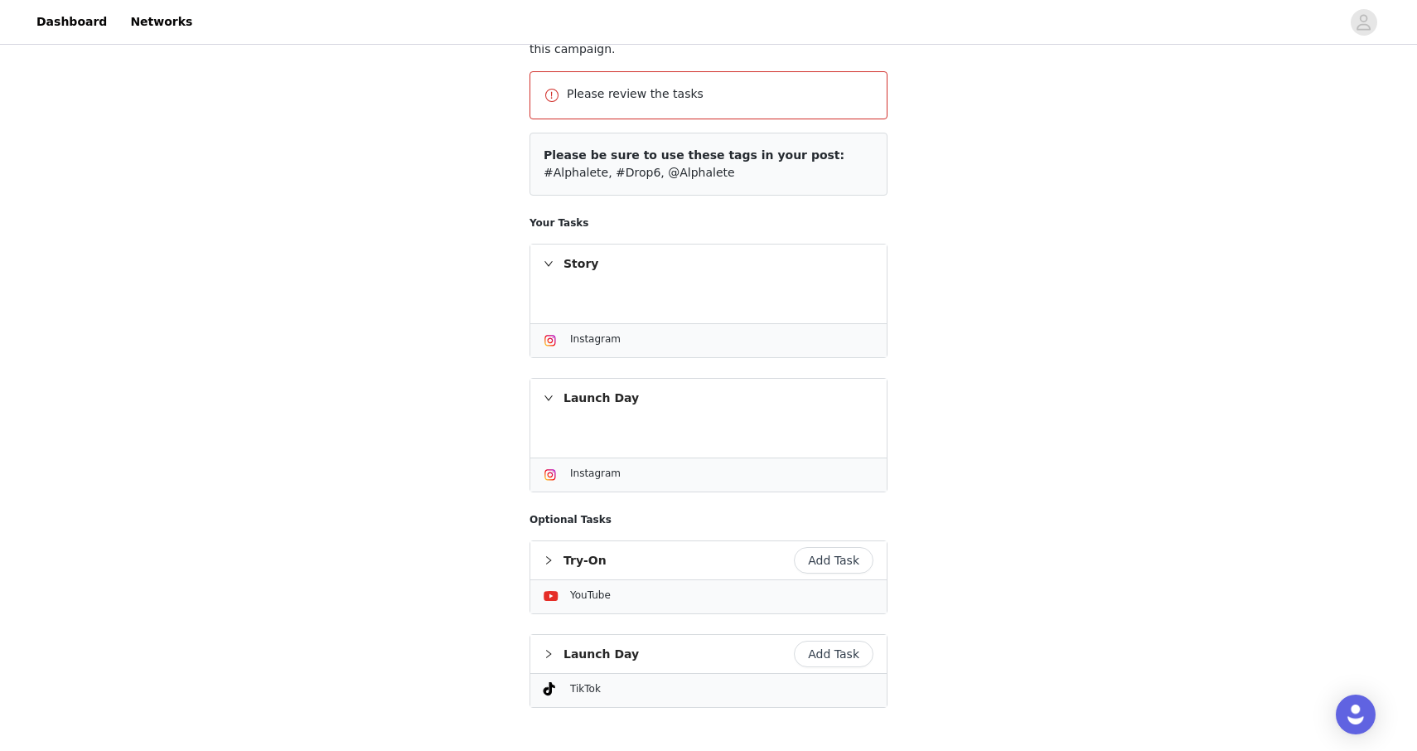
scroll to position [286, 0]
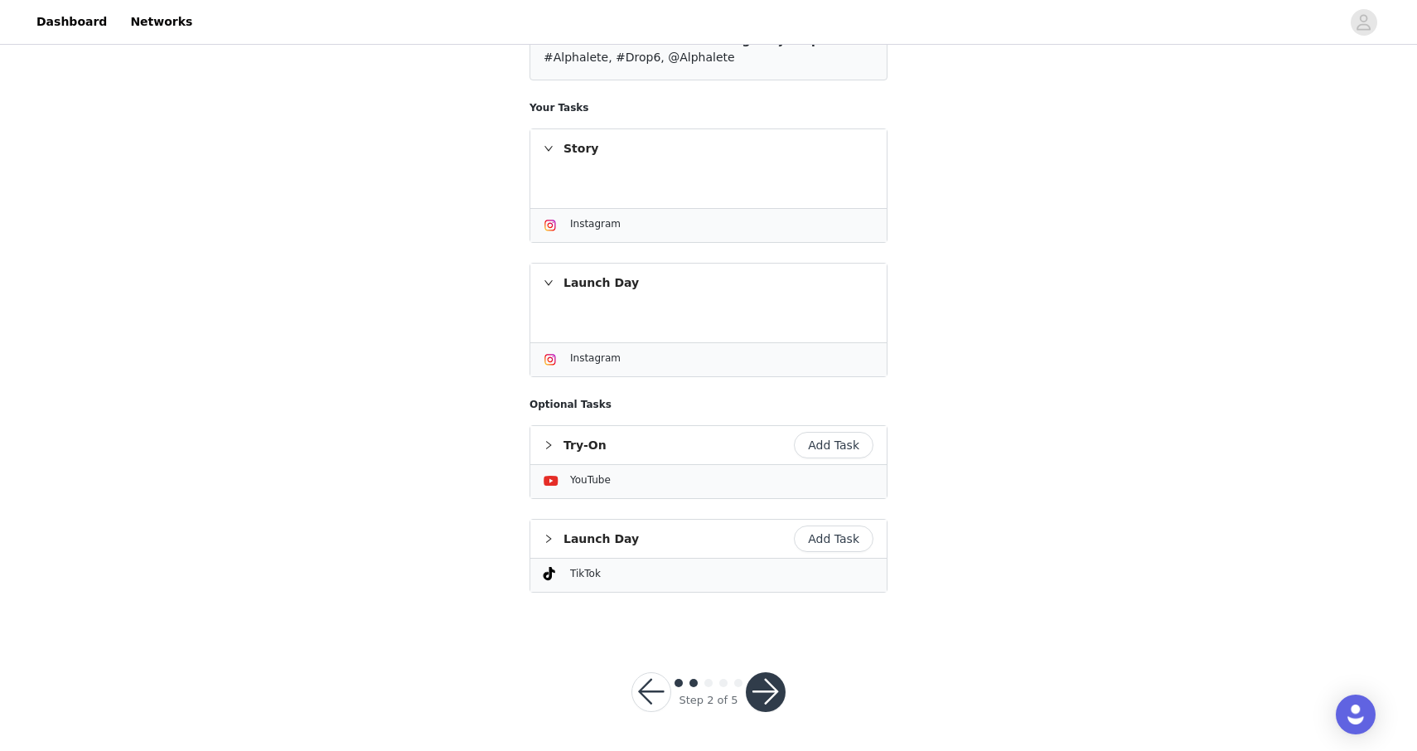
click at [765, 680] on button "button" at bounding box center [766, 692] width 40 height 40
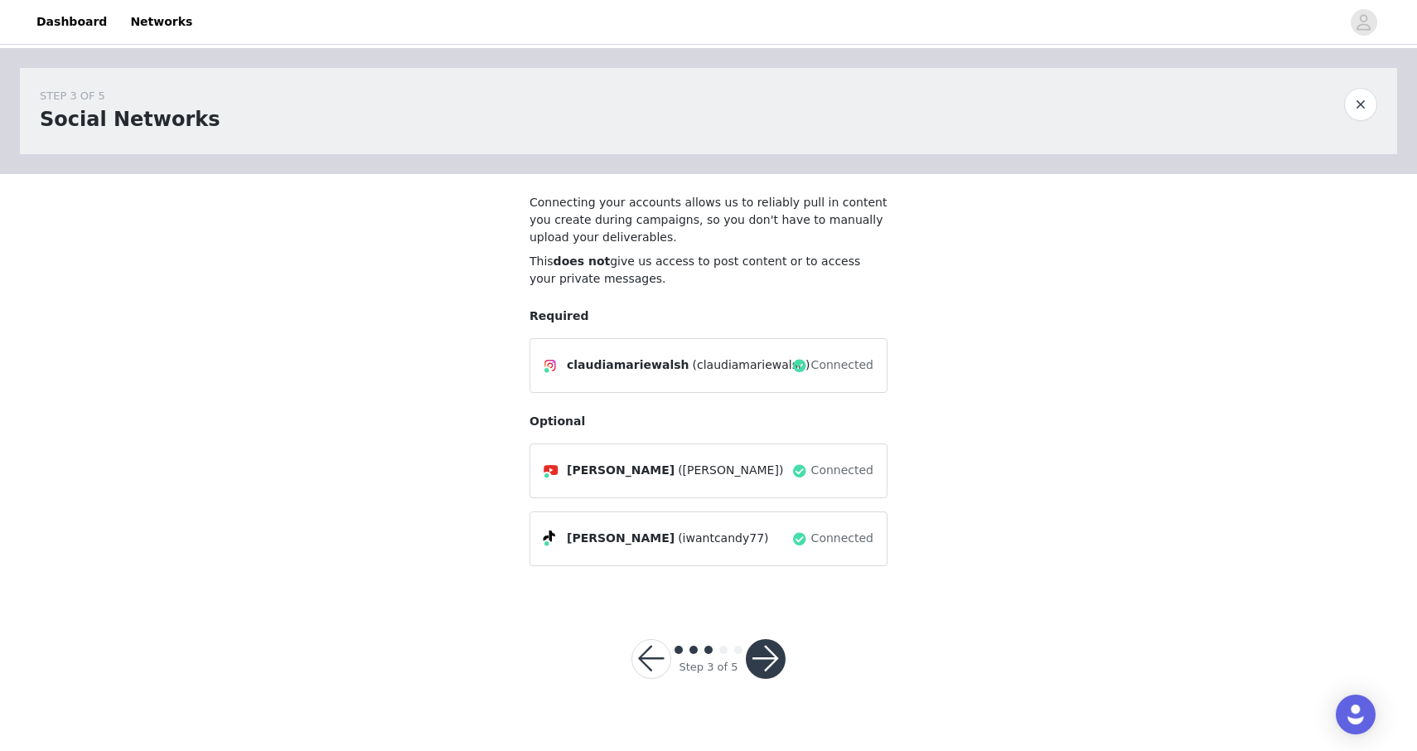
click at [765, 680] on div "Step 3 of 5" at bounding box center [709, 659] width 194 height 80
click at [769, 652] on button "button" at bounding box center [766, 659] width 40 height 40
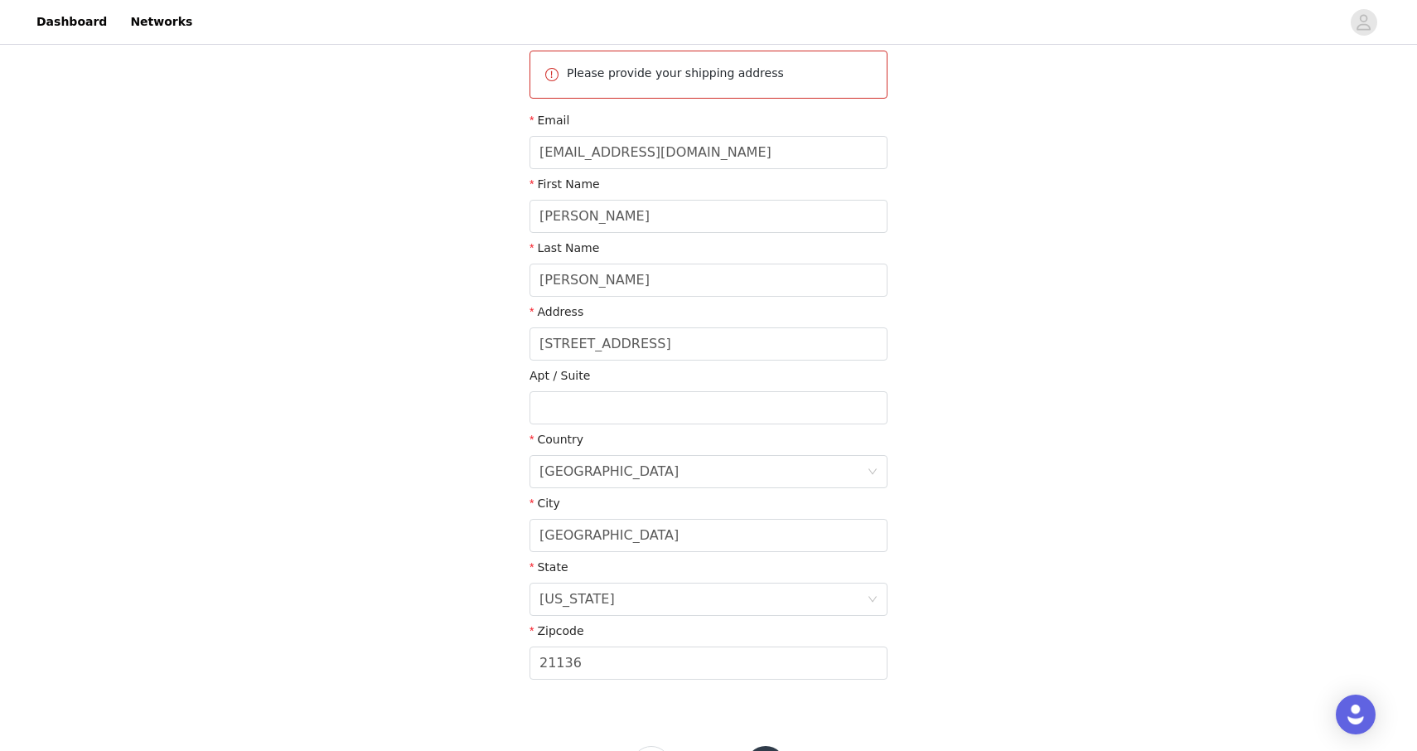
scroll to position [272, 0]
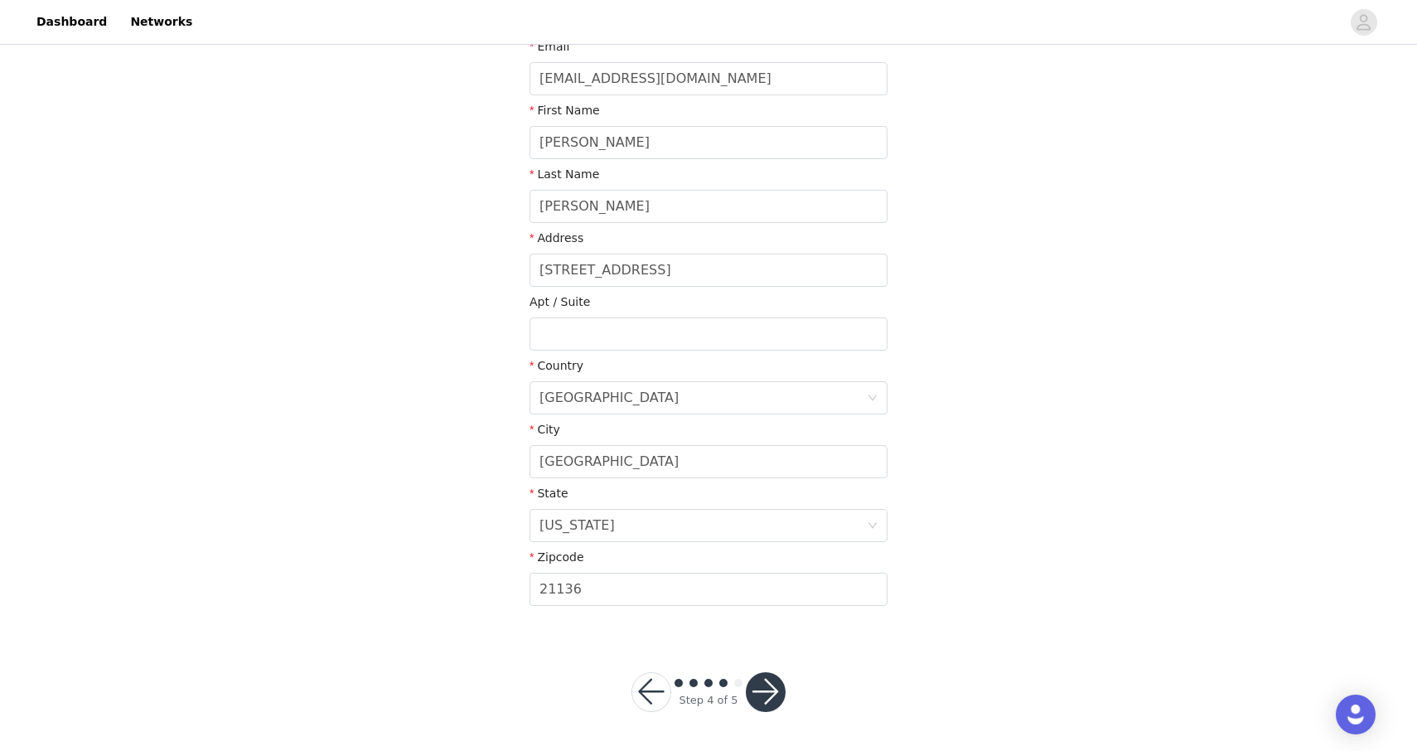
click at [763, 701] on button "button" at bounding box center [766, 692] width 40 height 40
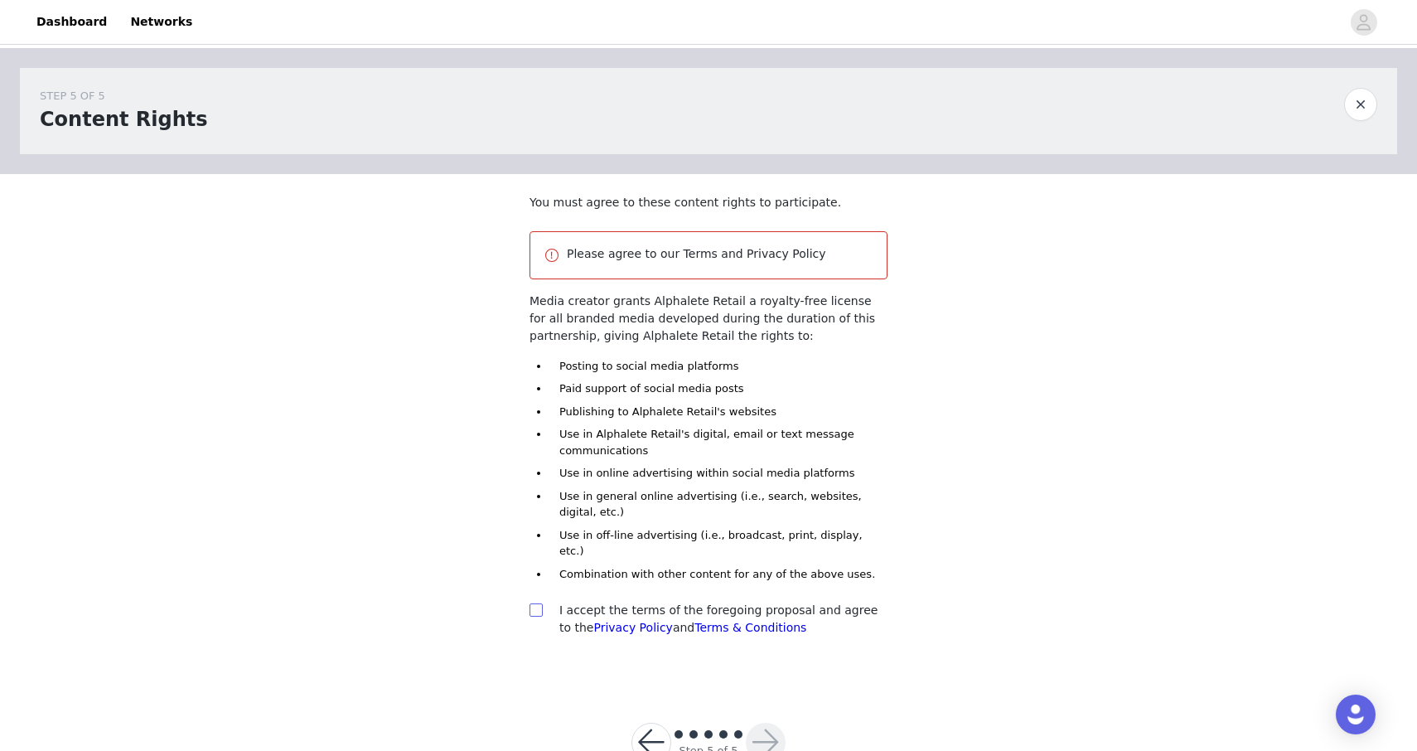
click at [539, 603] on input "checkbox" at bounding box center [536, 609] width 12 height 12
checkbox input "true"
click at [764, 723] on button "button" at bounding box center [766, 743] width 40 height 40
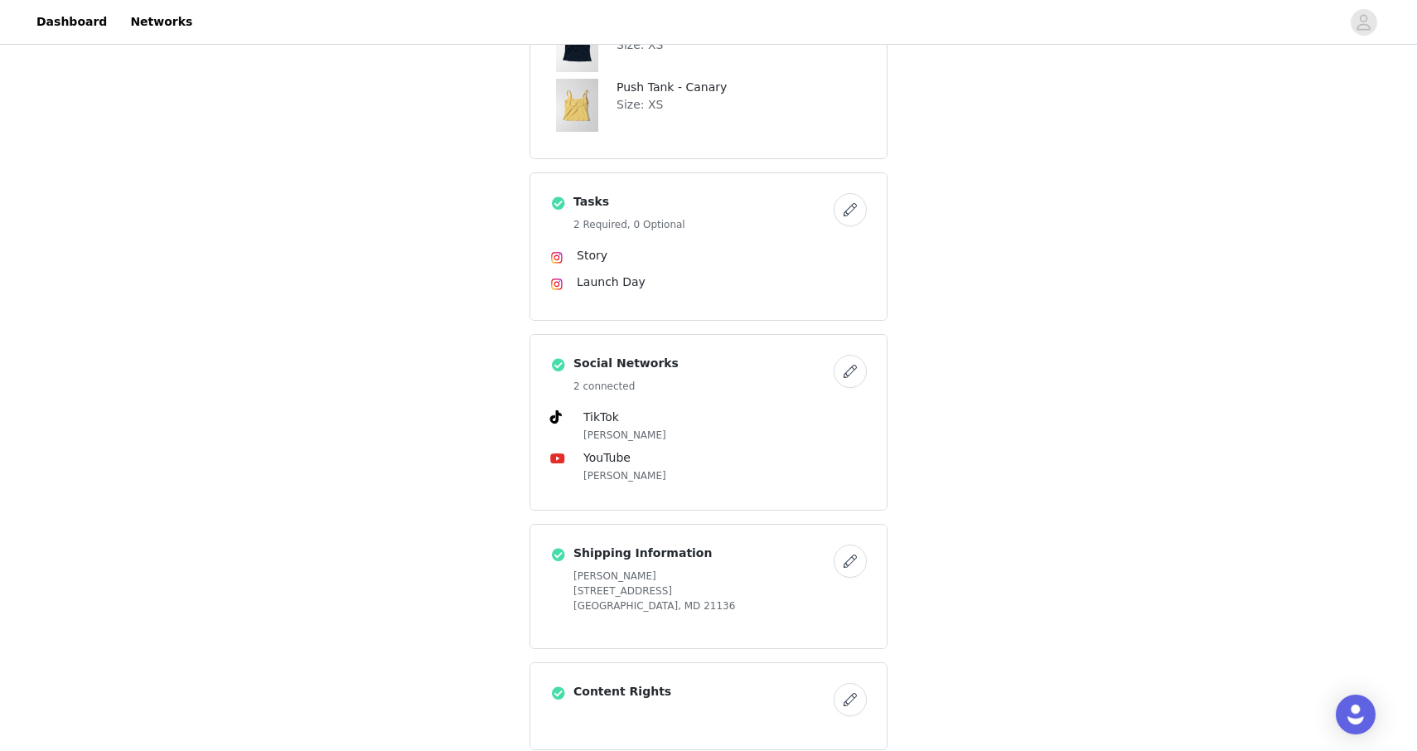
scroll to position [1201, 0]
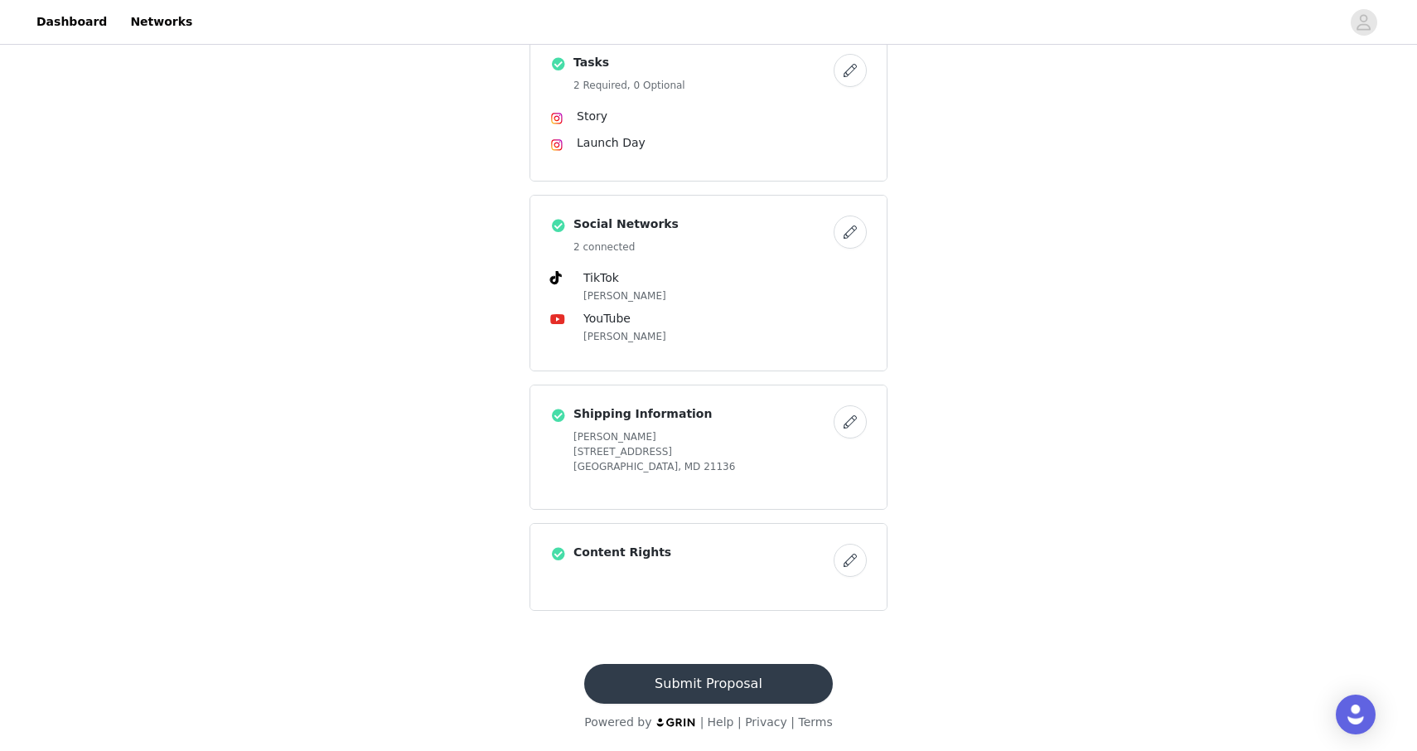
click at [743, 684] on button "Submit Proposal" at bounding box center [708, 684] width 248 height 40
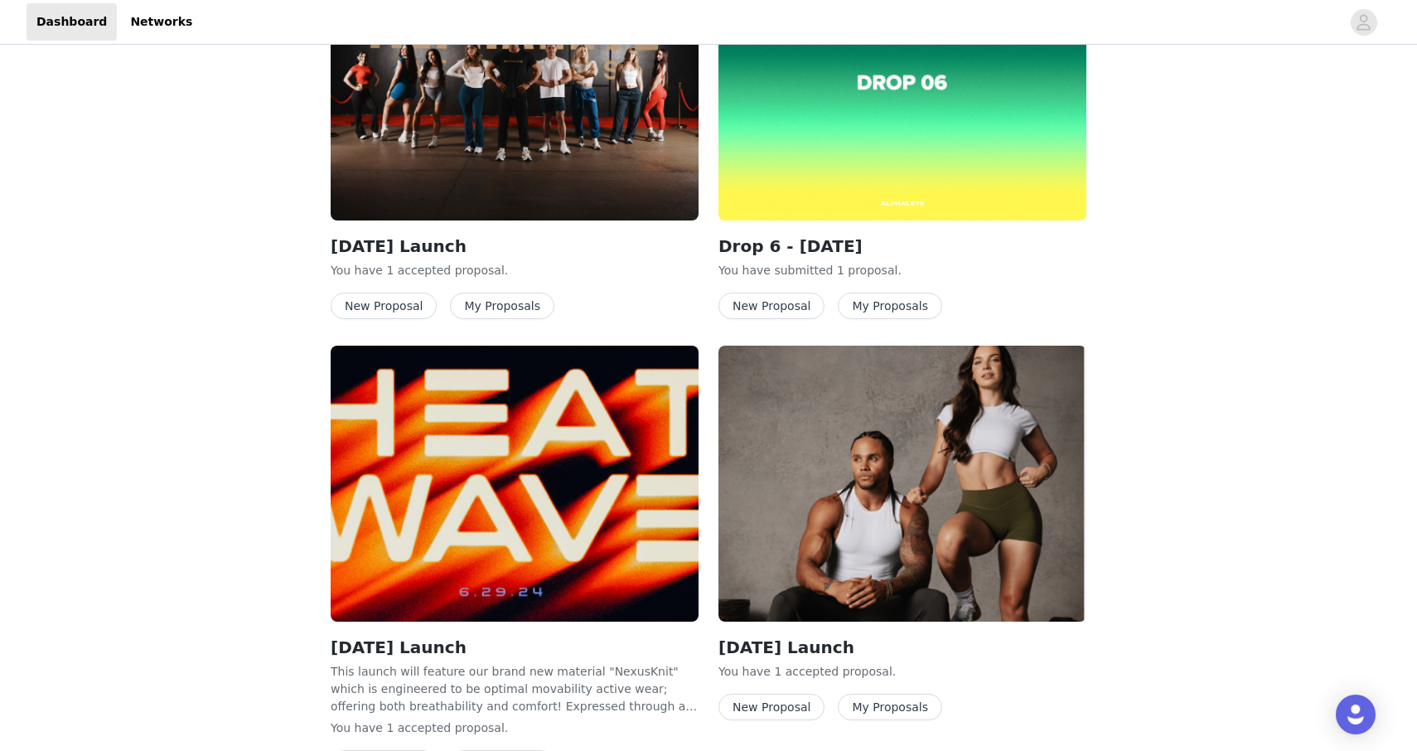
scroll to position [125, 0]
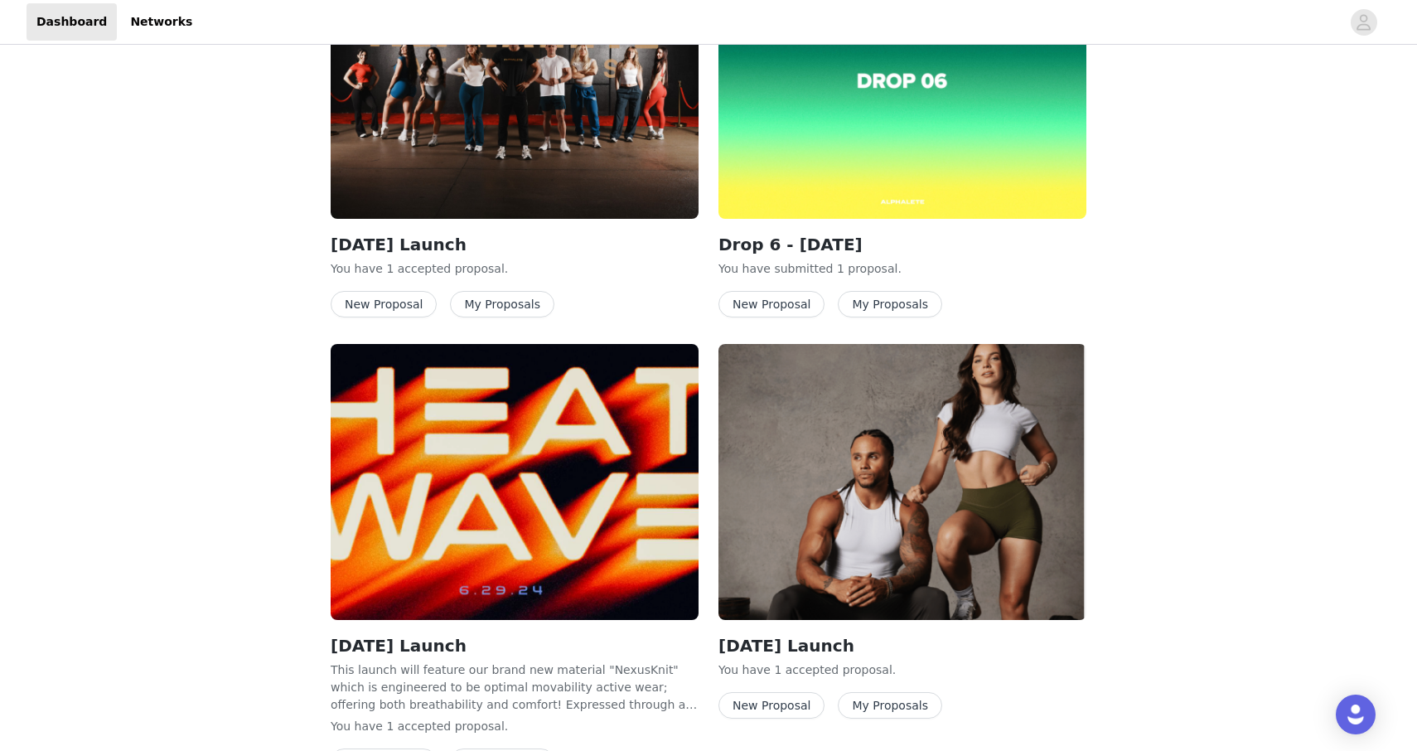
click at [866, 700] on button "My Proposals" at bounding box center [890, 705] width 104 height 27
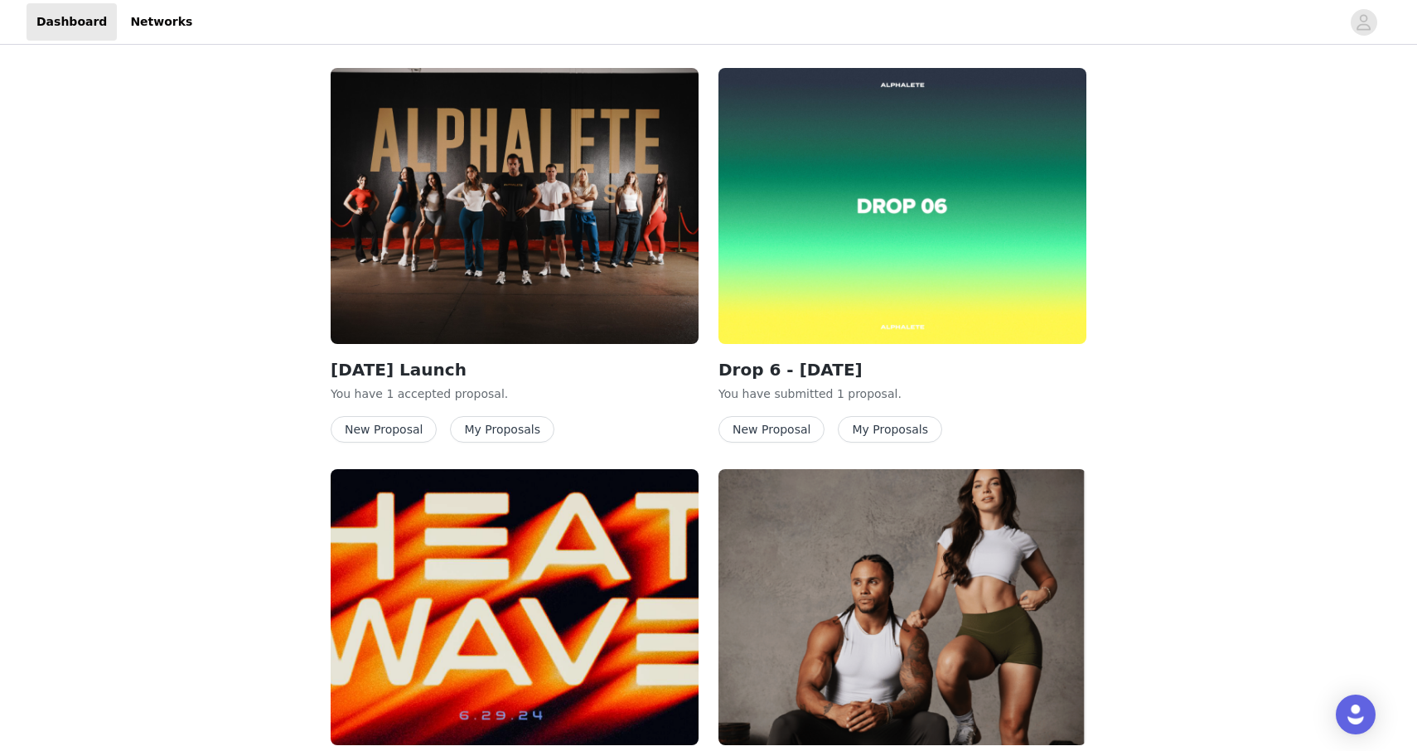
click at [792, 429] on button "New Proposal" at bounding box center [771, 429] width 106 height 27
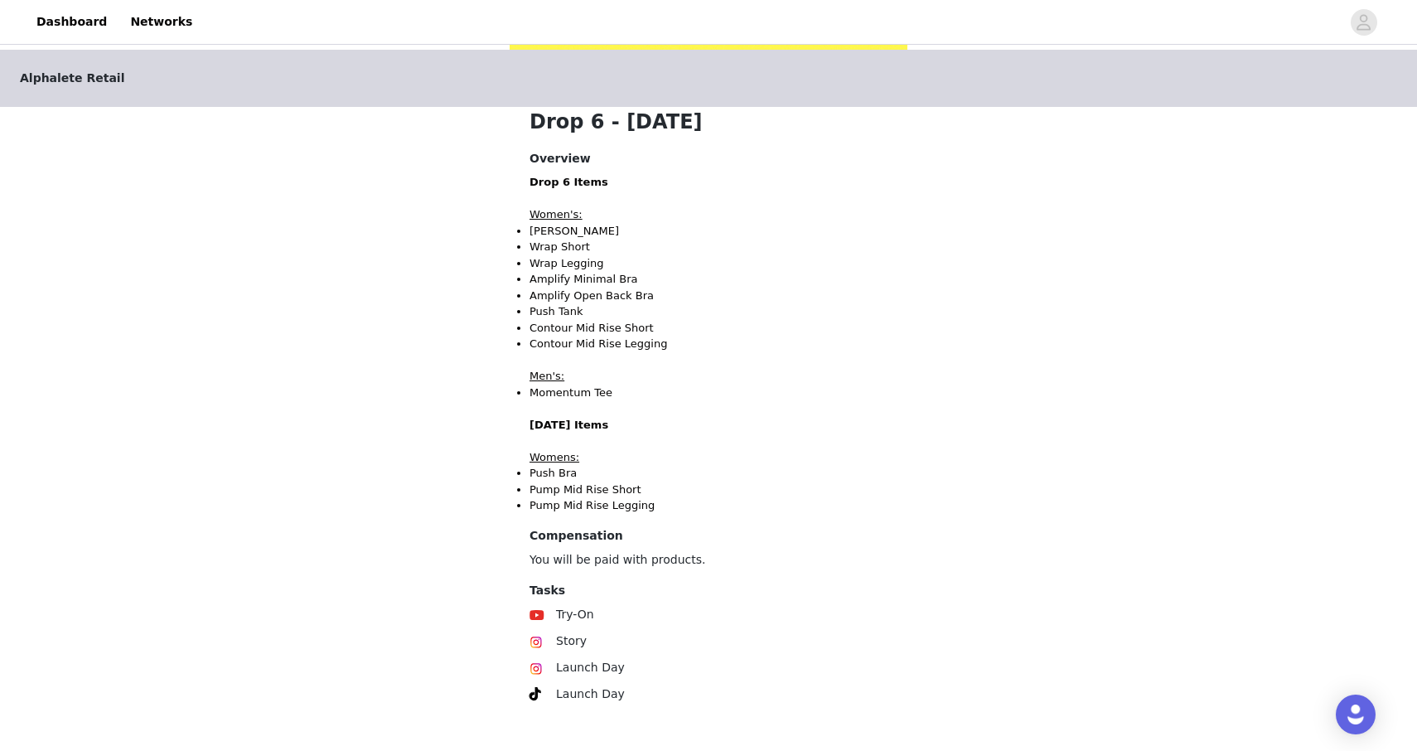
scroll to position [377, 0]
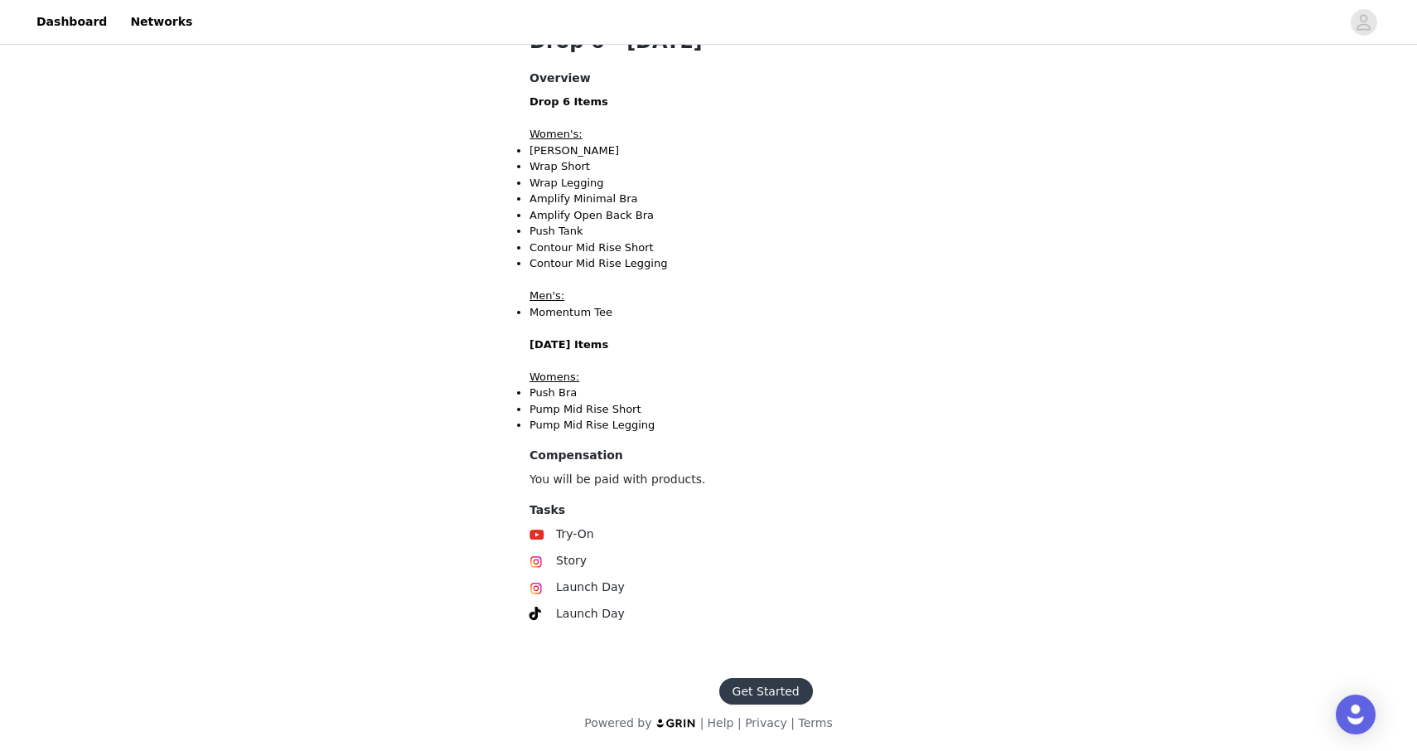
click at [760, 680] on button "Get Started" at bounding box center [766, 691] width 94 height 27
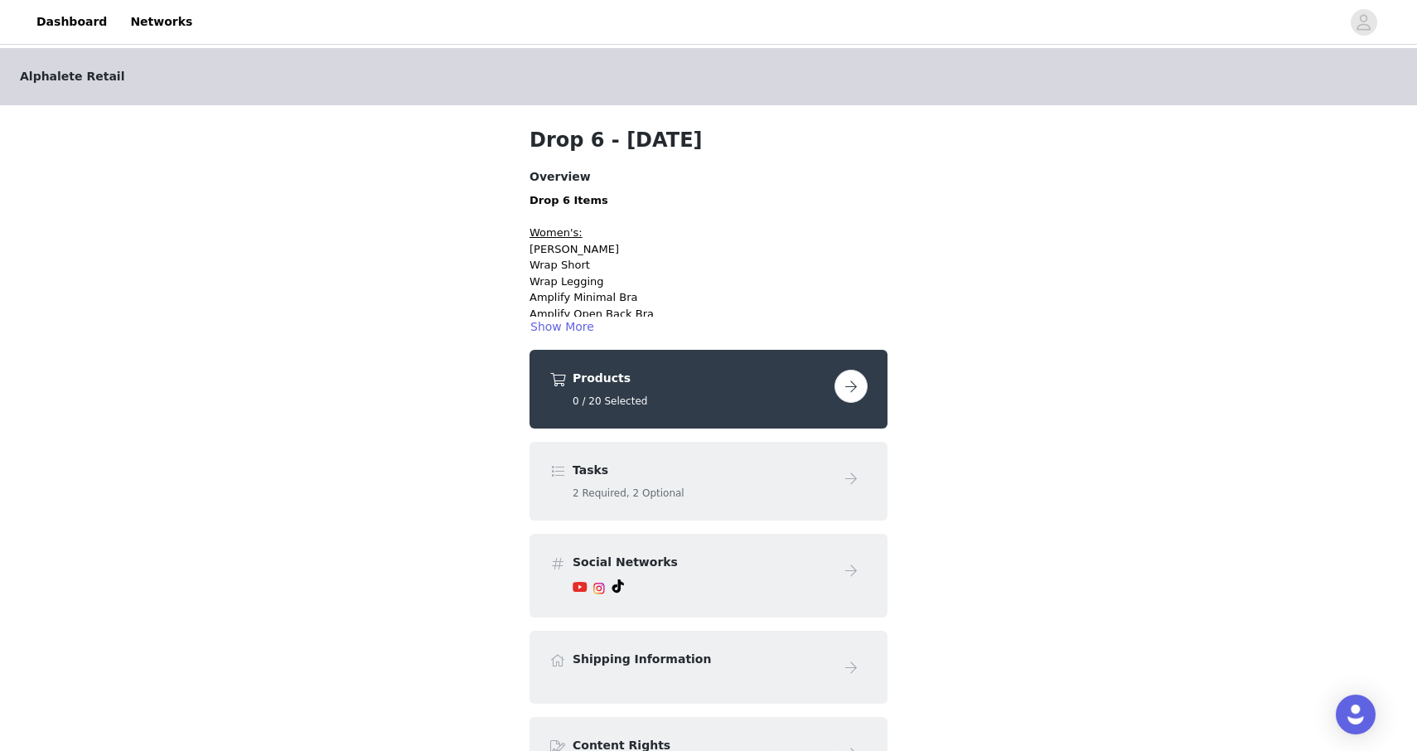
click at [859, 399] on button "button" at bounding box center [850, 386] width 33 height 33
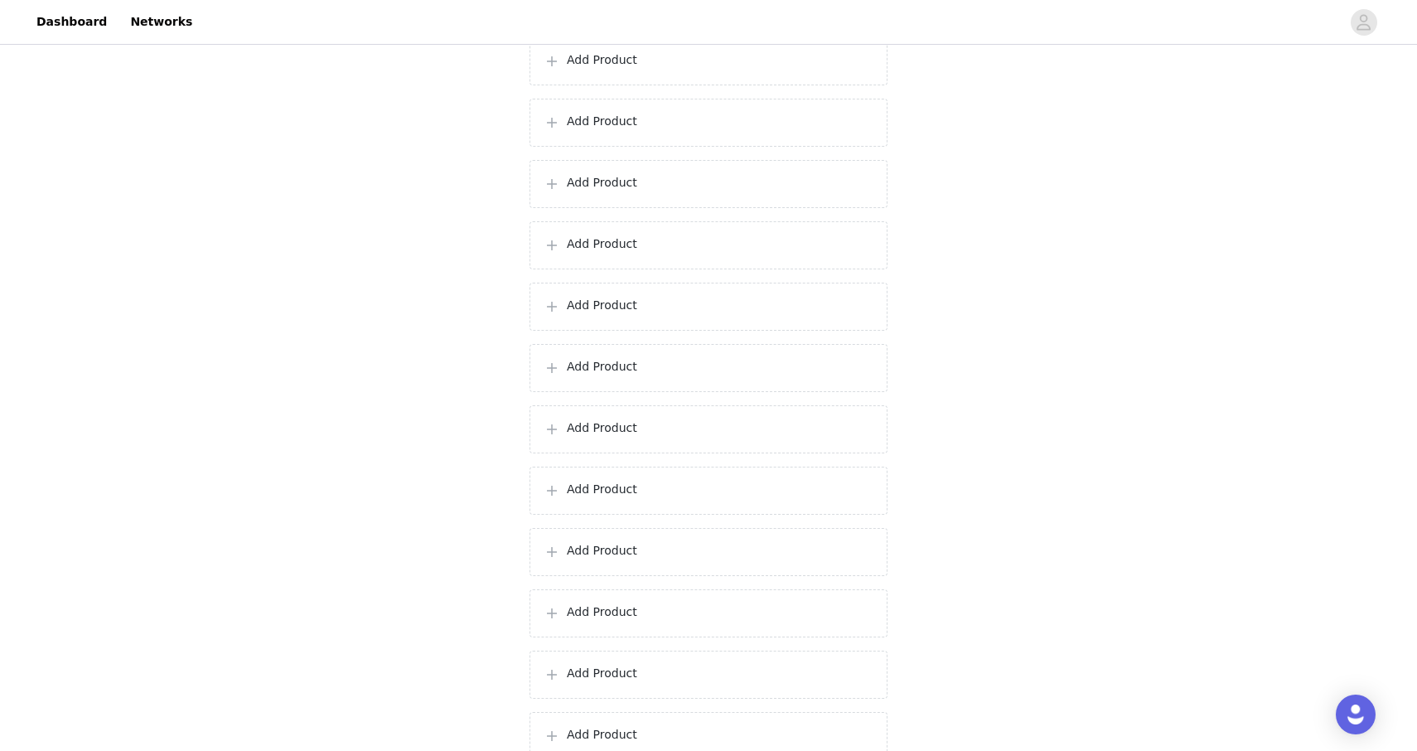
scroll to position [881, 0]
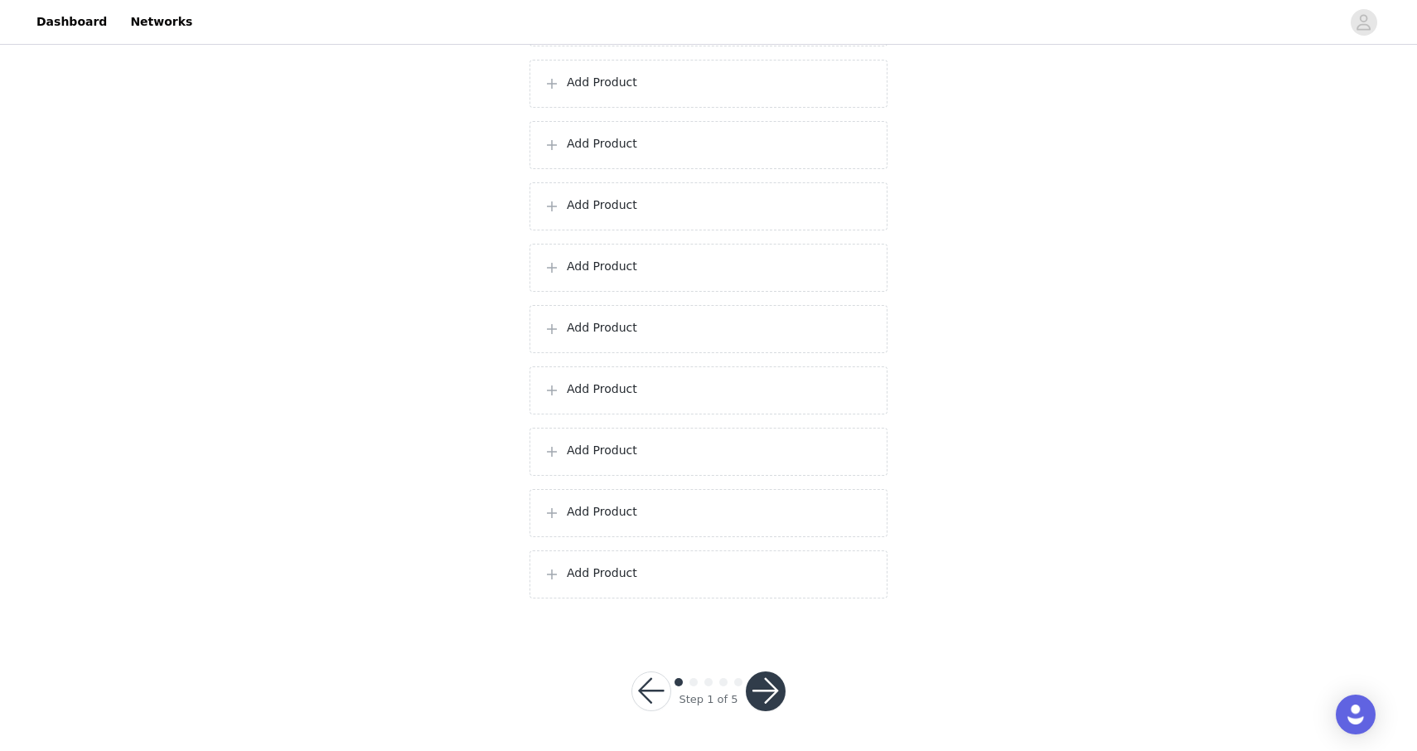
click at [622, 582] on p "Add Product" at bounding box center [720, 572] width 307 height 17
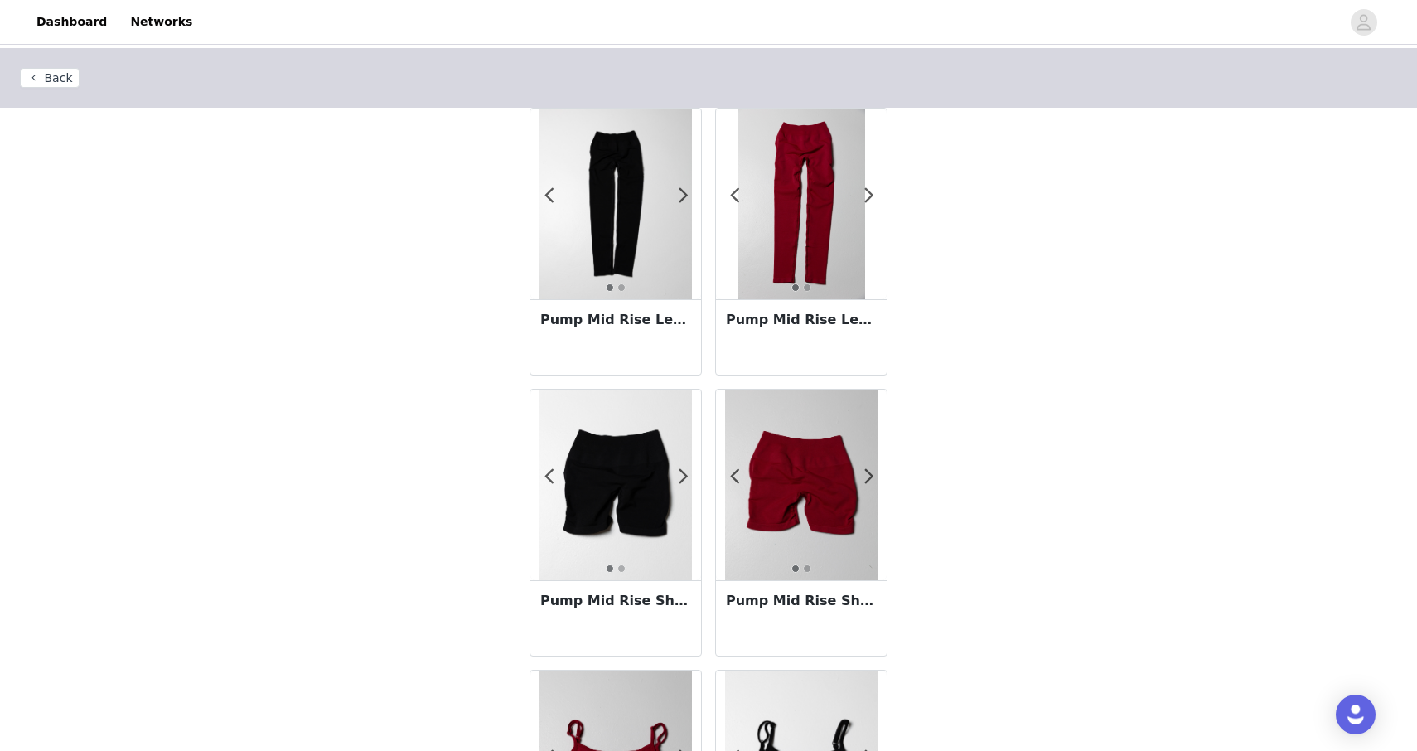
click at [804, 322] on h3 "Pump Mid Rise Legging - Scarlet" at bounding box center [801, 320] width 151 height 20
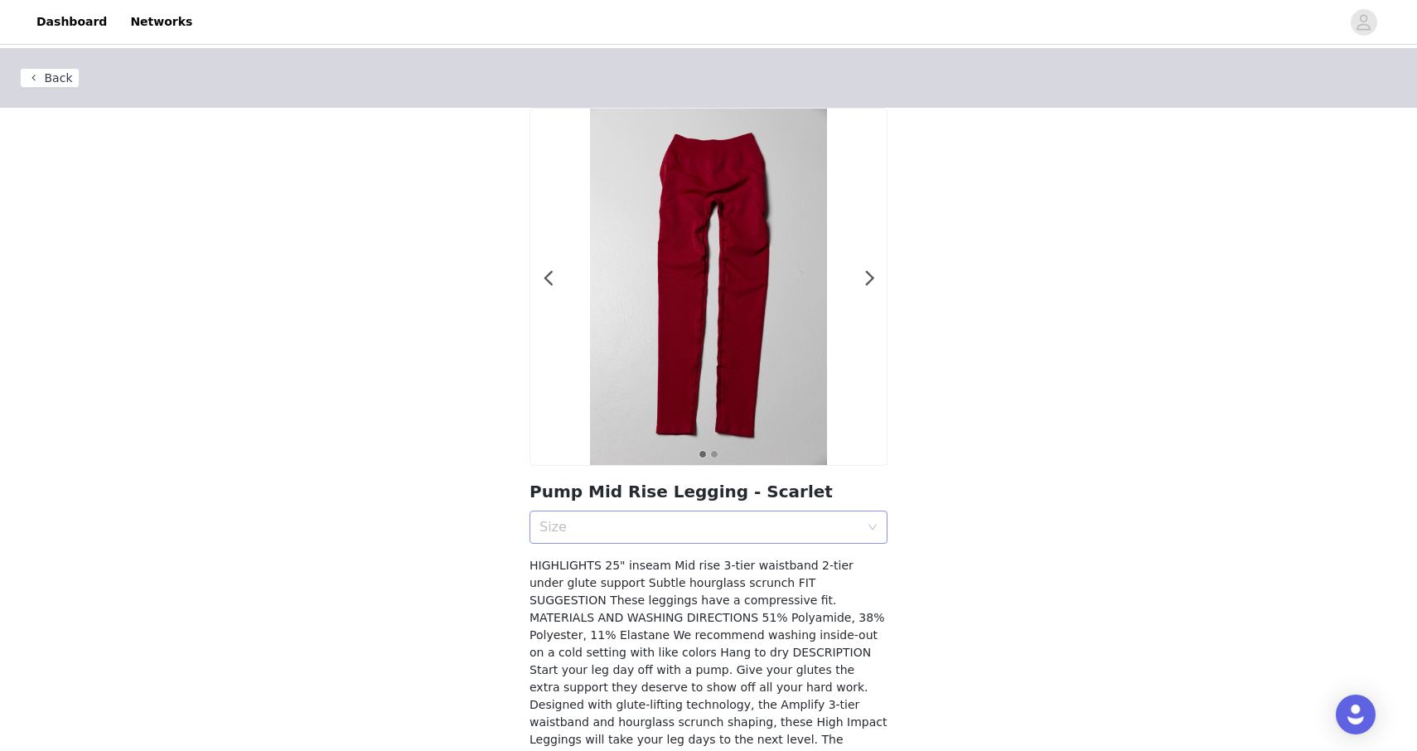
click at [583, 535] on div "Size" at bounding box center [699, 527] width 320 height 17
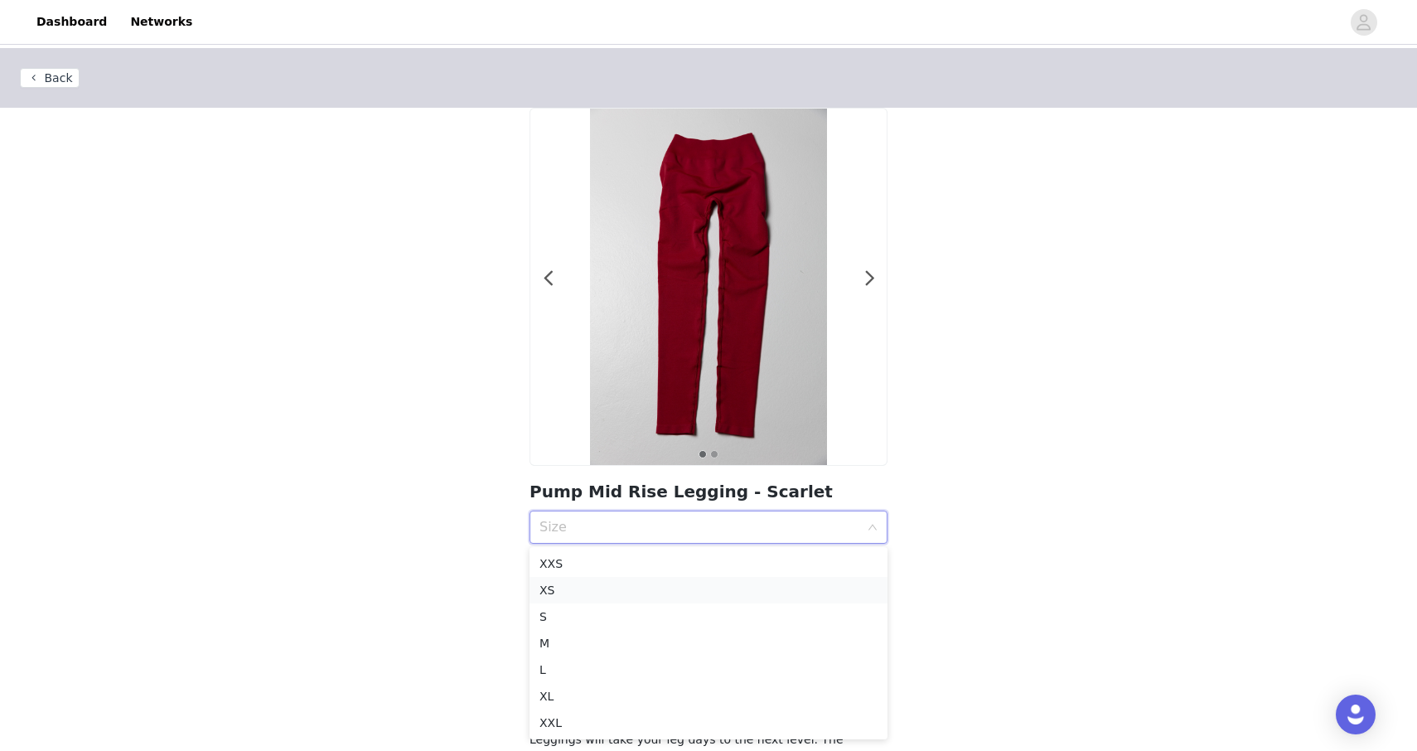
click at [577, 590] on div "XS" at bounding box center [708, 590] width 338 height 18
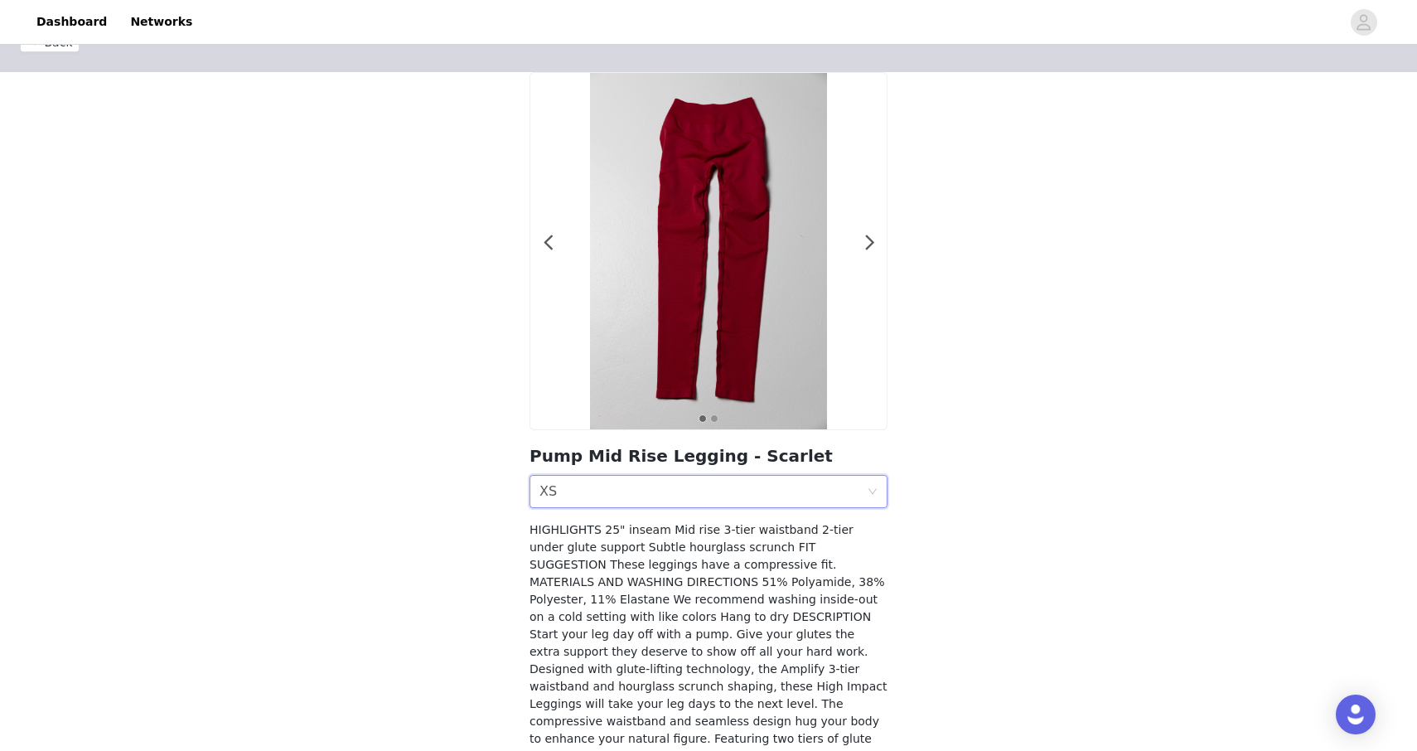
scroll to position [167, 0]
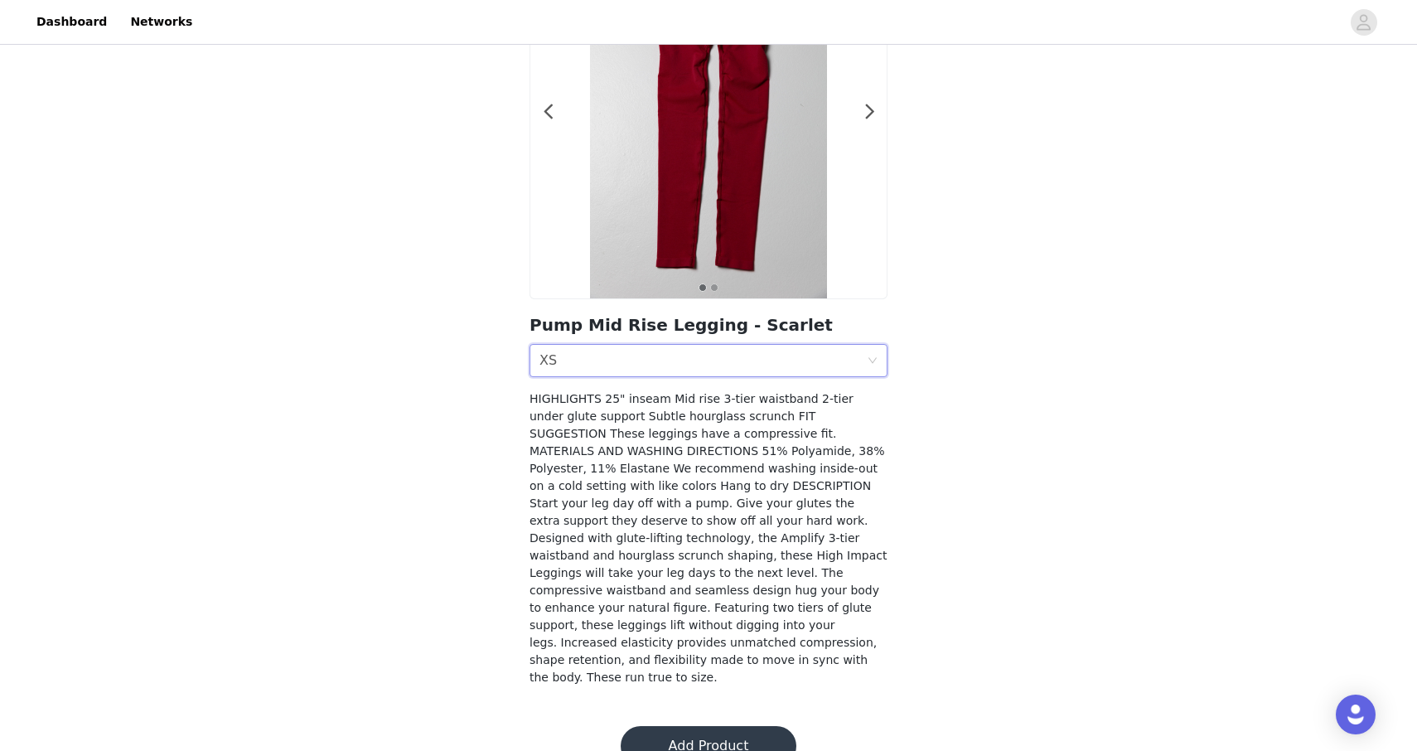
click at [650, 726] on button "Add Product" at bounding box center [709, 746] width 176 height 40
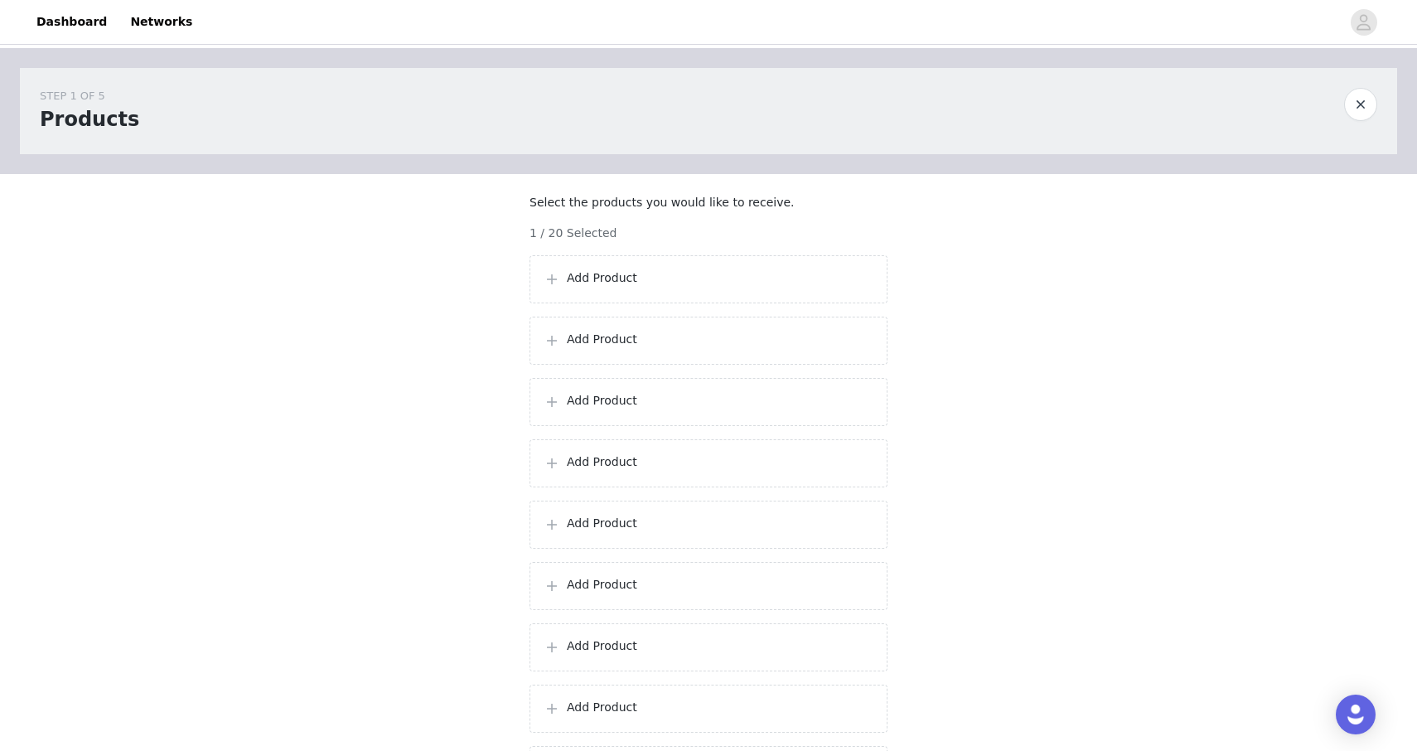
click at [622, 348] on p "Add Product" at bounding box center [720, 339] width 307 height 17
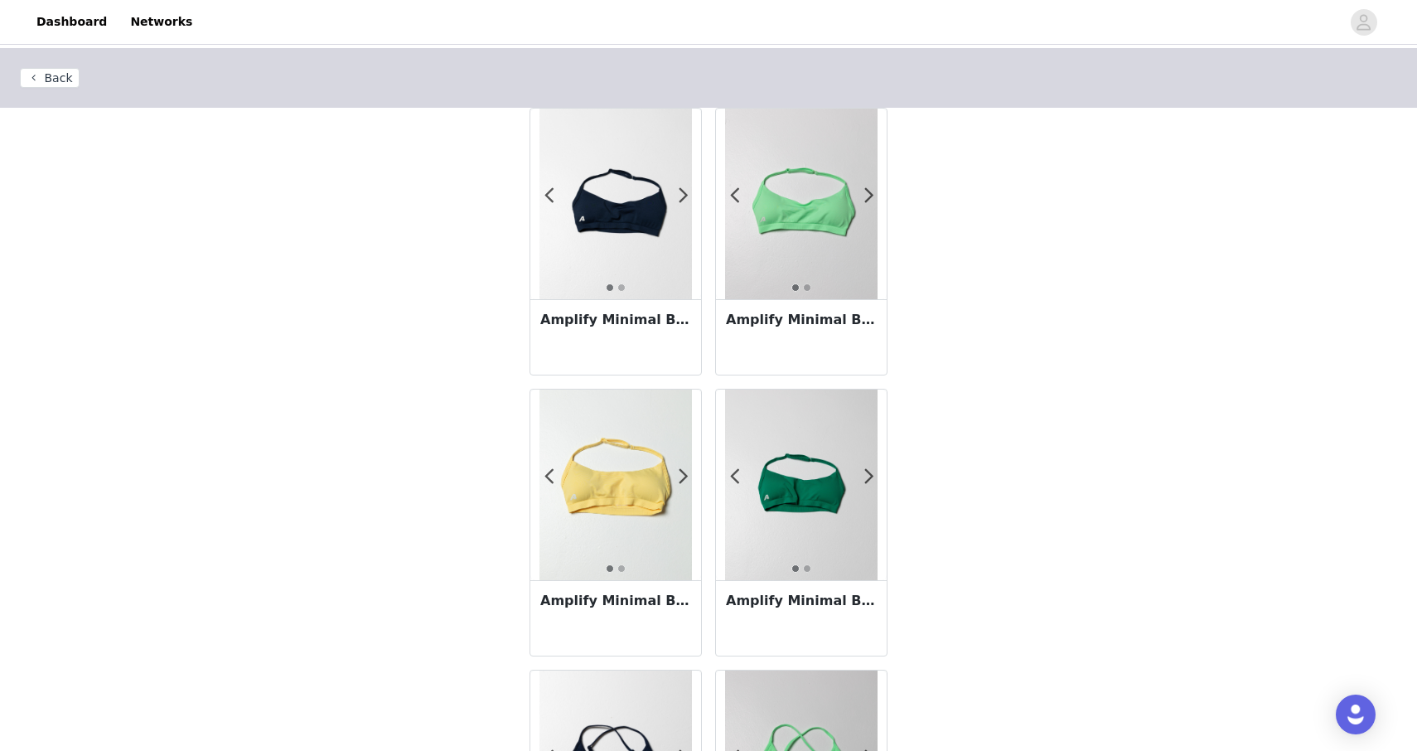
click at [54, 79] on button "Back" at bounding box center [50, 78] width 60 height 20
click at [38, 71] on button "Back" at bounding box center [50, 78] width 60 height 20
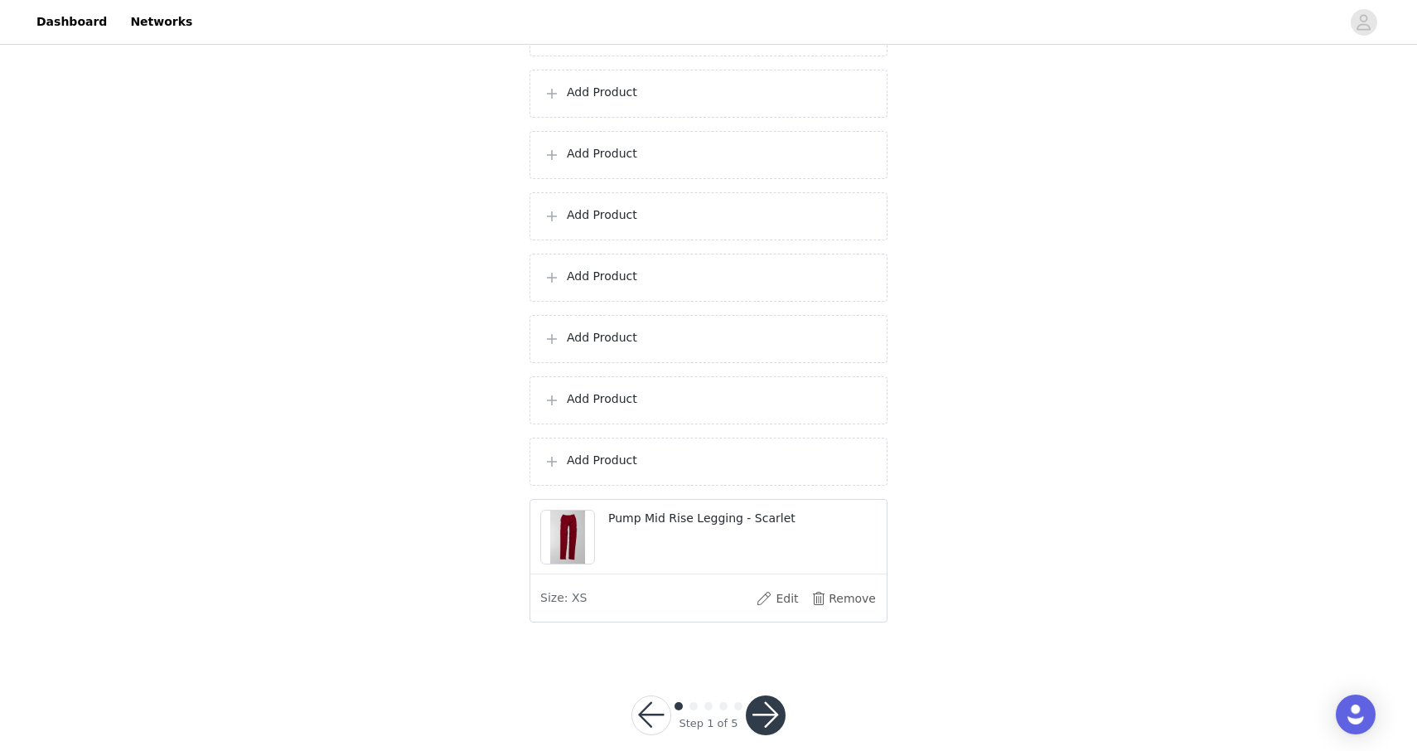
scroll to position [962, 0]
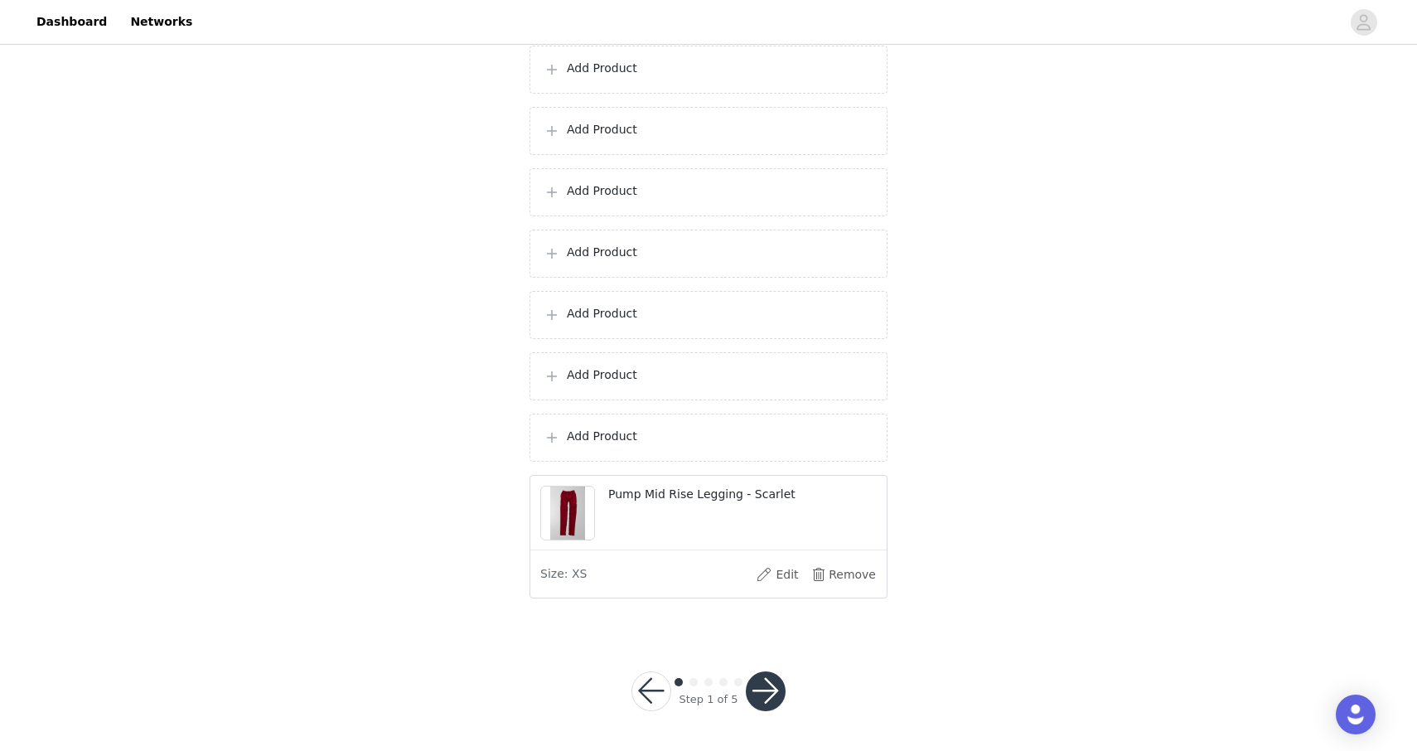
click at [616, 423] on div "Add Product" at bounding box center [709, 438] width 358 height 48
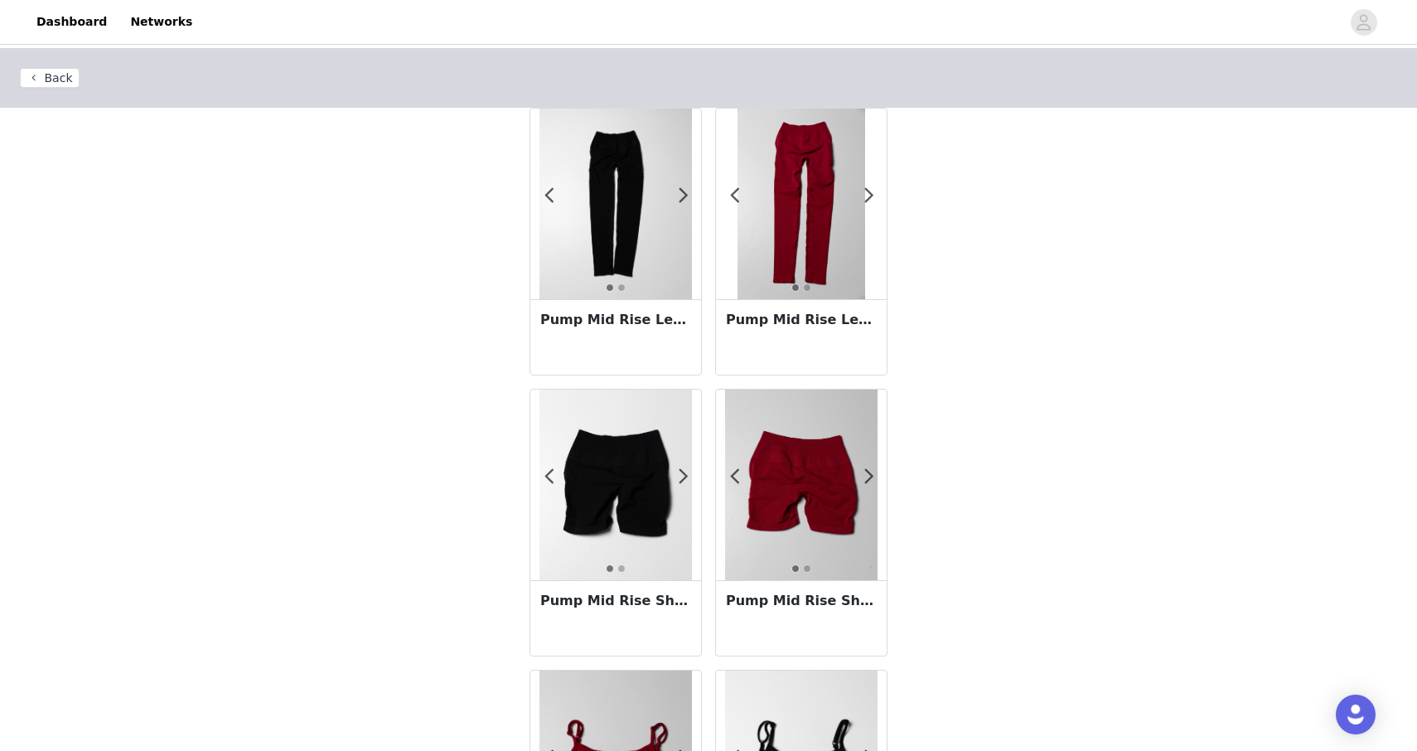
scroll to position [220, 0]
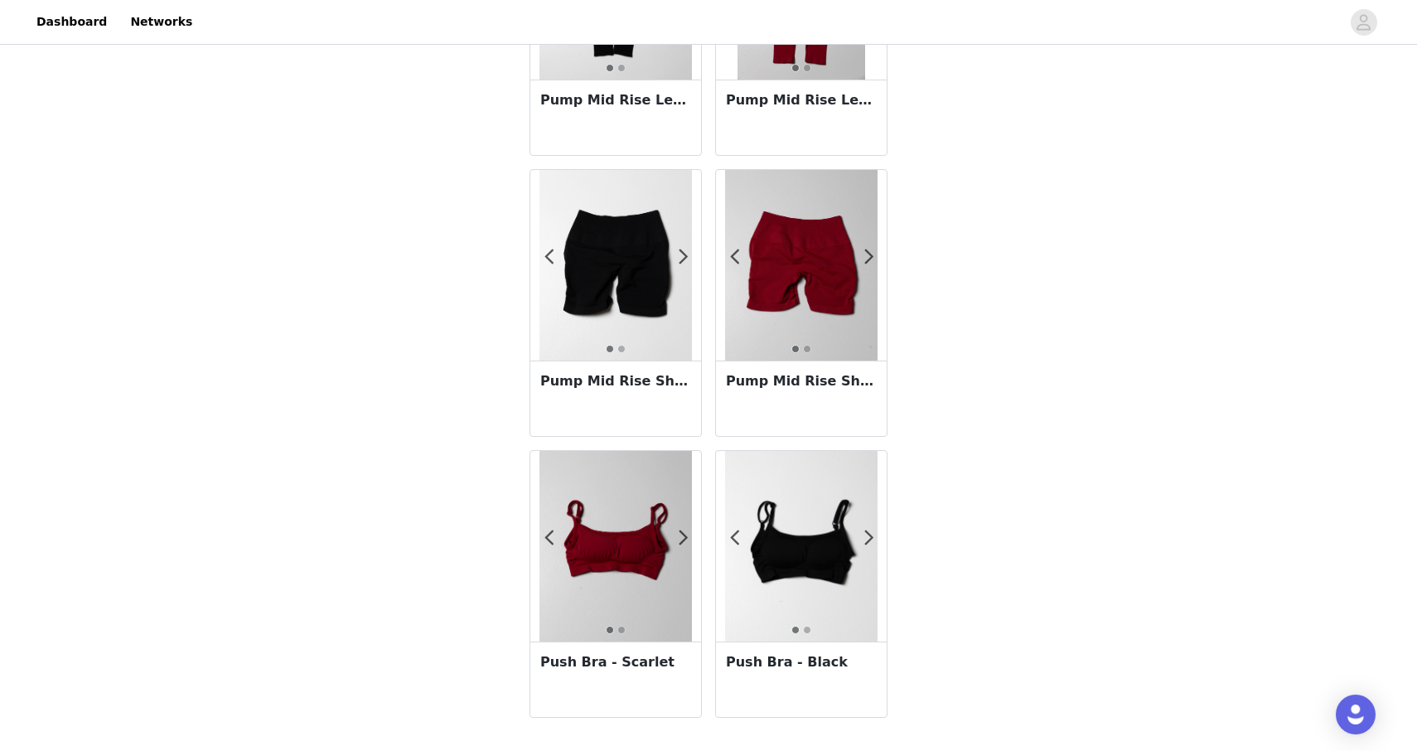
click at [607, 665] on h3 "Push Bra - Scarlet" at bounding box center [615, 662] width 151 height 20
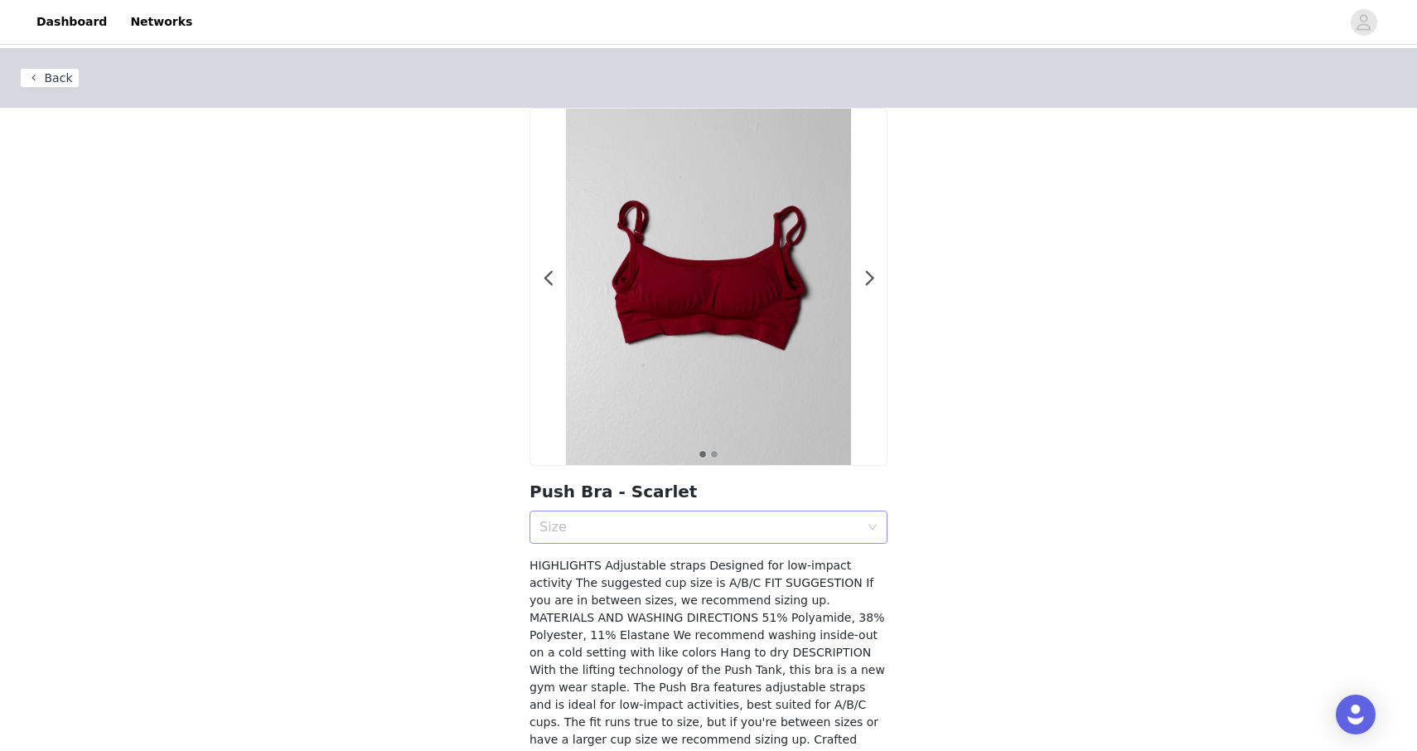
click at [621, 534] on div "Size" at bounding box center [699, 527] width 320 height 17
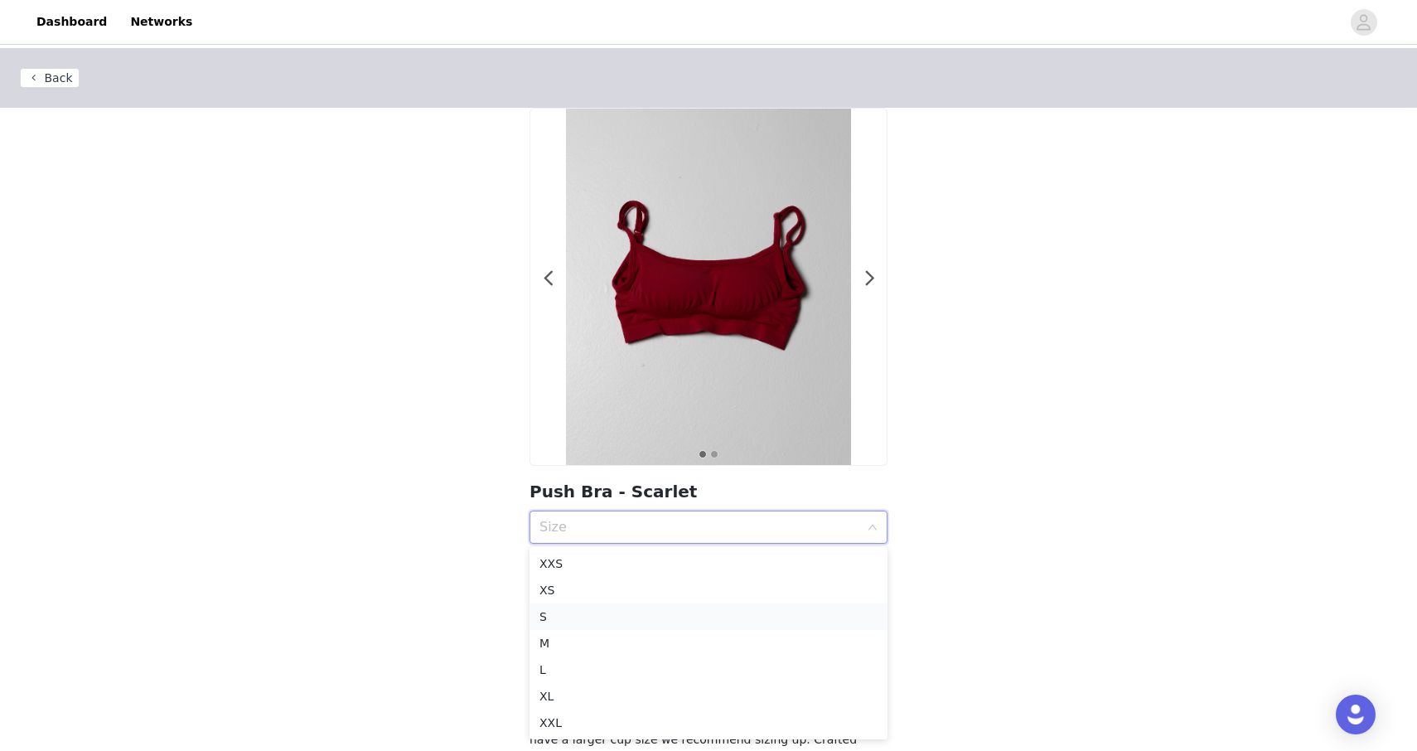
click at [603, 618] on div "S" at bounding box center [708, 616] width 338 height 18
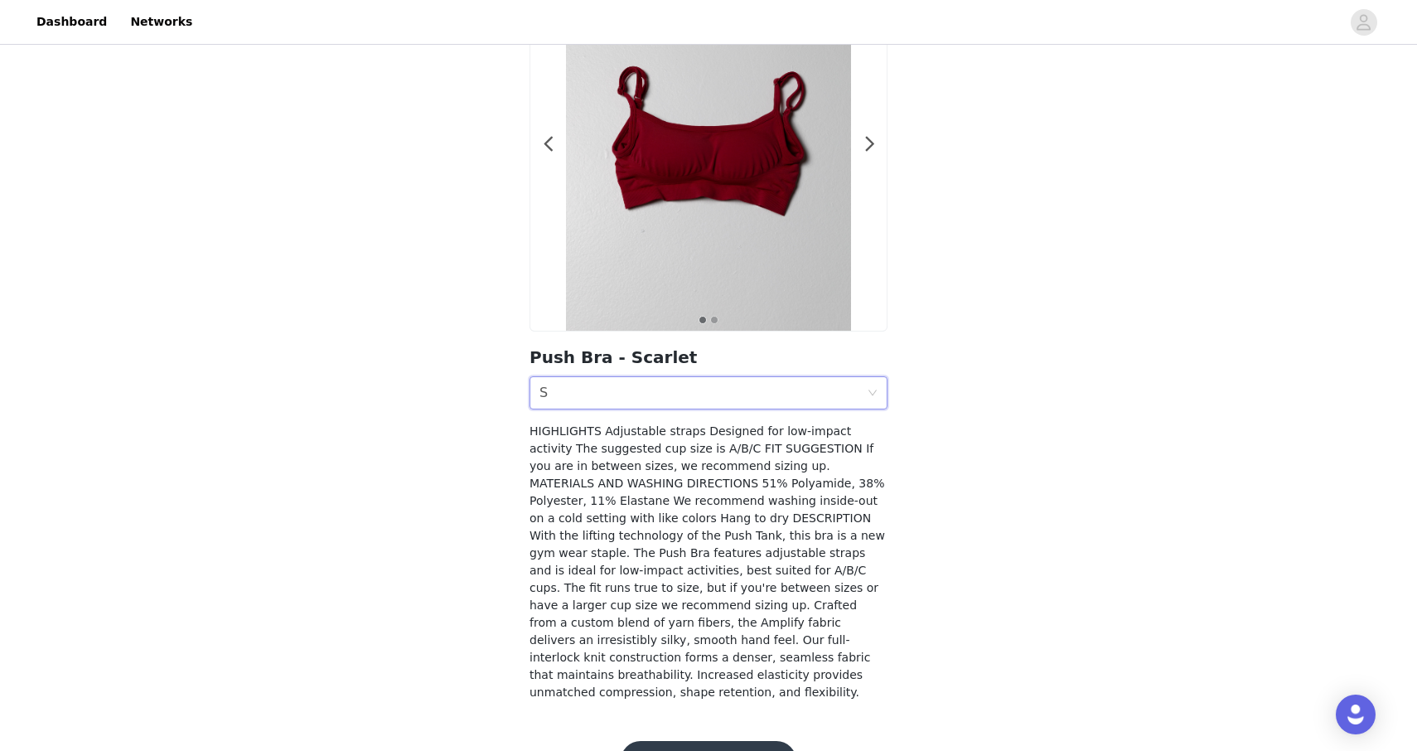
scroll to position [167, 0]
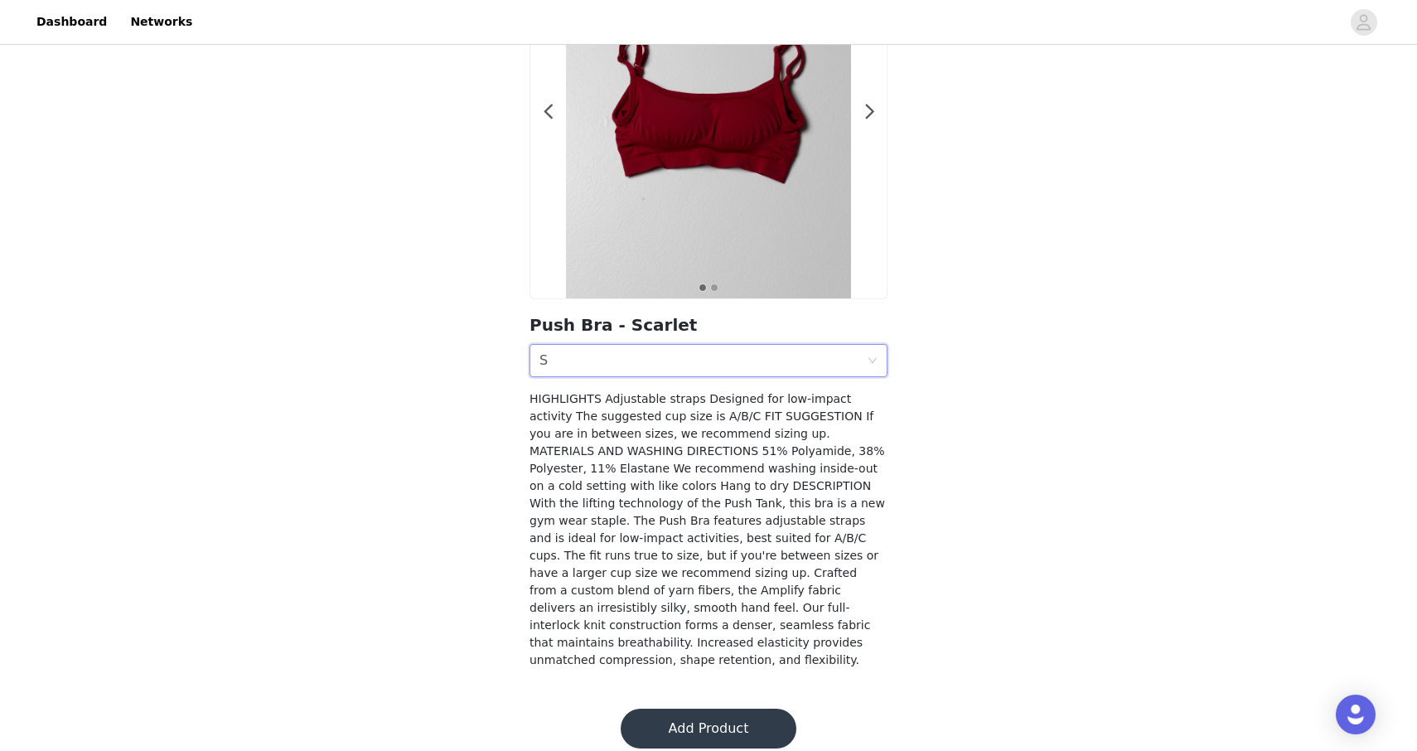
click at [698, 709] on button "Add Product" at bounding box center [709, 729] width 176 height 40
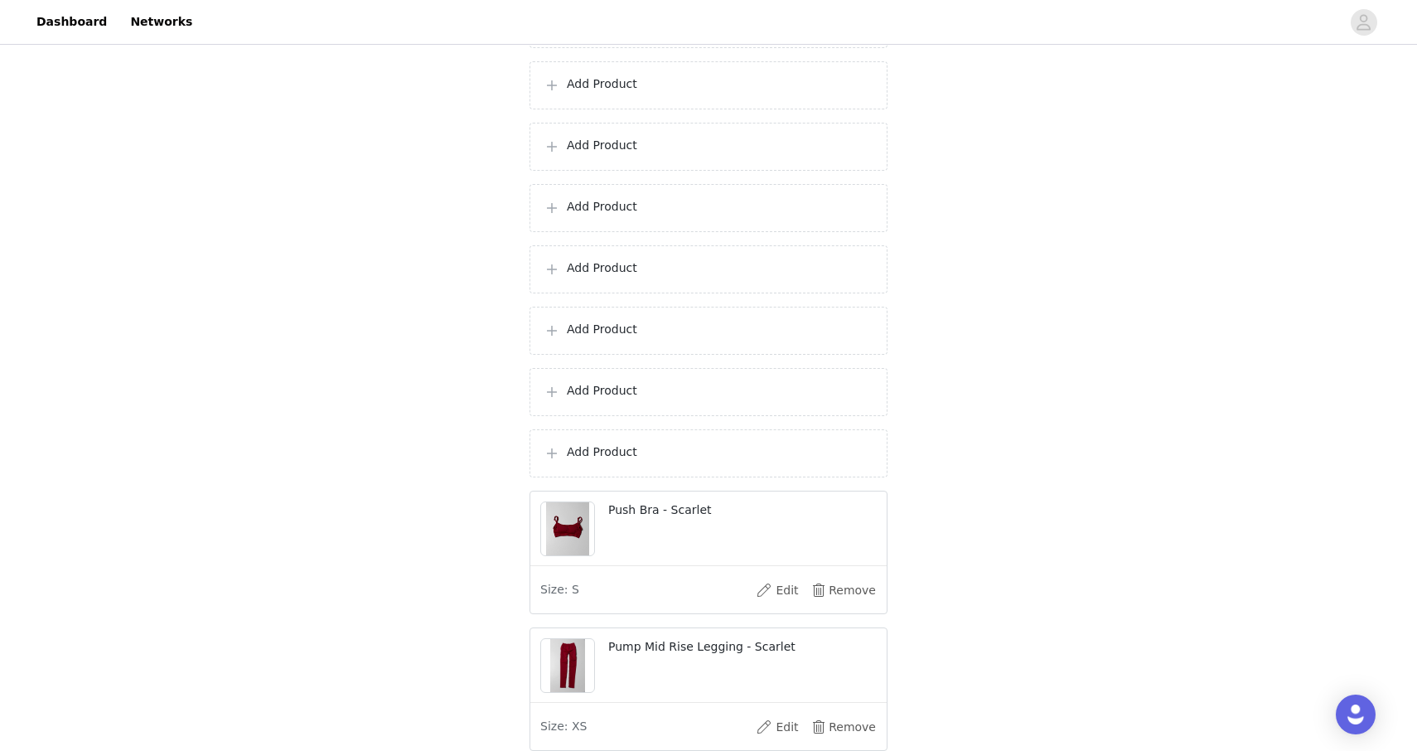
scroll to position [1038, 0]
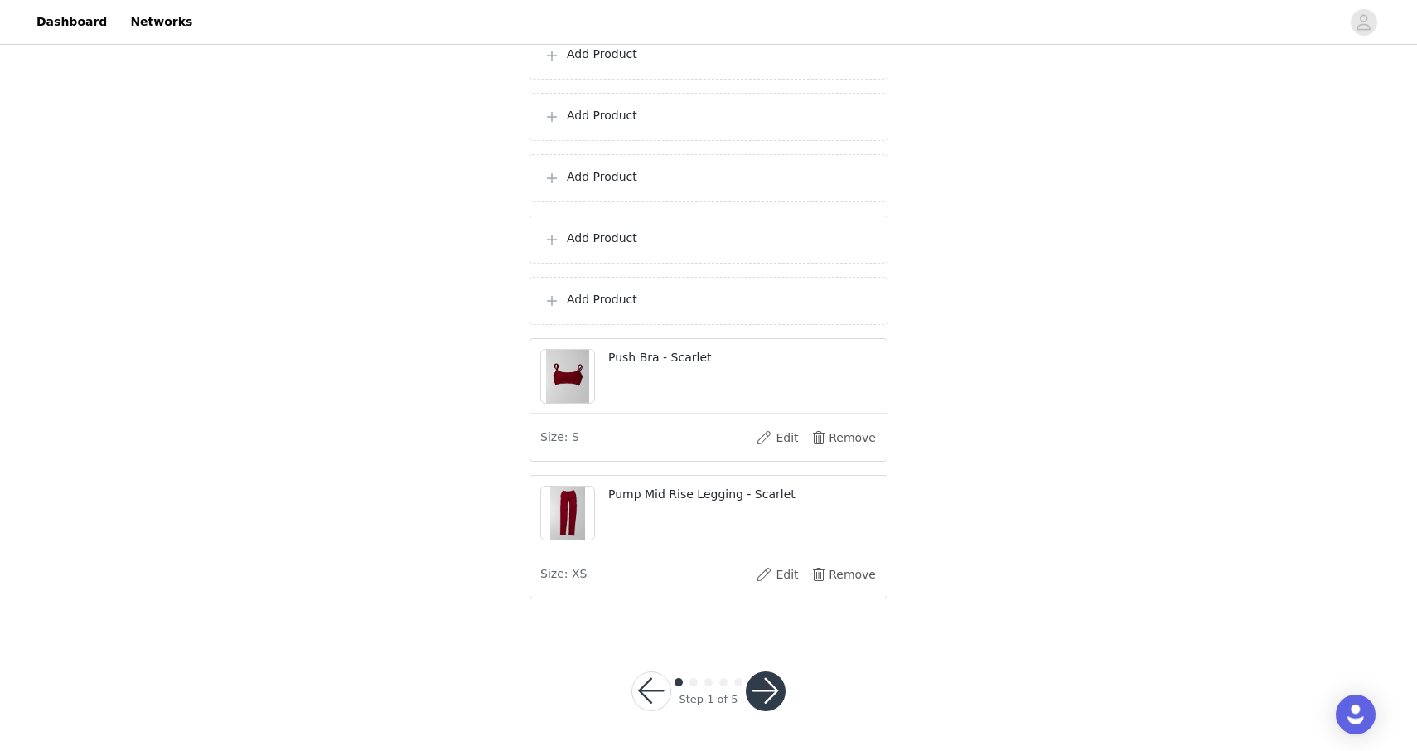
click at [607, 307] on p "Add Product" at bounding box center [720, 299] width 307 height 17
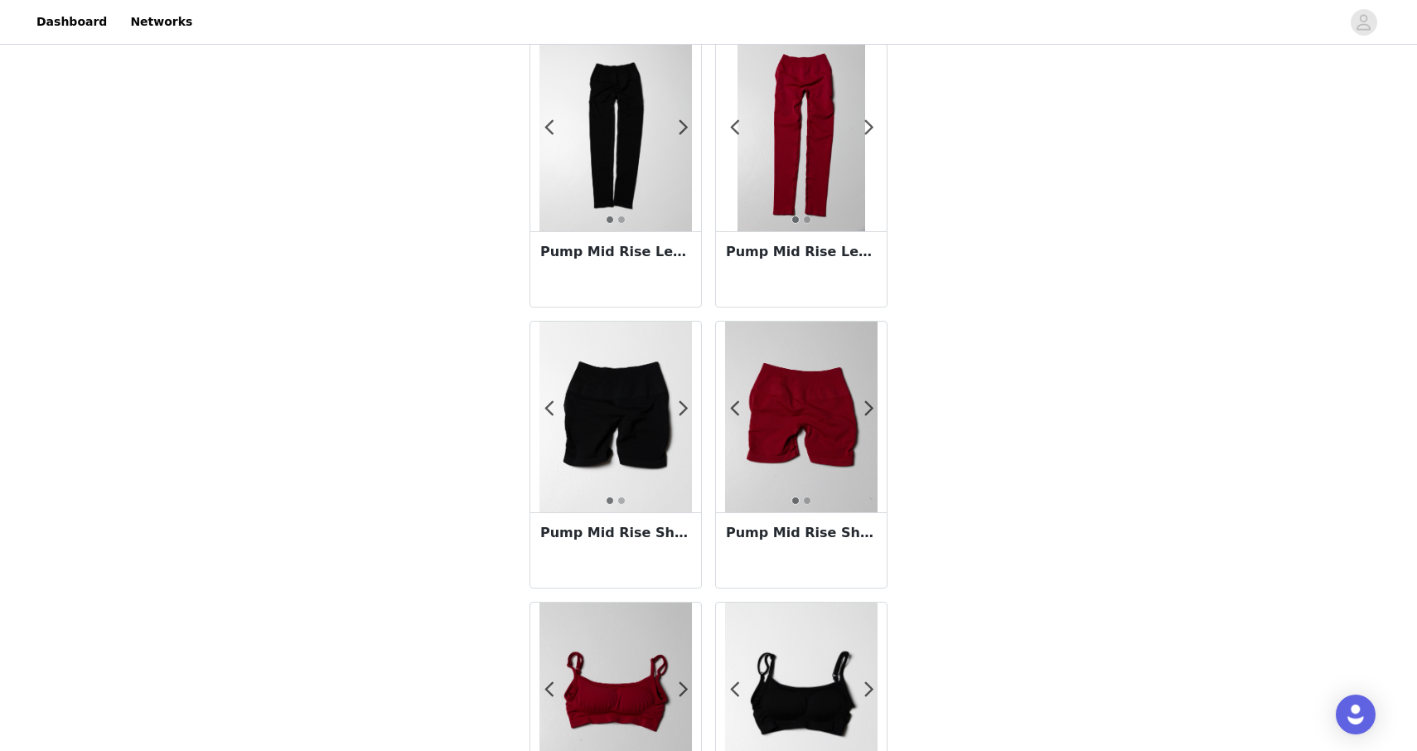
scroll to position [67, 0]
click at [612, 256] on h3 "Pump Mid Rise Legging - Black w/o Logo" at bounding box center [615, 253] width 151 height 20
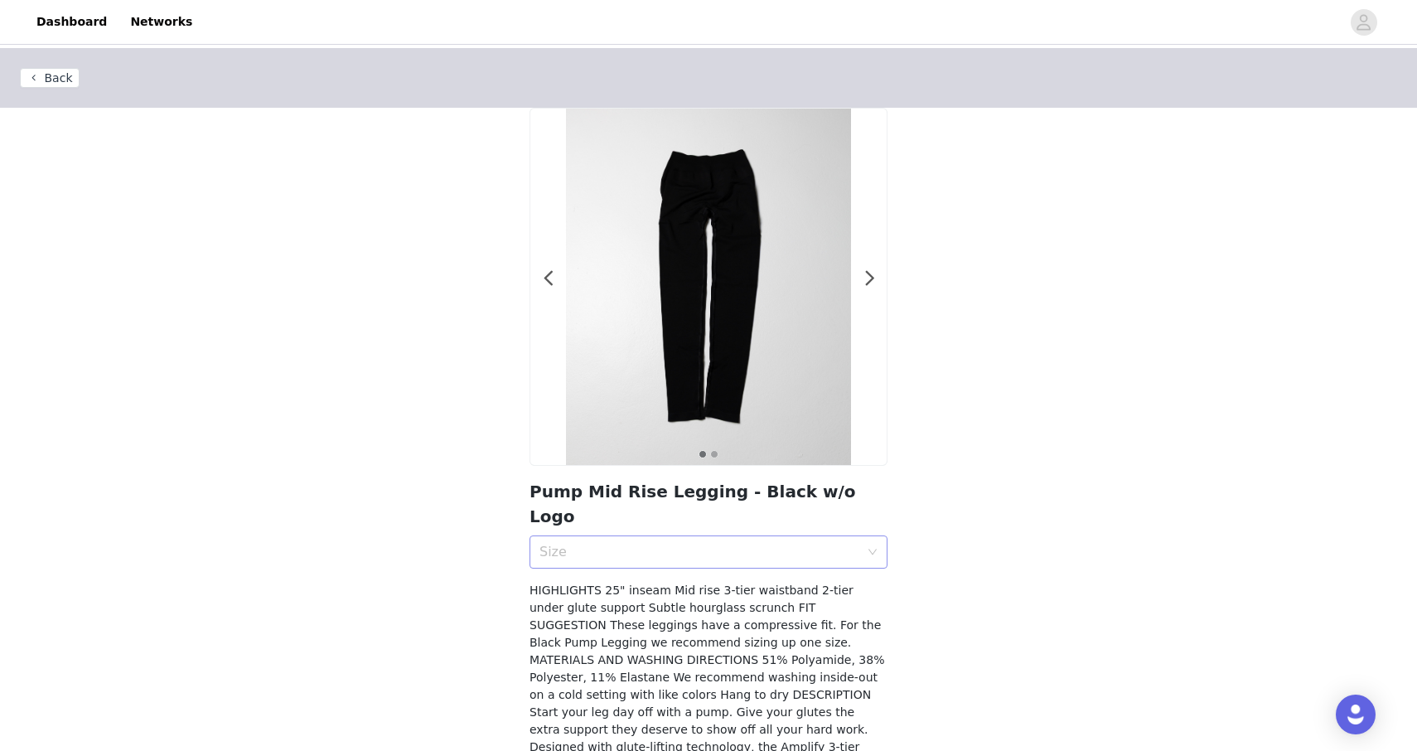
click at [631, 544] on div "Size" at bounding box center [699, 552] width 320 height 17
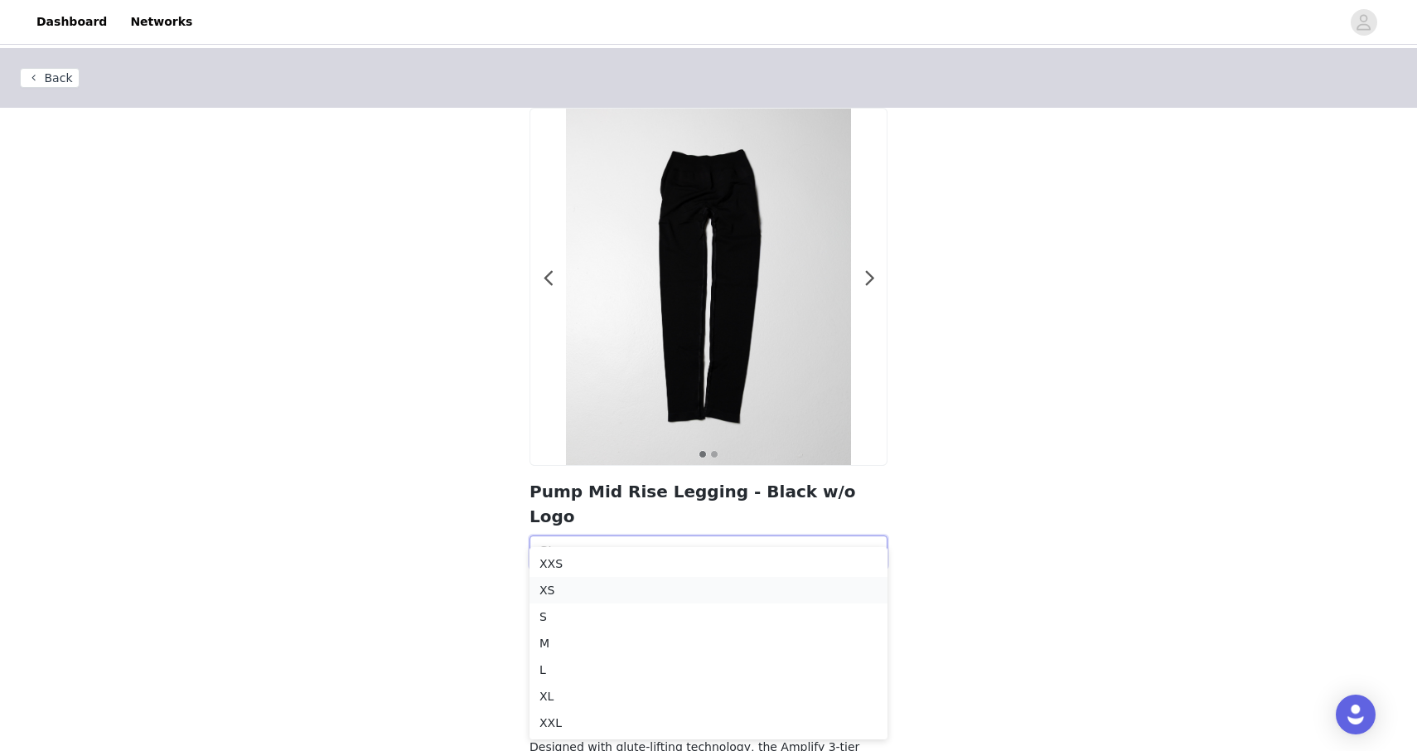
click at [564, 586] on div "XS" at bounding box center [708, 590] width 338 height 18
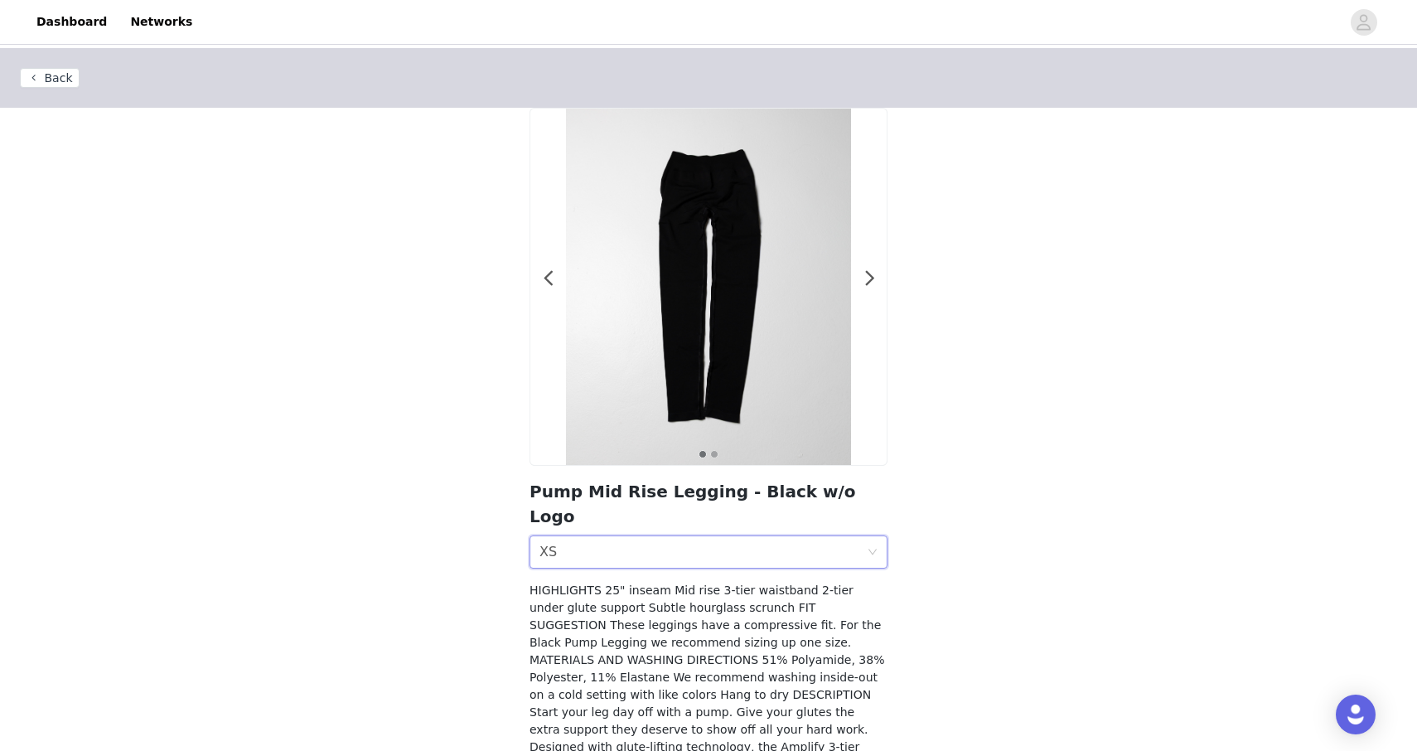
scroll to position [184, 0]
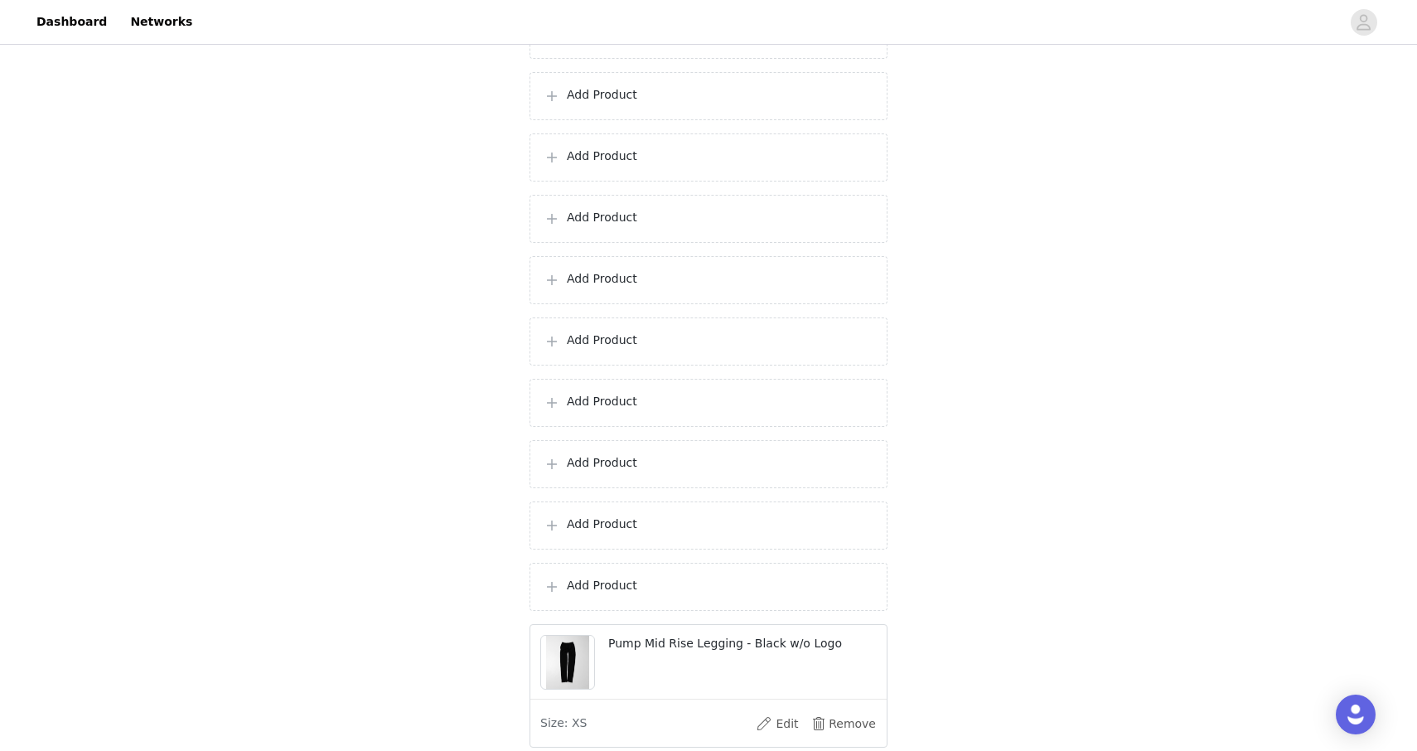
scroll to position [1018, 0]
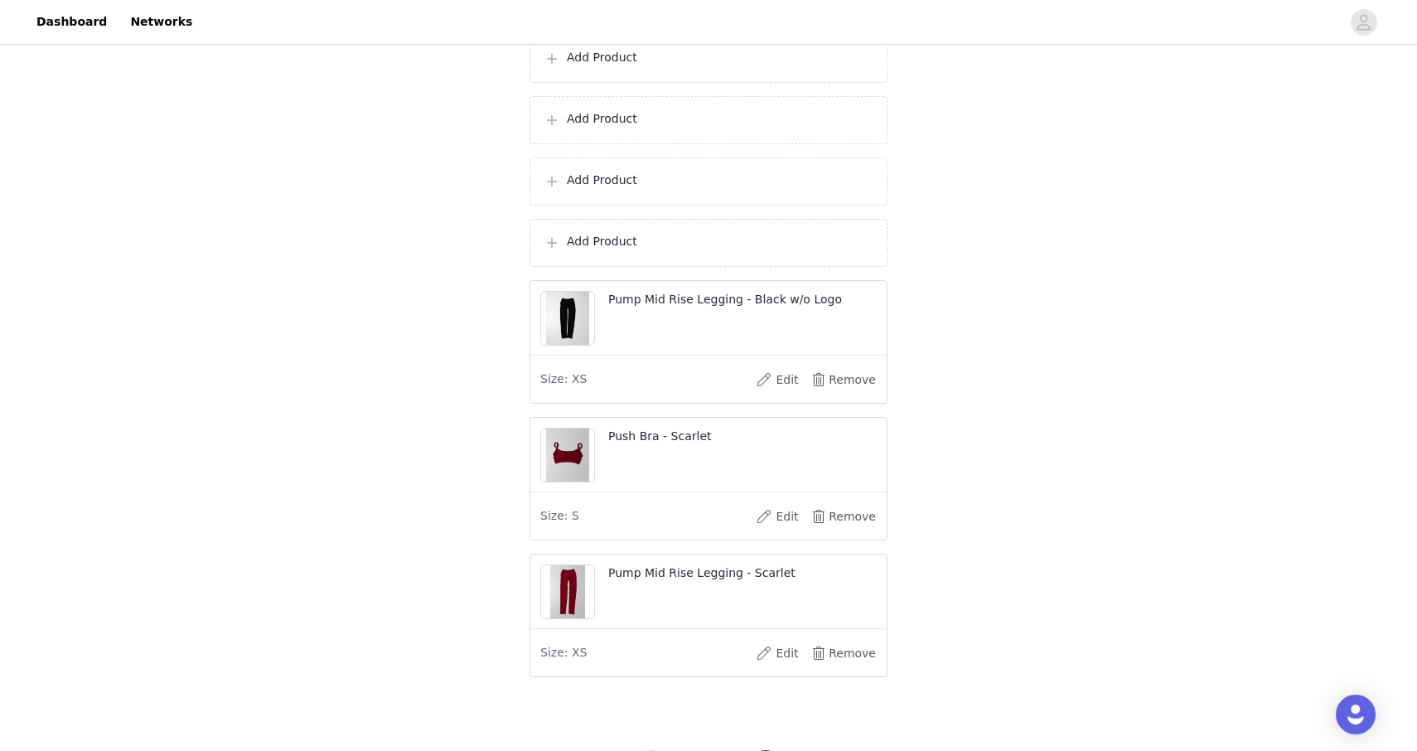
click at [665, 250] on p "Add Product" at bounding box center [720, 241] width 307 height 17
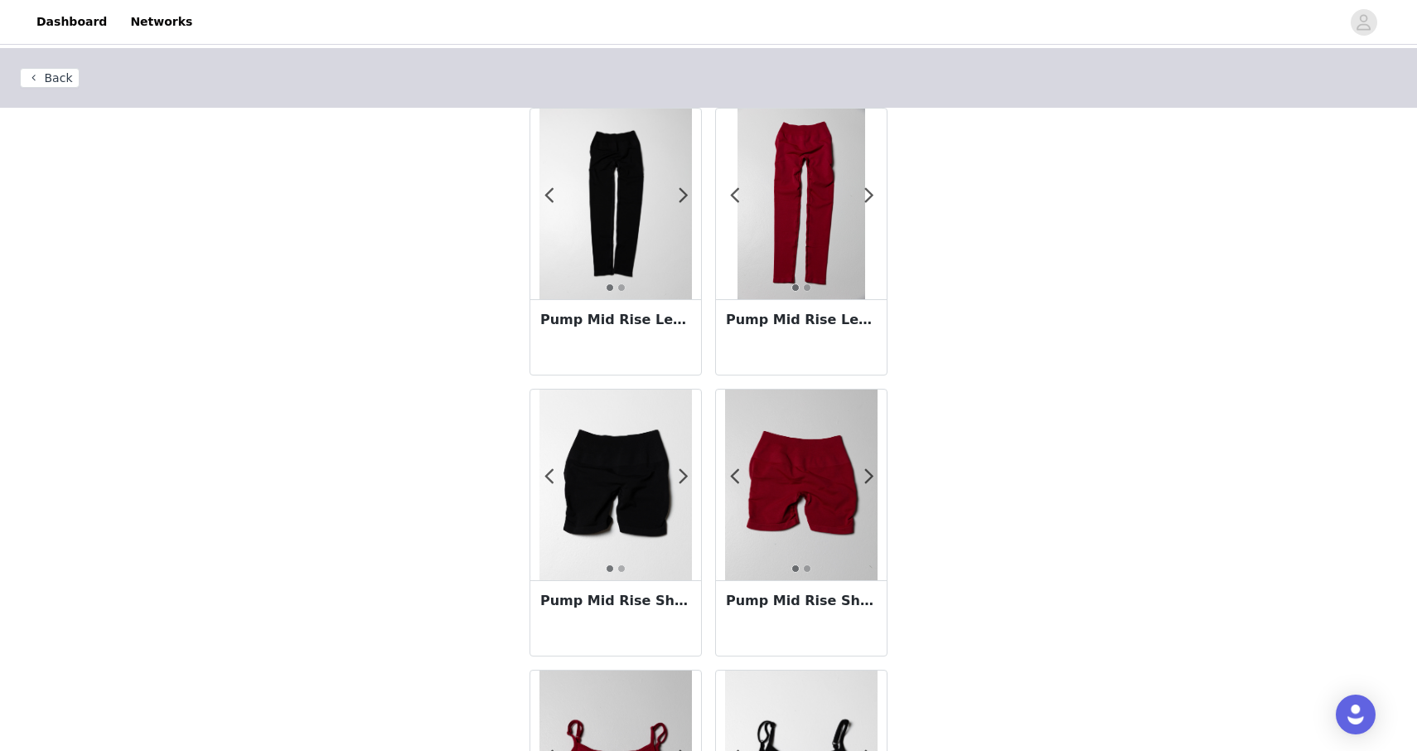
scroll to position [220, 0]
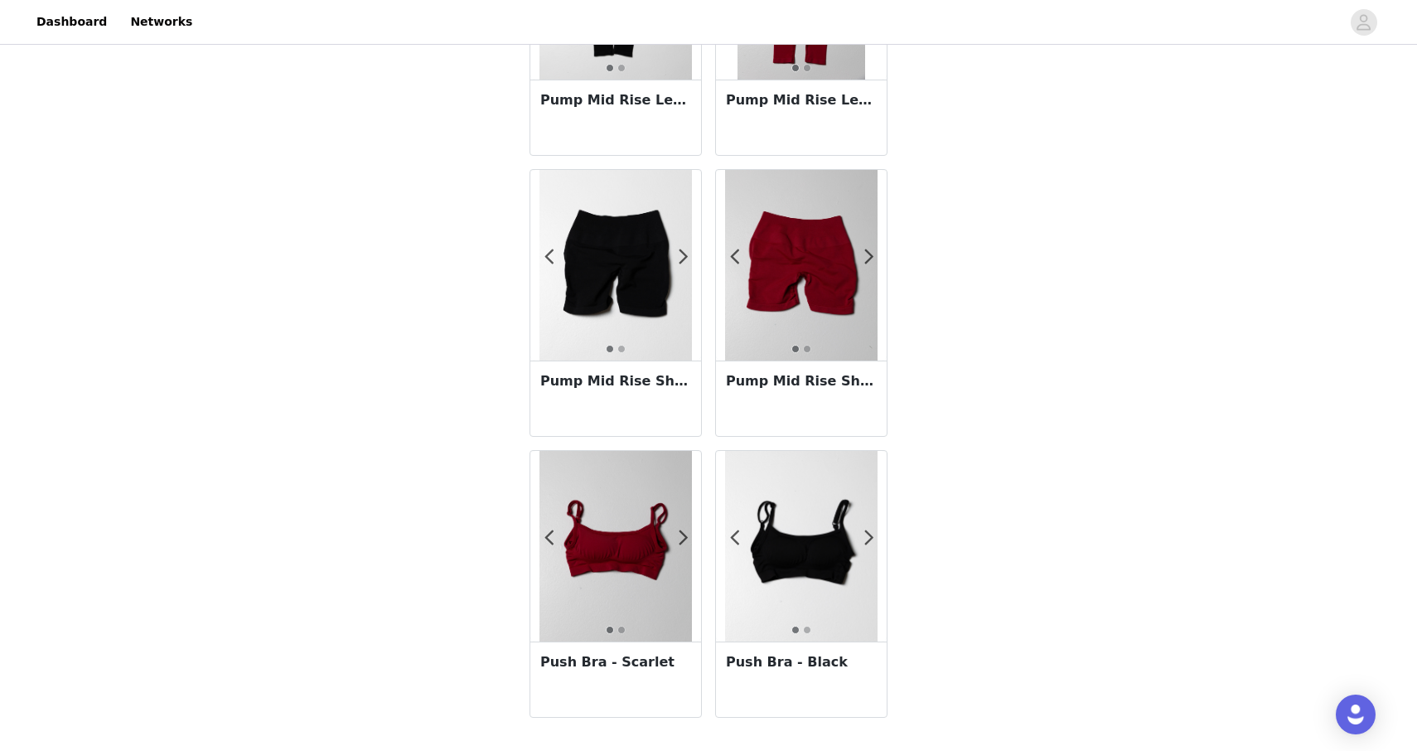
click at [804, 661] on h3 "Push Bra - Black" at bounding box center [801, 662] width 151 height 20
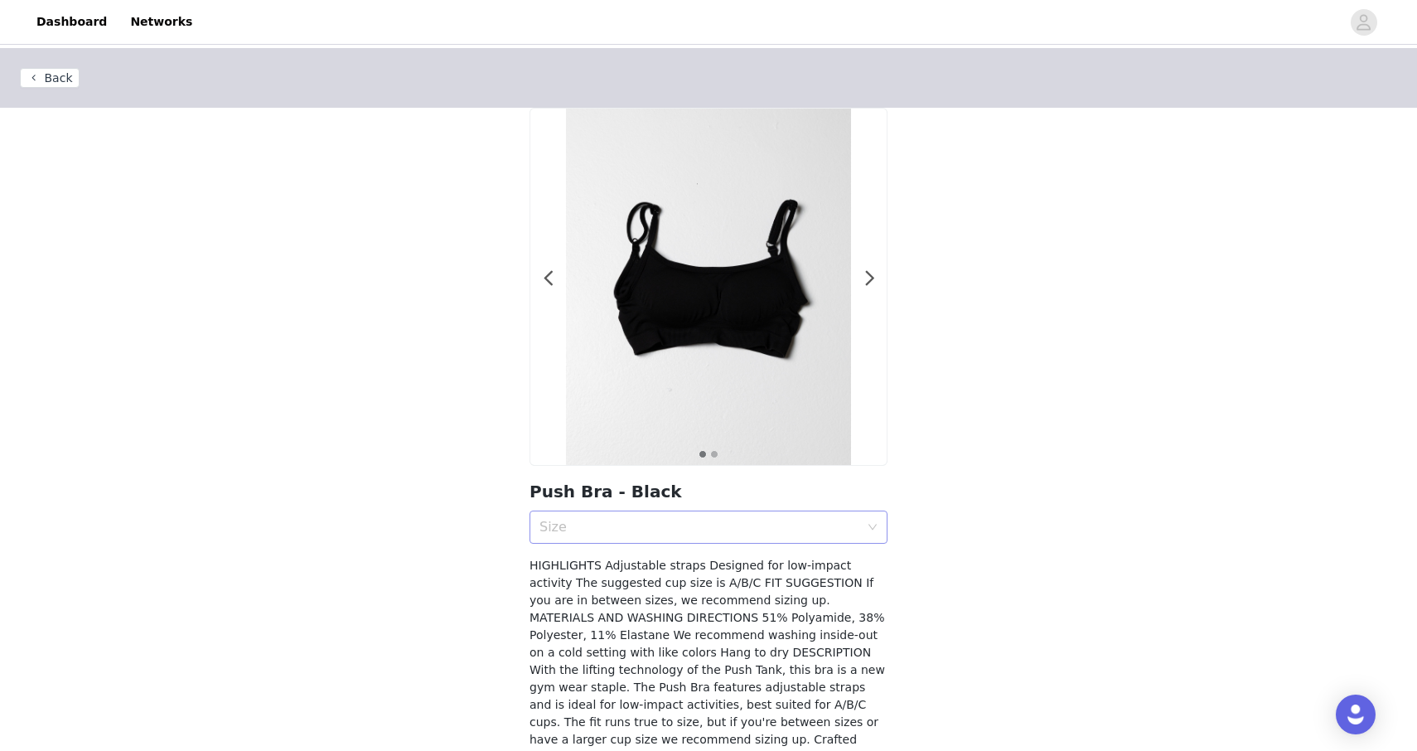
click at [635, 530] on div "Size" at bounding box center [699, 527] width 320 height 17
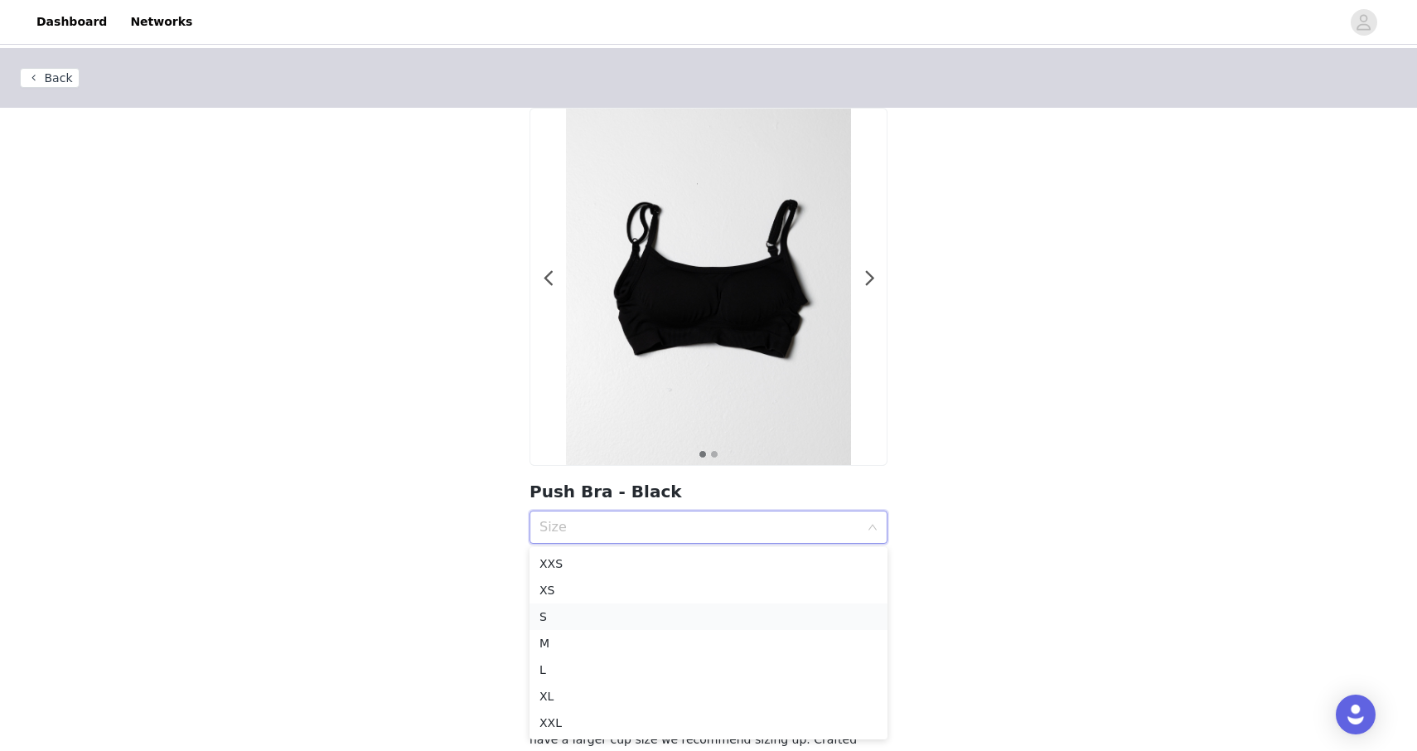
click at [586, 612] on div "S" at bounding box center [708, 616] width 338 height 18
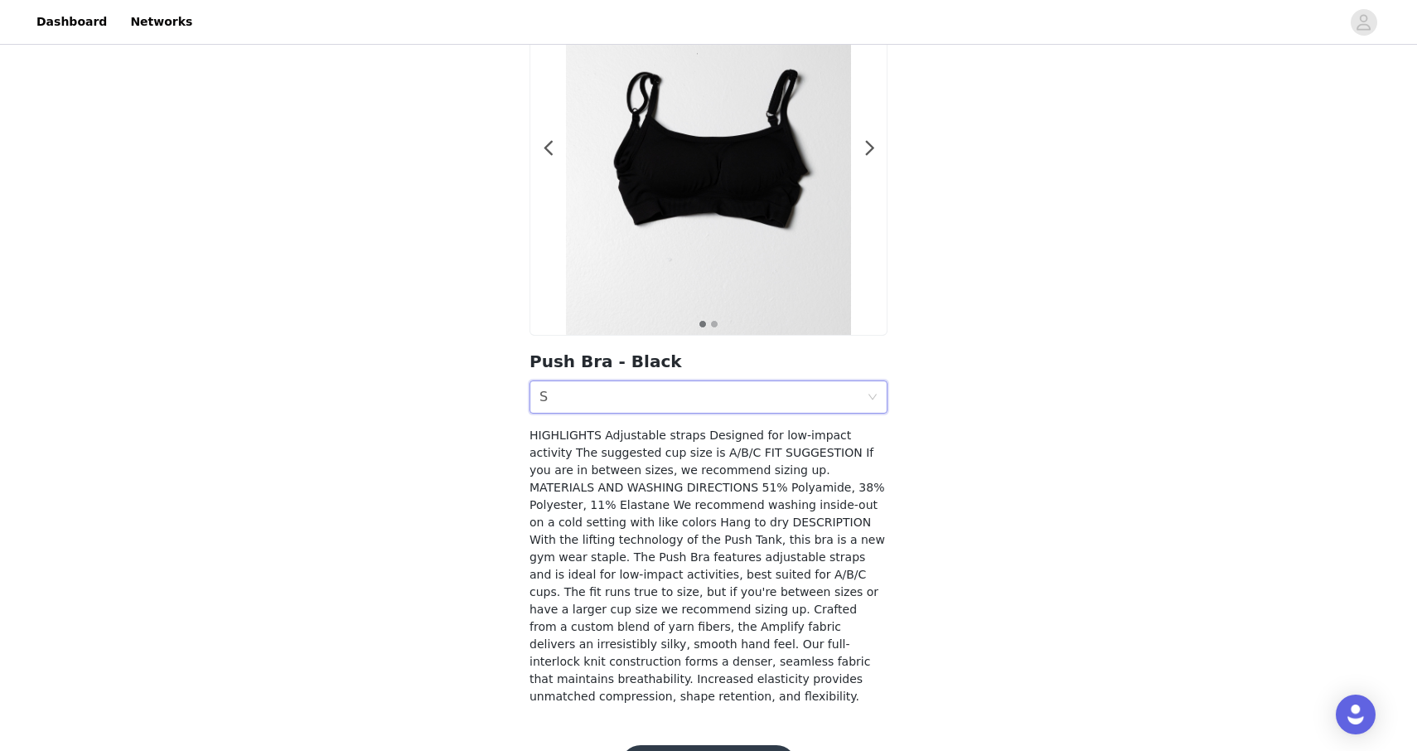
scroll to position [167, 0]
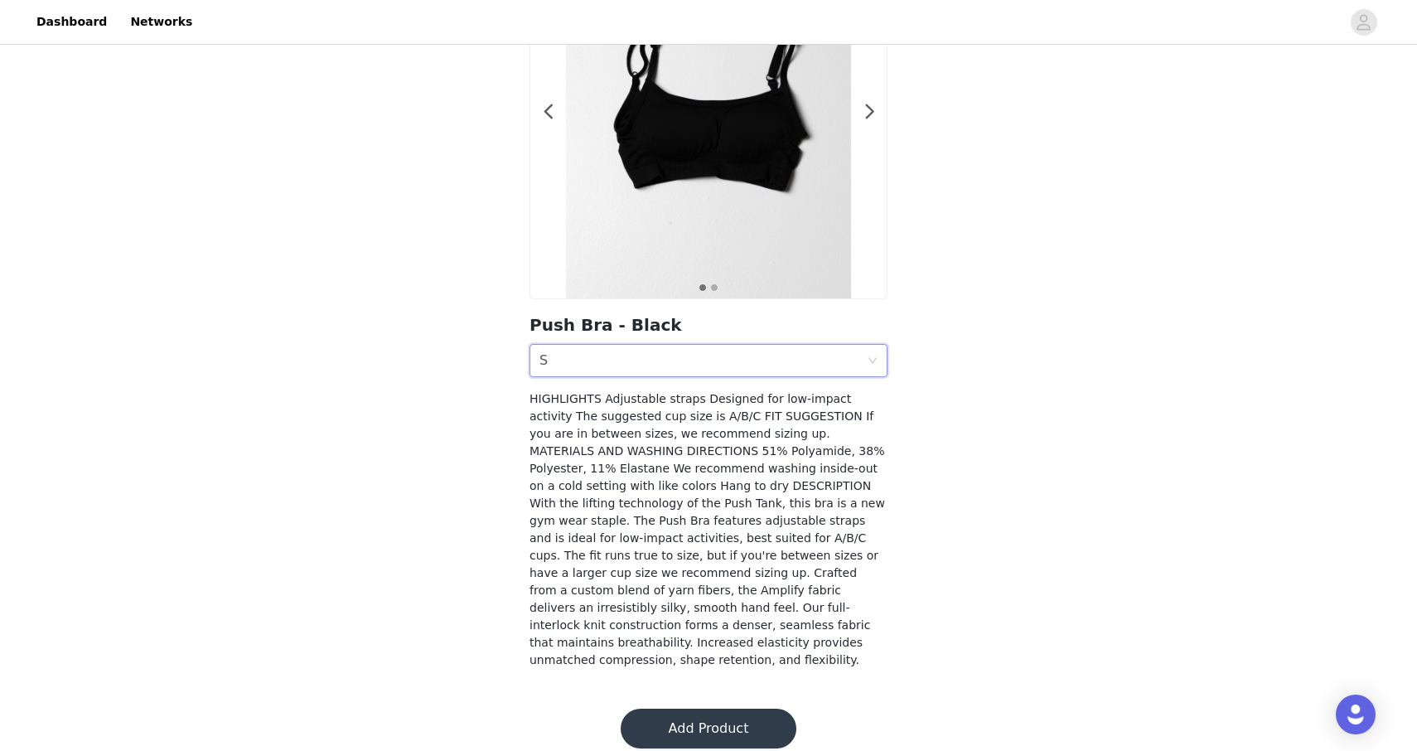
click at [693, 725] on button "Add Product" at bounding box center [709, 729] width 176 height 40
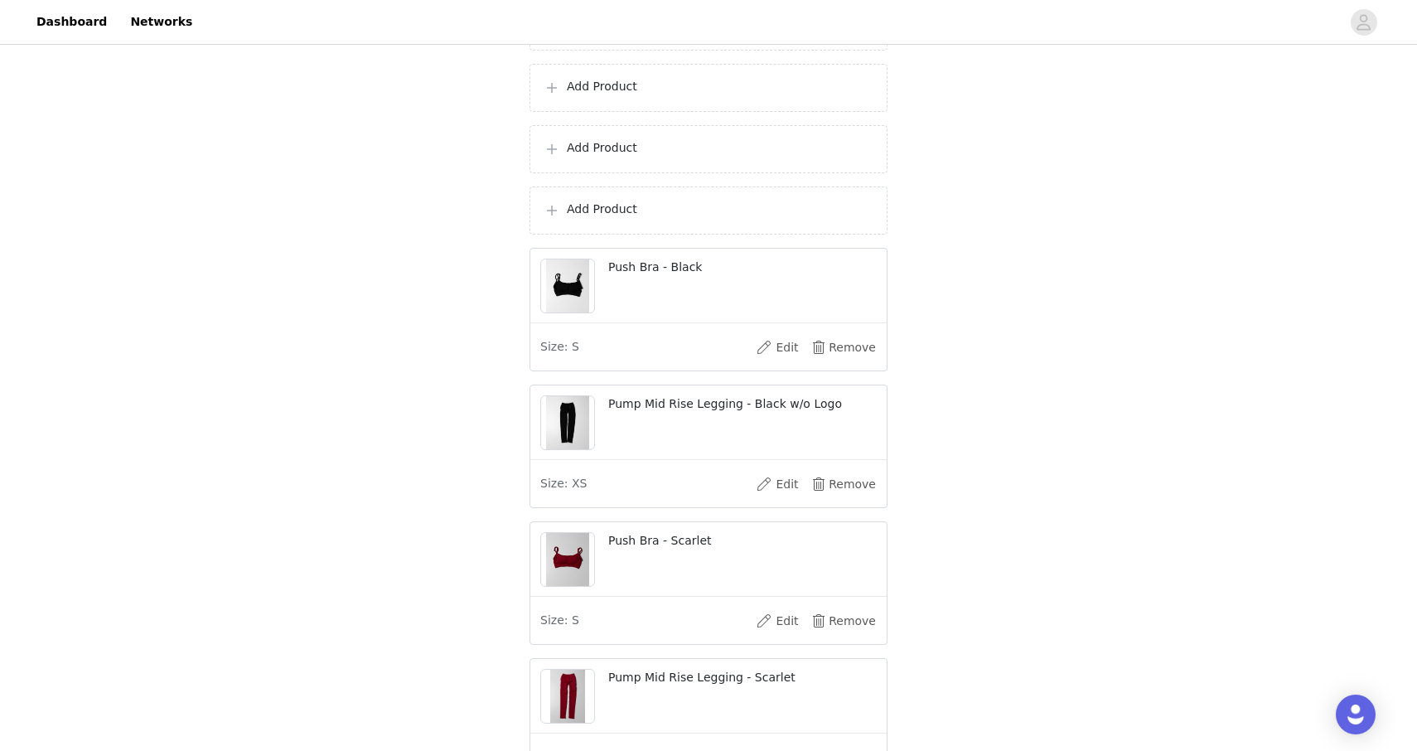
scroll to position [414, 0]
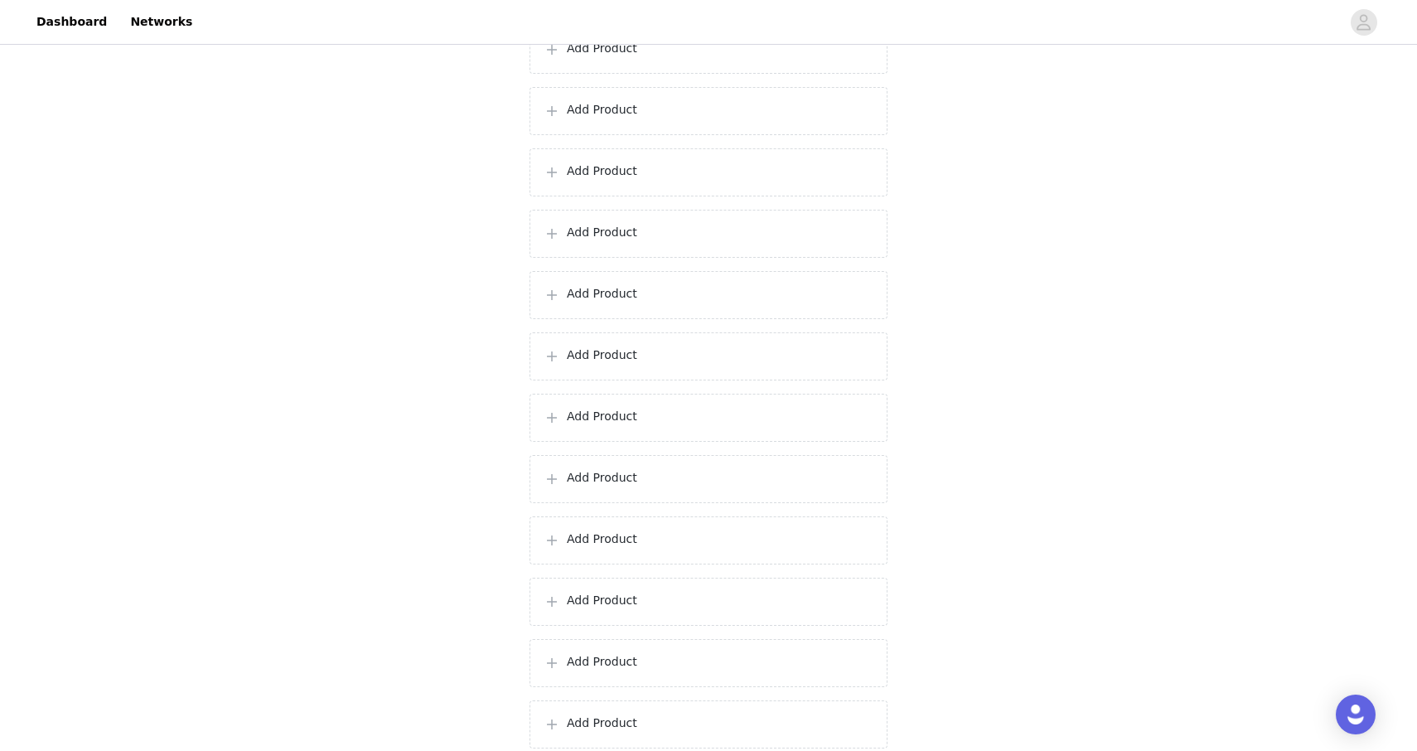
click at [649, 612] on div "Add Product" at bounding box center [709, 602] width 330 height 20
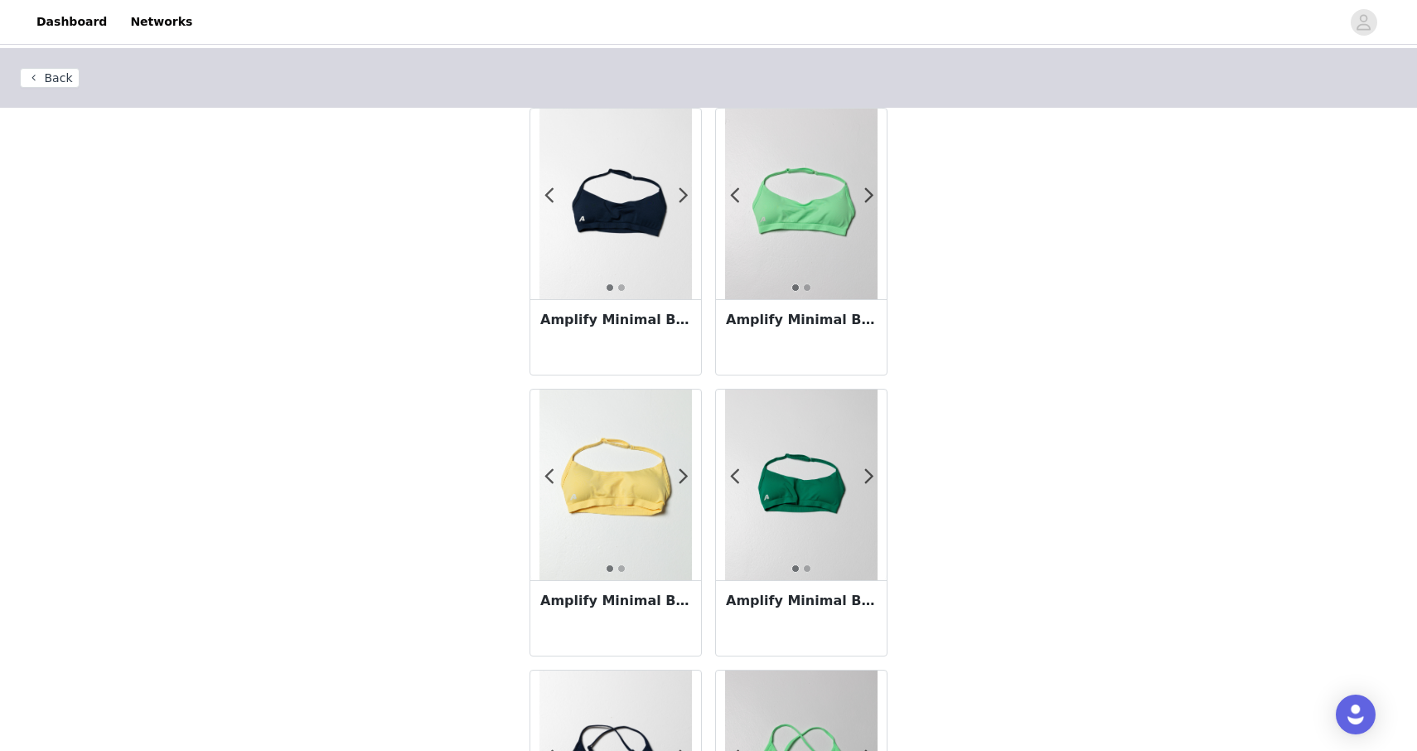
click at [71, 83] on button "Back" at bounding box center [50, 78] width 60 height 20
click at [52, 75] on button "Back" at bounding box center [50, 78] width 60 height 20
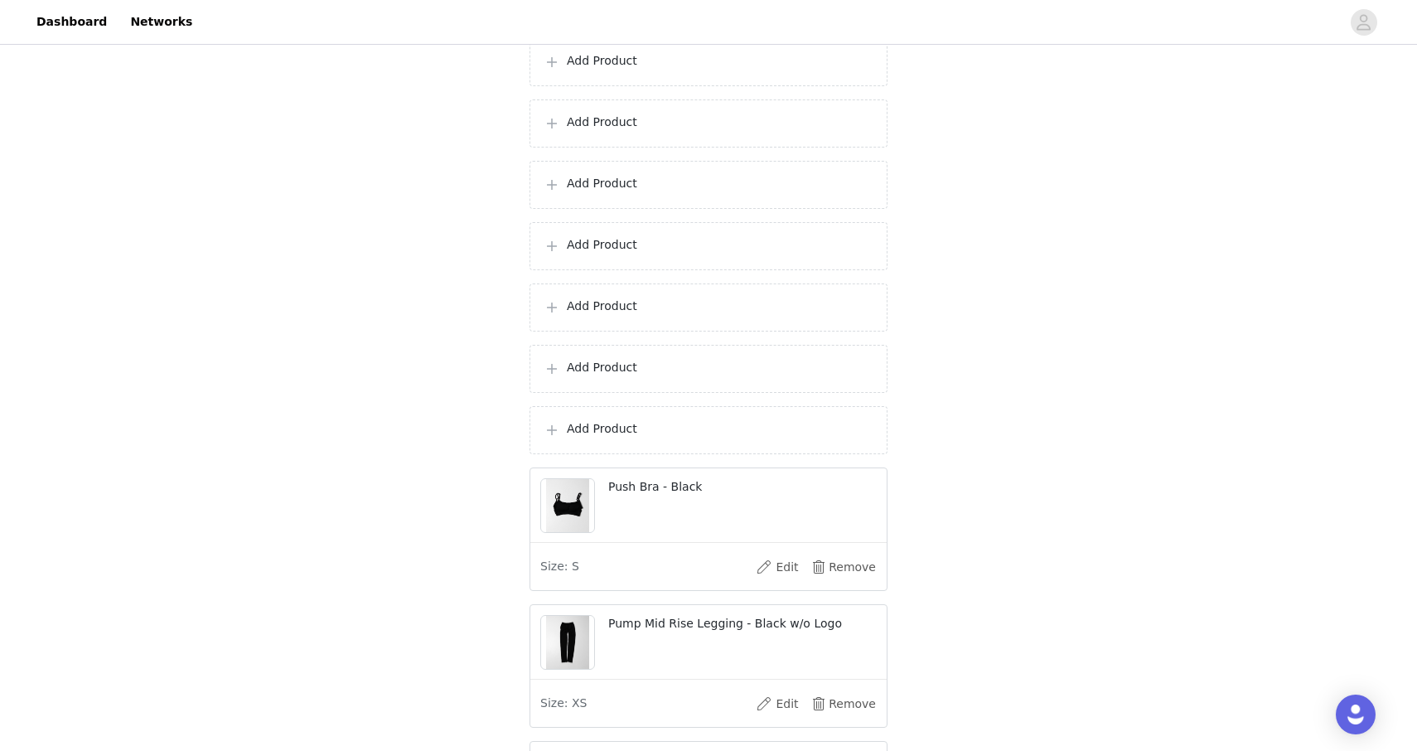
scroll to position [1188, 0]
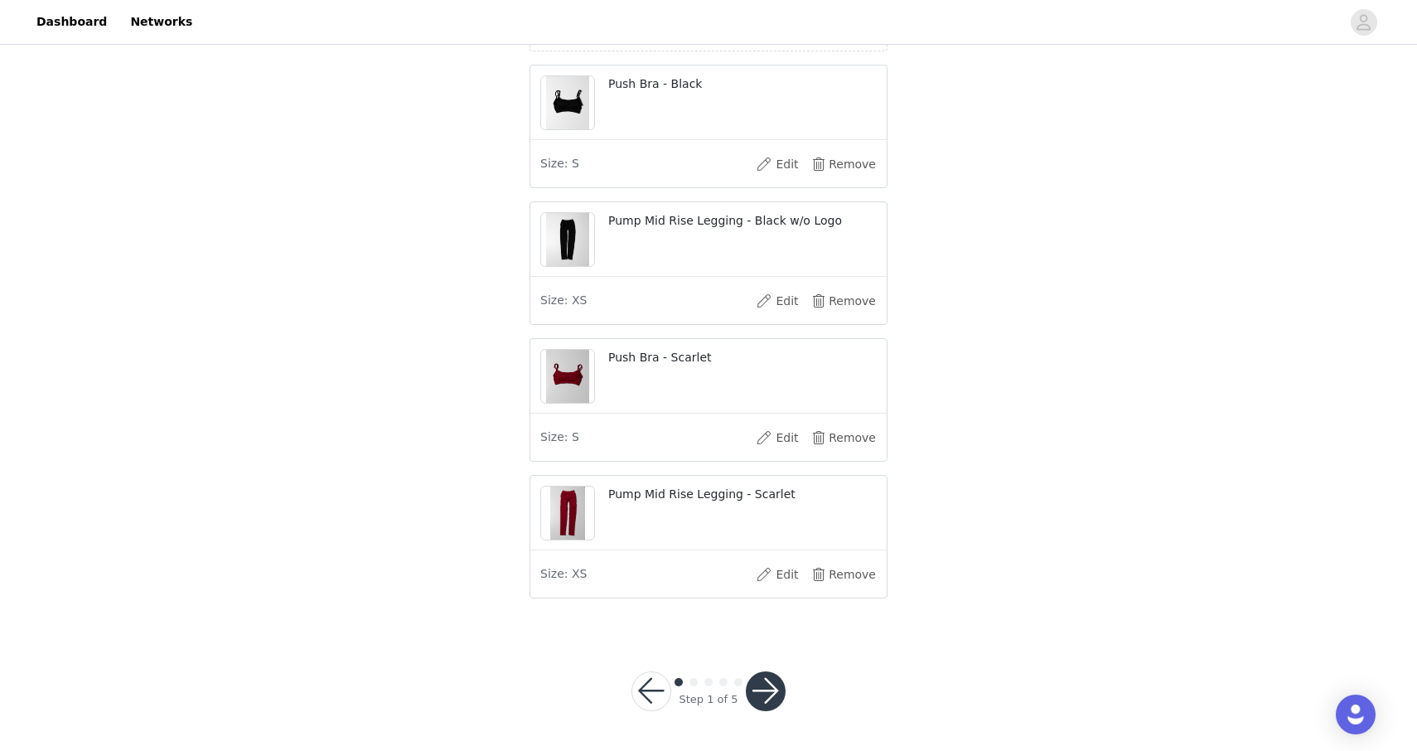
click at [767, 688] on button "button" at bounding box center [766, 691] width 40 height 40
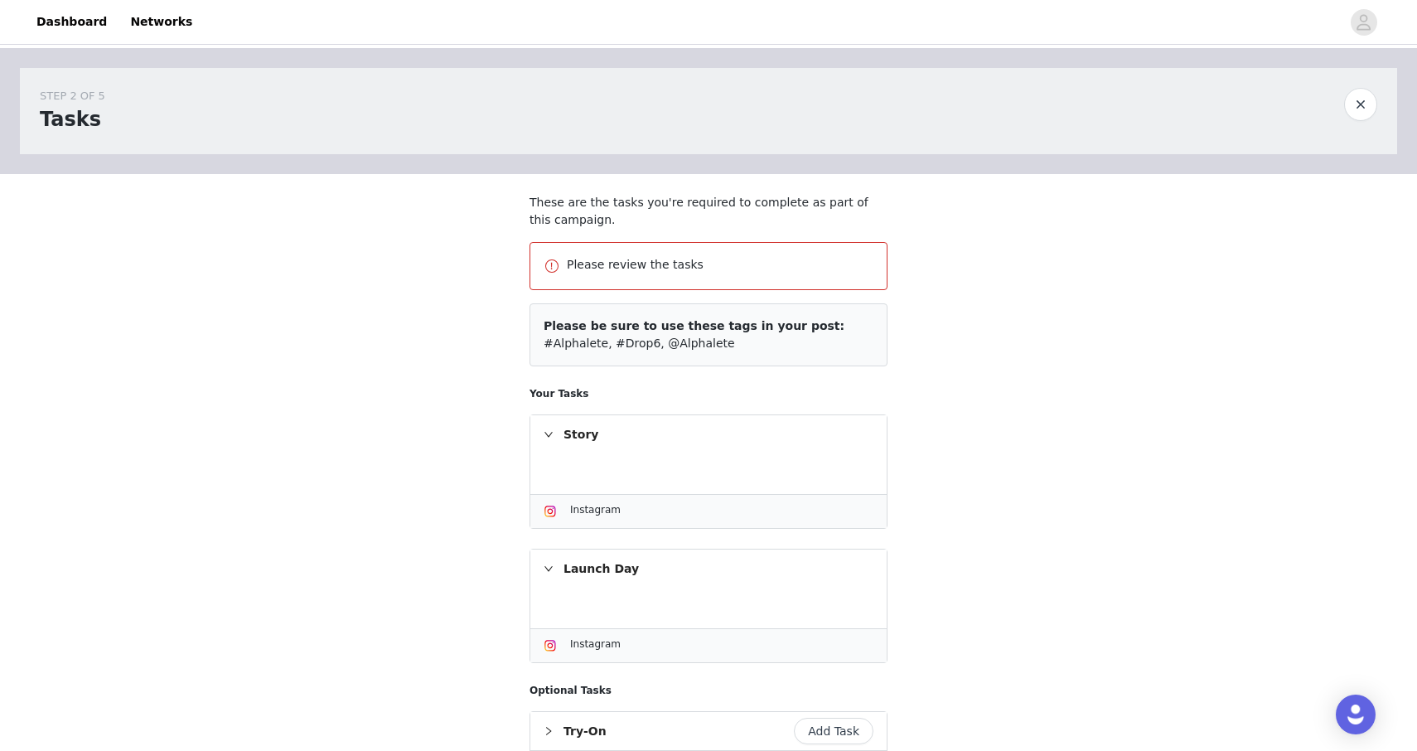
scroll to position [286, 0]
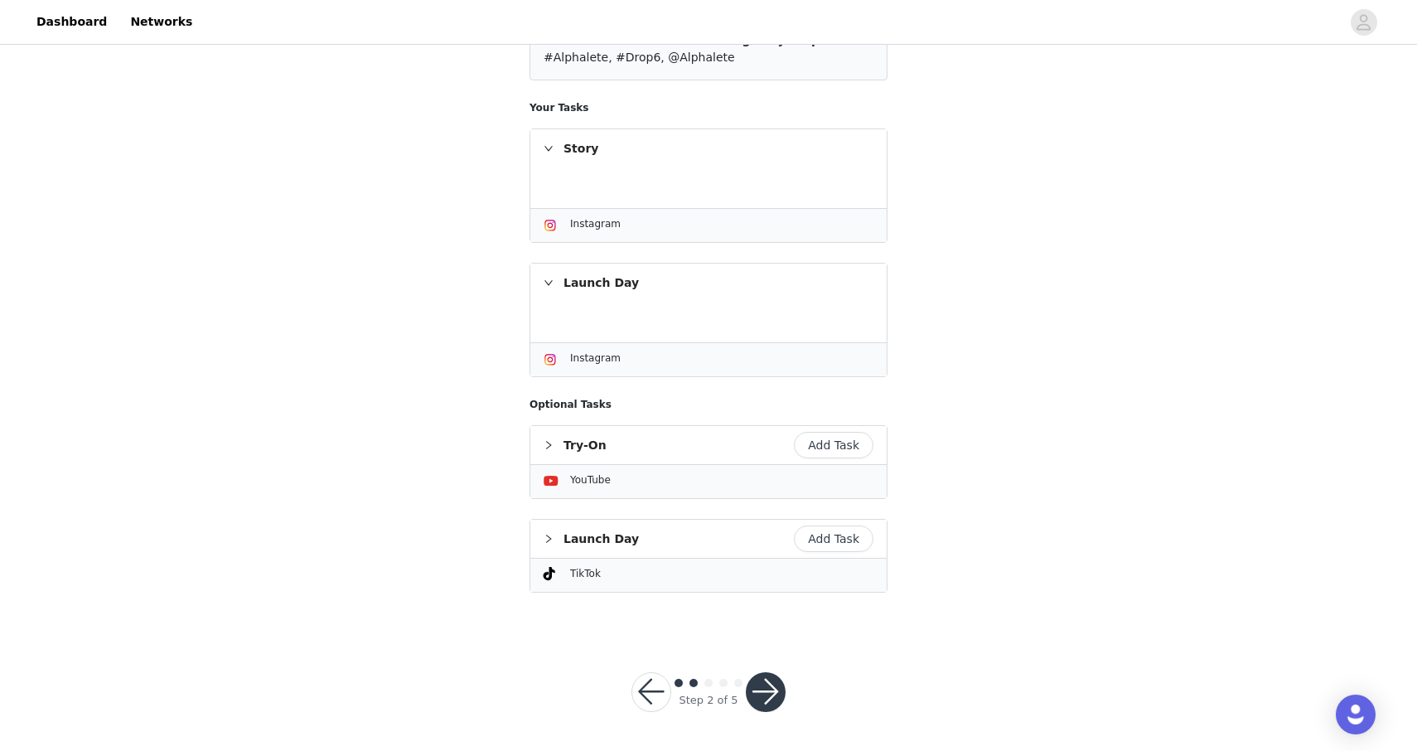
click at [765, 689] on button "button" at bounding box center [766, 692] width 40 height 40
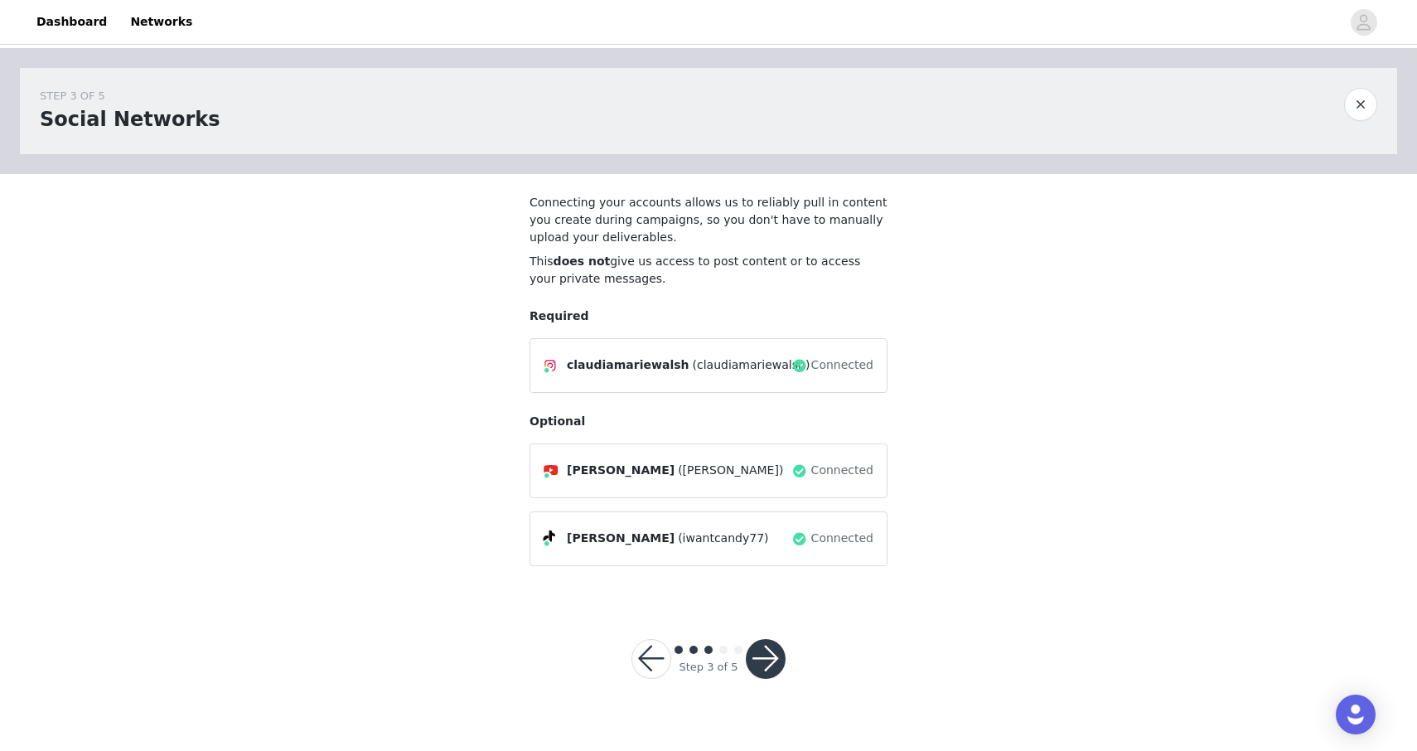
click at [757, 645] on button "button" at bounding box center [766, 659] width 40 height 40
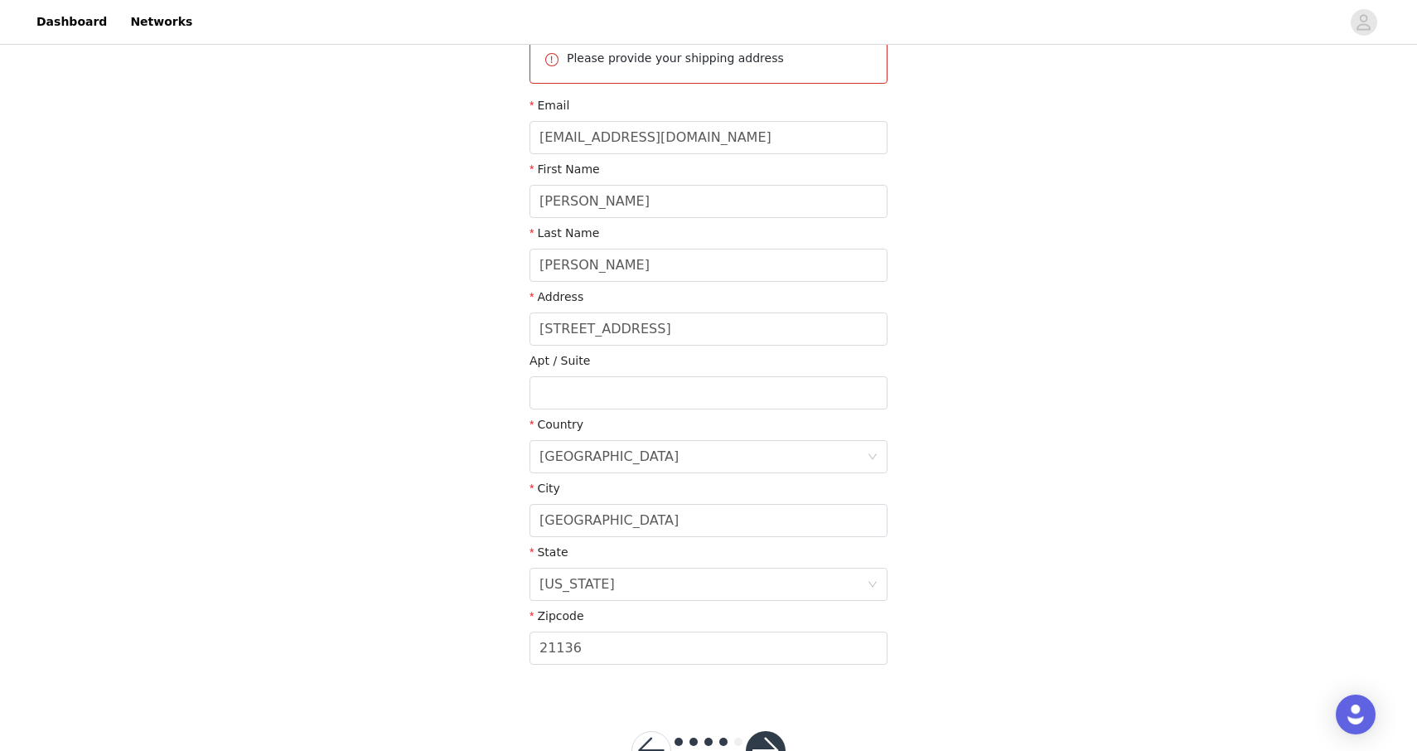
scroll to position [272, 0]
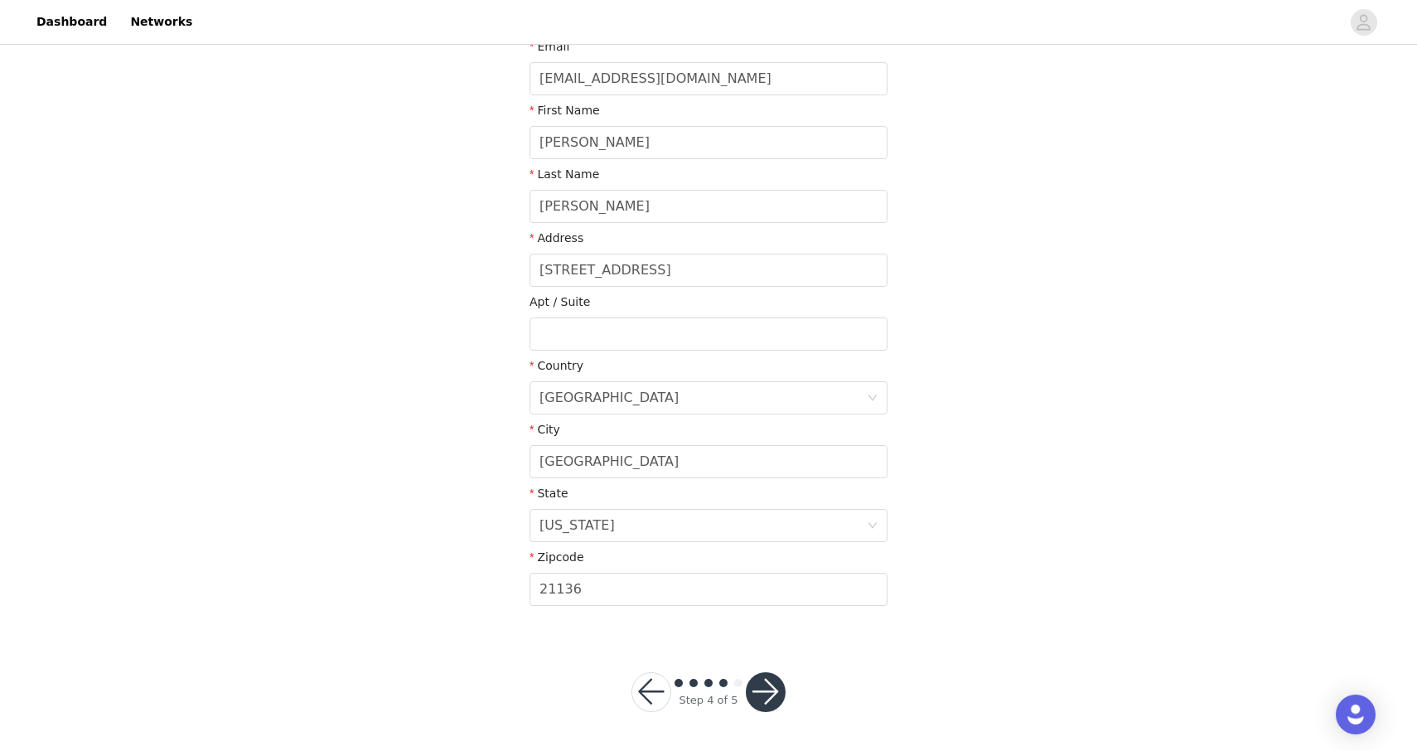
click at [772, 699] on button "button" at bounding box center [766, 692] width 40 height 40
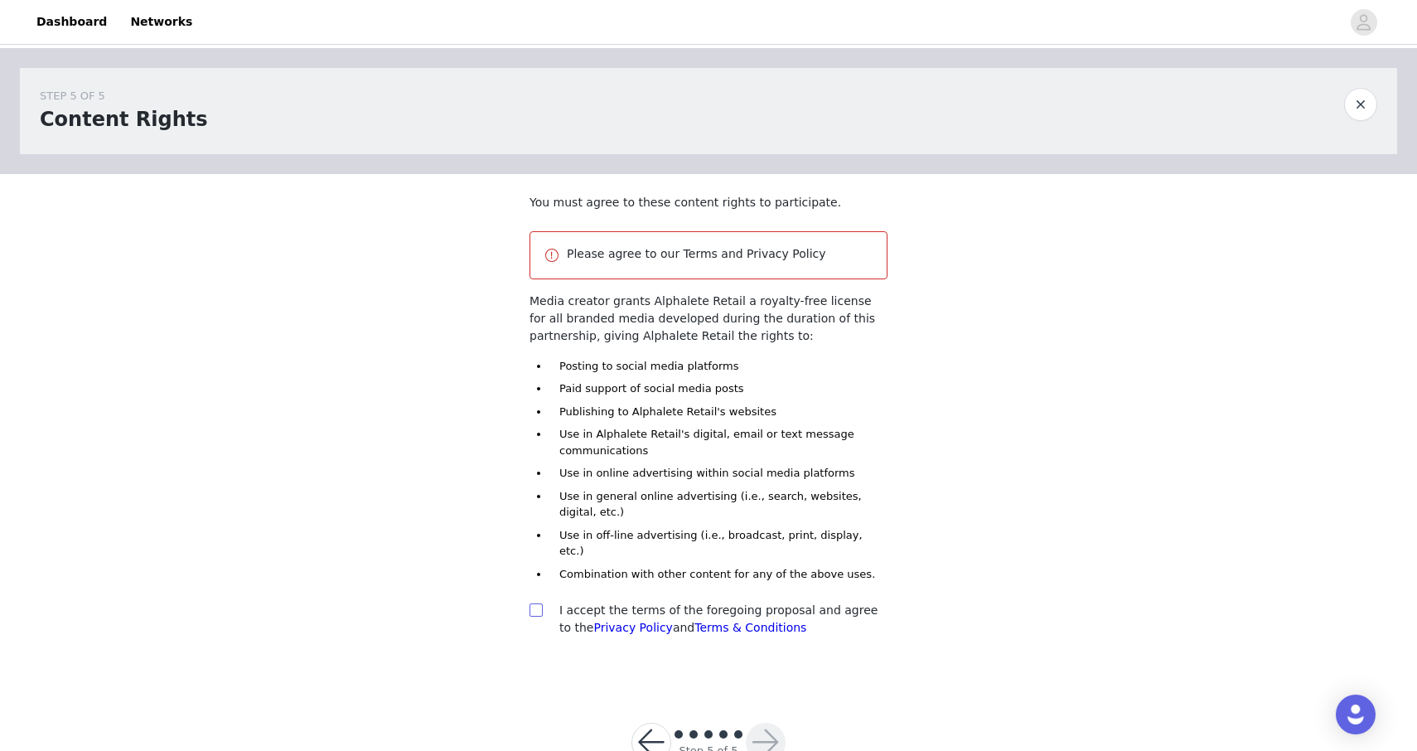
click at [540, 603] on input "checkbox" at bounding box center [536, 609] width 12 height 12
checkbox input "true"
click at [765, 725] on button "button" at bounding box center [766, 743] width 40 height 40
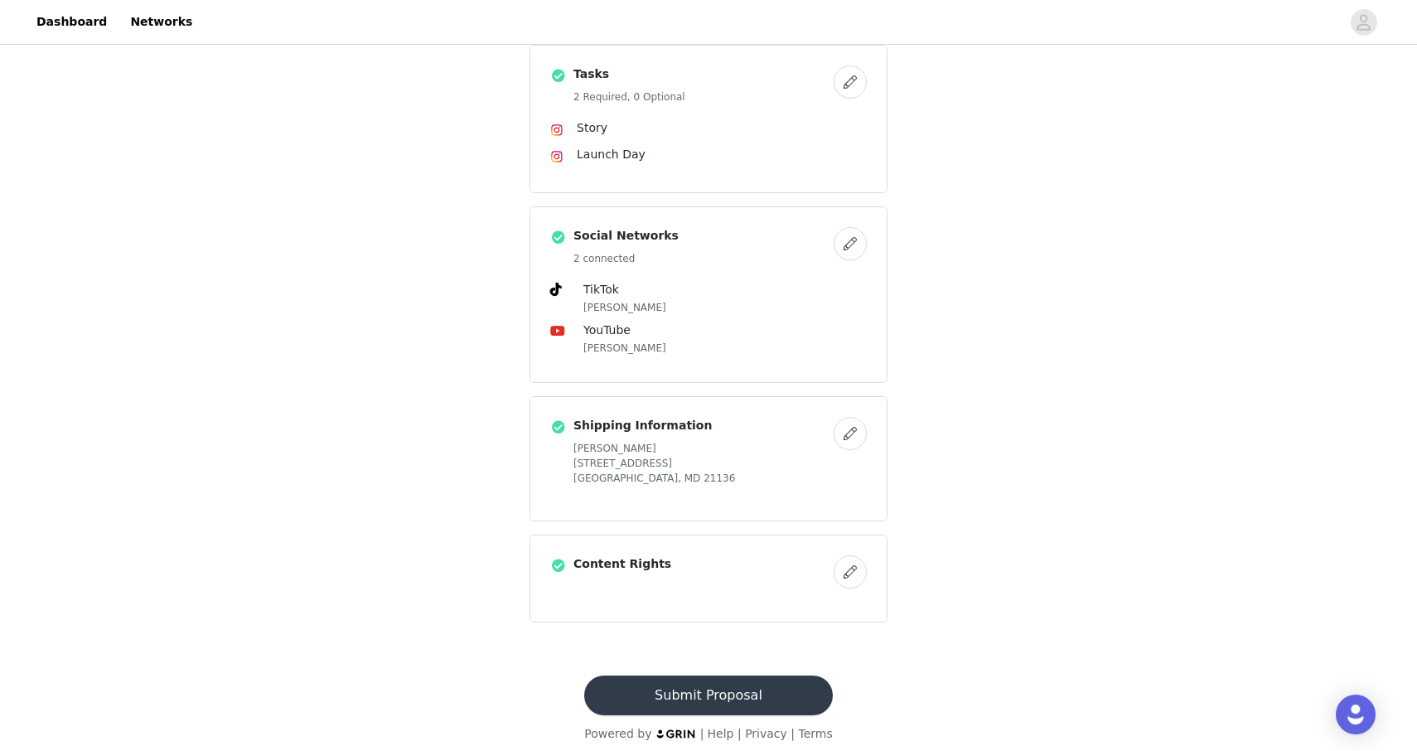
scroll to position [664, 0]
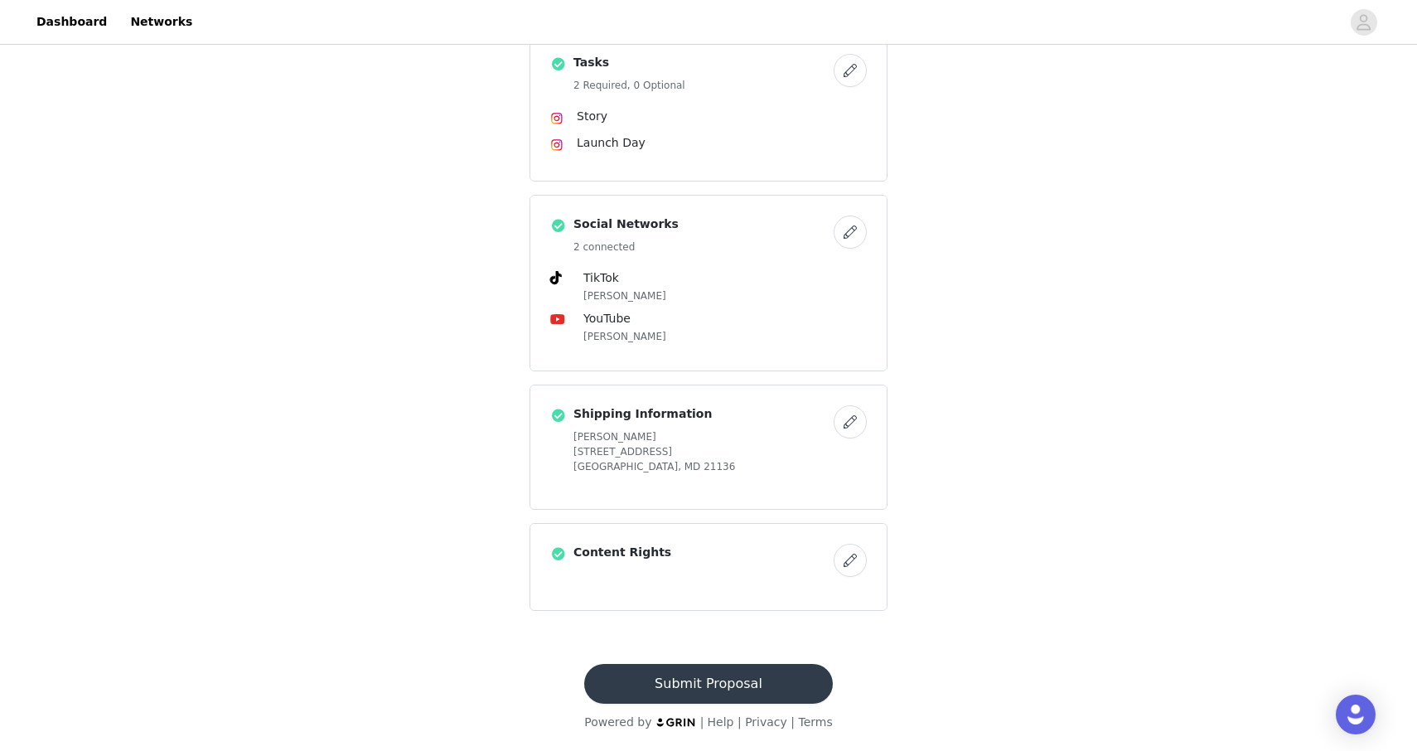
click at [731, 689] on button "Submit Proposal" at bounding box center [708, 684] width 248 height 40
